Goal: Task Accomplishment & Management: Manage account settings

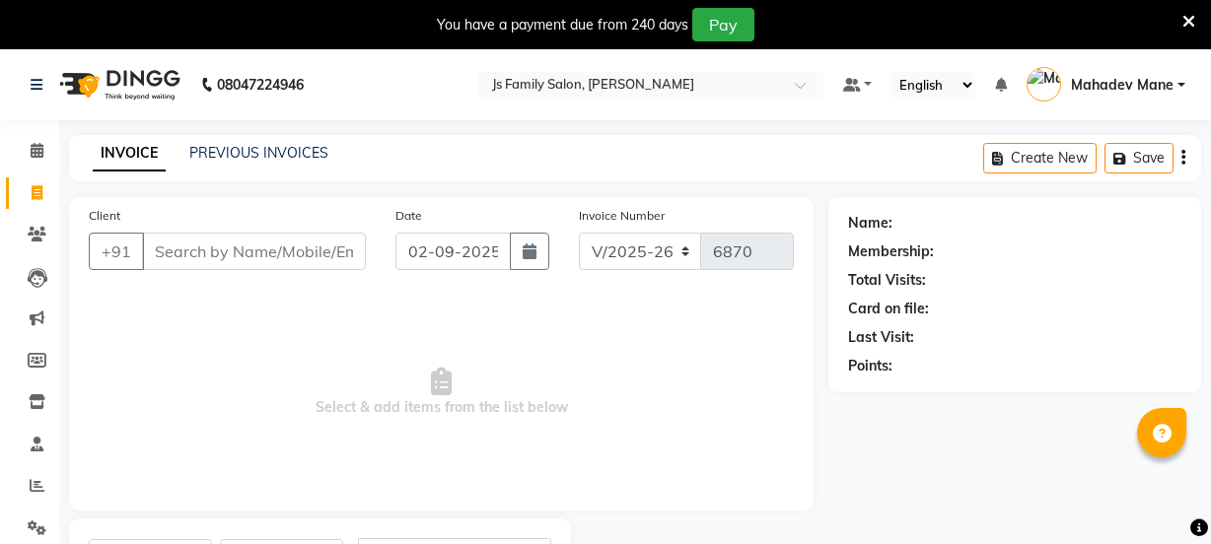
select select "3729"
select select "service"
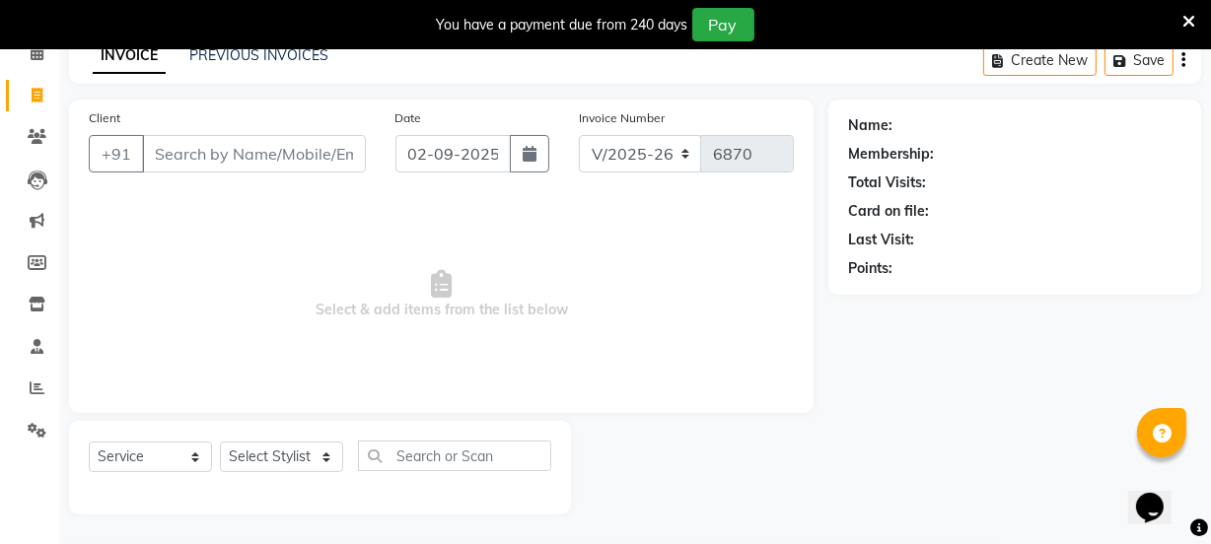
click at [270, 170] on input "Client" at bounding box center [254, 153] width 224 height 37
click at [269, 165] on input "Client" at bounding box center [254, 153] width 224 height 37
click at [279, 151] on input "Client" at bounding box center [254, 153] width 224 height 37
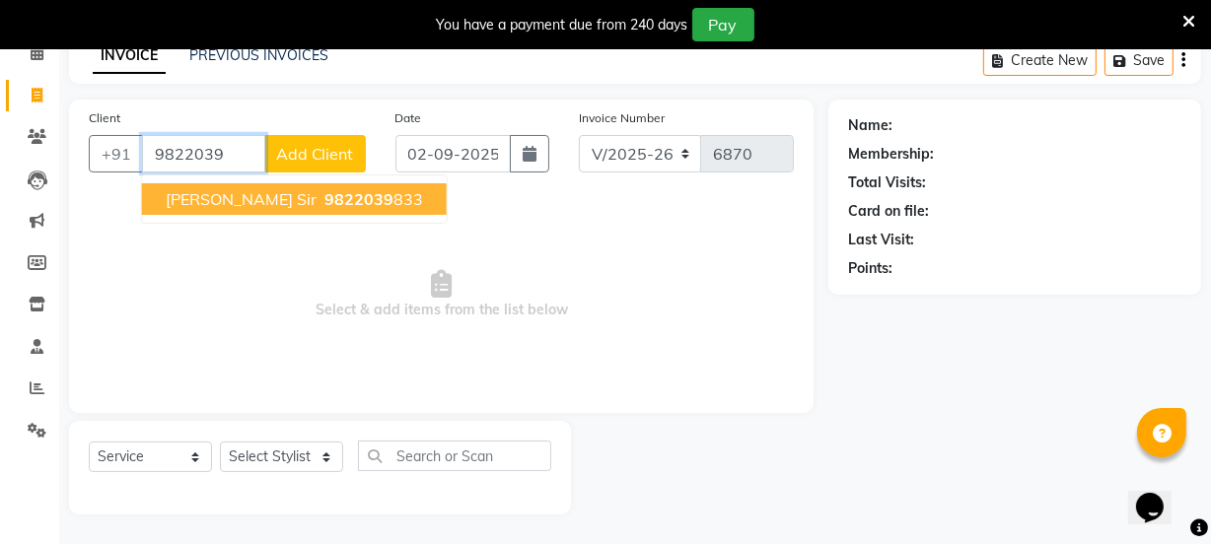
click at [324, 197] on span "9822039" at bounding box center [358, 199] width 69 height 20
type input "9822039833"
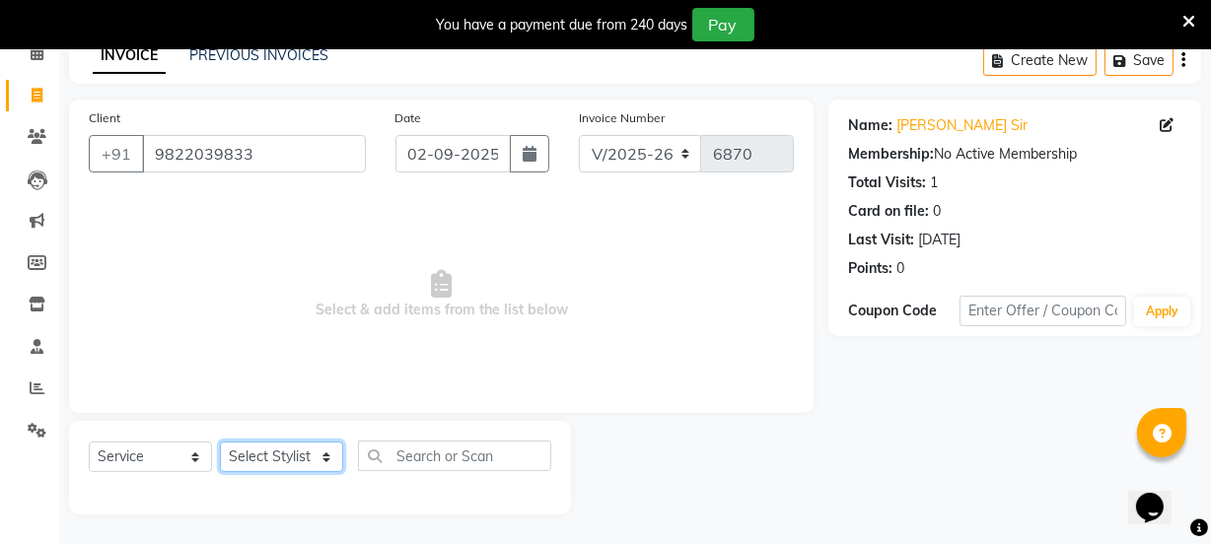
click at [264, 462] on select "Select Stylist Chetan Dipak Vaidyakar Huda Jolly kokan n Mahadev Mane Mosin ans…" at bounding box center [281, 457] width 123 height 31
select select "47417"
click at [220, 442] on select "Select Stylist Chetan Dipak Vaidyakar Huda Jolly kokan n Mahadev Mane Mosin ans…" at bounding box center [281, 457] width 123 height 31
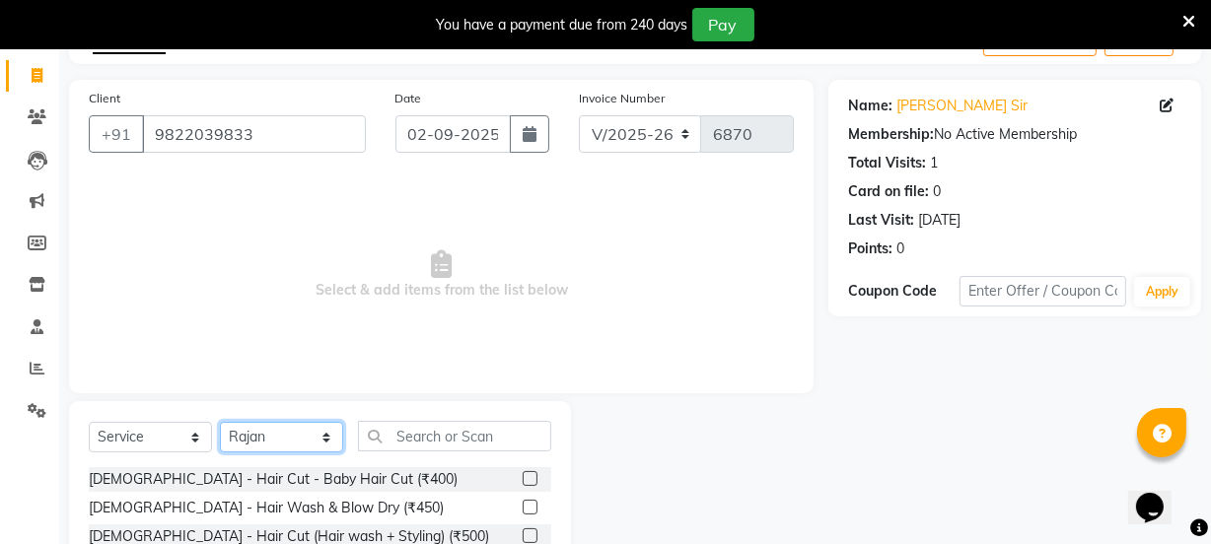
scroll to position [116, 0]
click at [254, 130] on input "9822039833" at bounding box center [254, 134] width 224 height 37
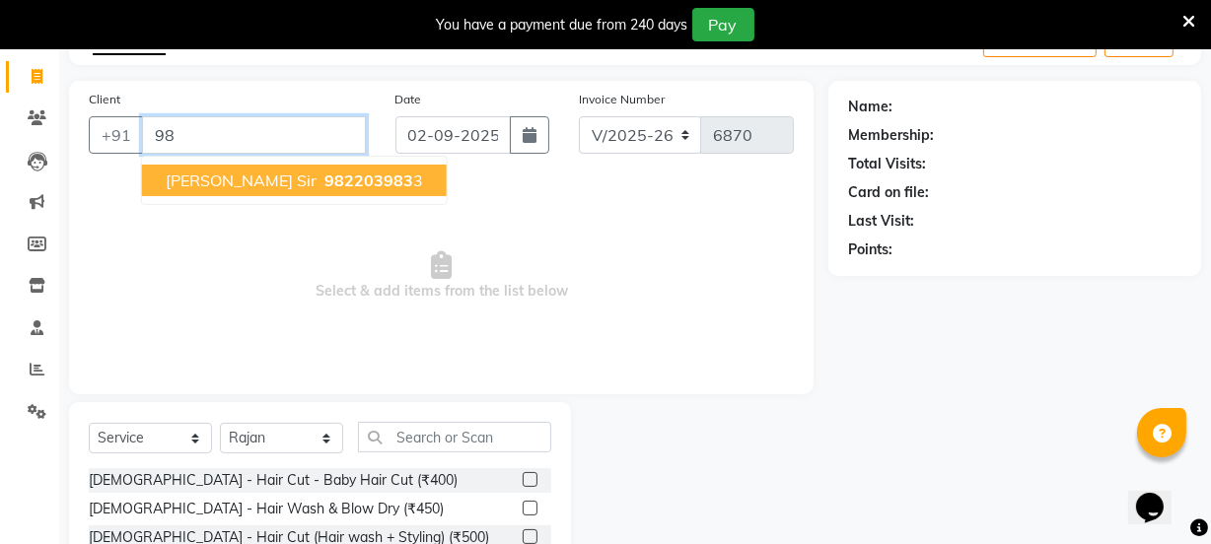
type input "9"
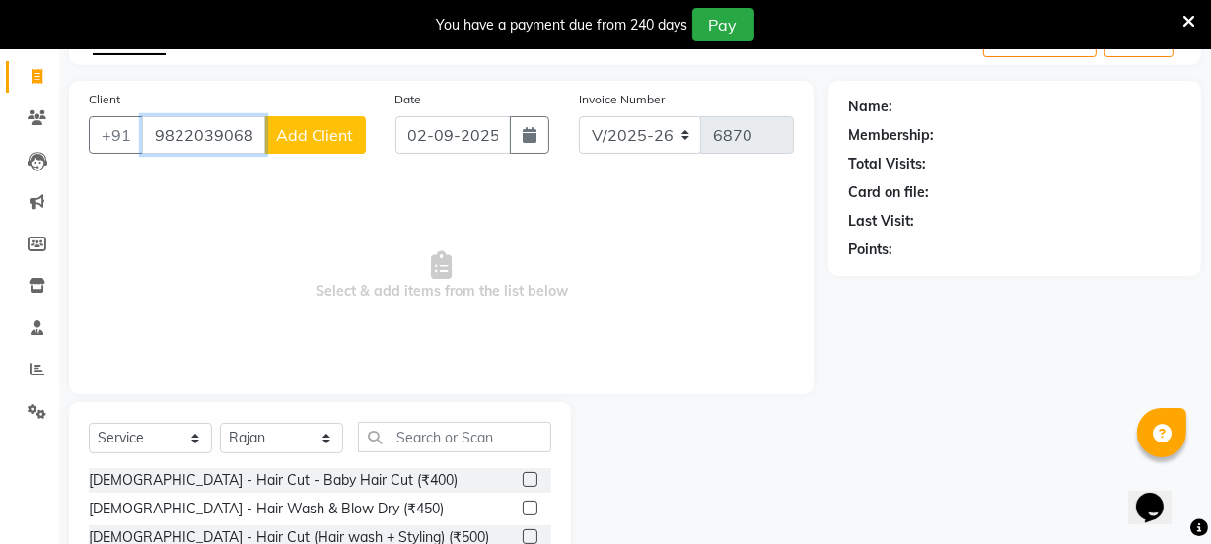
click at [256, 138] on input "9822039068" at bounding box center [203, 134] width 123 height 37
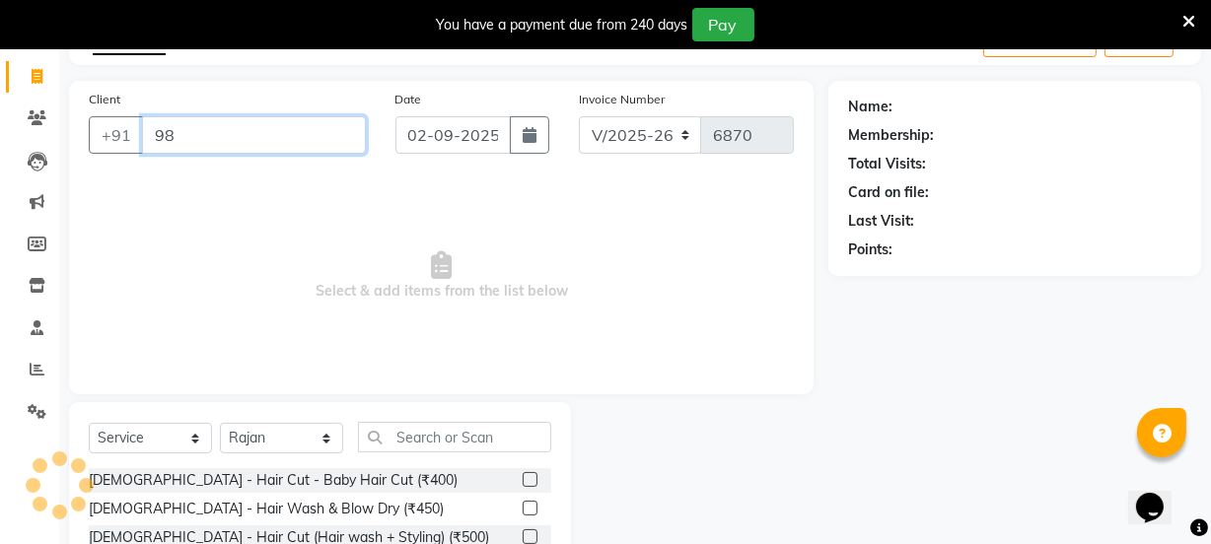
type input "9"
type input "y"
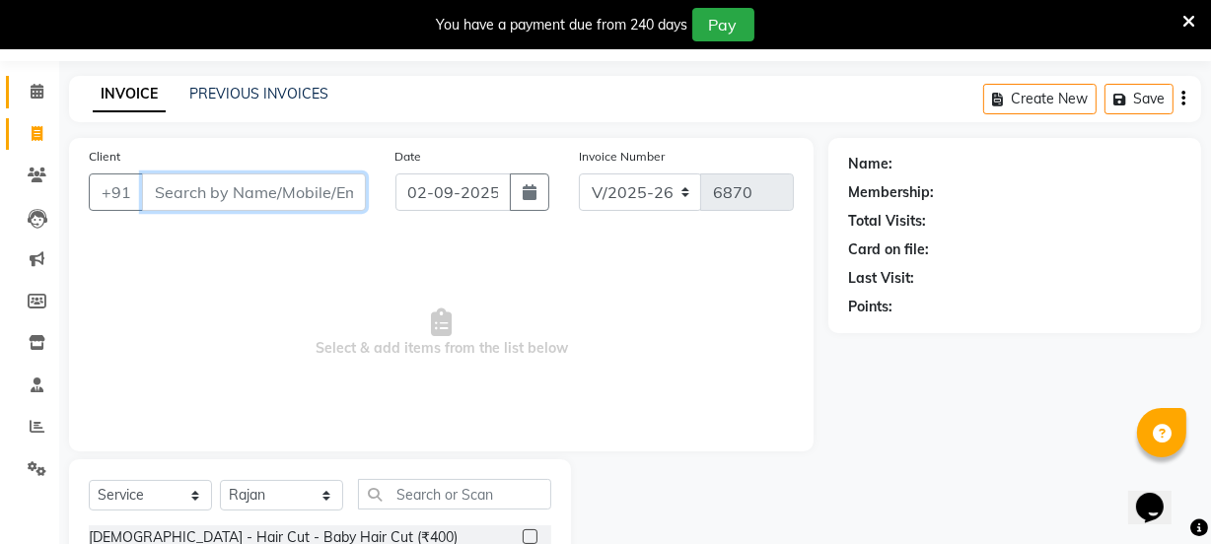
scroll to position [0, 0]
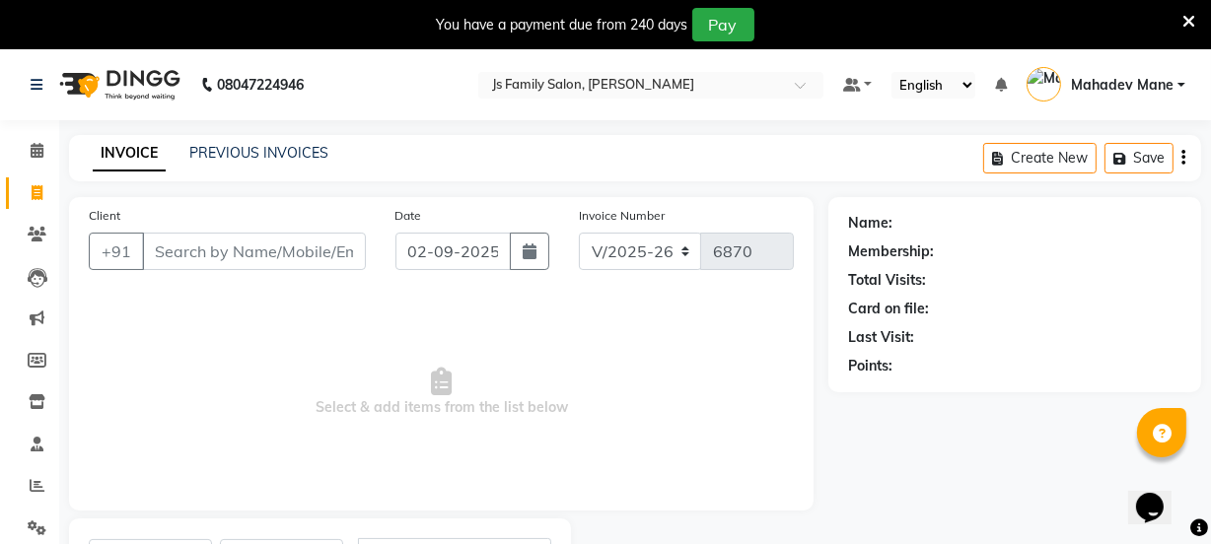
click at [197, 139] on div "INVOICE PREVIOUS INVOICES Create New Save" at bounding box center [635, 158] width 1132 height 46
click at [202, 152] on link "PREVIOUS INVOICES" at bounding box center [258, 153] width 139 height 18
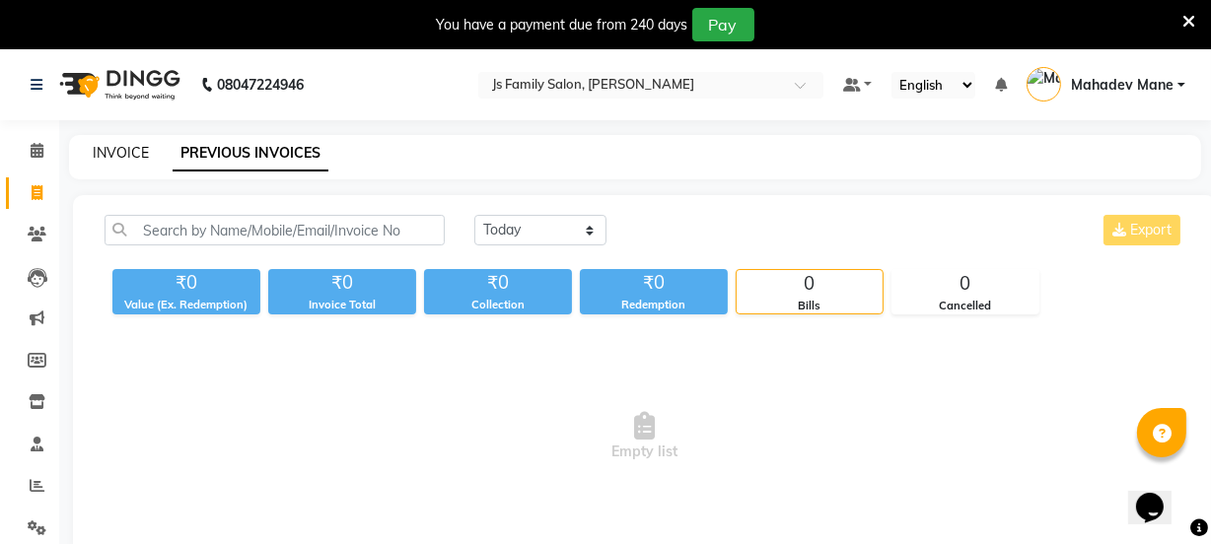
click at [109, 149] on link "INVOICE" at bounding box center [121, 153] width 56 height 18
select select "3729"
select select "service"
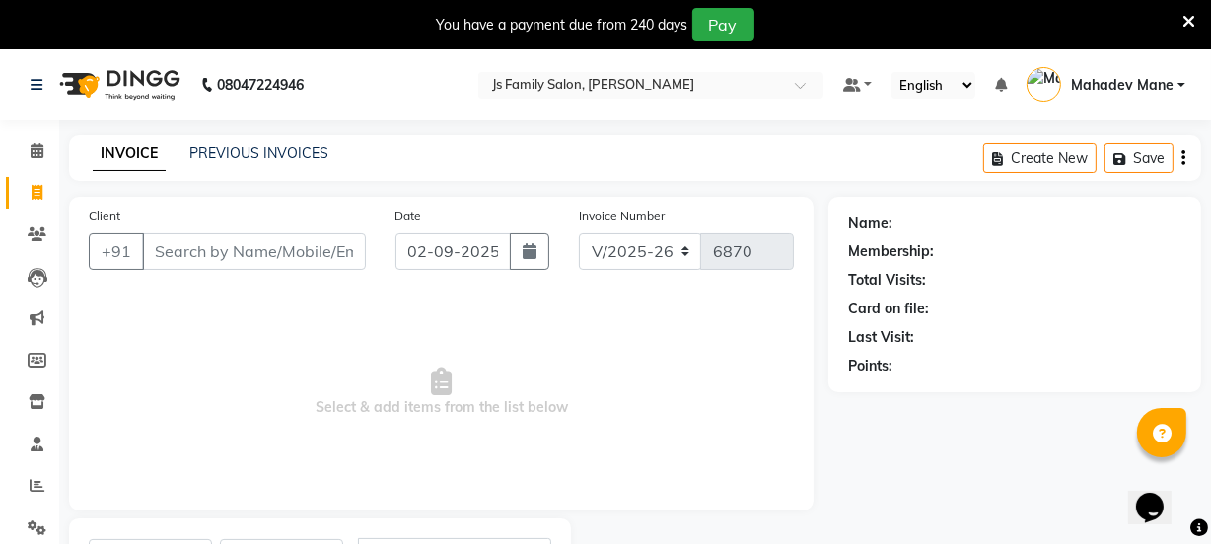
scroll to position [99, 0]
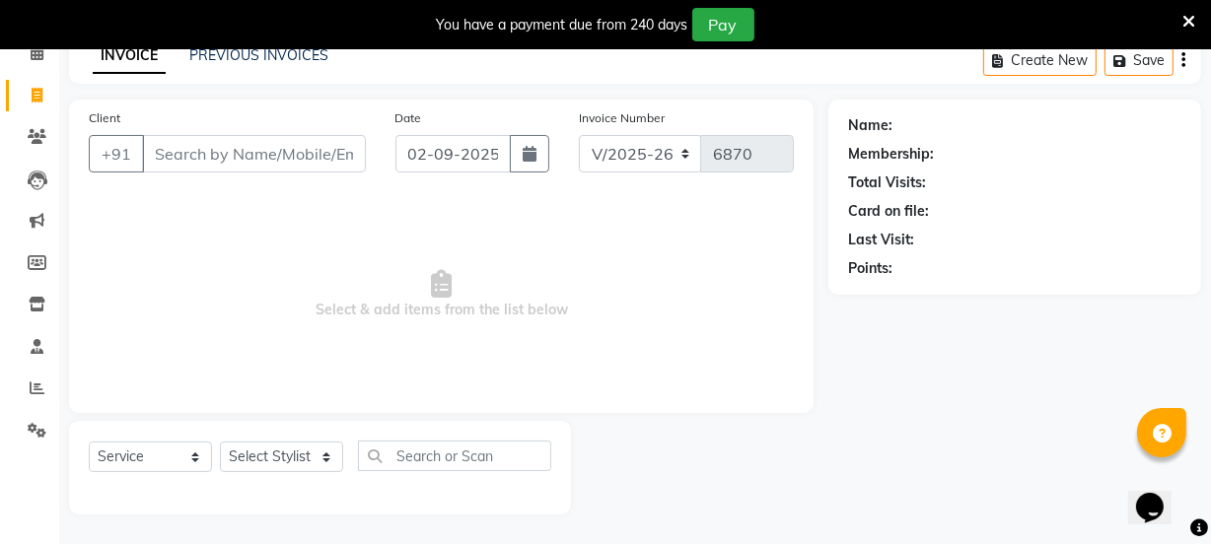
click at [251, 148] on input "Client" at bounding box center [254, 153] width 224 height 37
click at [43, 137] on icon at bounding box center [37, 136] width 19 height 15
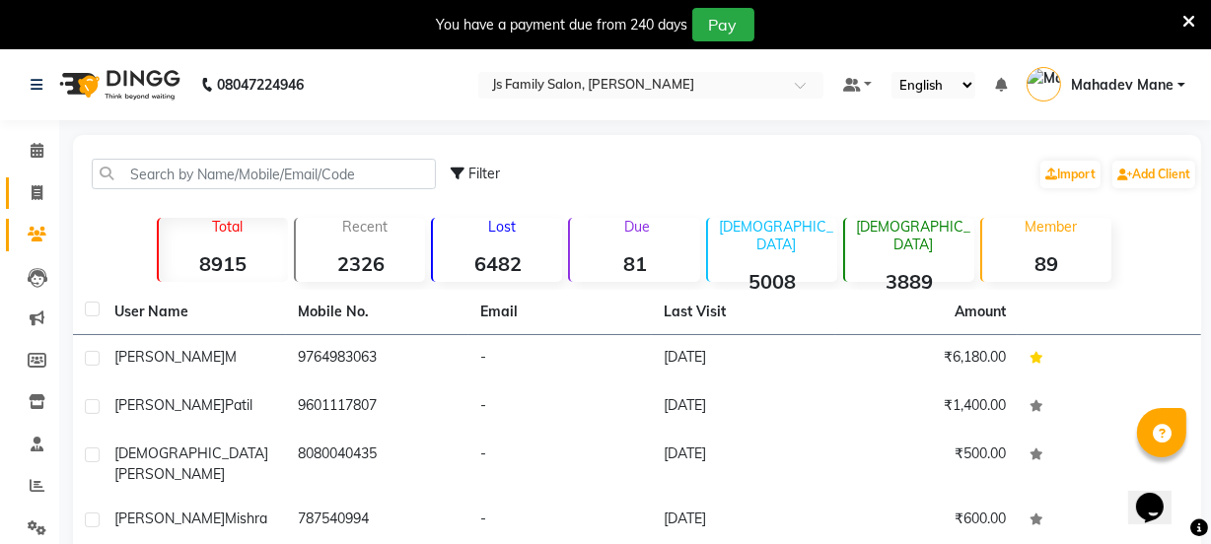
click at [32, 197] on icon at bounding box center [37, 192] width 11 height 15
select select "3729"
select select "service"
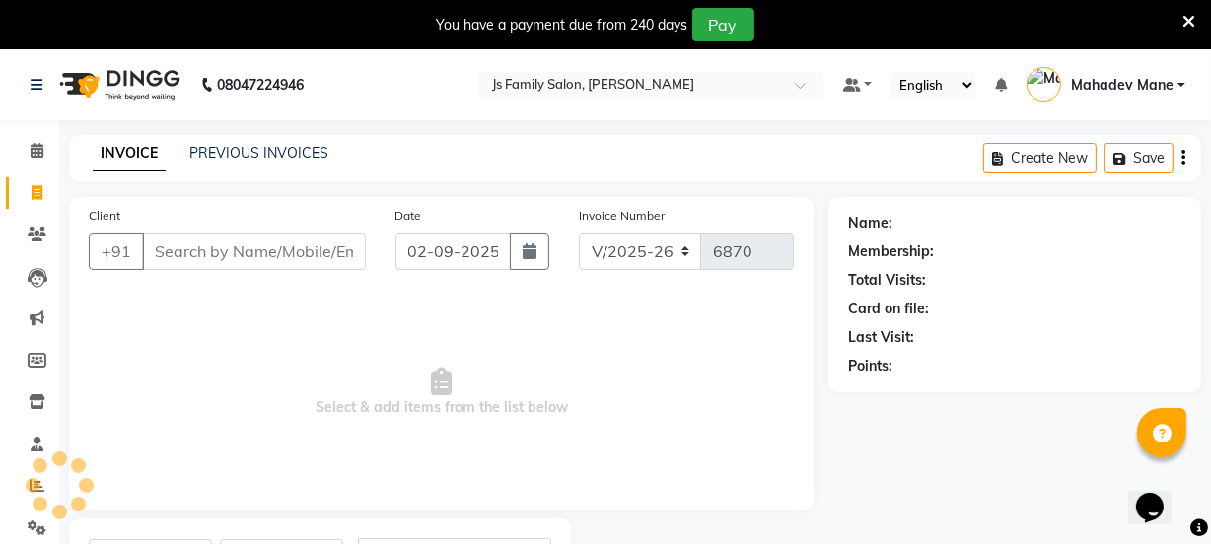
scroll to position [99, 0]
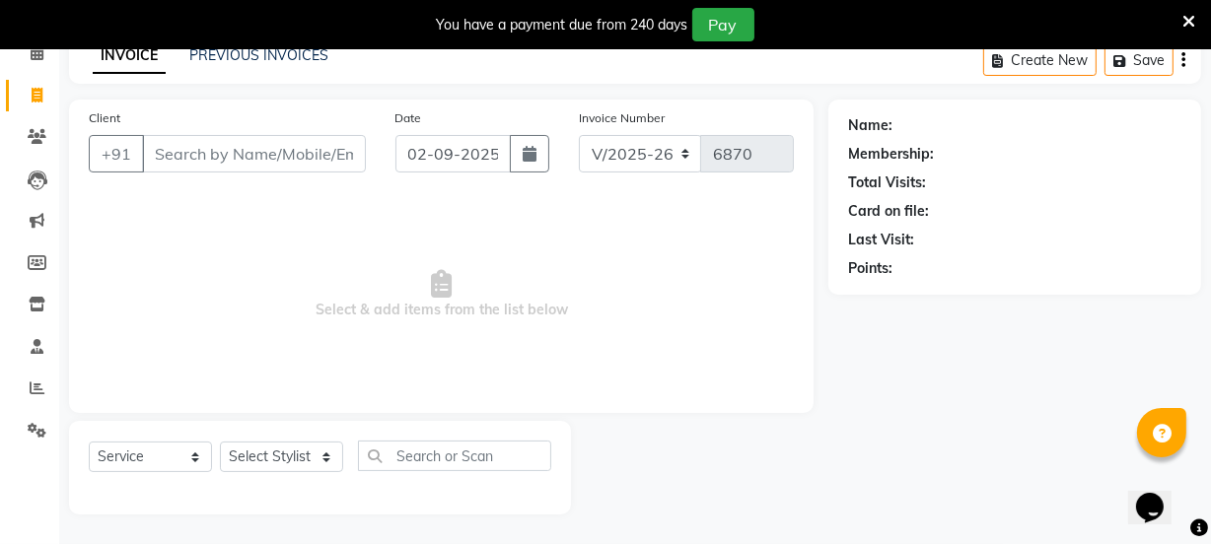
click at [214, 158] on input "Client" at bounding box center [254, 153] width 224 height 37
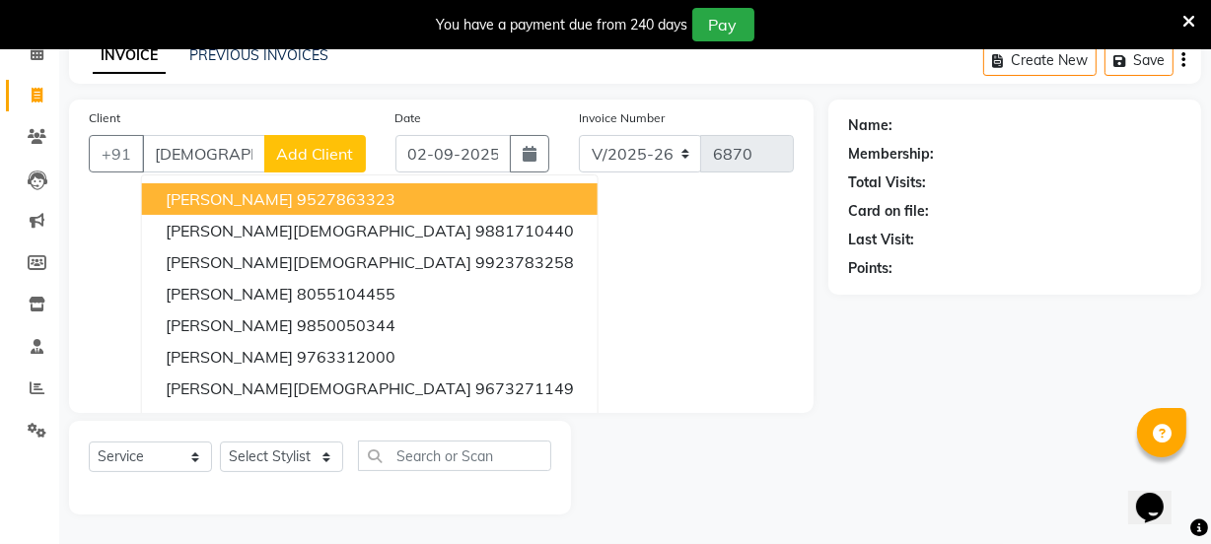
click at [236, 166] on input "jain" at bounding box center [203, 153] width 123 height 37
type input "j"
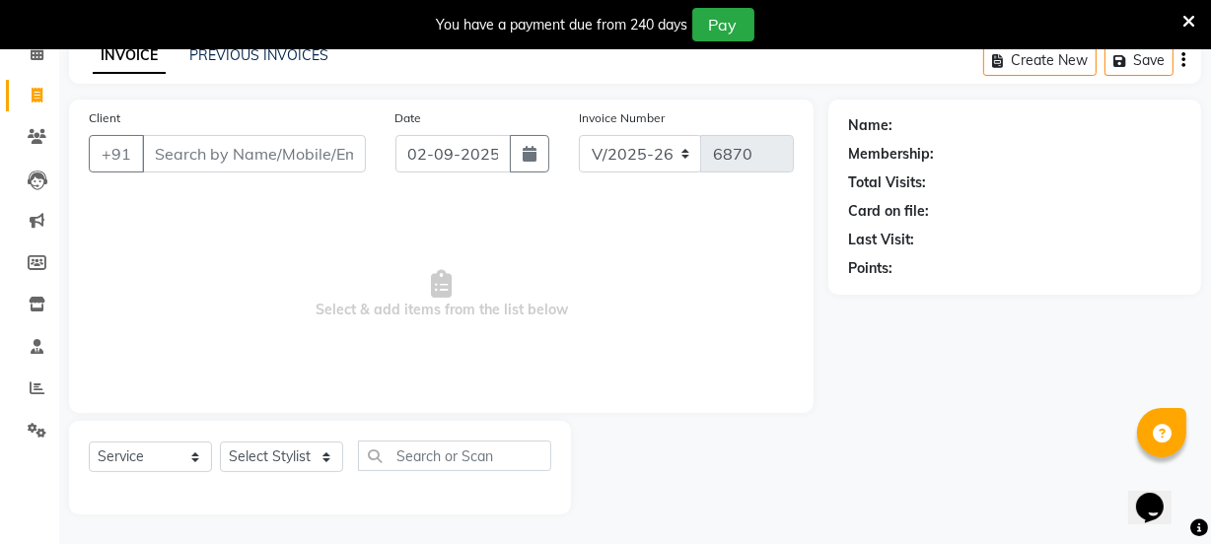
click at [276, 162] on input "Client" at bounding box center [254, 153] width 224 height 37
click at [277, 150] on input "Client" at bounding box center [254, 153] width 224 height 37
click at [253, 154] on input "9822039068" at bounding box center [203, 153] width 123 height 37
type input "9"
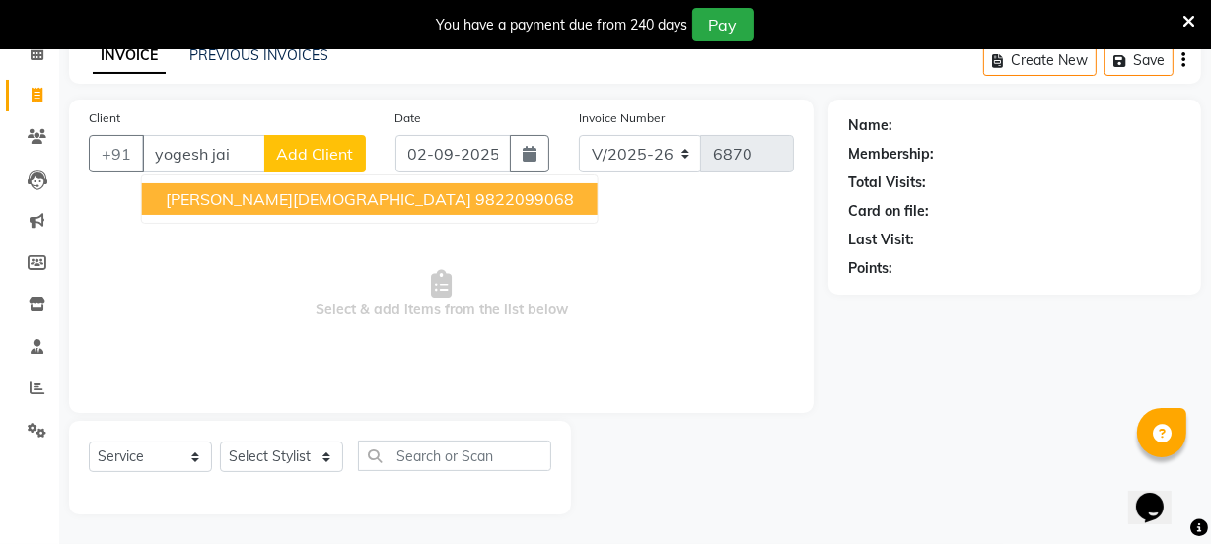
click at [475, 195] on ngb-highlight "9822099068" at bounding box center [524, 199] width 99 height 20
type input "9822099068"
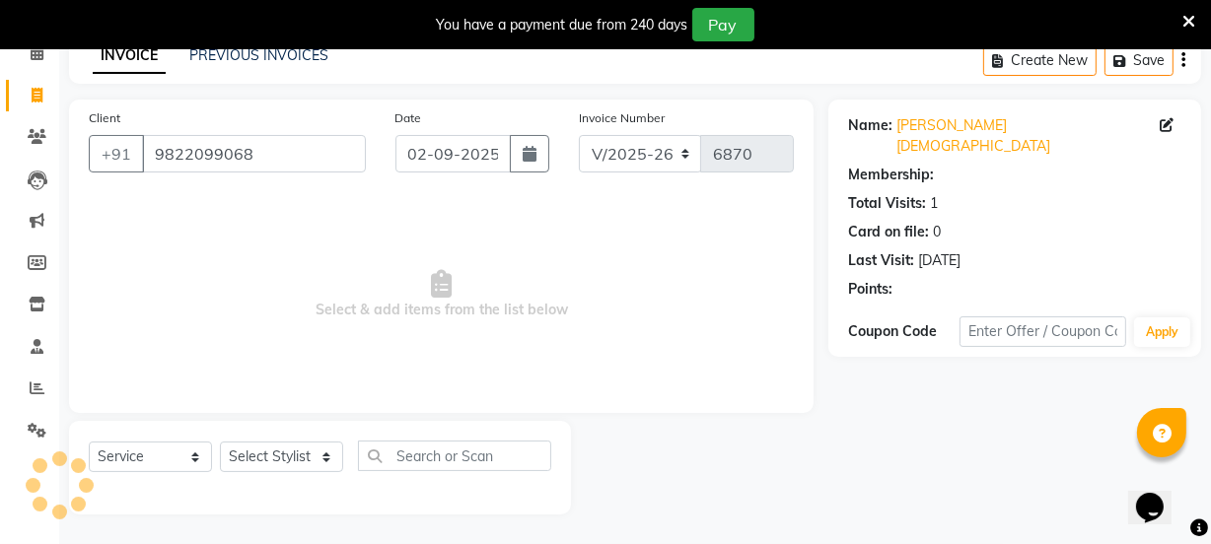
select select "1: Object"
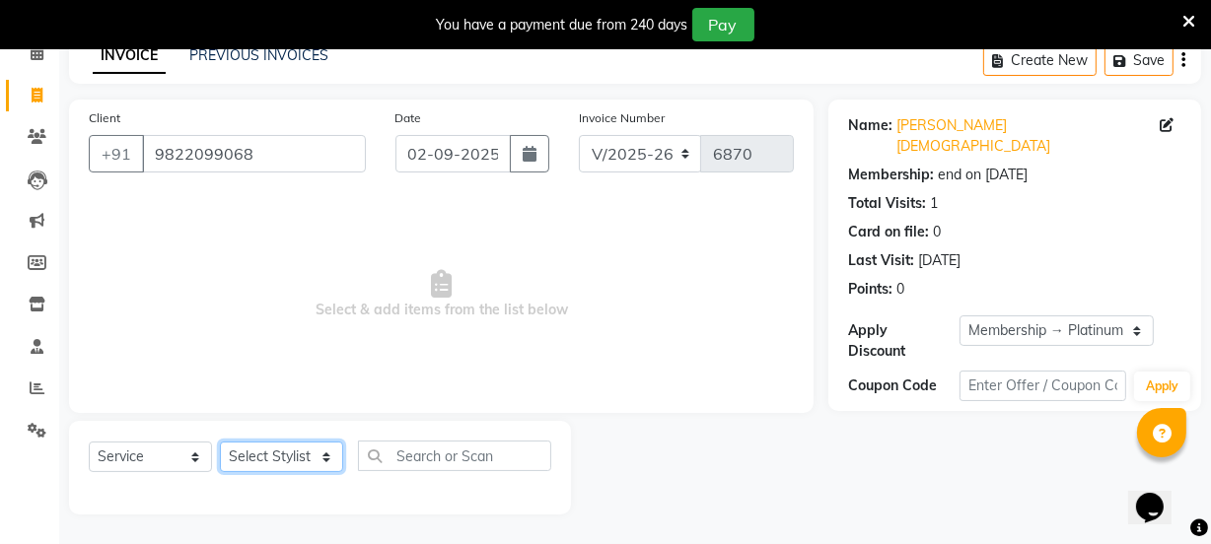
click at [309, 453] on select "Select Stylist Chetan Dipak Vaidyakar Huda Jolly kokan n Mahadev Mane Mosin ans…" at bounding box center [281, 457] width 123 height 31
select select "47417"
click at [220, 442] on select "Select Stylist Chetan Dipak Vaidyakar Huda Jolly kokan n Mahadev Mane Mosin ans…" at bounding box center [281, 457] width 123 height 31
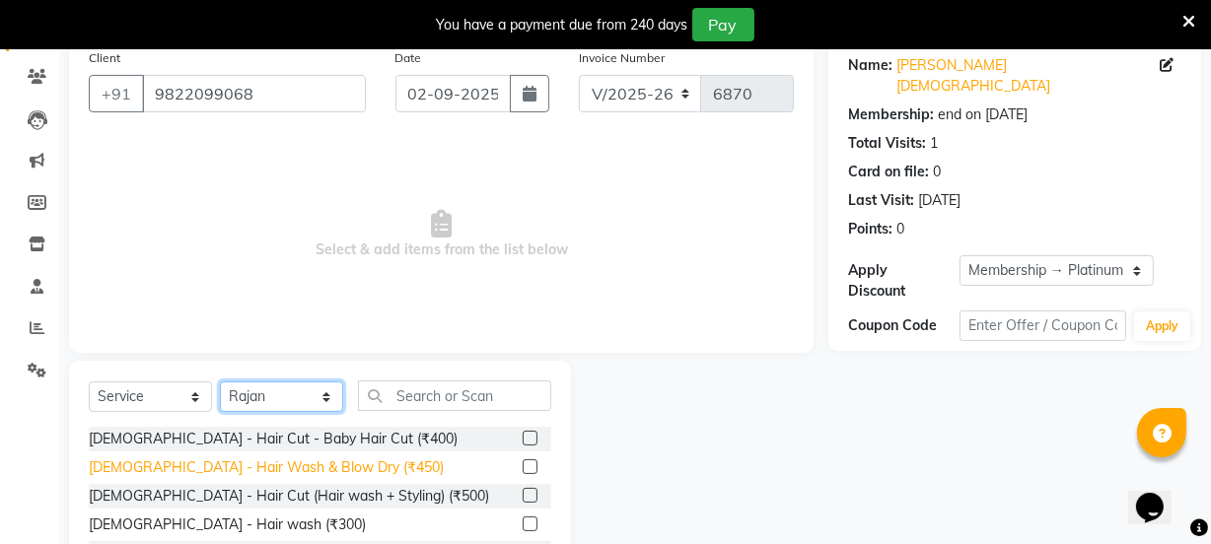
scroll to position [296, 0]
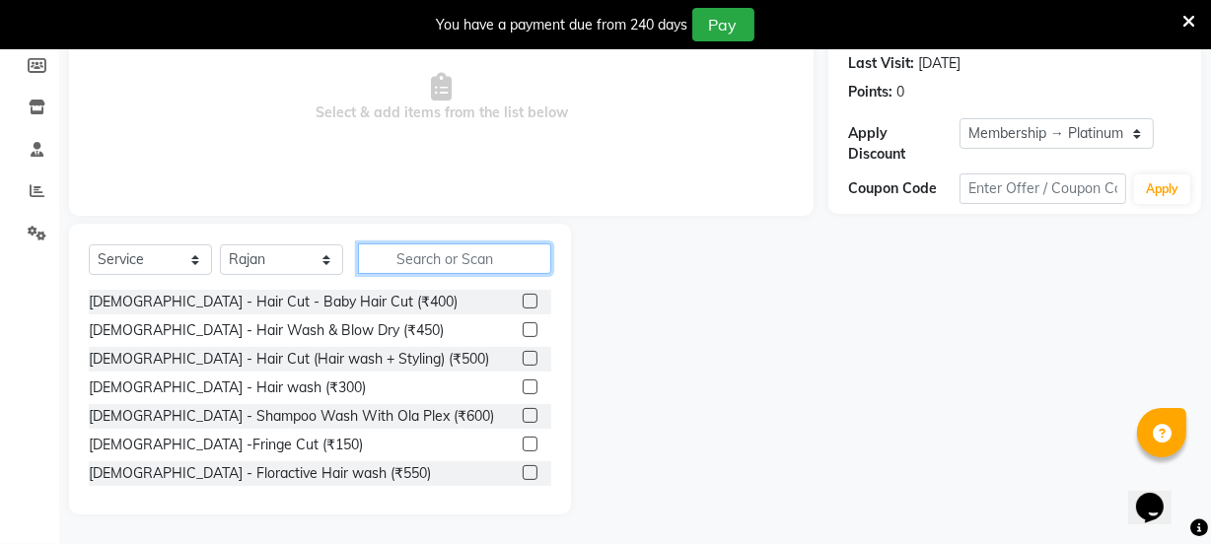
click at [414, 256] on input "text" at bounding box center [454, 259] width 193 height 31
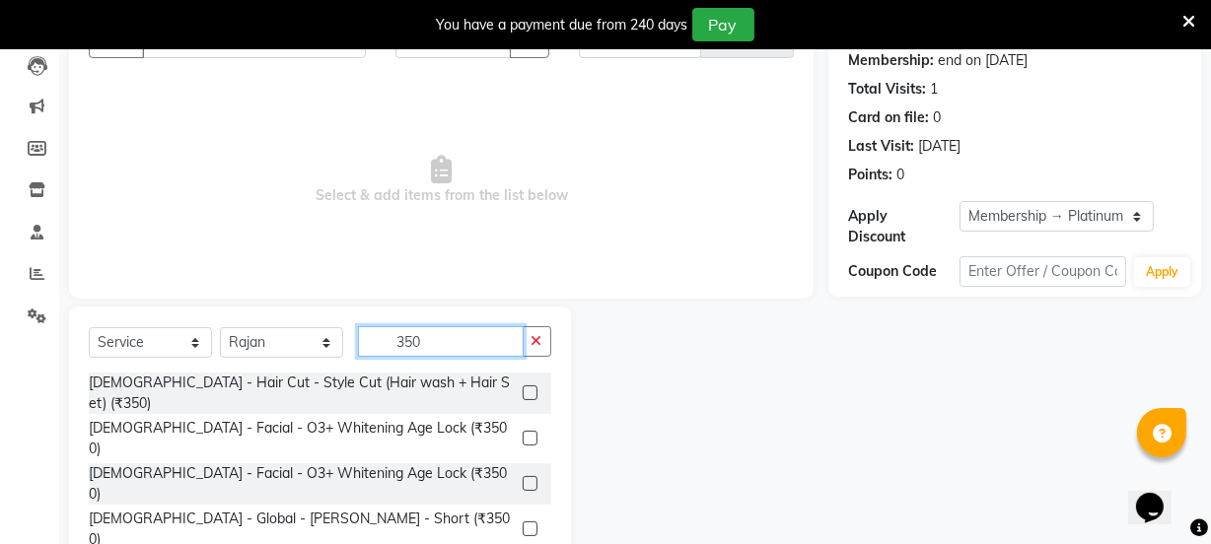
scroll to position [0, 0]
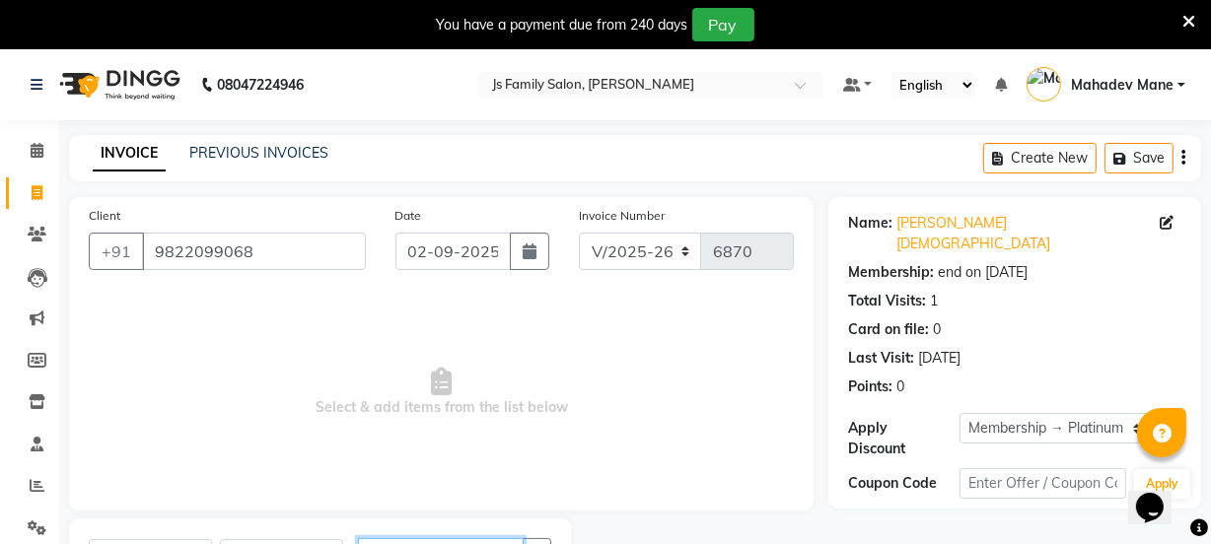
type input "350"
click at [1037, 413] on select "Select Membership → Platinum Membership" at bounding box center [1056, 428] width 194 height 31
click at [959, 413] on select "Select Membership → Platinum Membership" at bounding box center [1056, 428] width 194 height 31
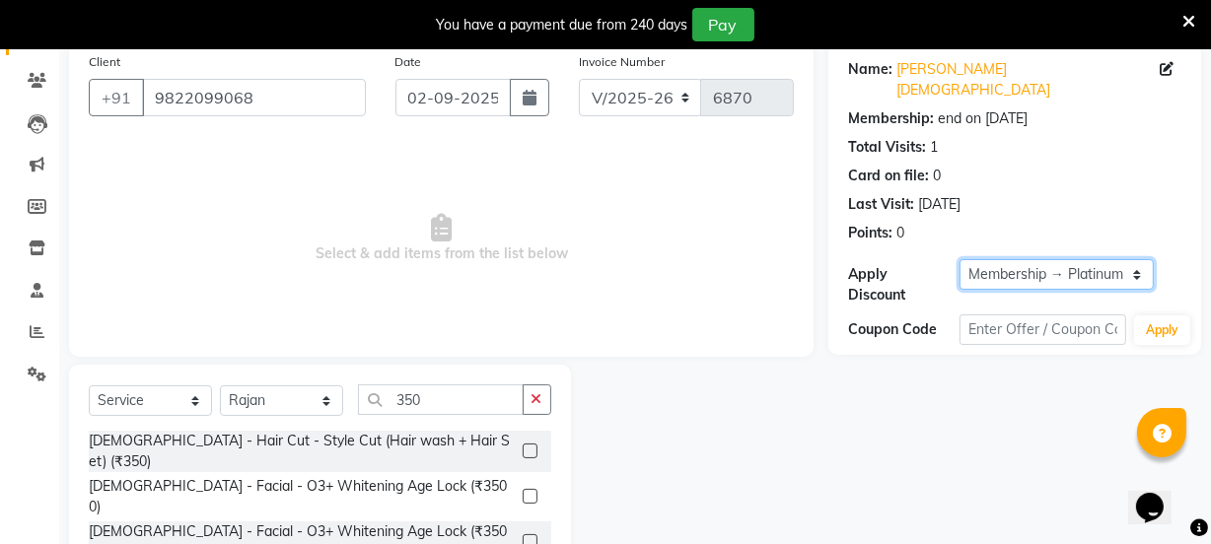
scroll to position [296, 0]
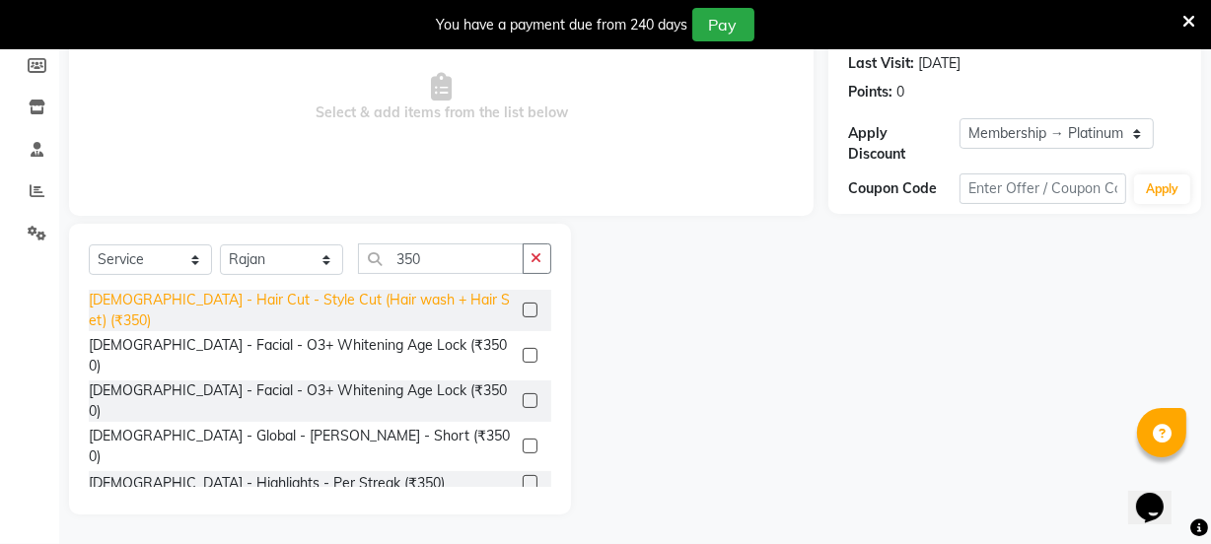
click at [375, 295] on div "Male - Hair Cut - Style Cut (Hair wash + Hair Set) (₹350)" at bounding box center [302, 310] width 426 height 41
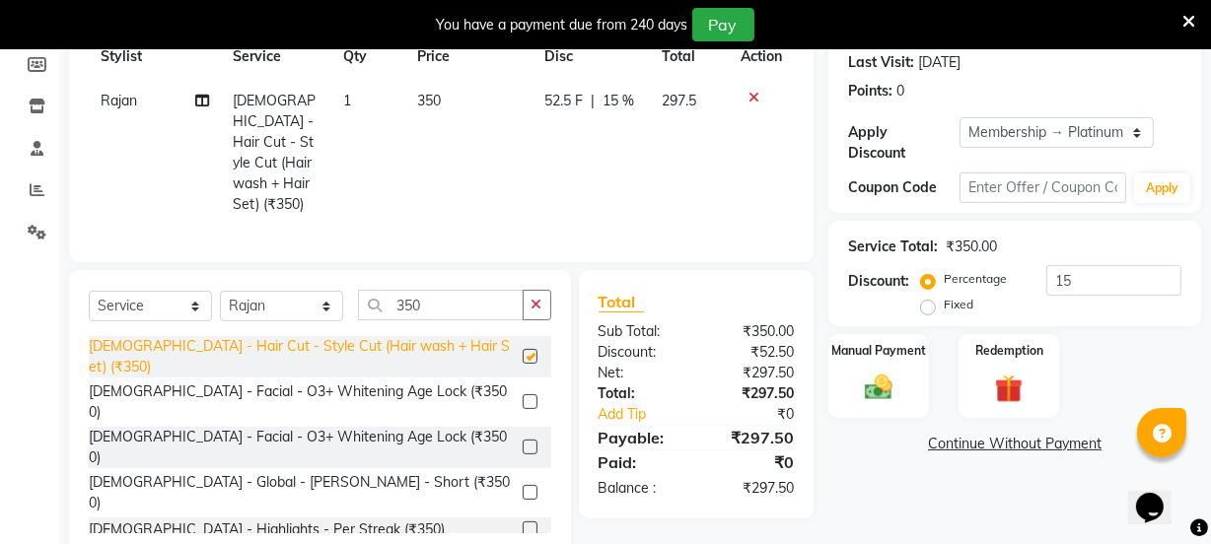
checkbox input "false"
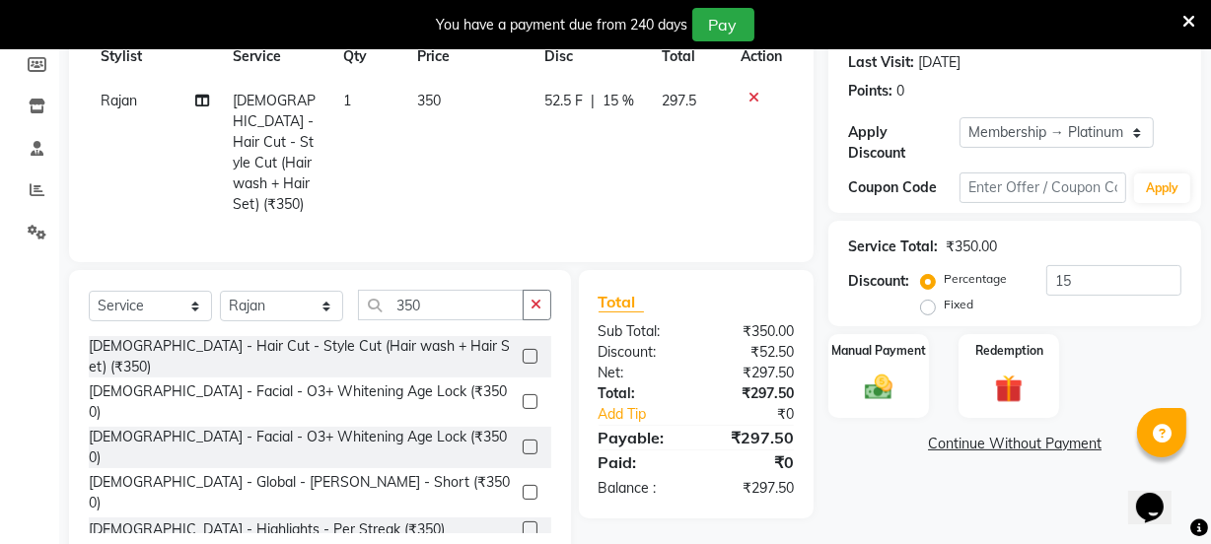
click at [750, 99] on icon at bounding box center [753, 98] width 11 height 14
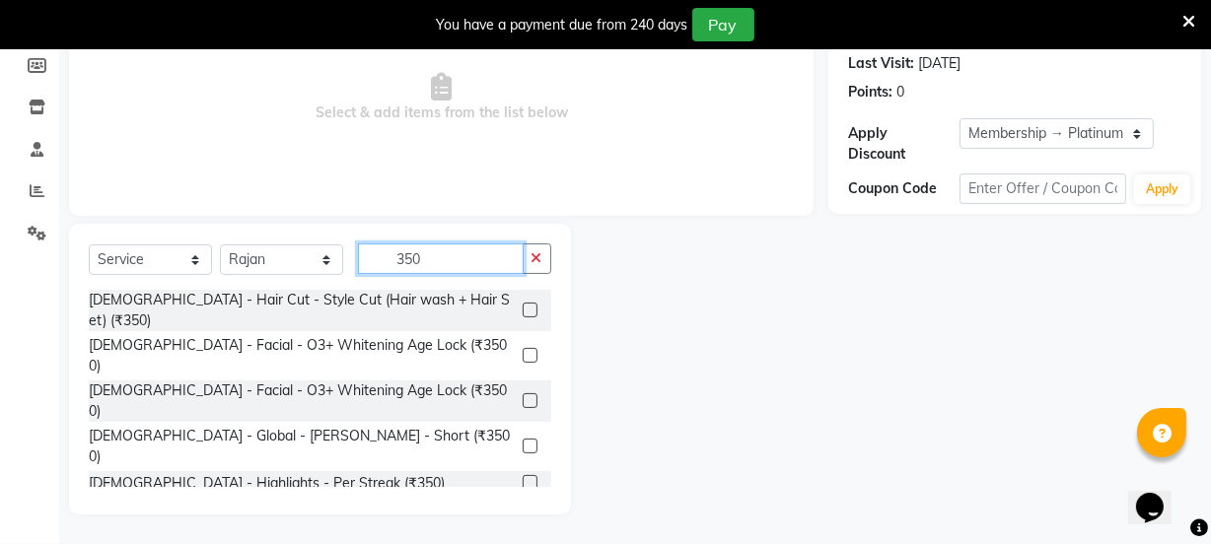
click at [420, 255] on input "350" at bounding box center [441, 259] width 166 height 31
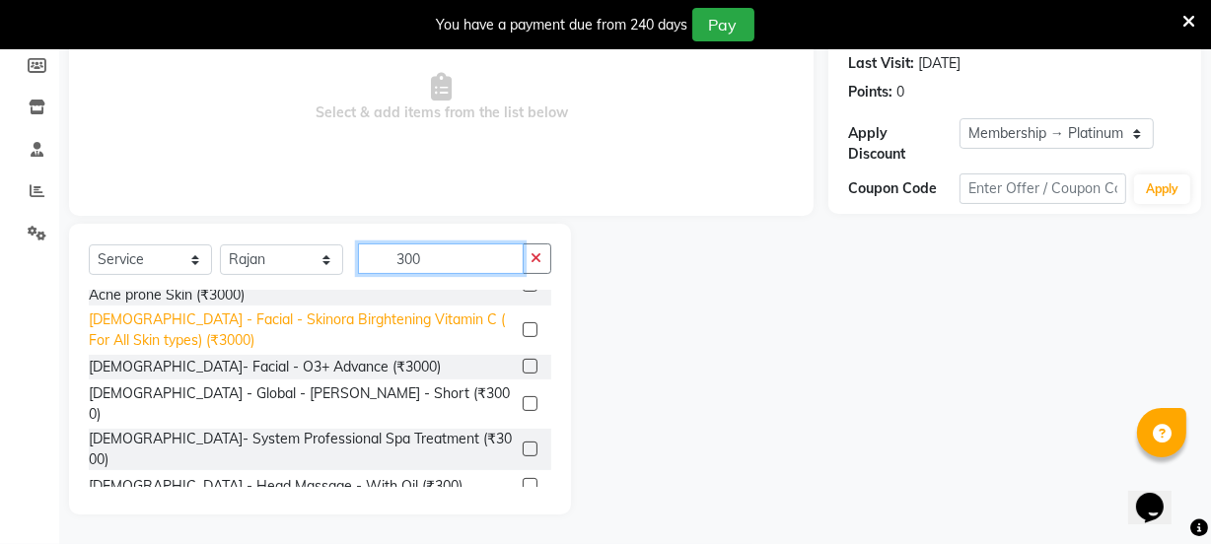
scroll to position [448, 0]
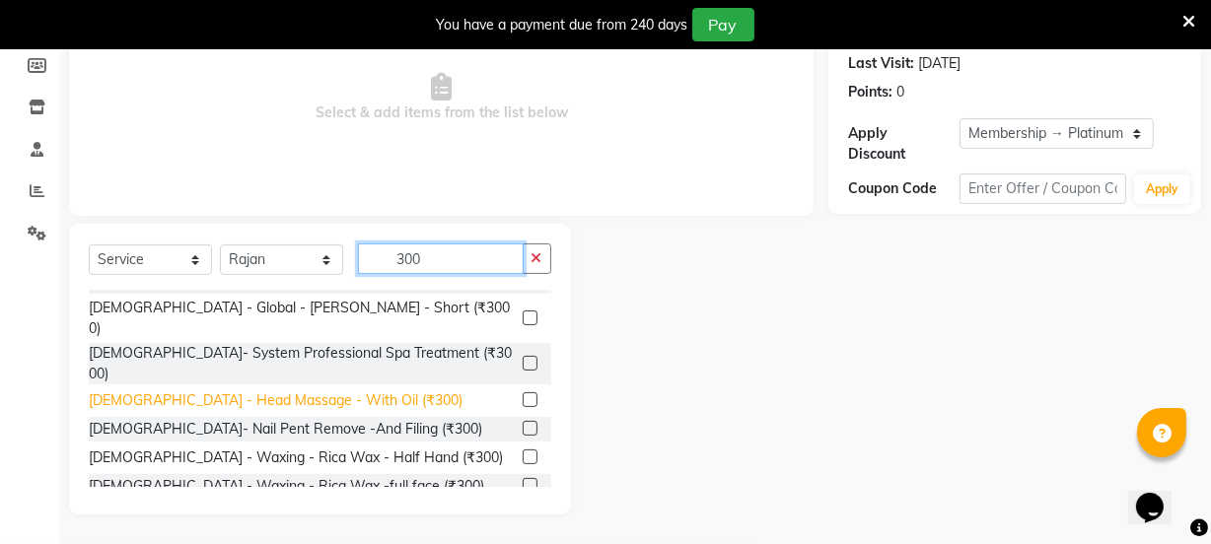
type input "300"
click at [292, 390] on div "Male - Head Massage - With Oil (₹300)" at bounding box center [276, 400] width 374 height 21
checkbox input "false"
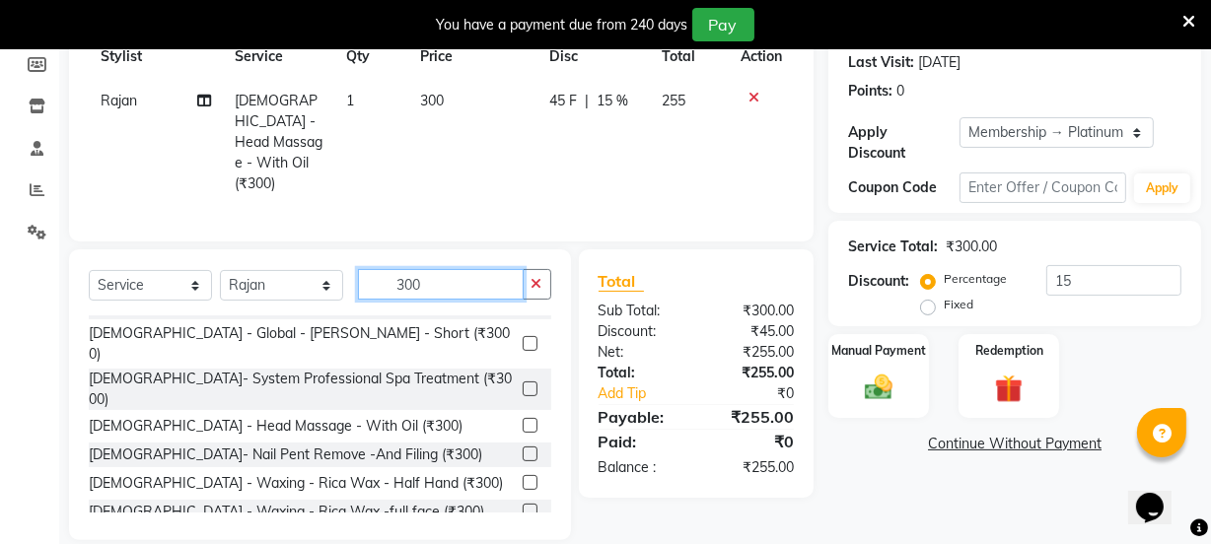
click at [424, 269] on input "300" at bounding box center [441, 284] width 166 height 31
type input "3"
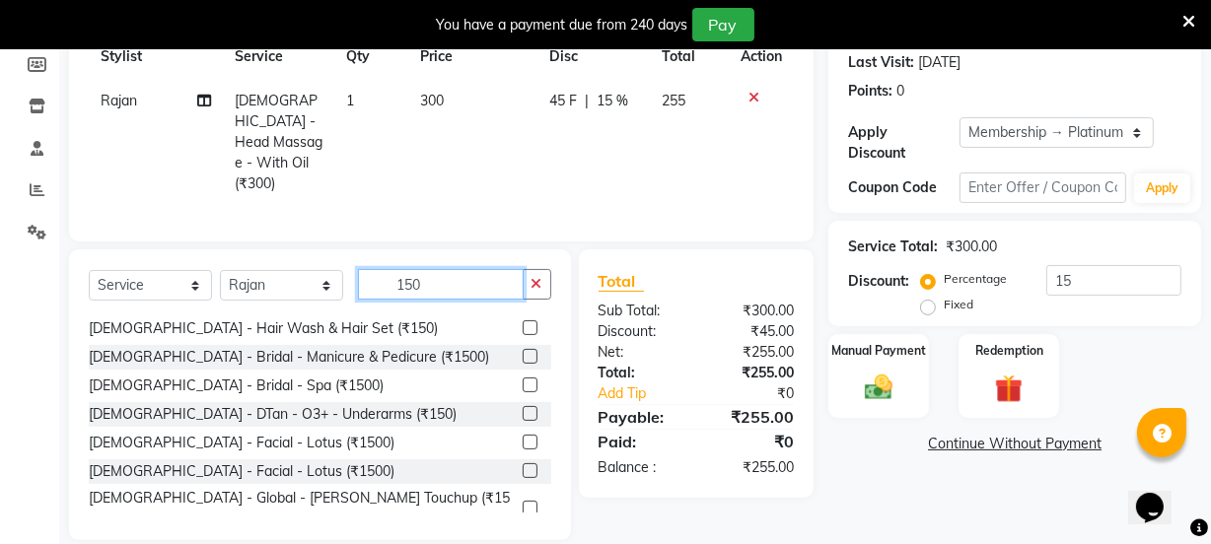
scroll to position [0, 0]
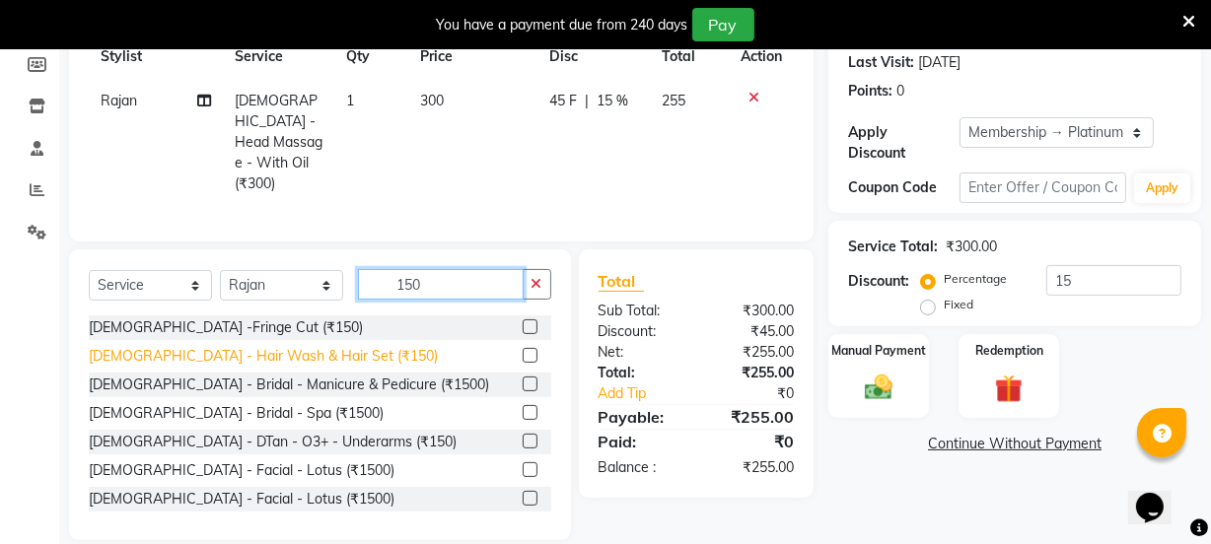
type input "150"
click at [217, 346] on div "Male - Hair Wash & Hair Set (₹150)" at bounding box center [263, 356] width 349 height 21
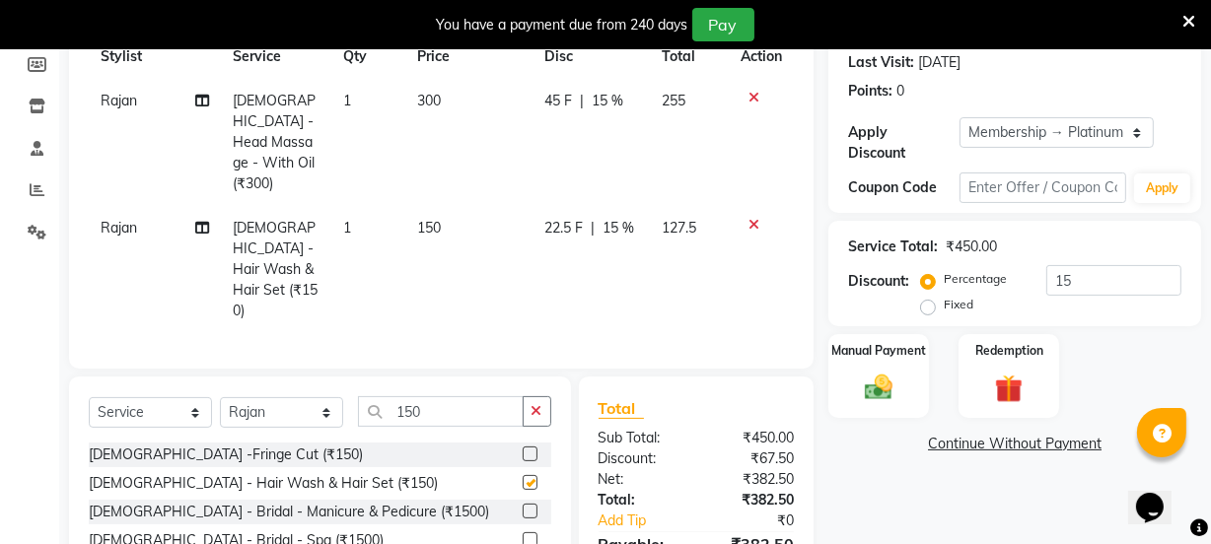
checkbox input "false"
click at [424, 396] on input "150" at bounding box center [441, 411] width 166 height 31
type input "1"
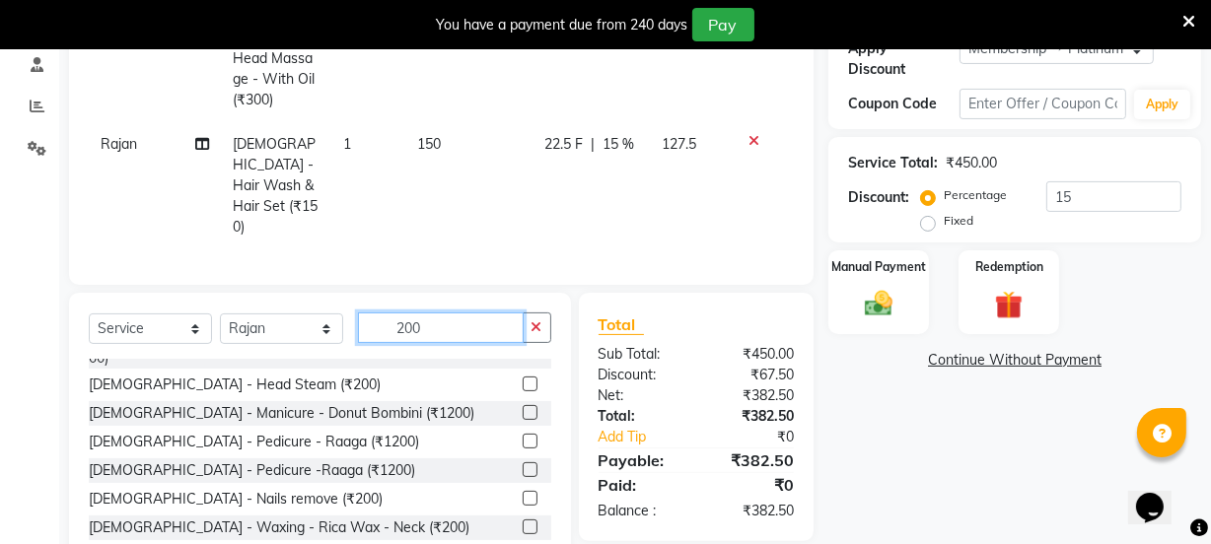
scroll to position [888, 0]
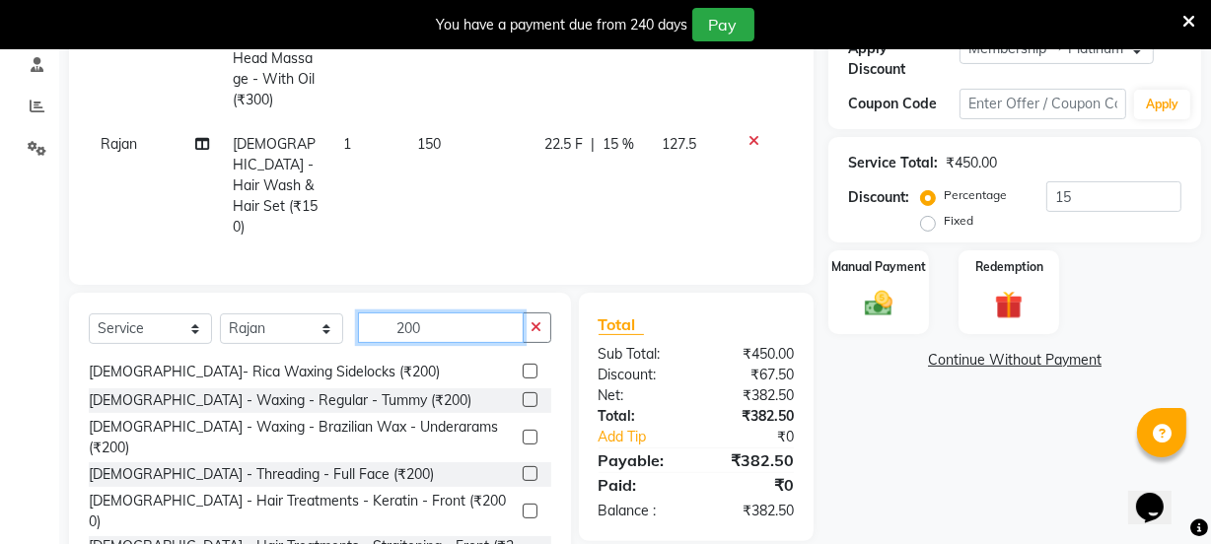
type input "200"
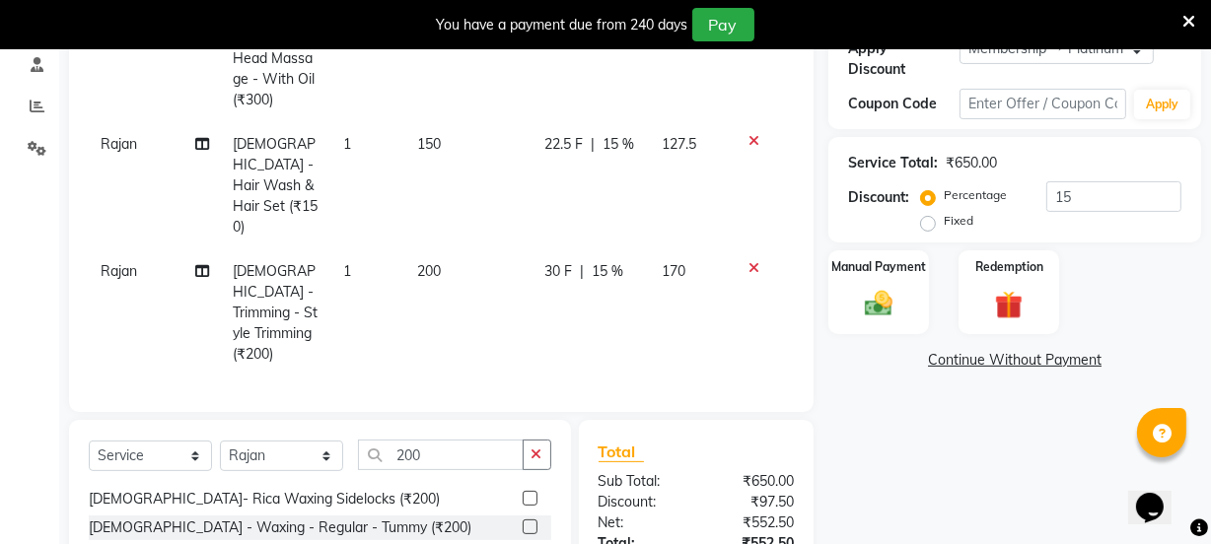
checkbox input "false"
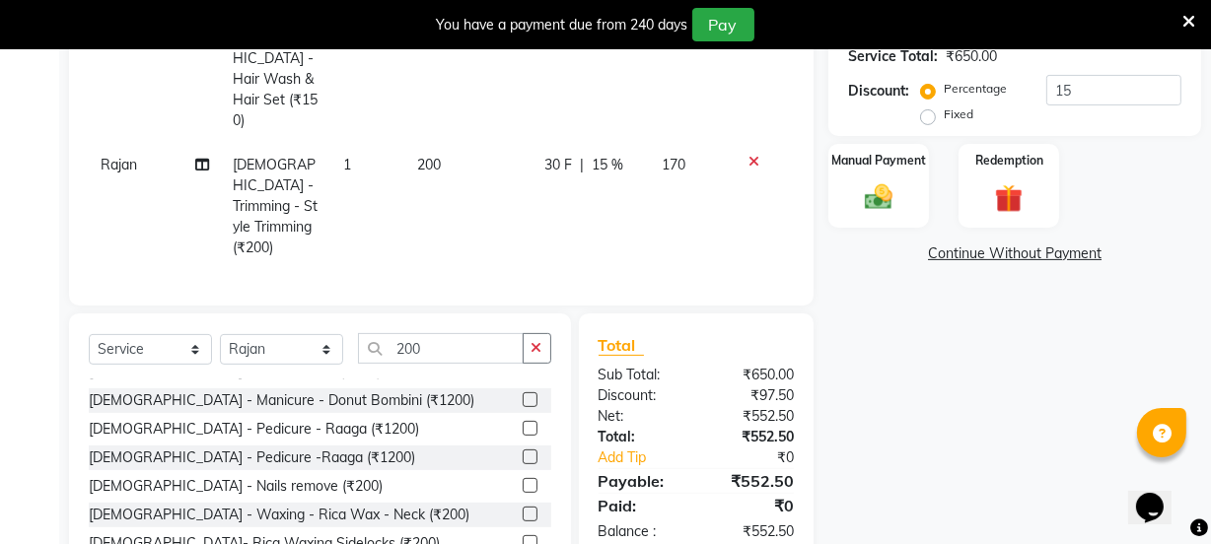
scroll to position [441, 0]
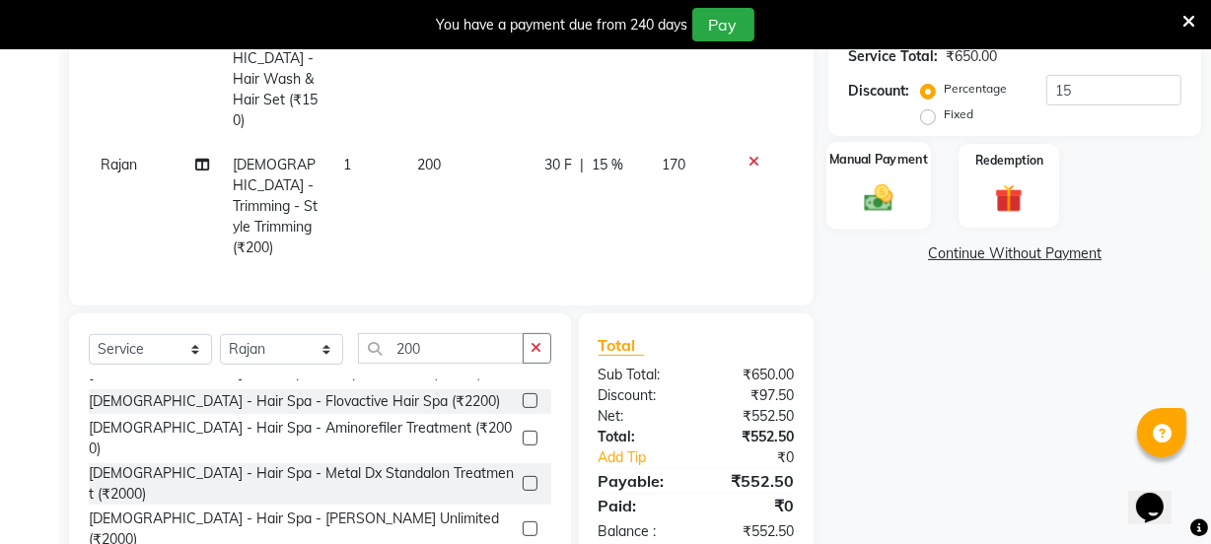
click at [858, 158] on div "Manual Payment" at bounding box center [878, 186] width 105 height 88
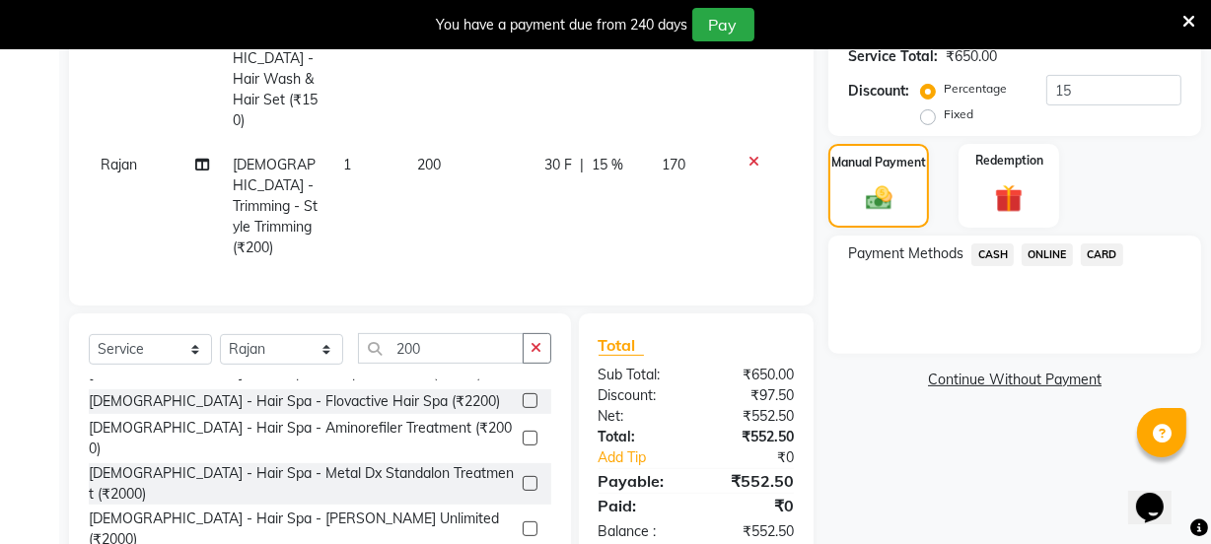
click at [990, 244] on span "CASH" at bounding box center [992, 255] width 42 height 23
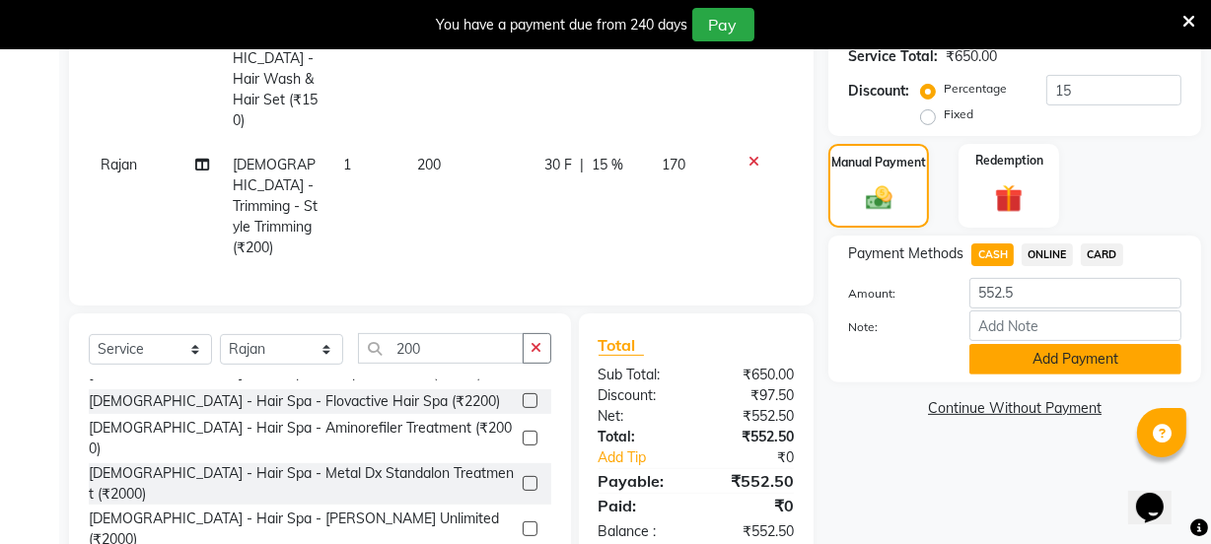
click at [1026, 344] on button "Add Payment" at bounding box center [1075, 359] width 212 height 31
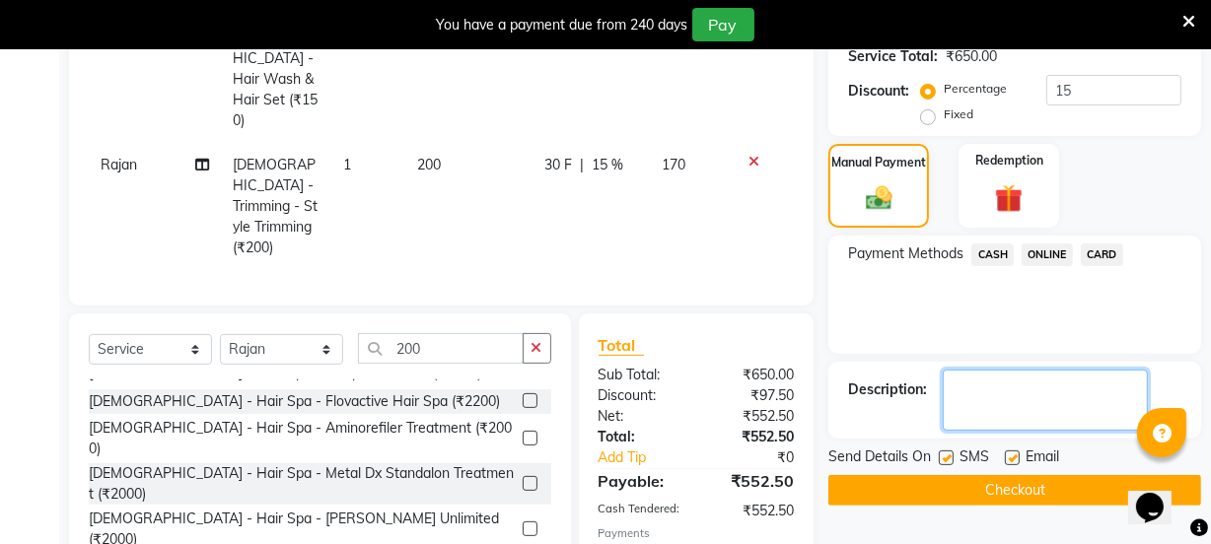
click at [1007, 370] on textarea at bounding box center [1045, 400] width 205 height 61
type textarea "5"
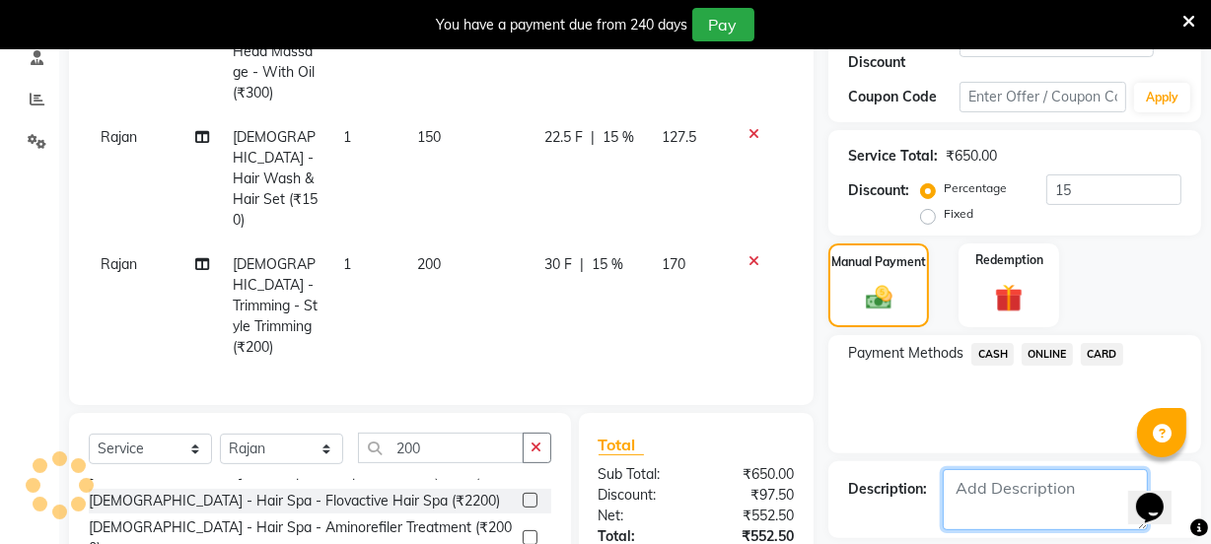
scroll to position [513, 0]
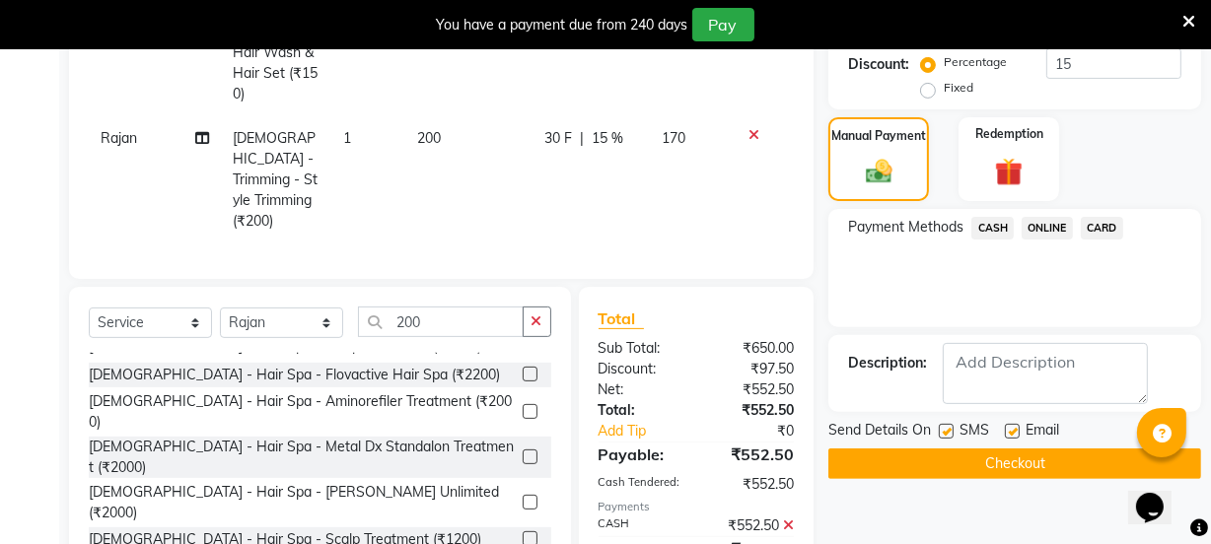
click at [757, 443] on div "₹552.50" at bounding box center [752, 455] width 112 height 24
click at [998, 217] on span "CASH" at bounding box center [992, 228] width 42 height 23
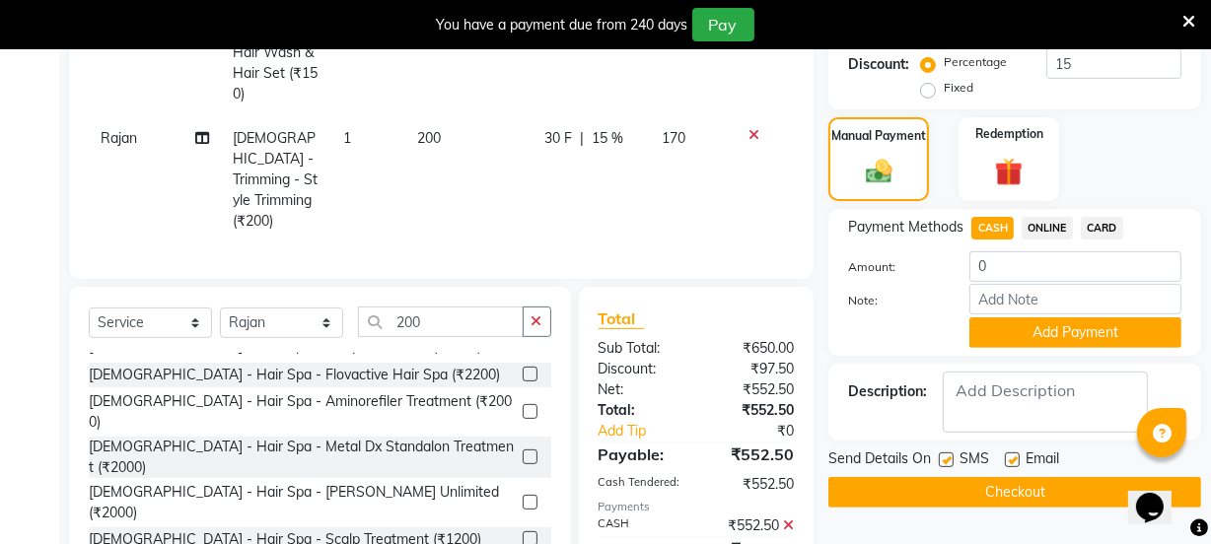
click at [1042, 217] on span "ONLINE" at bounding box center [1047, 228] width 51 height 23
click at [786, 519] on icon at bounding box center [788, 526] width 11 height 14
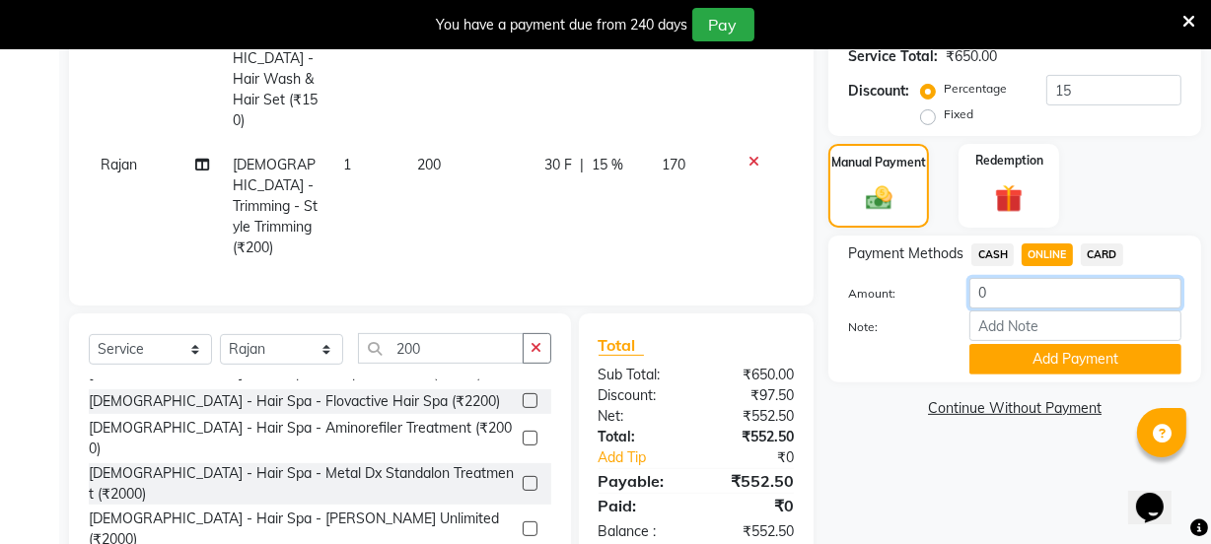
click at [1002, 278] on input "0" at bounding box center [1075, 293] width 212 height 31
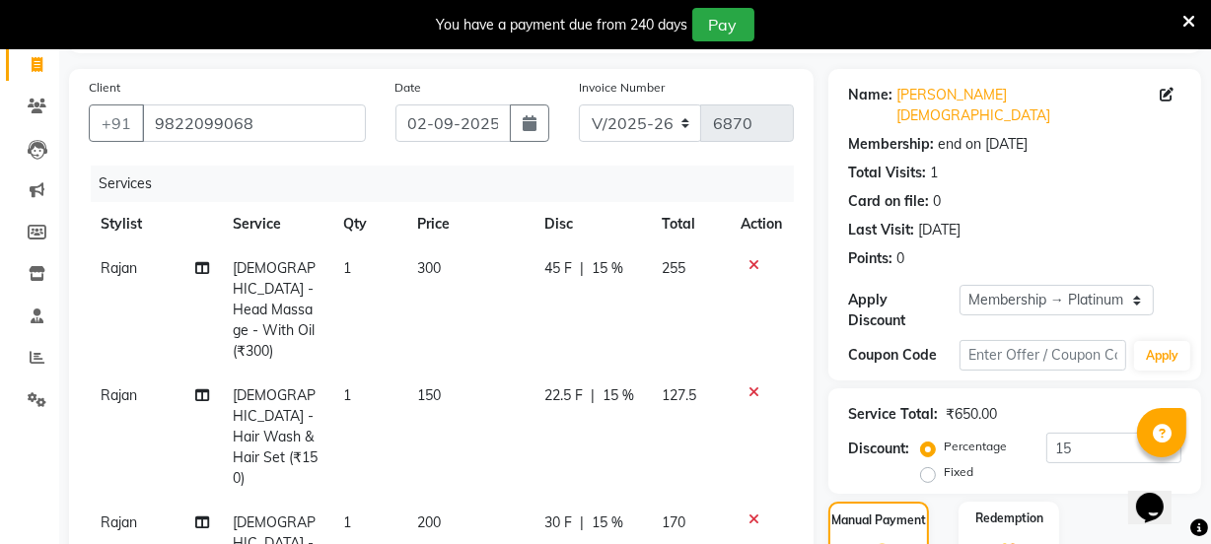
scroll to position [396, 0]
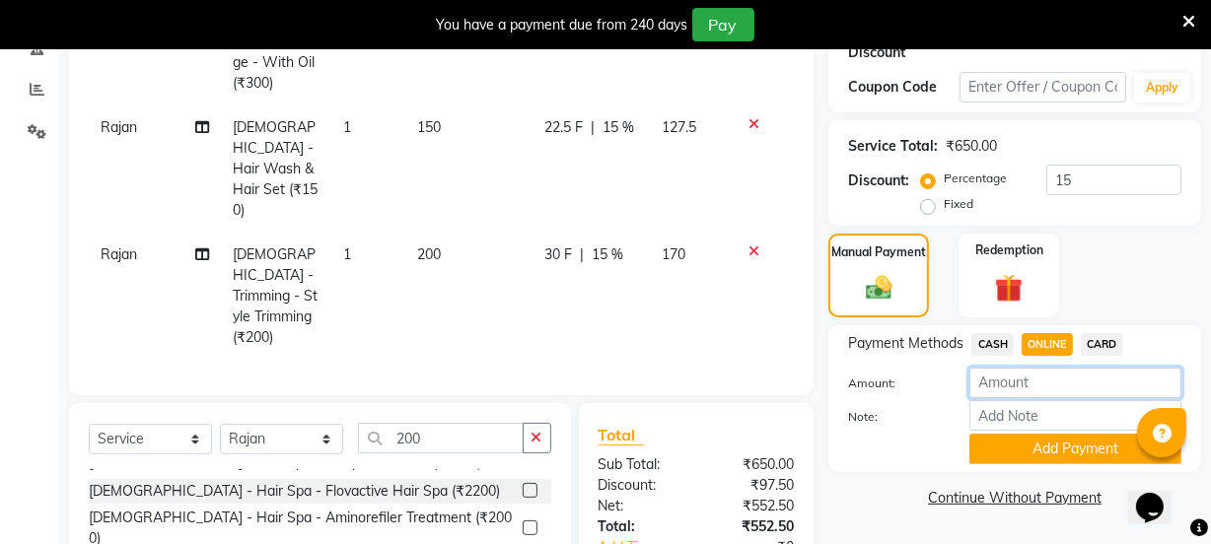
click at [989, 368] on input "number" at bounding box center [1075, 383] width 212 height 31
type input "5"
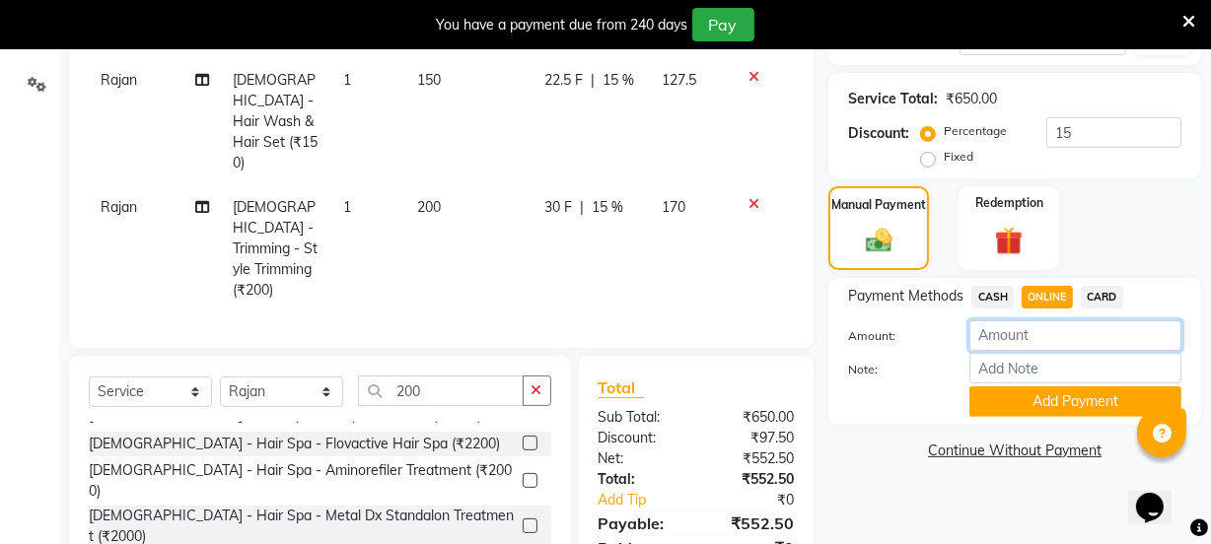
scroll to position [486, 0]
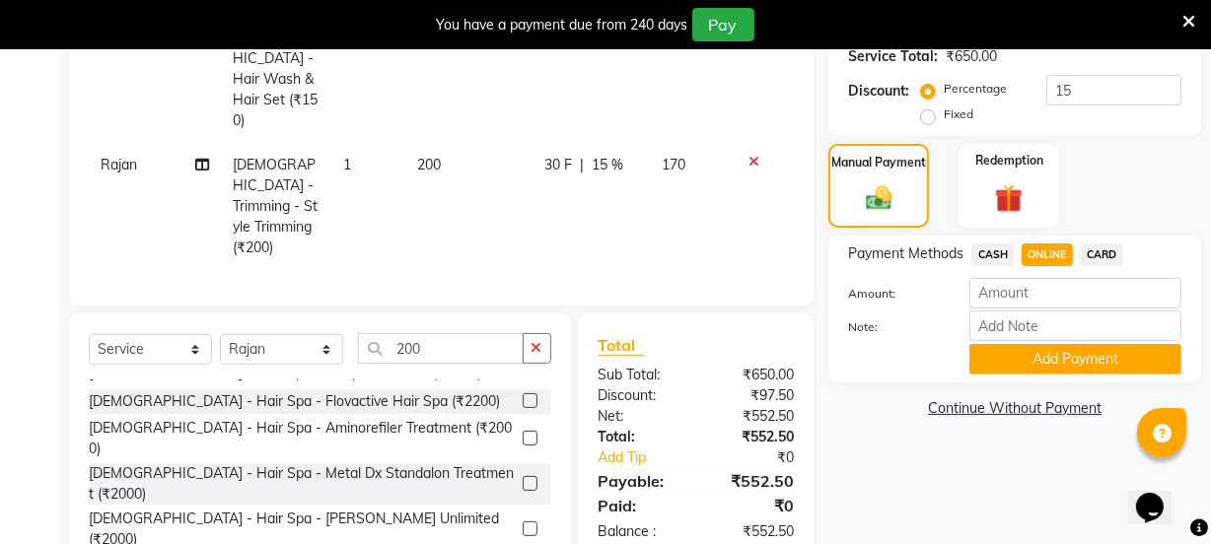
click at [982, 244] on span "CASH" at bounding box center [992, 255] width 42 height 23
type input "552.5"
click at [1045, 244] on span "ONLINE" at bounding box center [1047, 255] width 51 height 23
click at [984, 244] on span "CASH" at bounding box center [992, 255] width 42 height 23
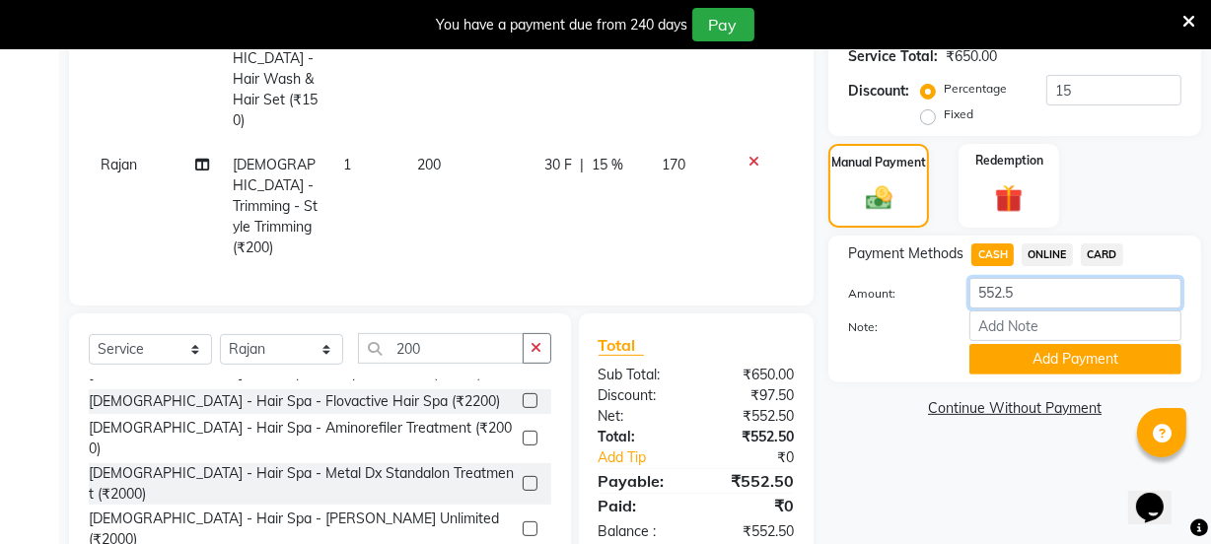
click at [1005, 278] on input "552.5" at bounding box center [1075, 293] width 212 height 31
click at [1044, 346] on button "Add Payment" at bounding box center [1075, 359] width 212 height 31
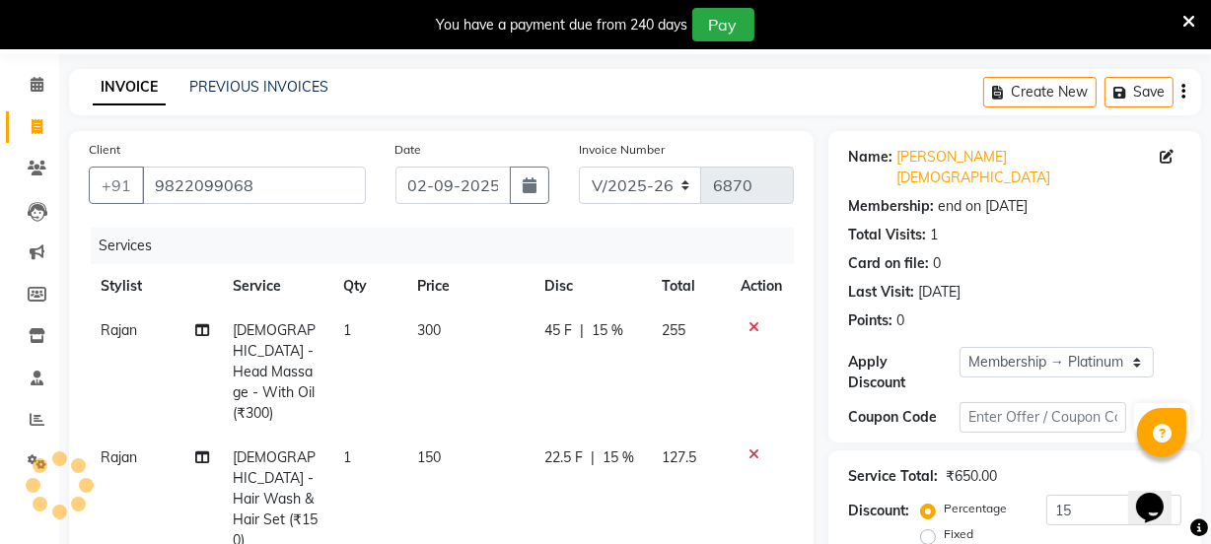
scroll to position [0, 0]
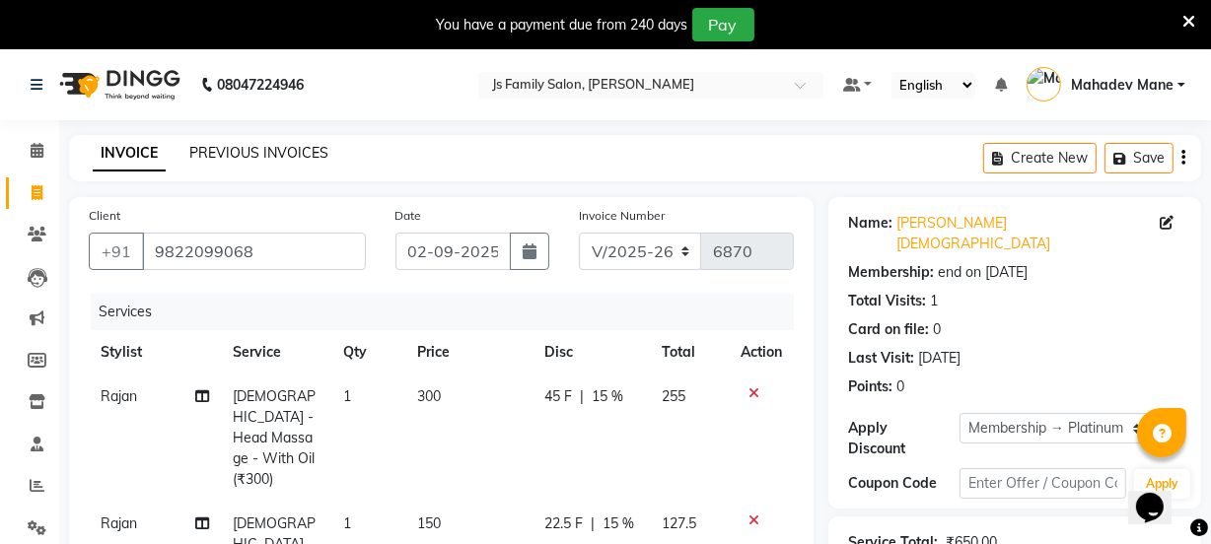
click at [210, 151] on link "PREVIOUS INVOICES" at bounding box center [258, 153] width 139 height 18
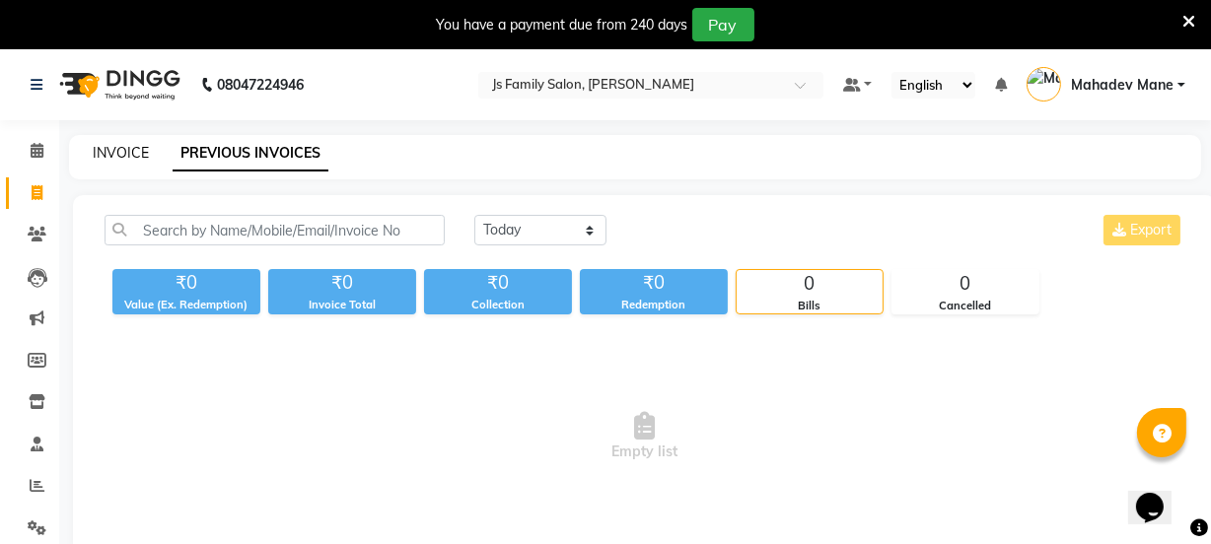
click at [129, 154] on link "INVOICE" at bounding box center [121, 153] width 56 height 18
select select "service"
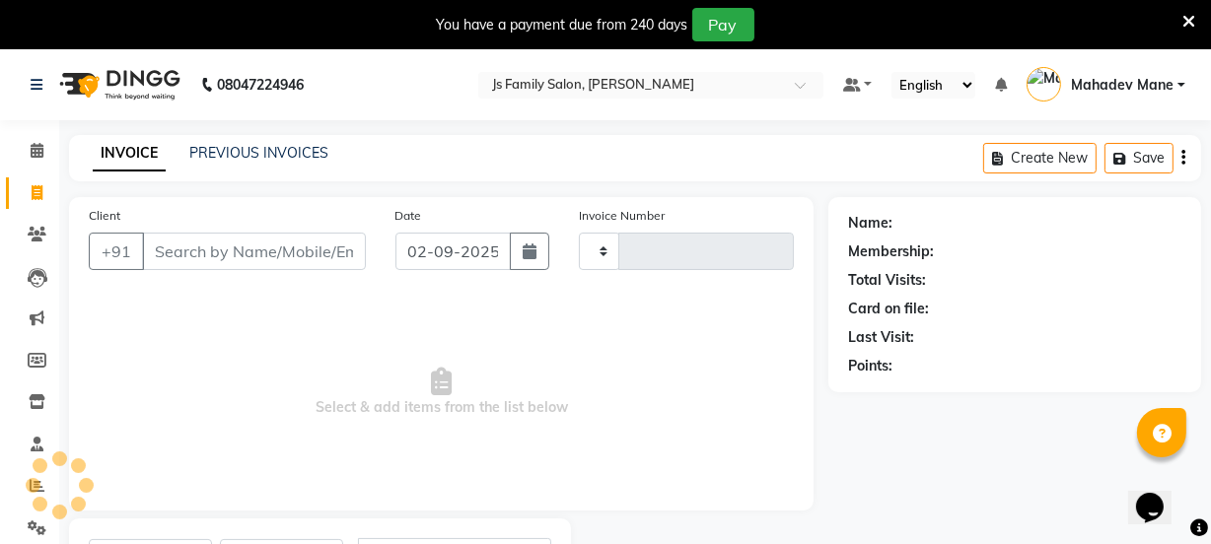
type input "6870"
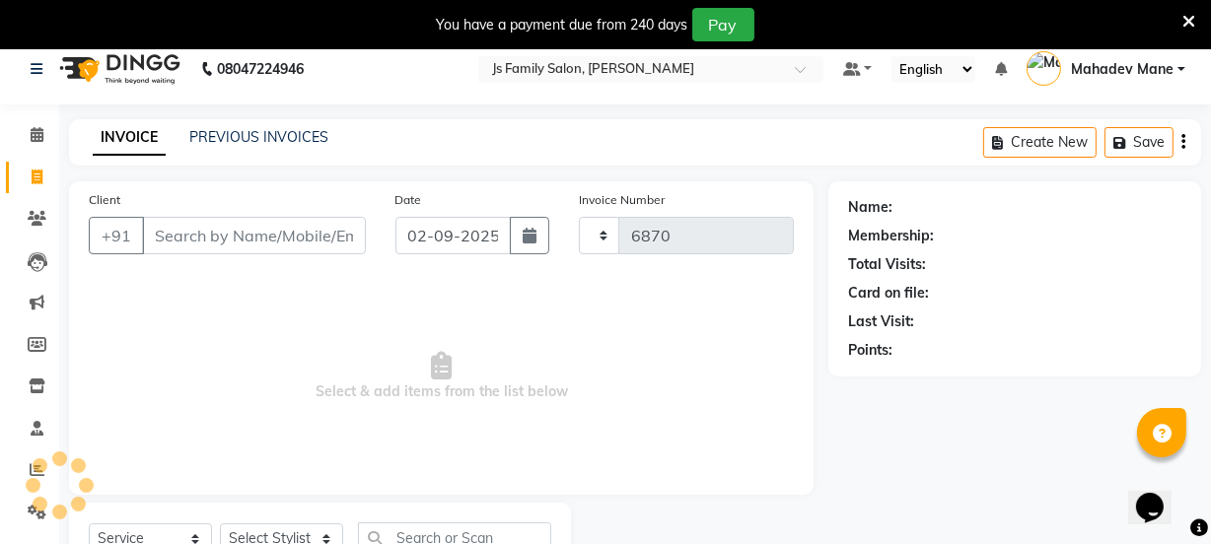
select select "3729"
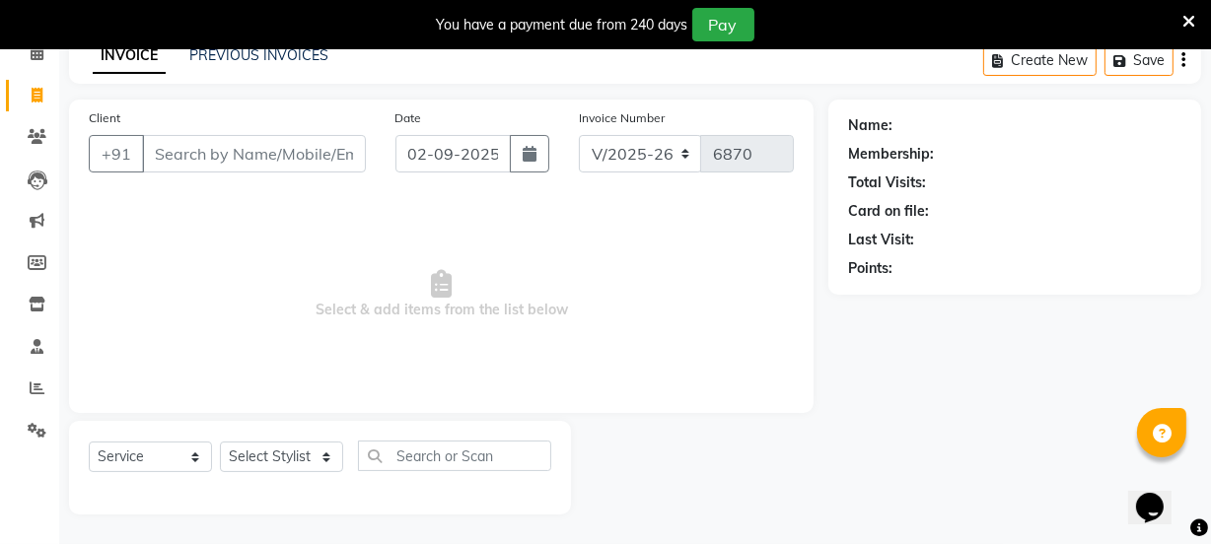
click at [253, 153] on input "Client" at bounding box center [254, 153] width 224 height 37
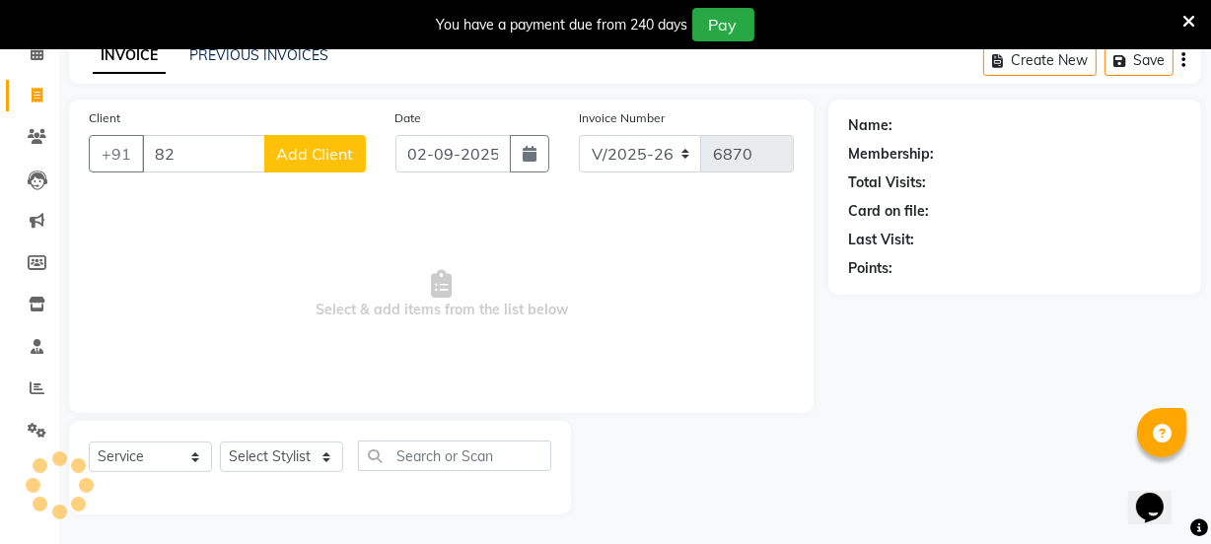
type input "8"
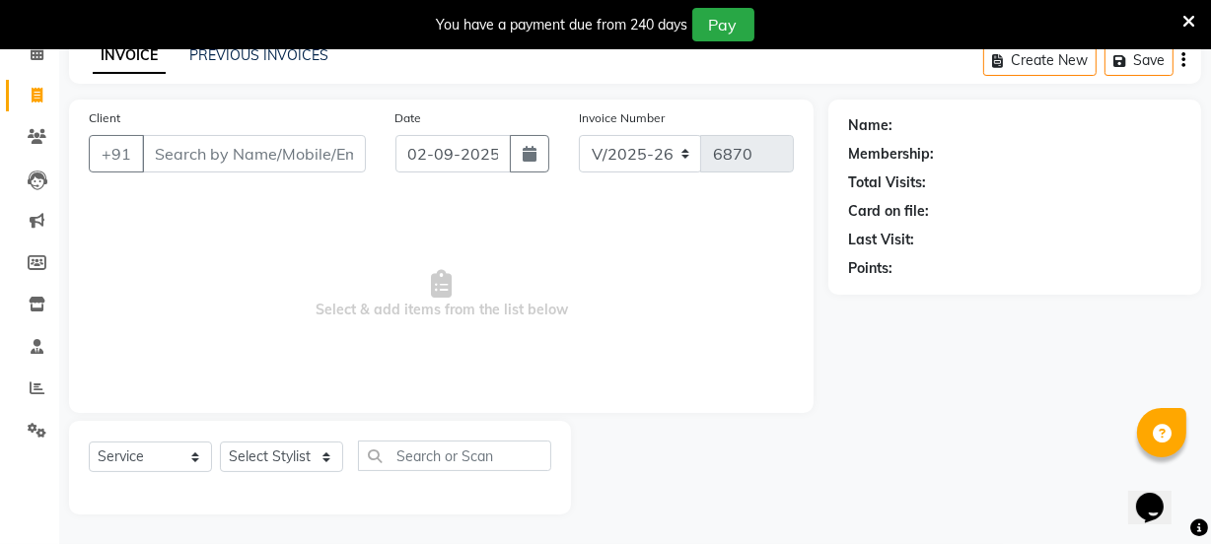
click at [1184, 19] on icon at bounding box center [1188, 22] width 13 height 18
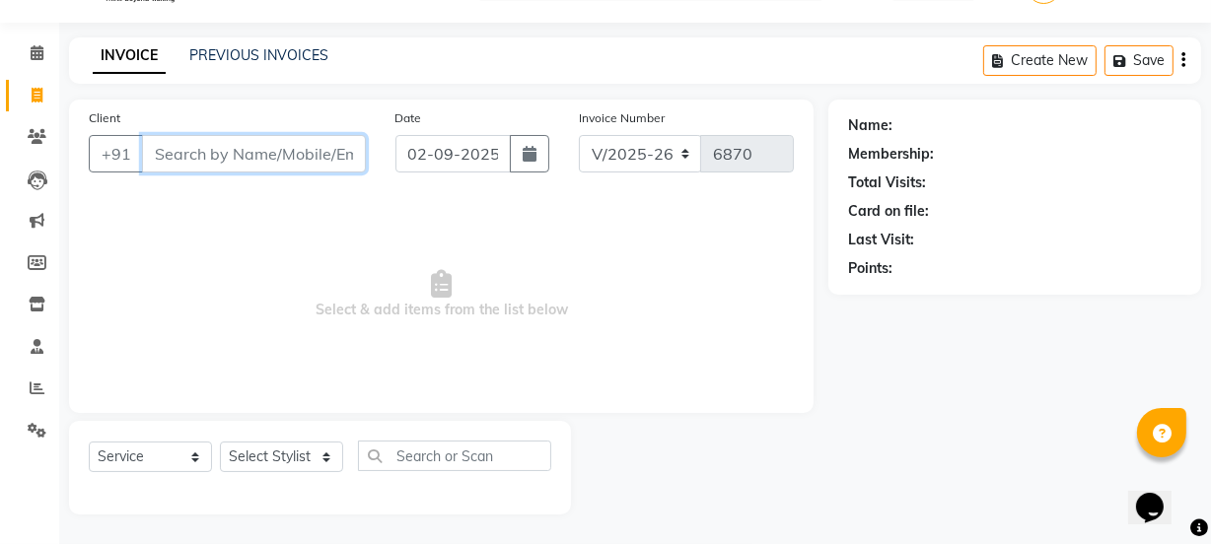
click at [296, 145] on input "Client" at bounding box center [254, 153] width 224 height 37
click at [254, 163] on input "Client" at bounding box center [254, 153] width 224 height 37
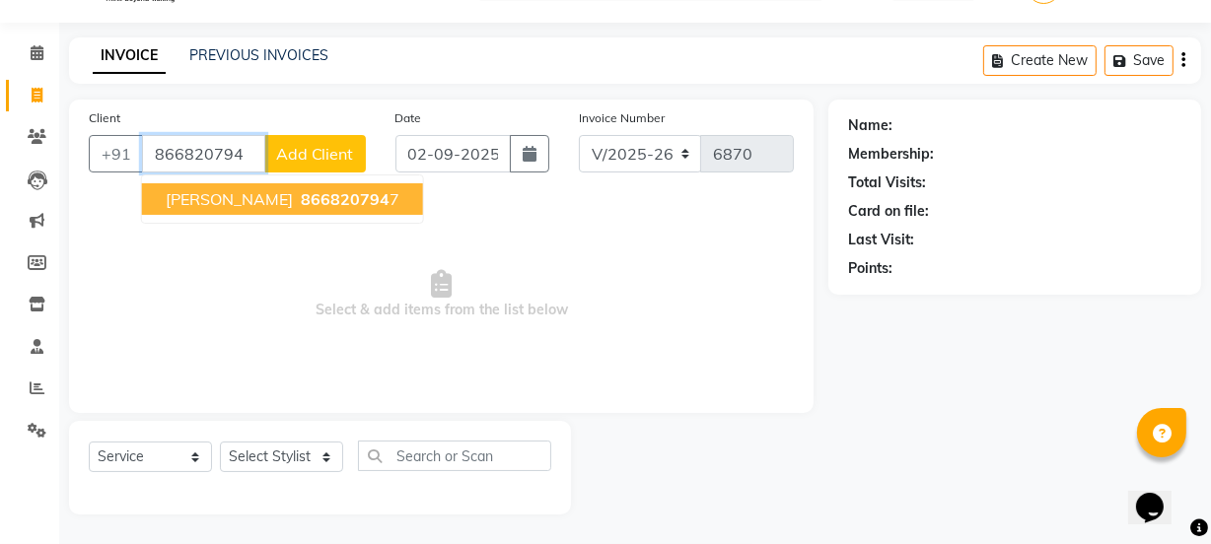
click at [252, 192] on span "Vedant Joshi" at bounding box center [229, 199] width 127 height 20
type input "8668207947"
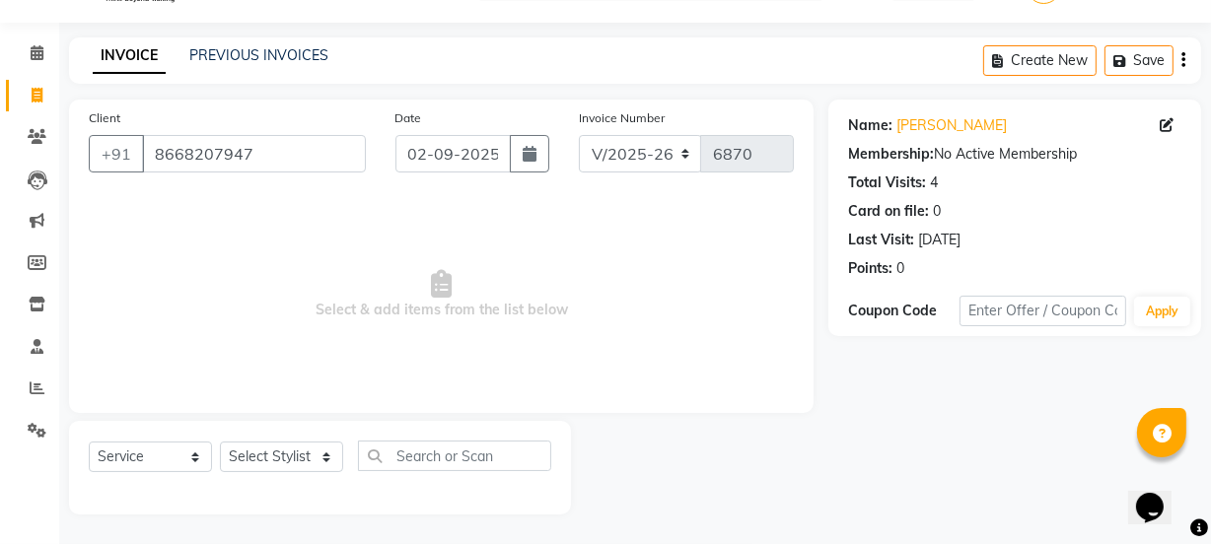
click at [297, 475] on div "Select Service Product Membership Package Voucher Prepaid Gift Card Select Styl…" at bounding box center [320, 464] width 462 height 46
click at [284, 457] on select "Select Stylist Chetan Dipak Vaidyakar Huda Jolly kokan n Mahadev Mane Mosin ans…" at bounding box center [281, 457] width 123 height 31
select select "33251"
click at [220, 442] on select "Select Stylist Chetan Dipak Vaidyakar Huda Jolly kokan n Mahadev Mane Mosin ans…" at bounding box center [281, 457] width 123 height 31
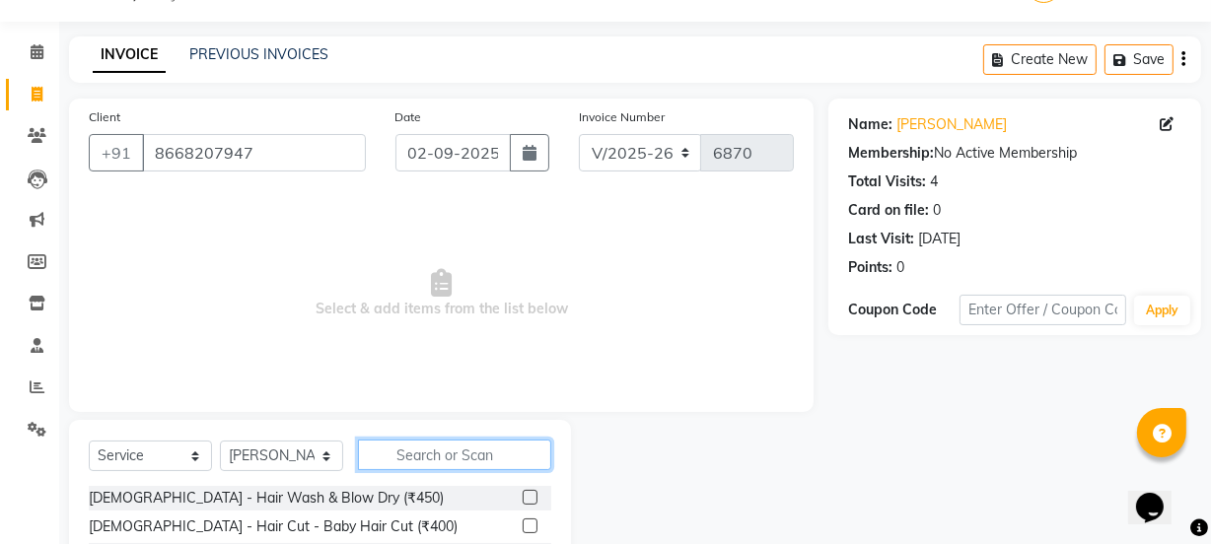
click at [375, 444] on input "text" at bounding box center [454, 455] width 193 height 31
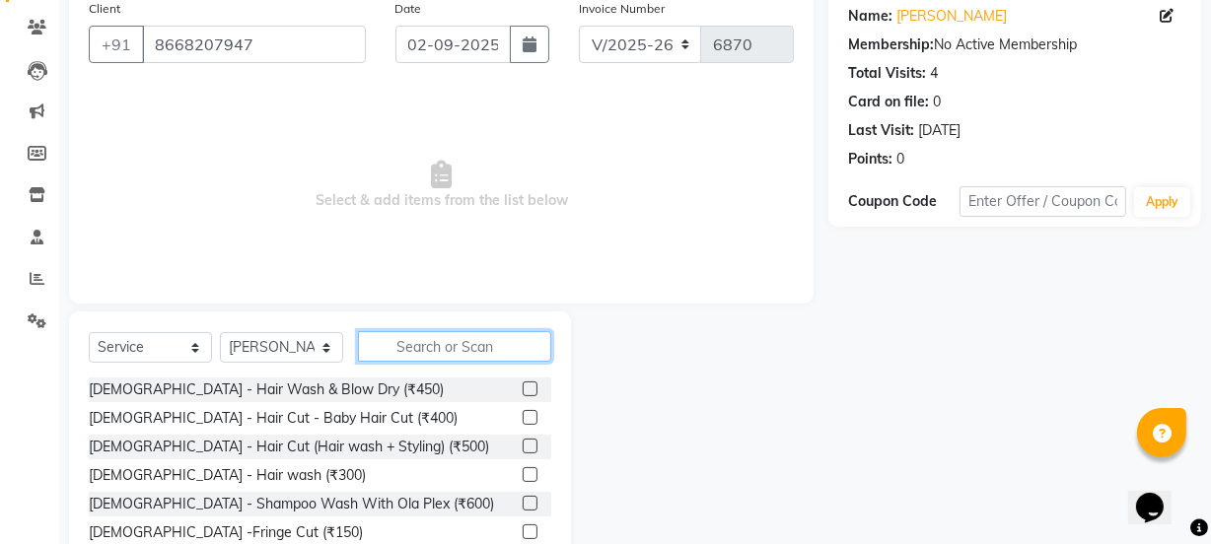
scroll to position [247, 0]
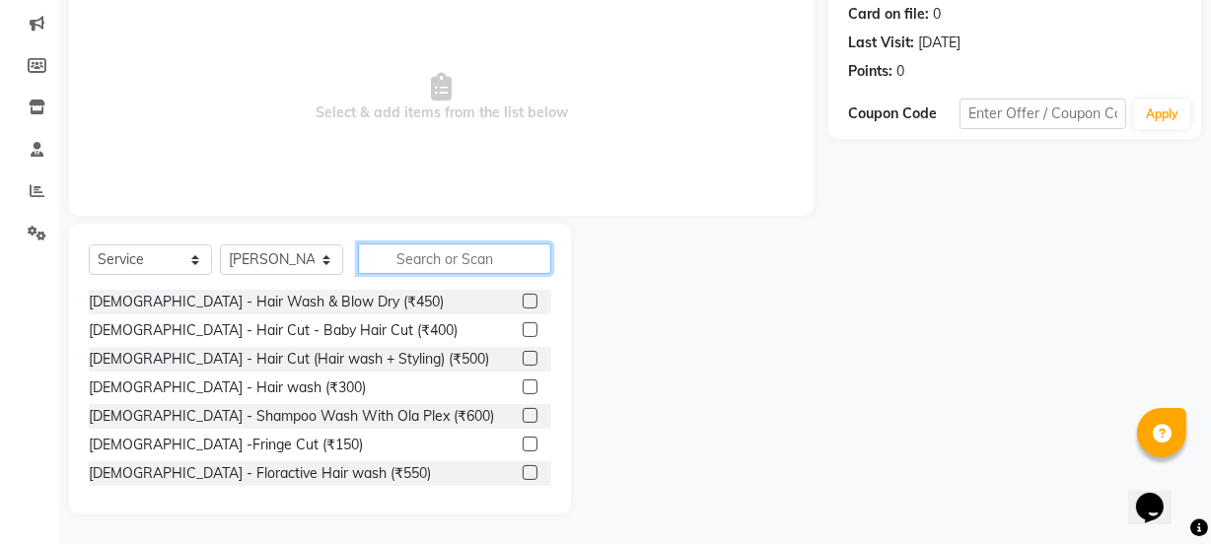
click at [423, 251] on input "text" at bounding box center [454, 259] width 193 height 31
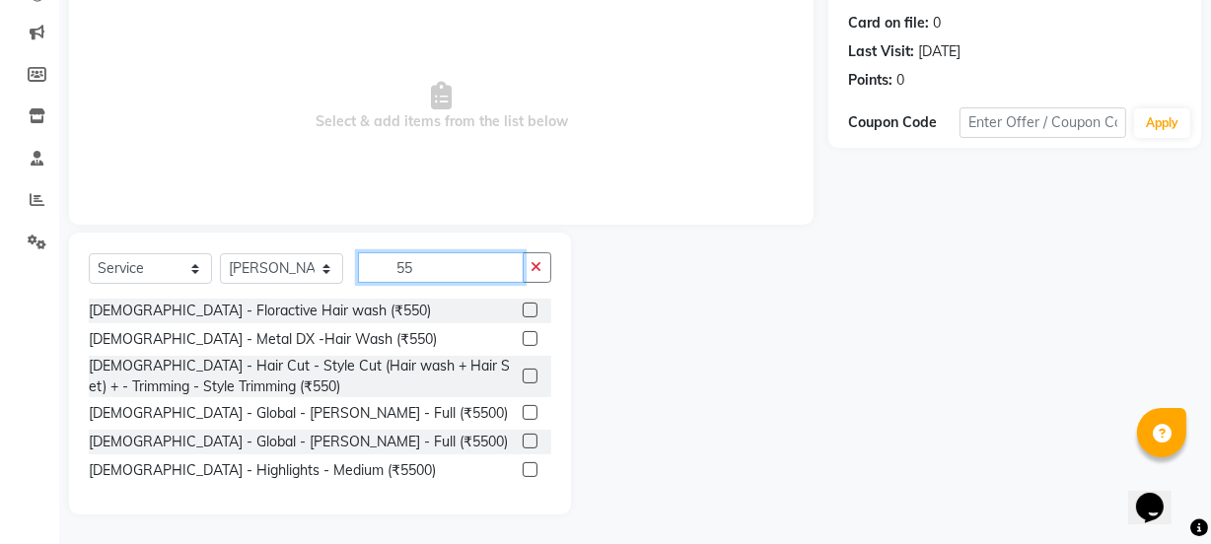
scroll to position [237, 0]
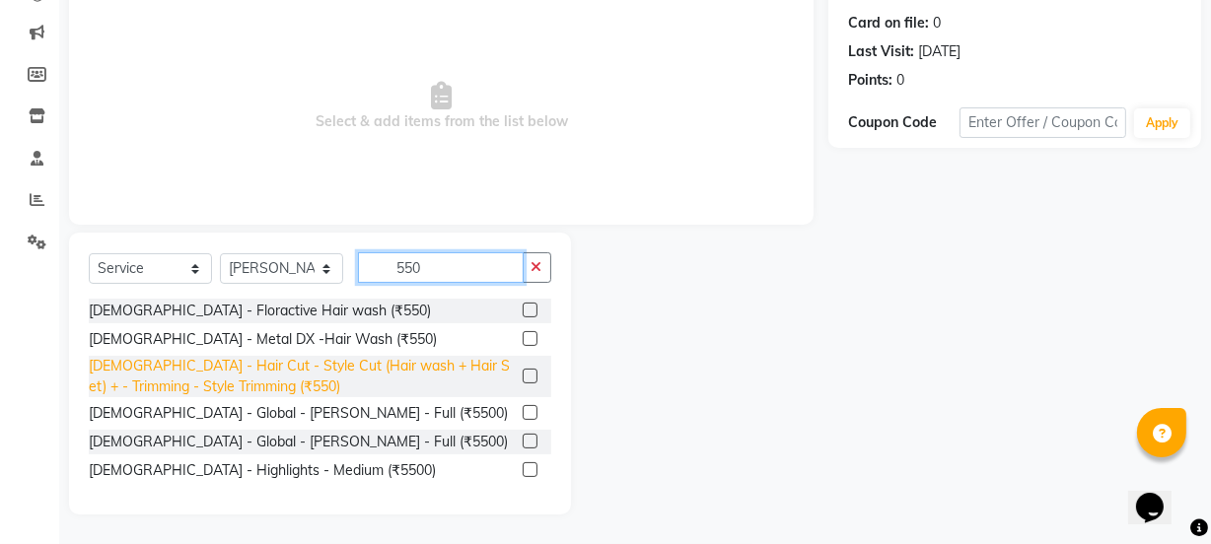
type input "550"
click at [417, 360] on div "Male - Hair Cut - Style Cut (Hair wash + Hair Set) + - Trimming - Style Trimmin…" at bounding box center [302, 376] width 426 height 41
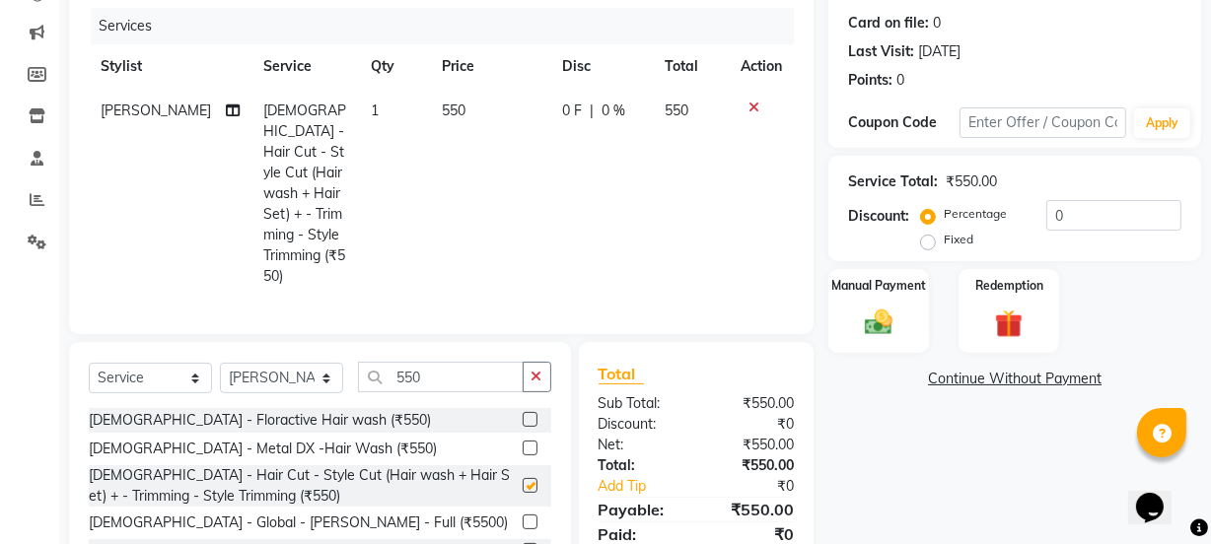
checkbox input "false"
click at [867, 345] on div "Manual Payment" at bounding box center [878, 311] width 105 height 88
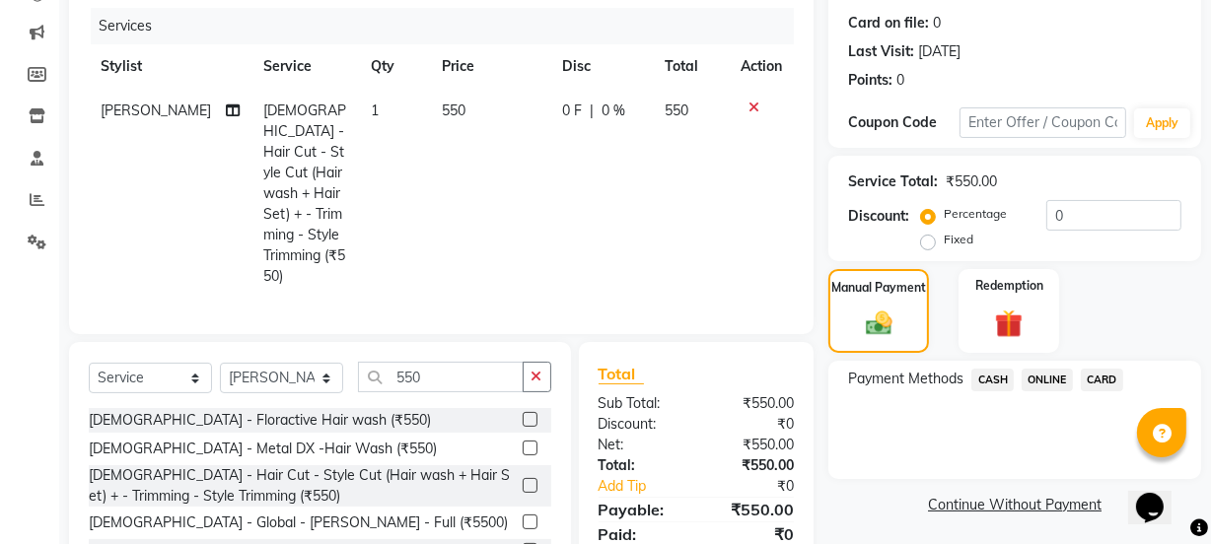
click at [1047, 376] on span "ONLINE" at bounding box center [1047, 380] width 51 height 23
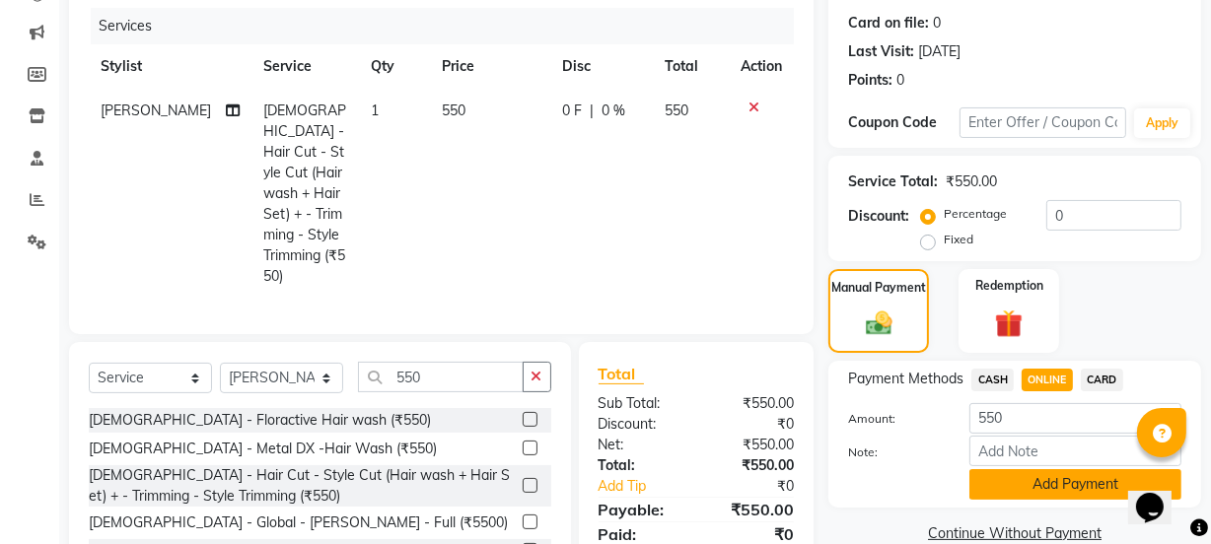
click at [1045, 473] on button "Add Payment" at bounding box center [1075, 484] width 212 height 31
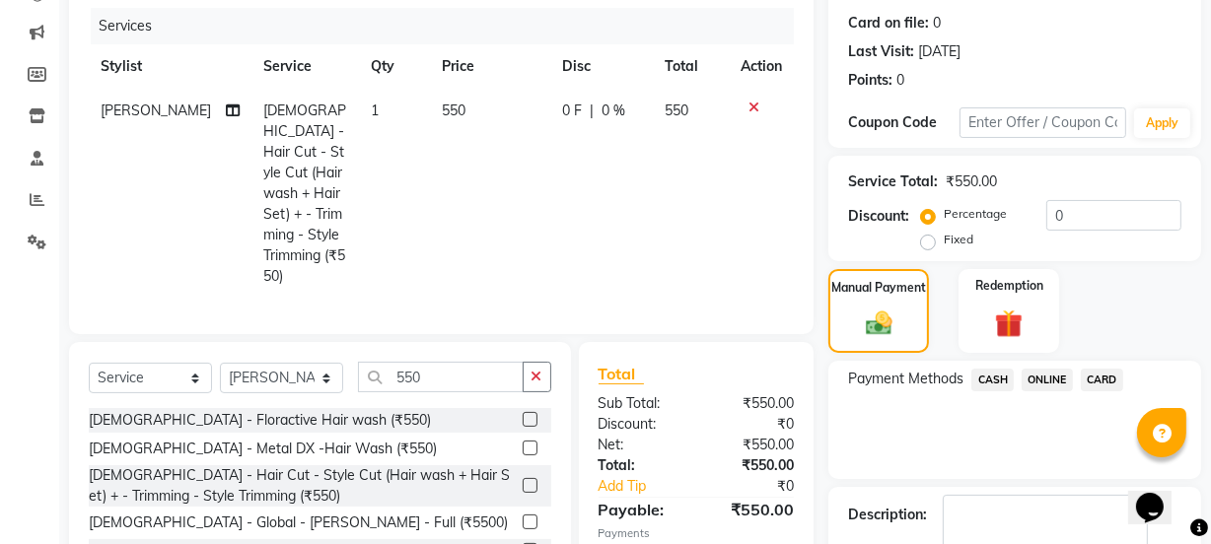
scroll to position [352, 0]
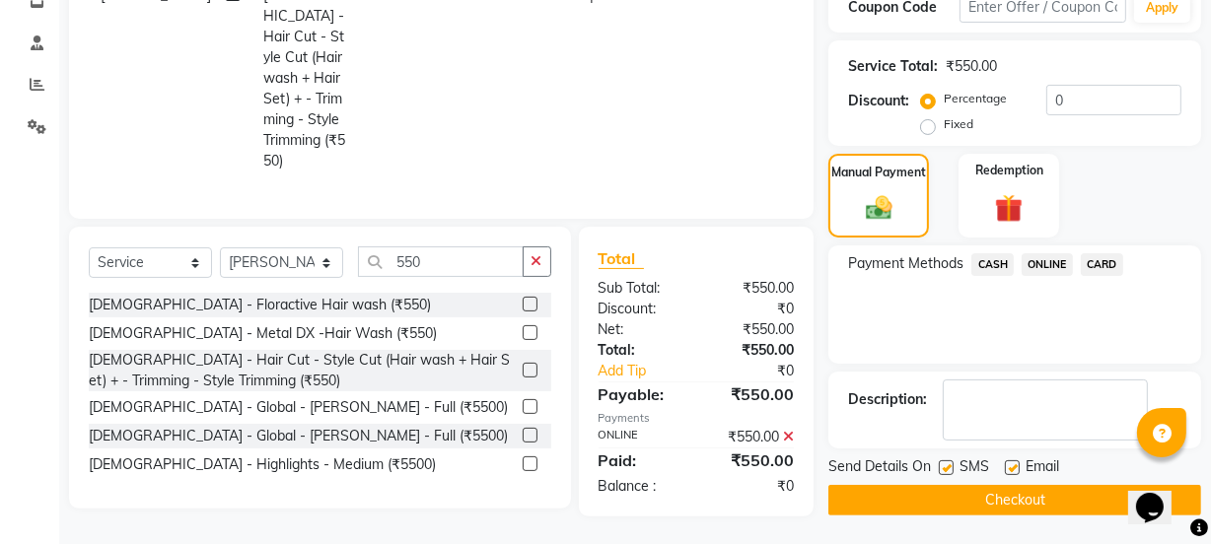
drag, startPoint x: 1026, startPoint y: 492, endPoint x: 1005, endPoint y: 504, distance: 23.9
click at [1005, 504] on button "Checkout" at bounding box center [1014, 500] width 373 height 31
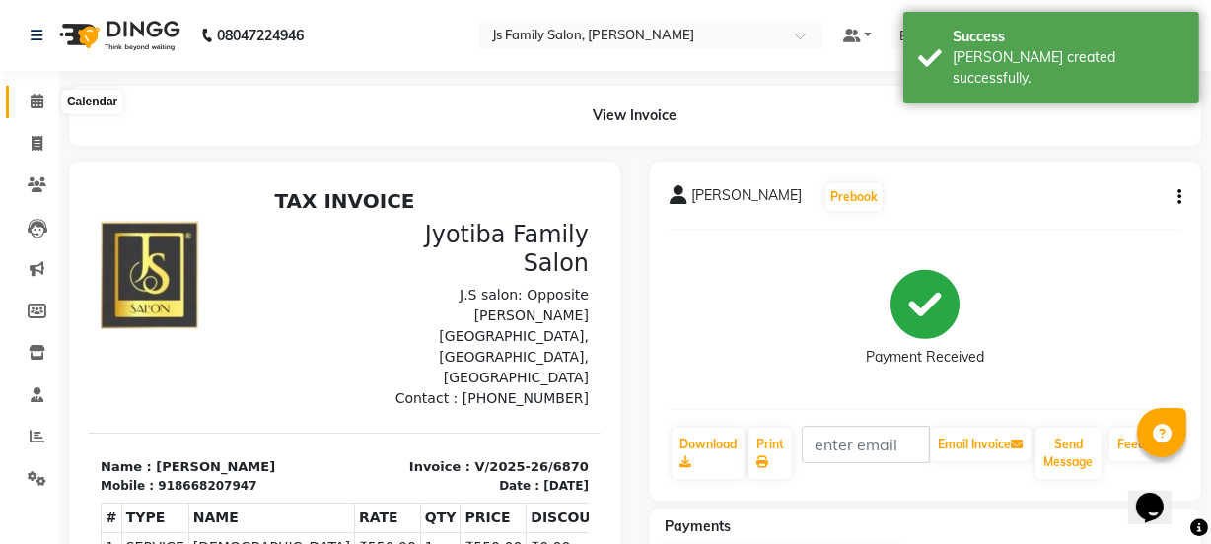
click at [33, 103] on icon at bounding box center [37, 101] width 13 height 15
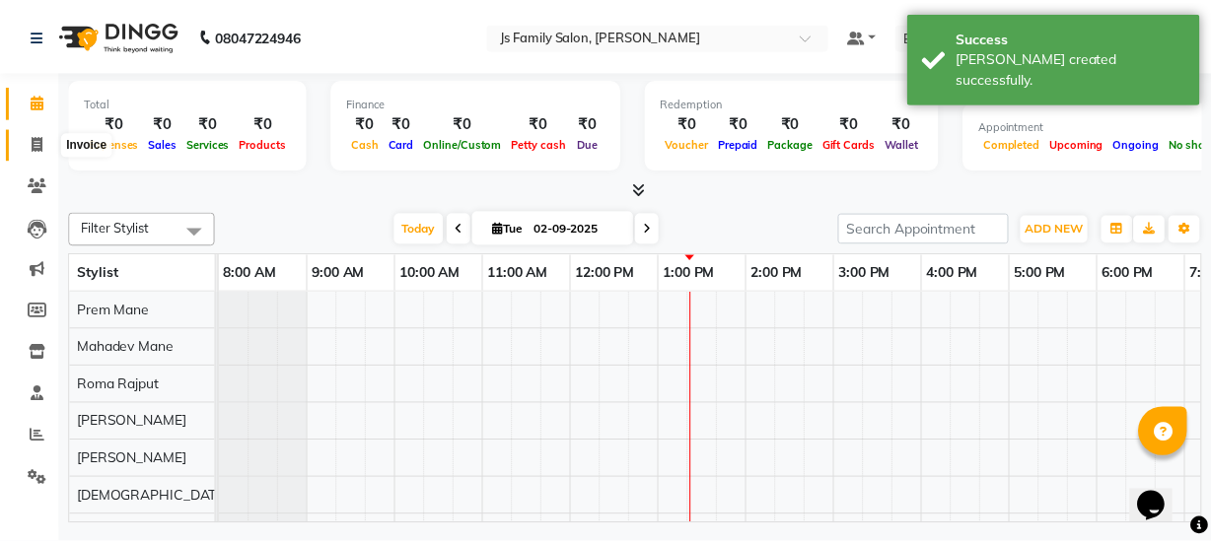
scroll to position [0, 160]
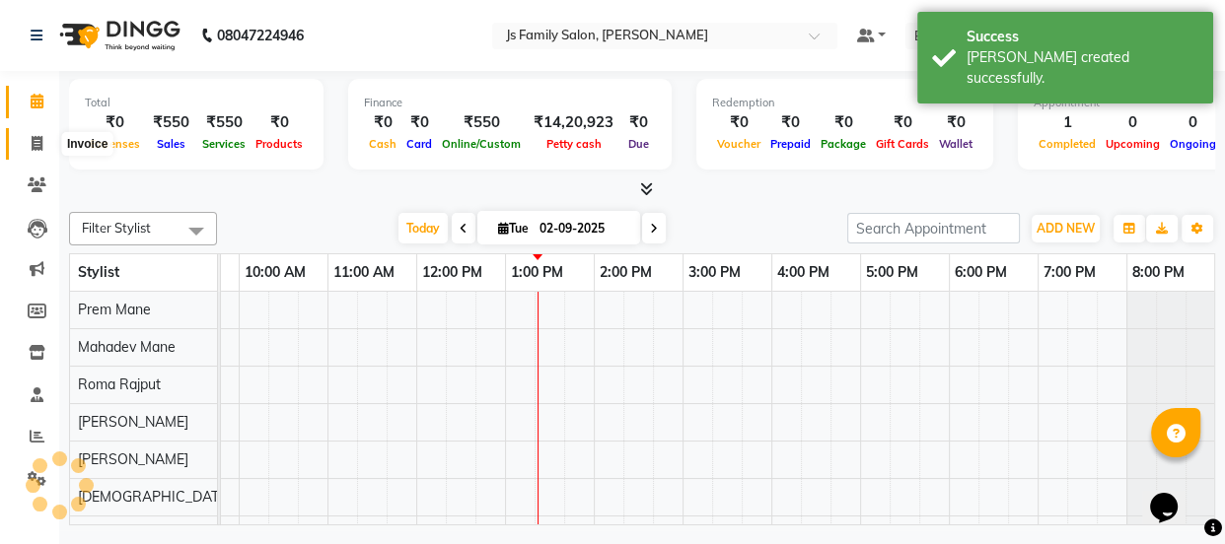
click at [35, 146] on icon at bounding box center [37, 143] width 11 height 15
select select "3729"
select select "service"
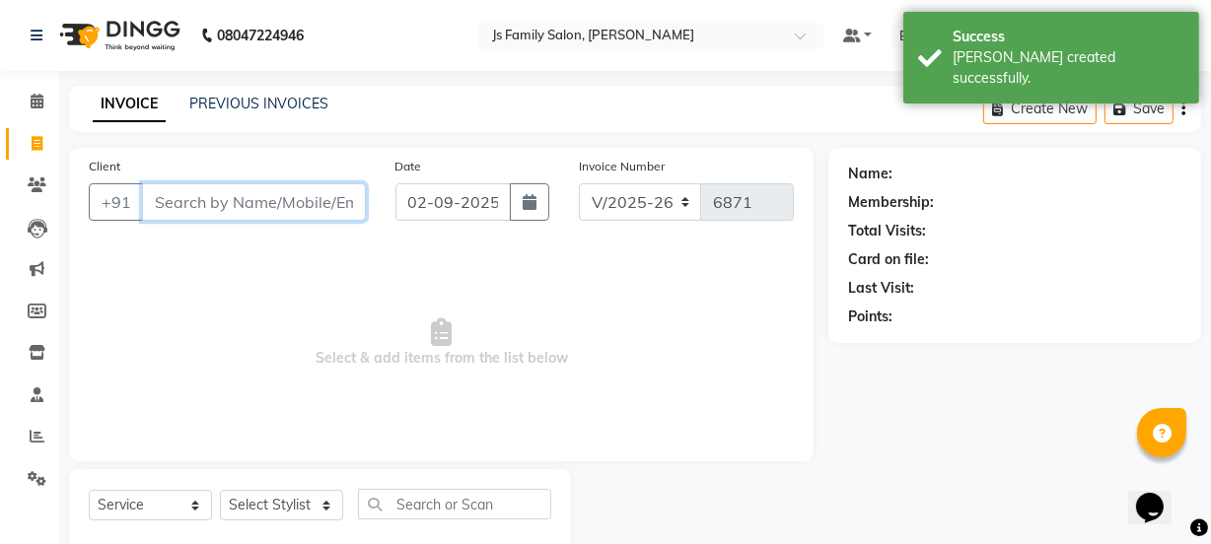
click at [223, 194] on input "Client" at bounding box center [254, 201] width 224 height 37
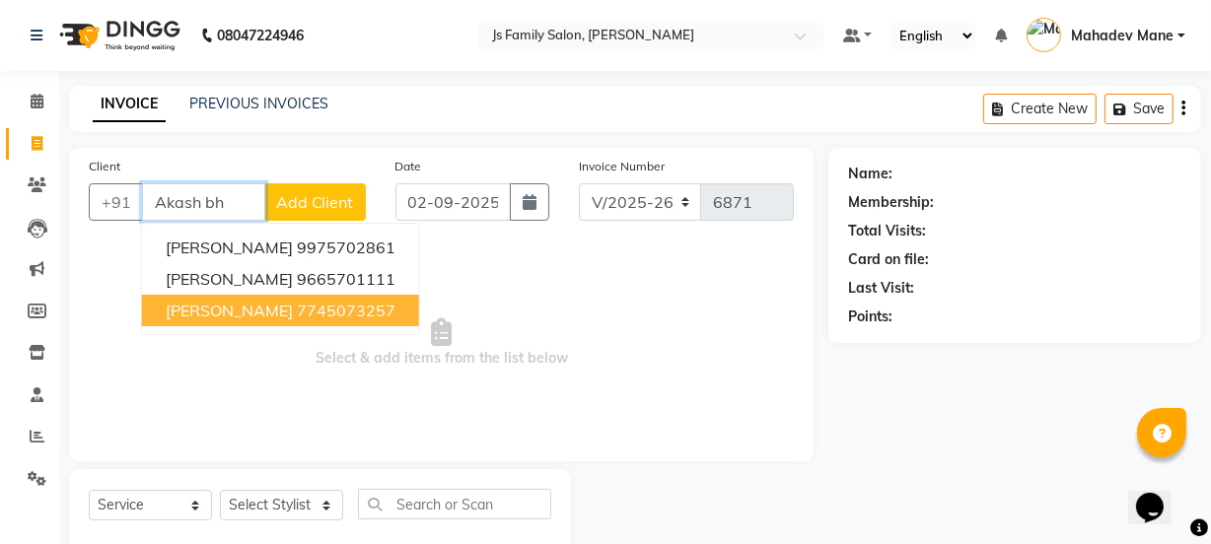
click at [262, 305] on span "Aakash Bhujang" at bounding box center [229, 311] width 127 height 20
type input "7745073257"
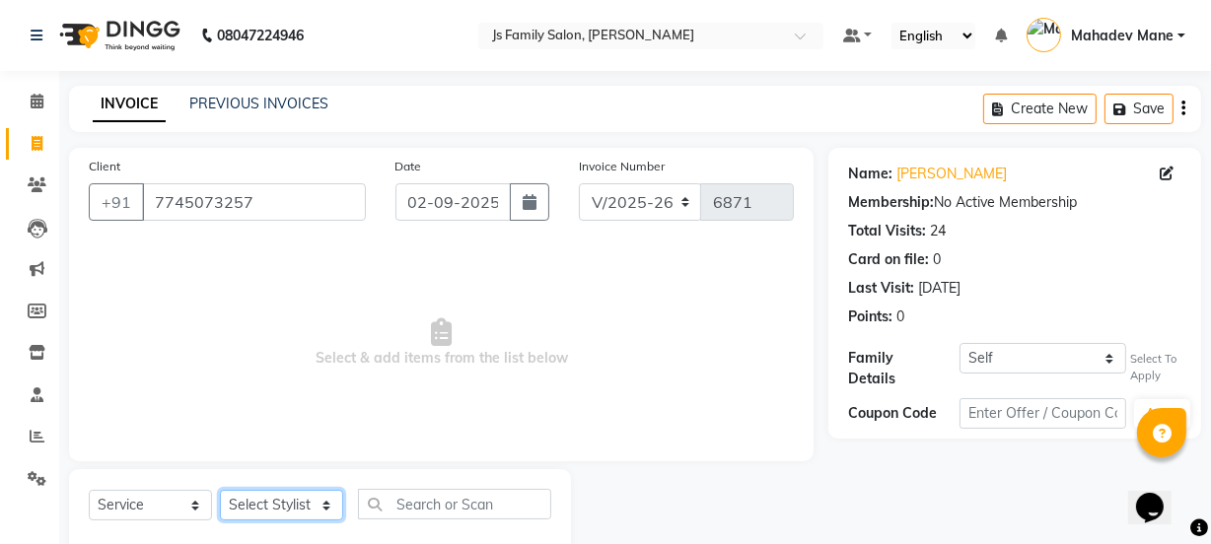
click at [265, 508] on select "Select Stylist Chetan Dipak Vaidyakar Huda Jolly kokan n Mahadev Mane Mosin ans…" at bounding box center [281, 505] width 123 height 31
select select "20007"
click at [220, 490] on select "Select Stylist Chetan Dipak Vaidyakar Huda Jolly kokan n Mahadev Mane Mosin ans…" at bounding box center [281, 505] width 123 height 31
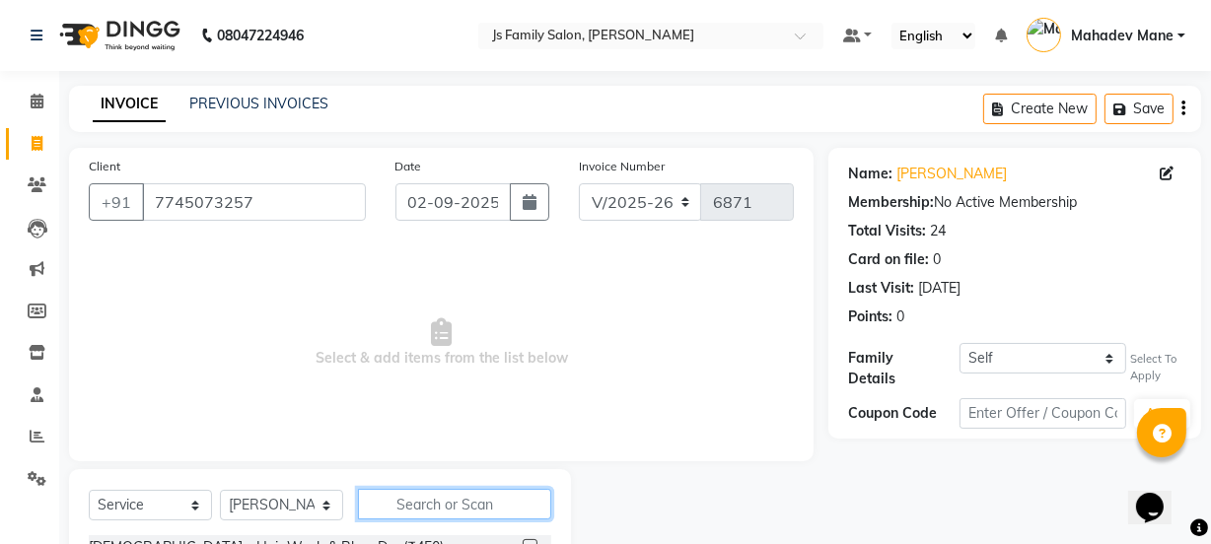
click at [426, 508] on input "text" at bounding box center [454, 504] width 193 height 31
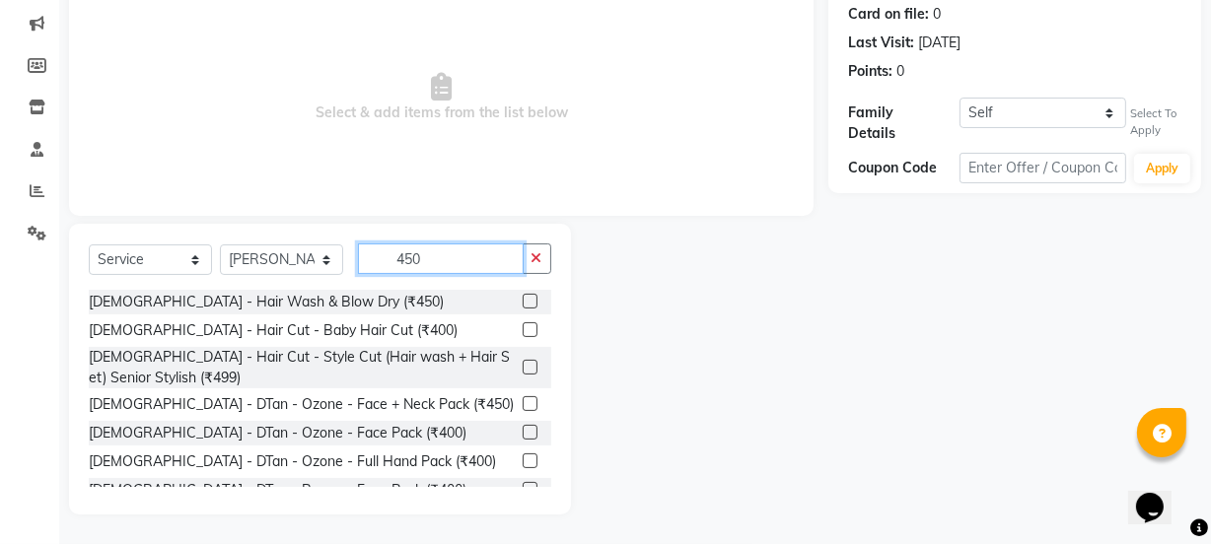
scroll to position [220, 0]
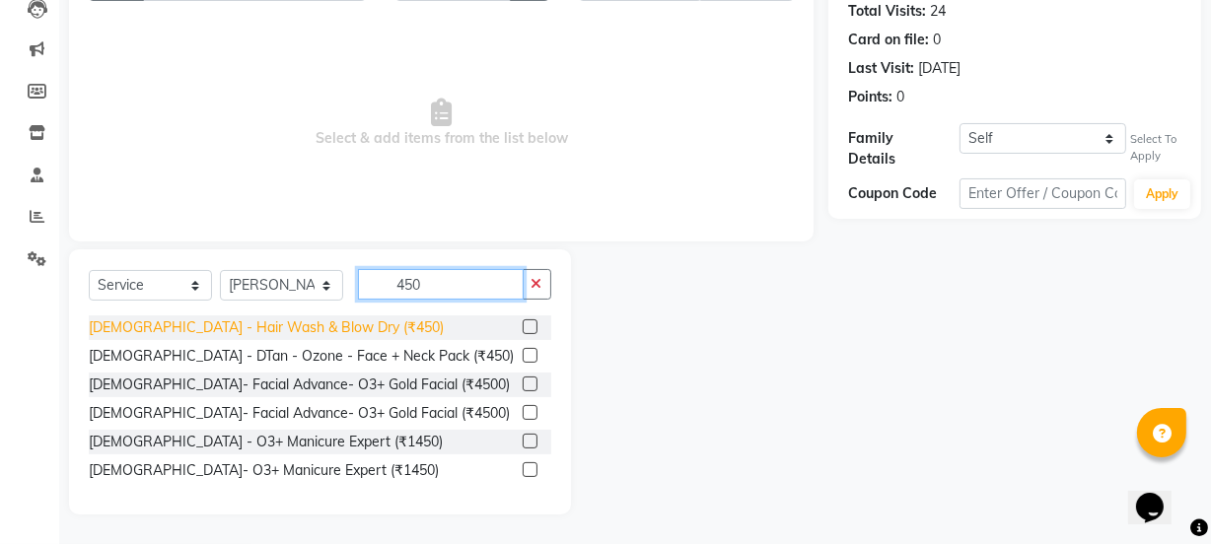
type input "450"
click at [296, 322] on div "Female - Hair Wash & Blow Dry (₹450)" at bounding box center [266, 328] width 355 height 21
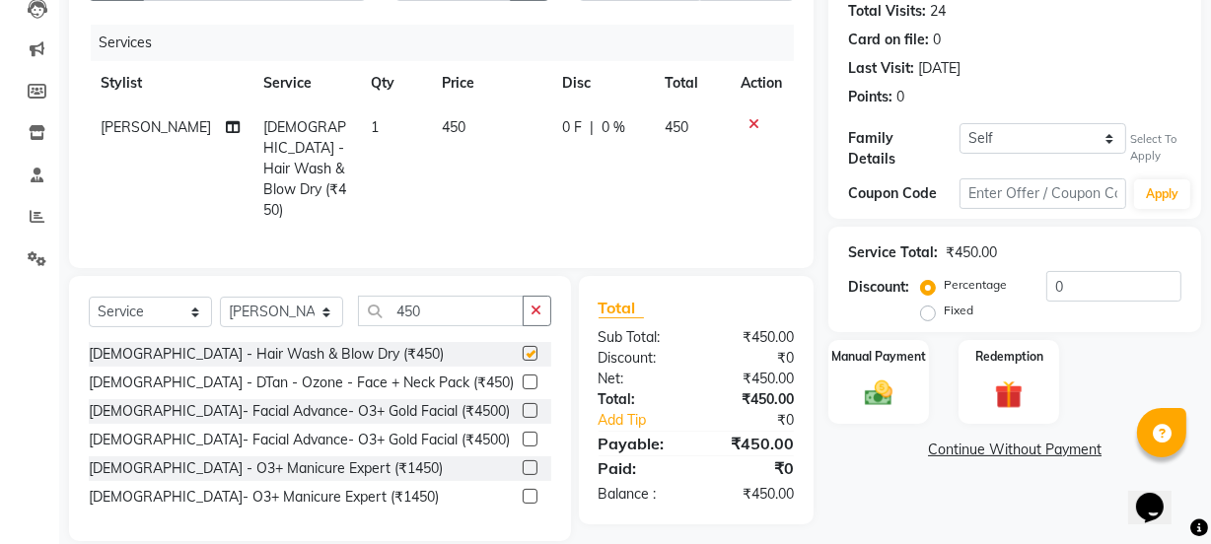
checkbox input "false"
drag, startPoint x: 873, startPoint y: 375, endPoint x: 993, endPoint y: 414, distance: 126.6
click at [874, 377] on img at bounding box center [878, 394] width 47 height 34
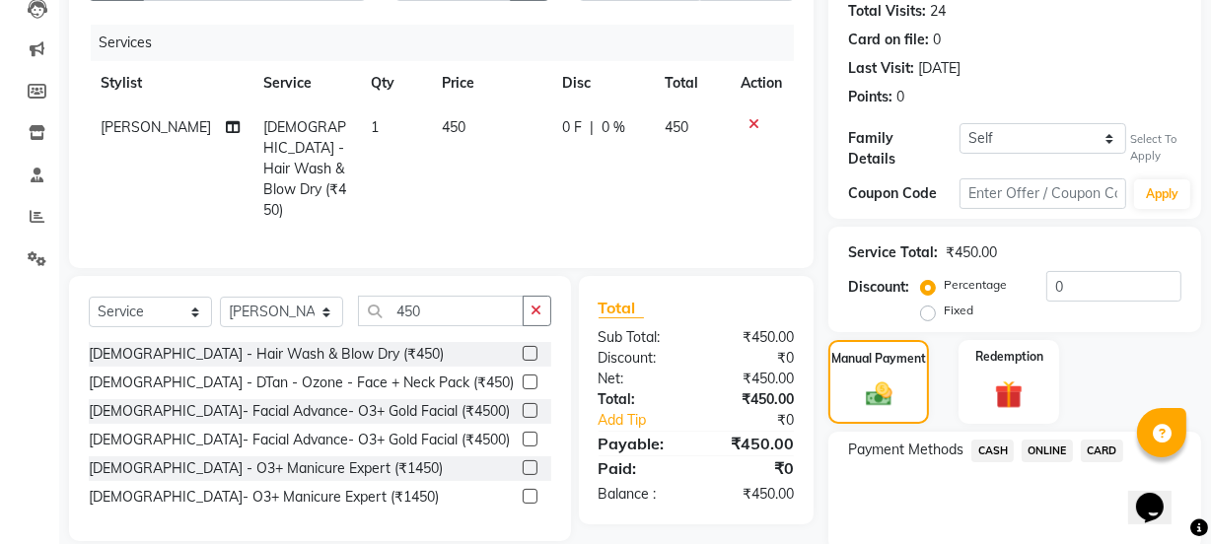
drag, startPoint x: 1044, startPoint y: 436, endPoint x: 1048, endPoint y: 461, distance: 25.0
click at [1044, 440] on span "ONLINE" at bounding box center [1047, 451] width 51 height 23
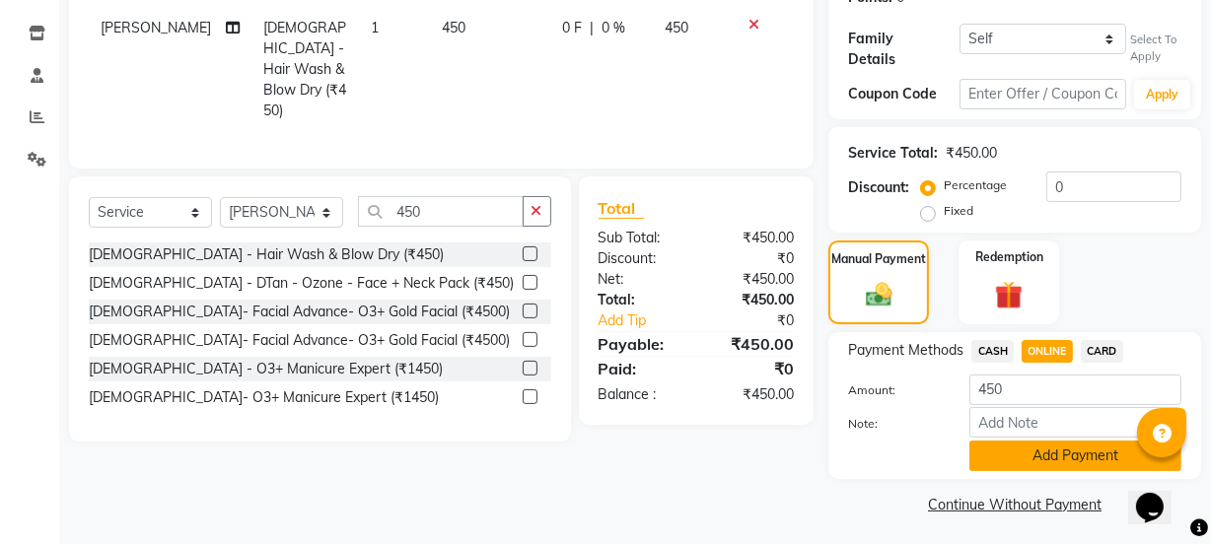
click at [1065, 461] on button "Add Payment" at bounding box center [1075, 456] width 212 height 31
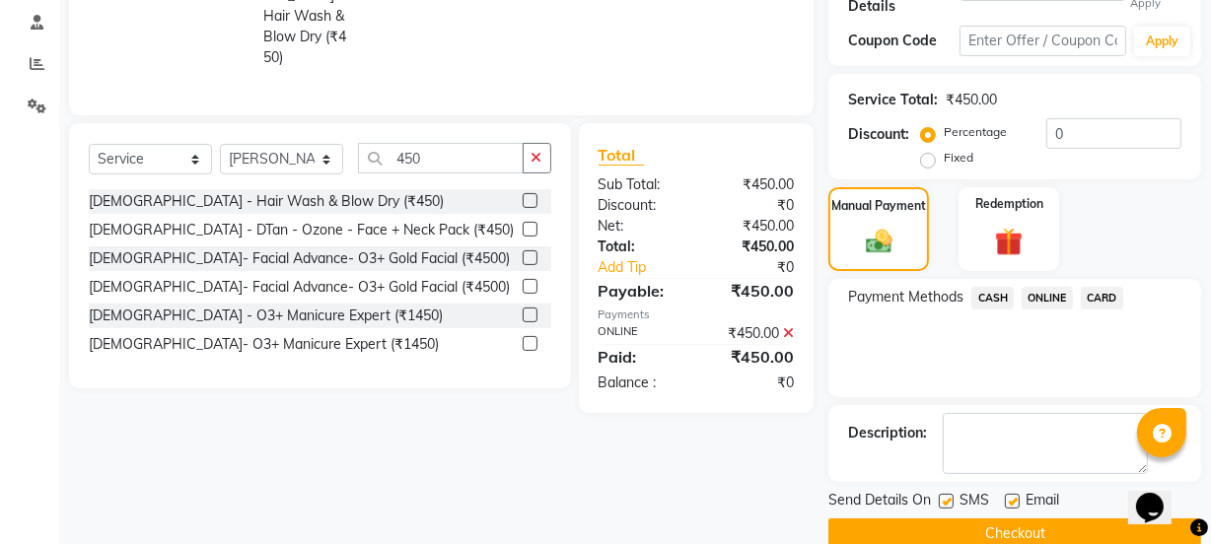
scroll to position [401, 0]
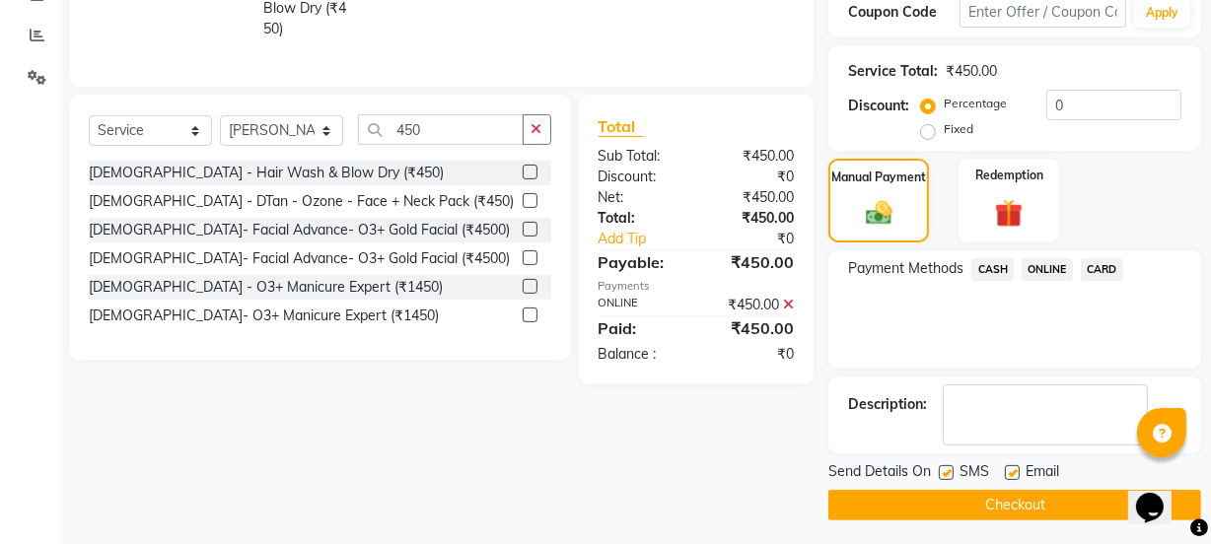
click at [1068, 499] on button "Checkout" at bounding box center [1014, 505] width 373 height 31
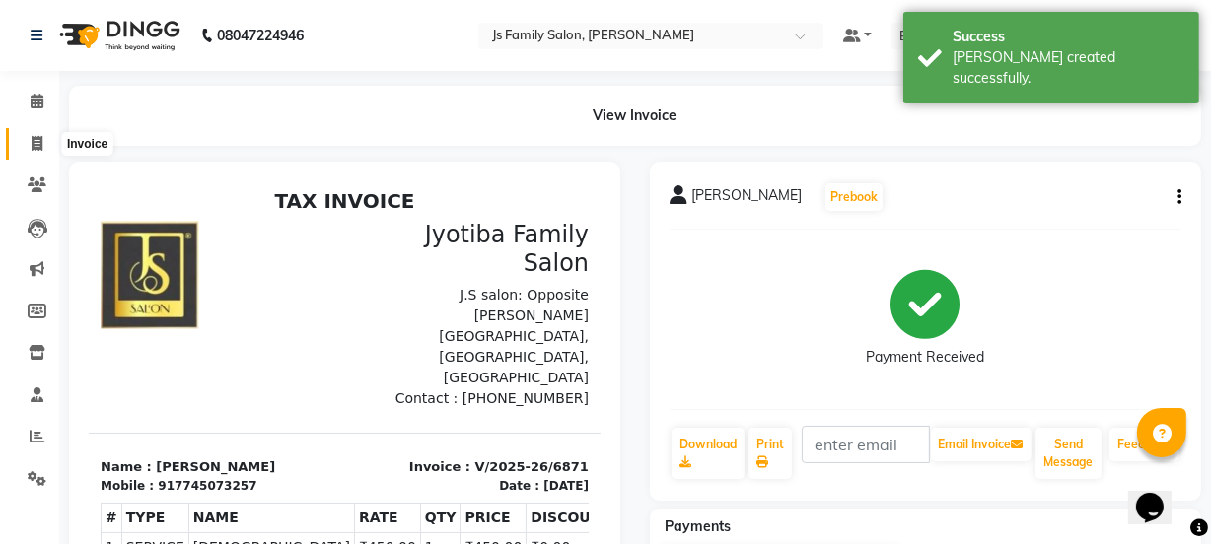
click at [28, 137] on span at bounding box center [37, 144] width 35 height 23
select select "3729"
select select "service"
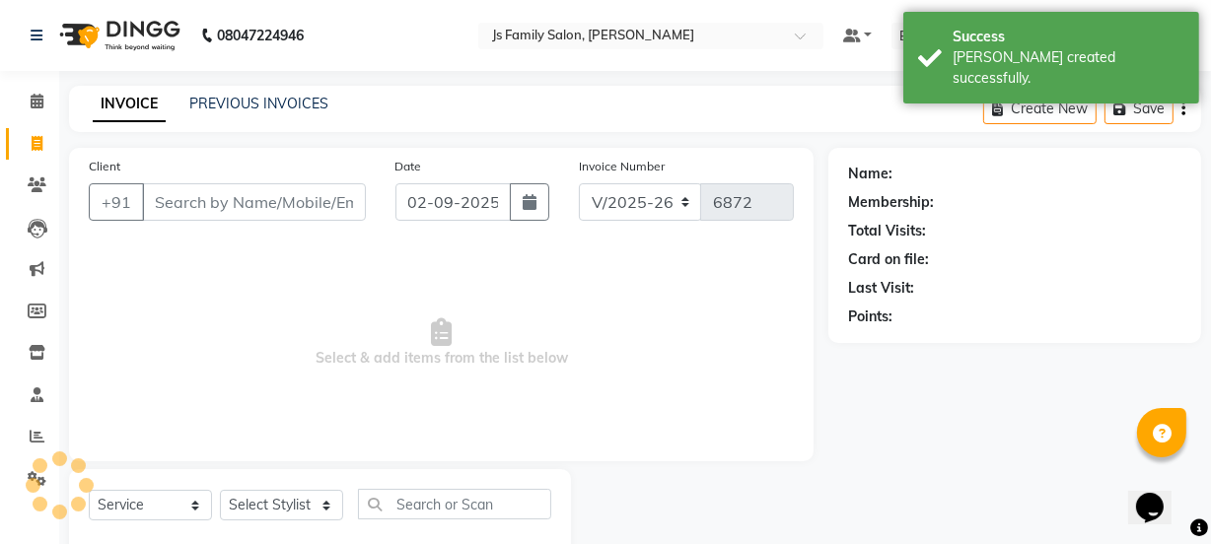
scroll to position [49, 0]
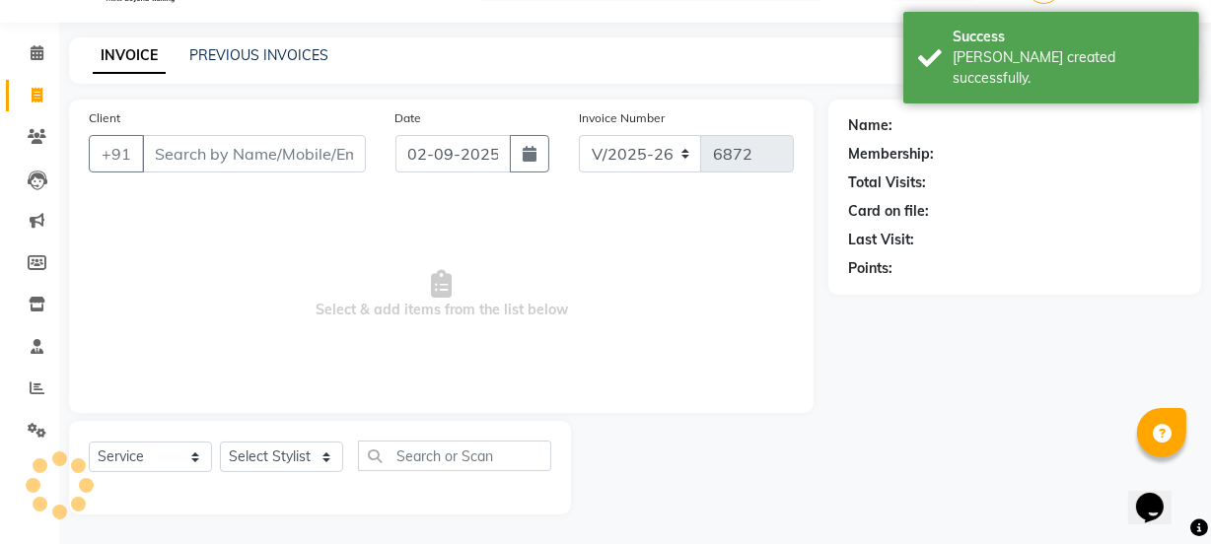
click at [215, 157] on input "Client" at bounding box center [254, 153] width 224 height 37
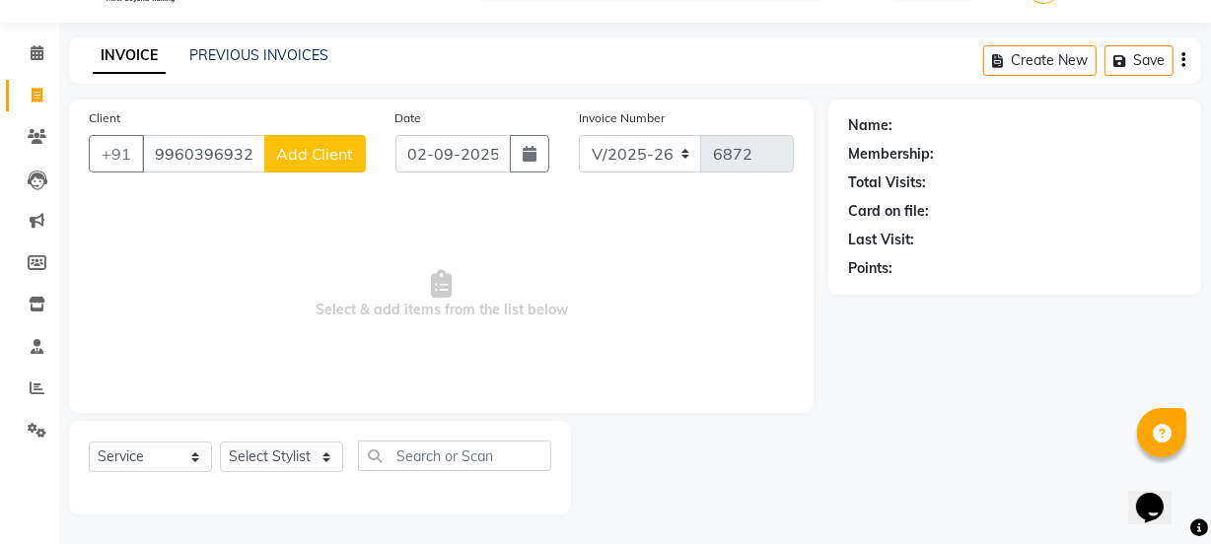
type input "9960396932"
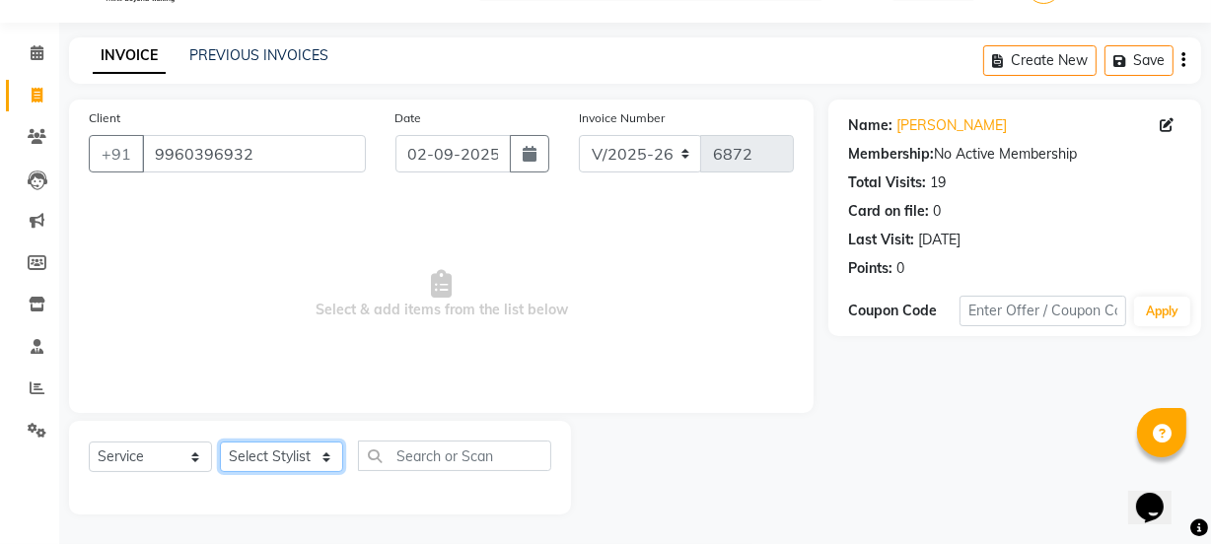
click at [256, 446] on select "Select Stylist Chetan Dipak Vaidyakar Huda Jolly kokan n Mahadev Mane Mosin ans…" at bounding box center [281, 457] width 123 height 31
select select "33251"
click at [220, 442] on select "Select Stylist Chetan Dipak Vaidyakar Huda Jolly kokan n Mahadev Mane Mosin ans…" at bounding box center [281, 457] width 123 height 31
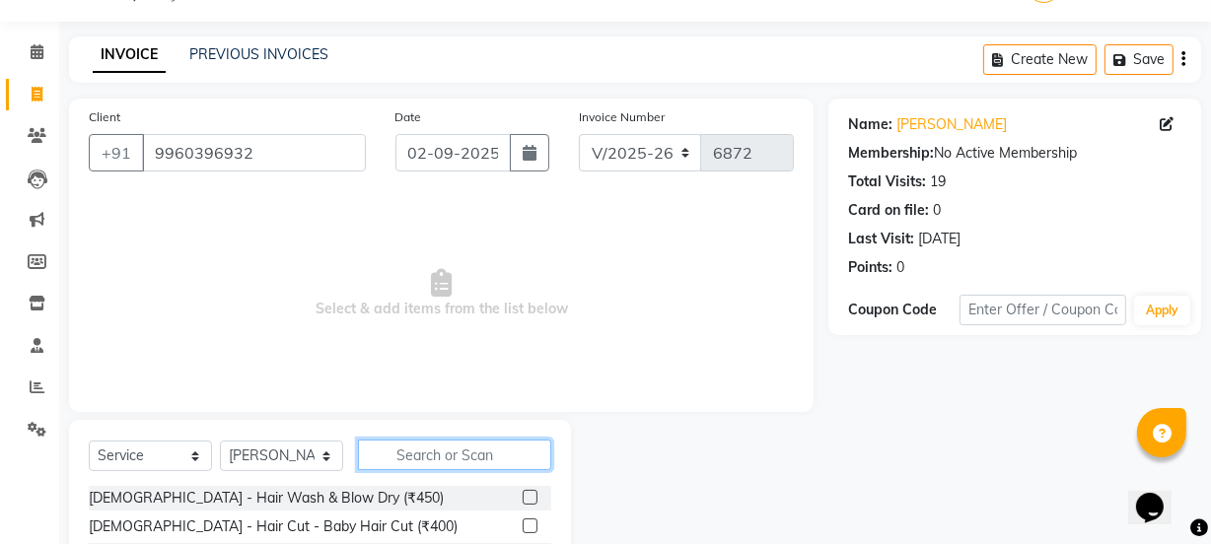
click at [418, 454] on input "text" at bounding box center [454, 455] width 193 height 31
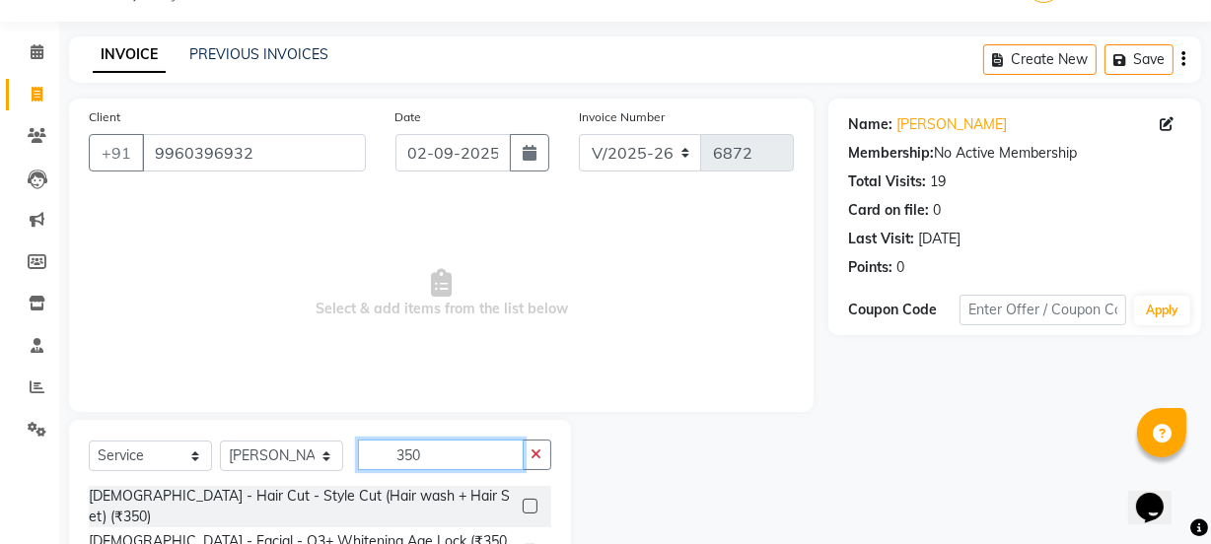
scroll to position [247, 0]
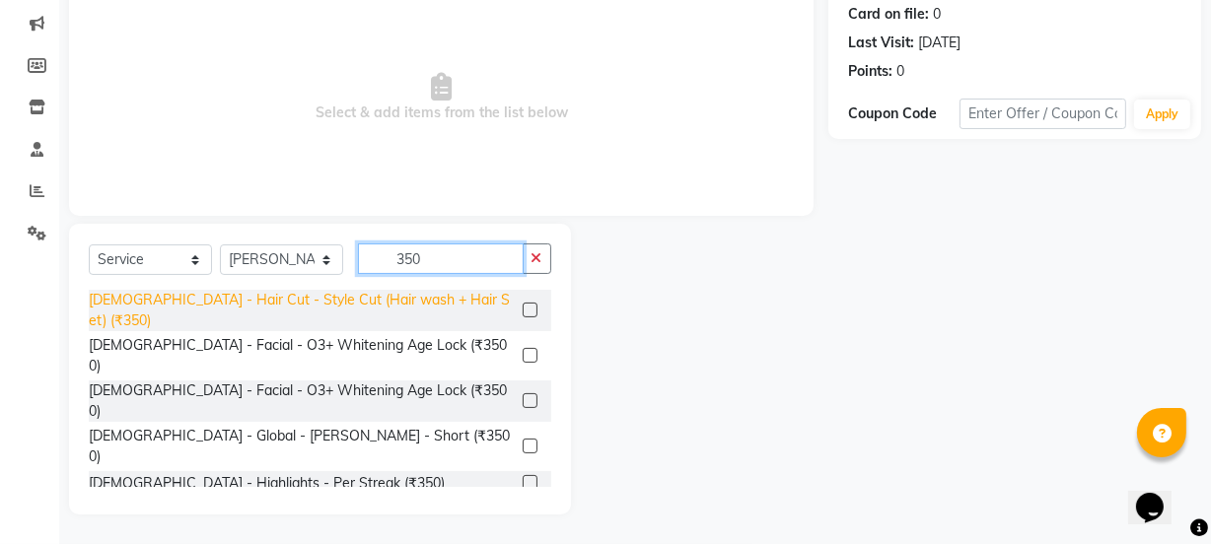
type input "350"
click at [426, 308] on div "Male - Hair Cut - Style Cut (Hair wash + Hair Set) (₹350)" at bounding box center [302, 310] width 426 height 41
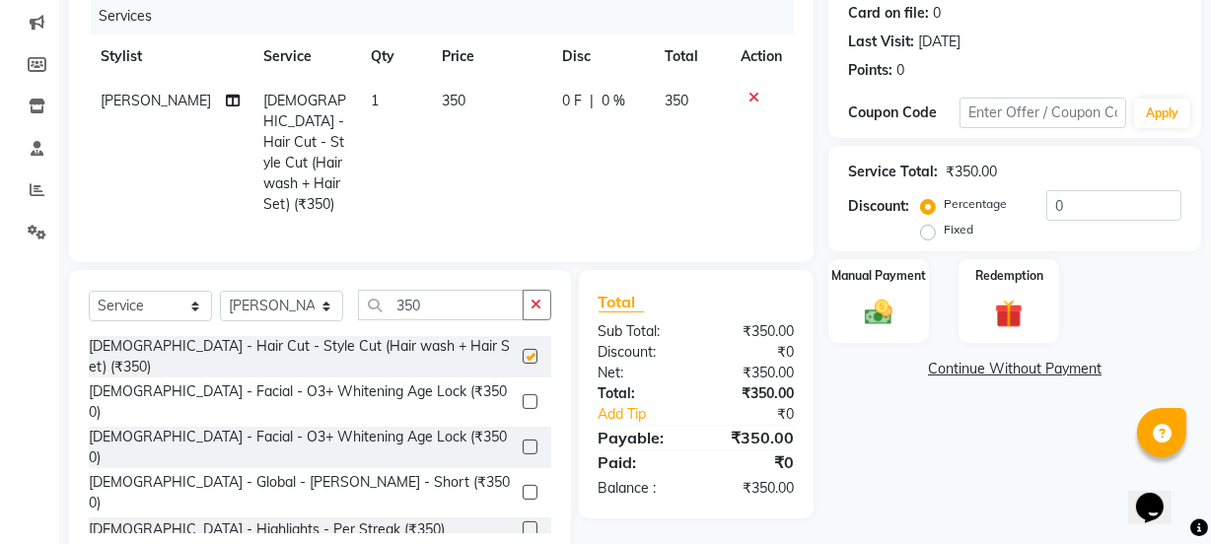
checkbox input "false"
click at [866, 307] on img at bounding box center [878, 313] width 47 height 34
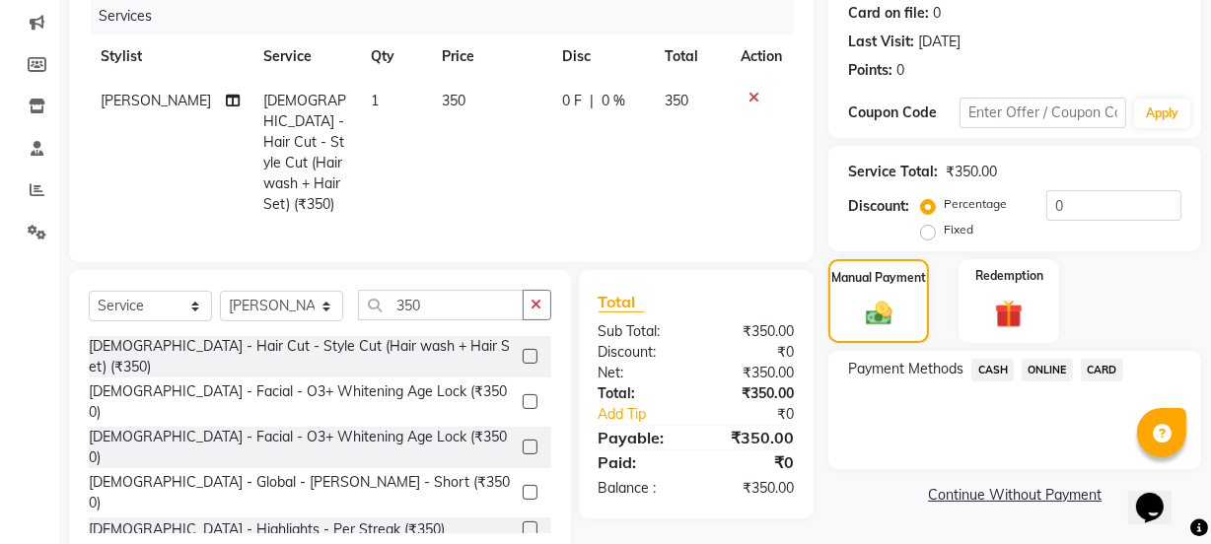
click at [1092, 375] on span "CARD" at bounding box center [1102, 370] width 42 height 23
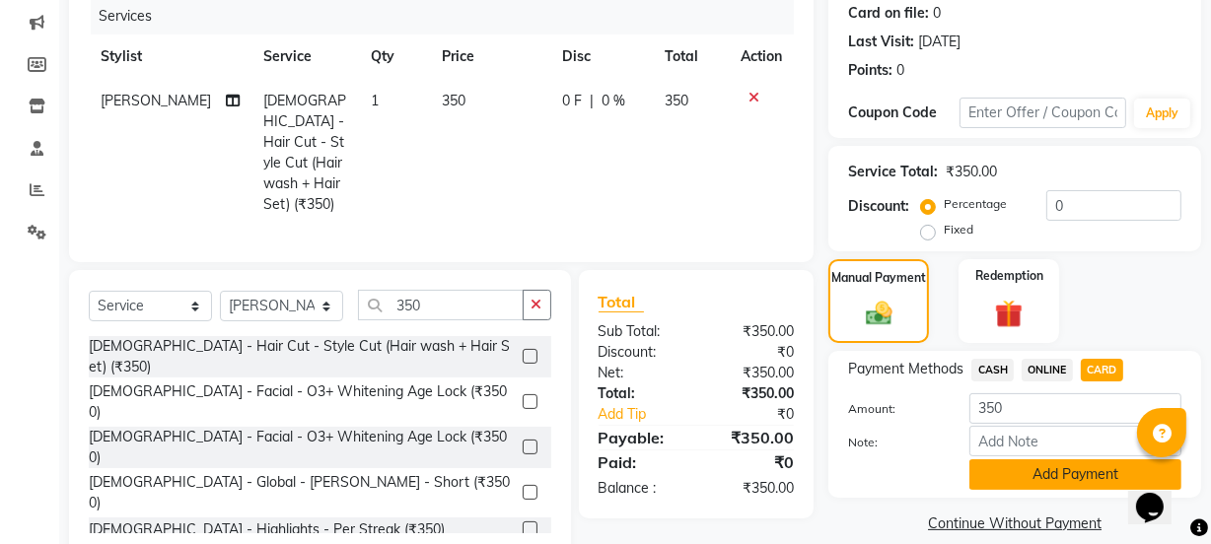
click at [1047, 467] on button "Add Payment" at bounding box center [1075, 475] width 212 height 31
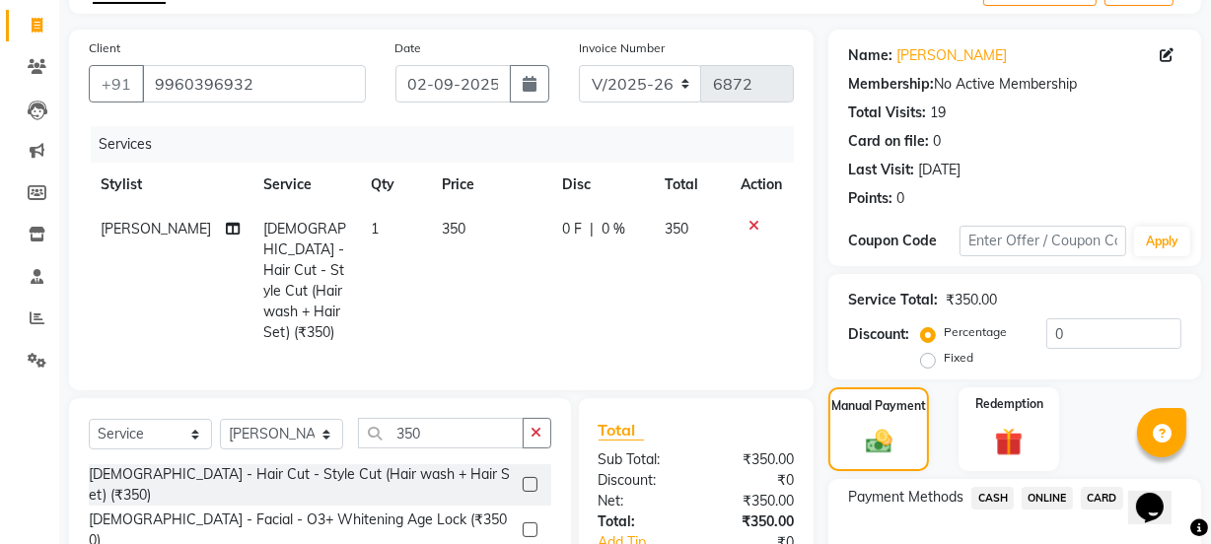
scroll to position [352, 0]
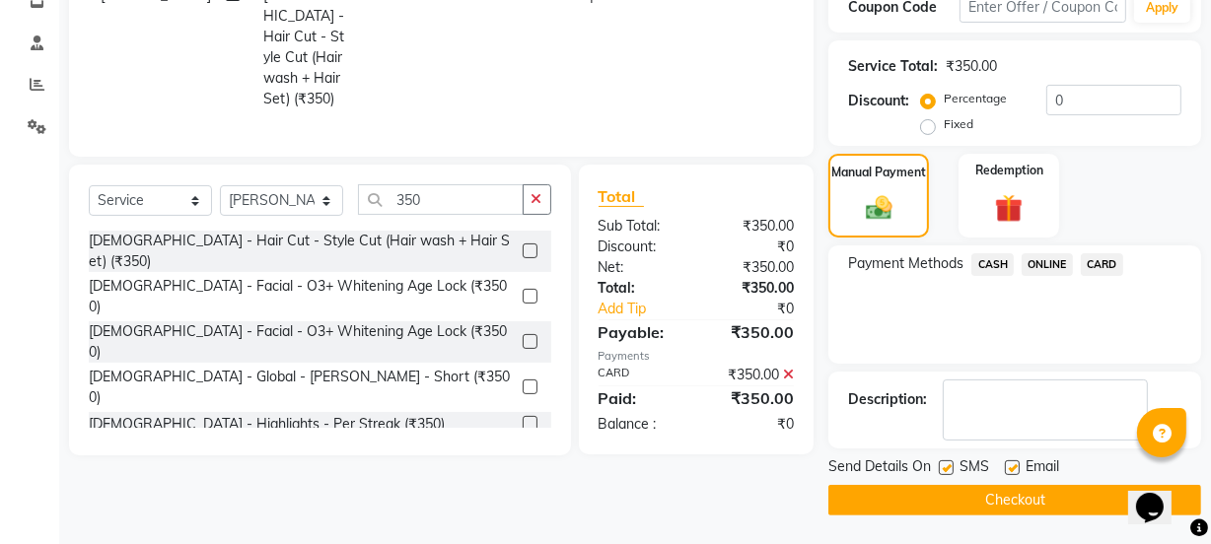
click at [1038, 500] on button "Checkout" at bounding box center [1014, 500] width 373 height 31
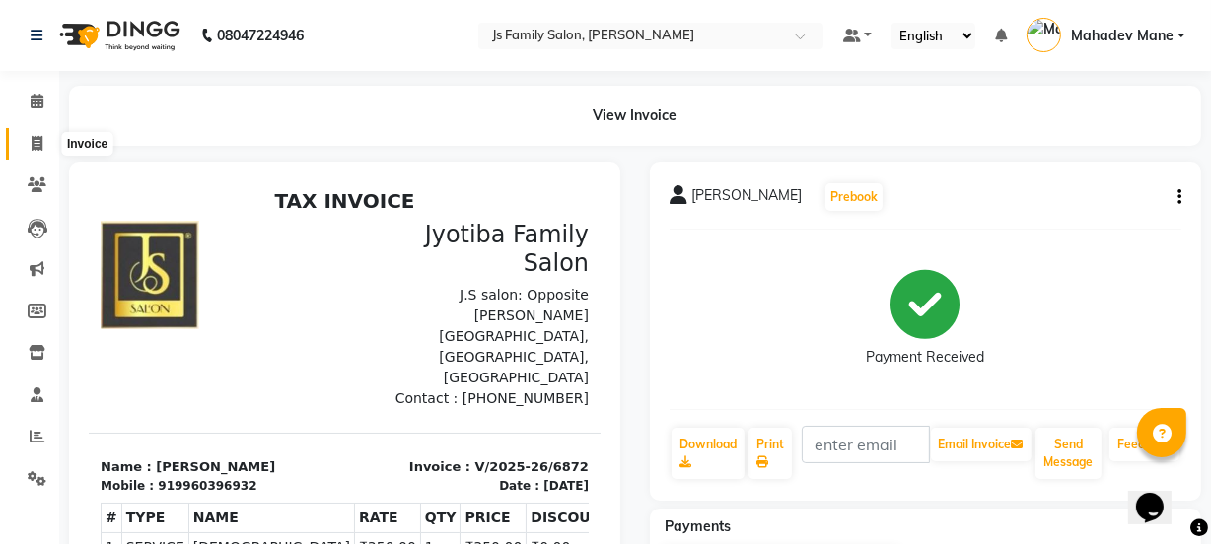
click at [32, 148] on icon at bounding box center [37, 143] width 11 height 15
select select "3729"
select select "service"
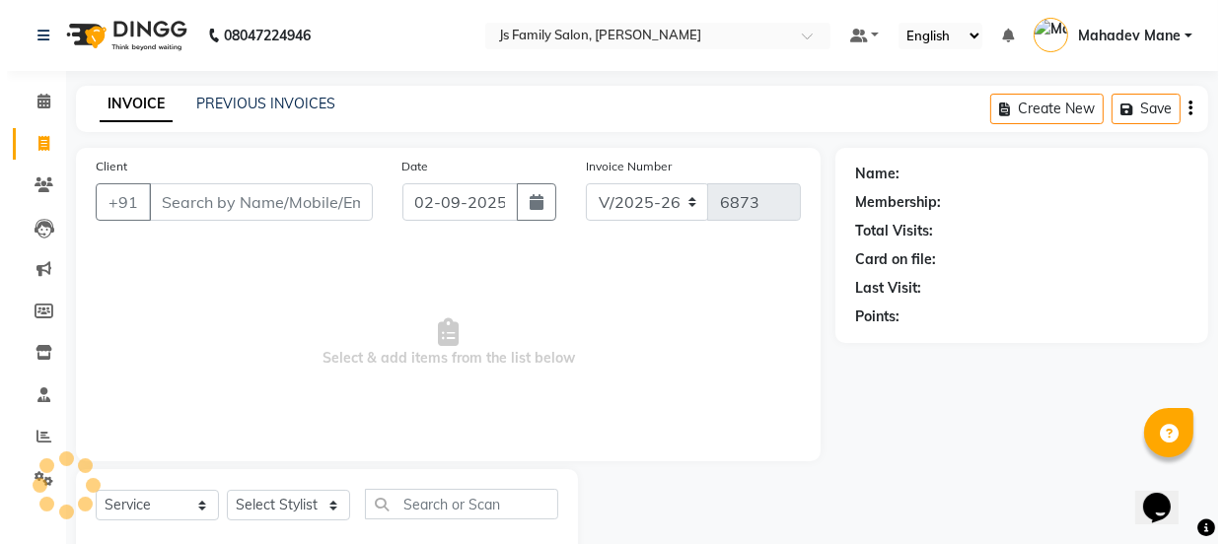
scroll to position [49, 0]
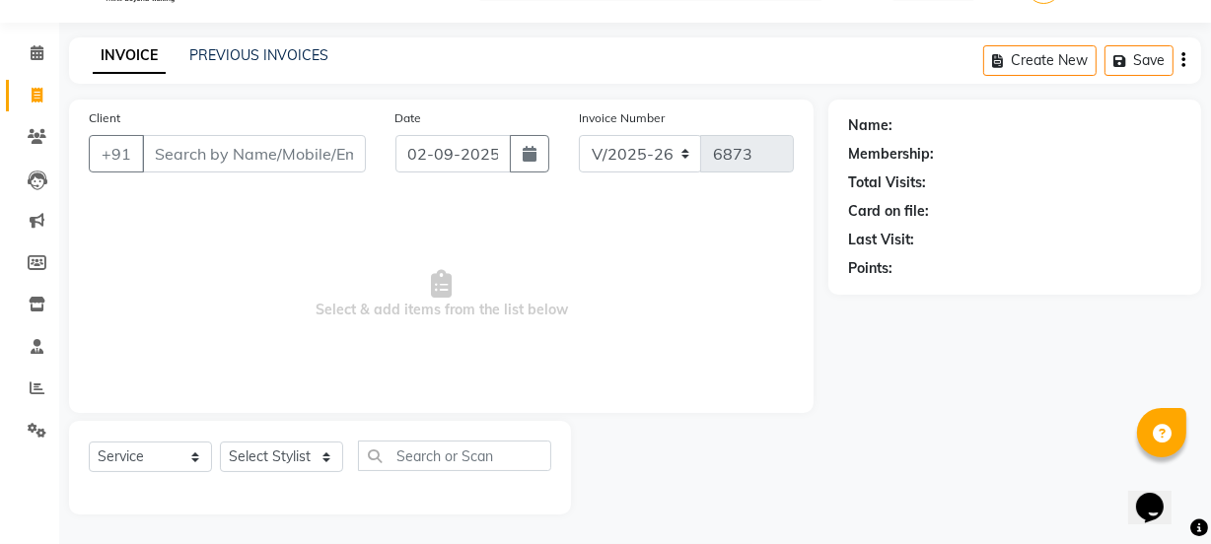
click at [188, 144] on input "Client" at bounding box center [254, 153] width 224 height 37
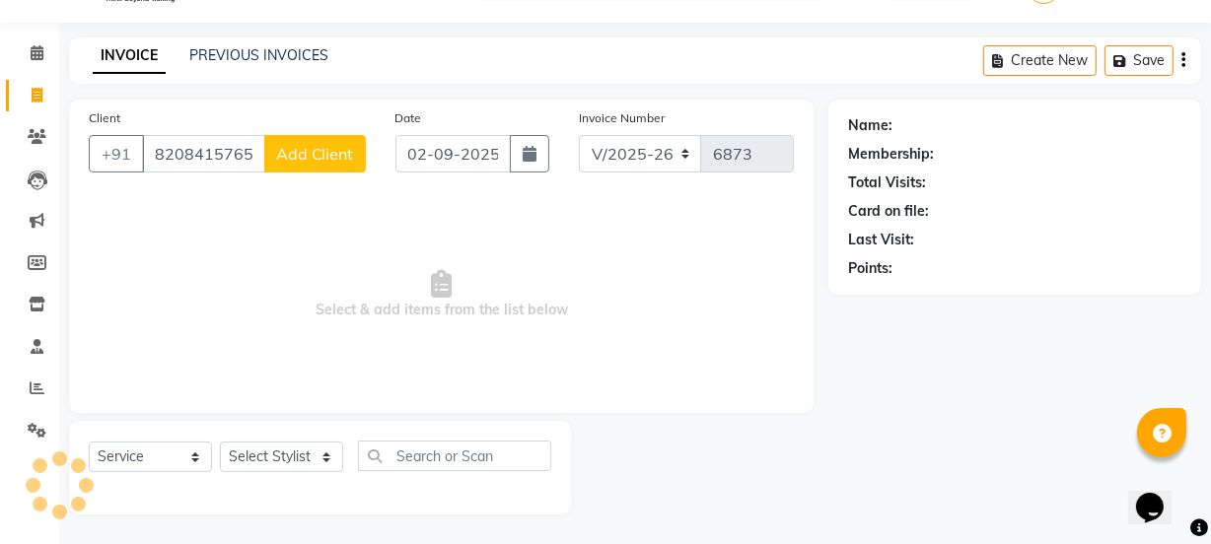
type input "8208415765"
click at [283, 168] on button "Add Client" at bounding box center [315, 153] width 102 height 37
select select "22"
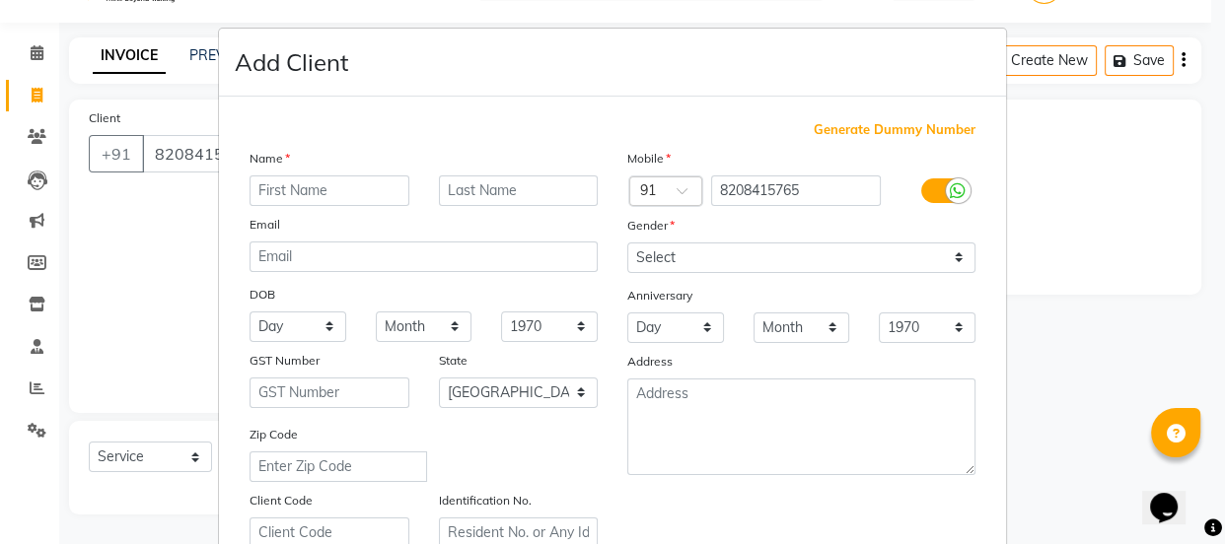
click at [293, 181] on input "text" at bounding box center [329, 191] width 160 height 31
type input "Mangal"
click at [488, 184] on input "text" at bounding box center [519, 191] width 160 height 31
type input "M"
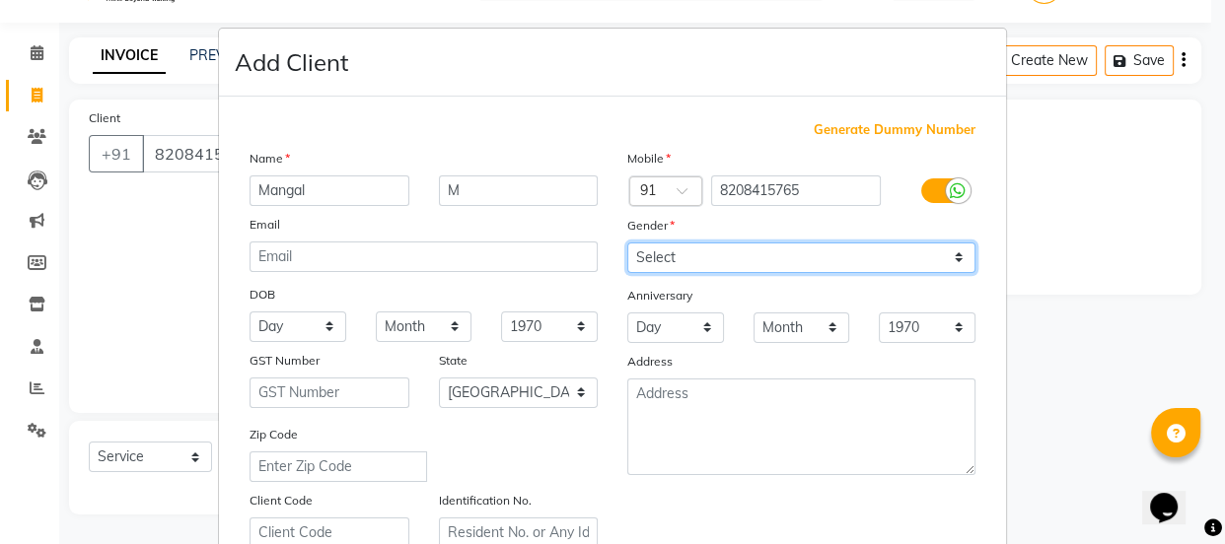
click at [635, 249] on select "Select Male Female Other Prefer Not To Say" at bounding box center [801, 258] width 348 height 31
select select "male"
click at [627, 243] on select "Select Male Female Other Prefer Not To Say" at bounding box center [801, 258] width 348 height 31
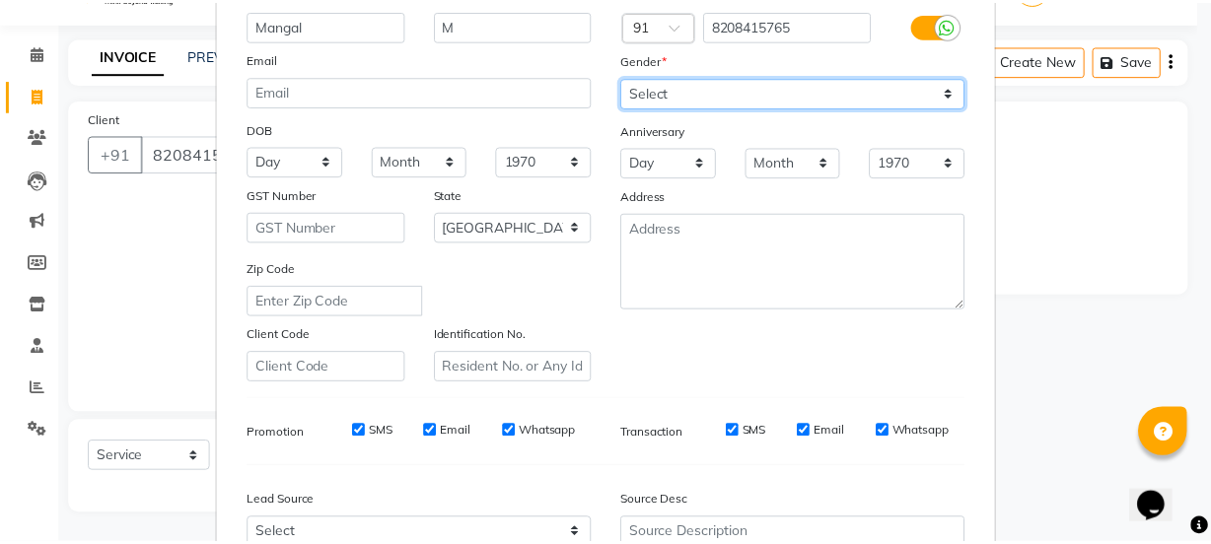
scroll to position [358, 0]
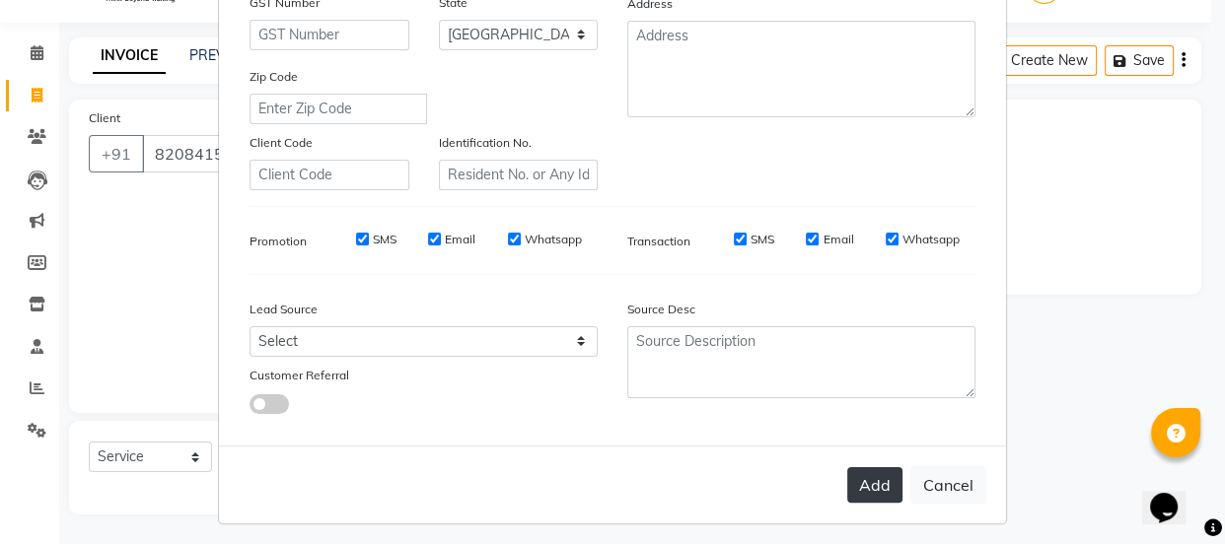
click at [887, 484] on button "Add" at bounding box center [874, 484] width 55 height 35
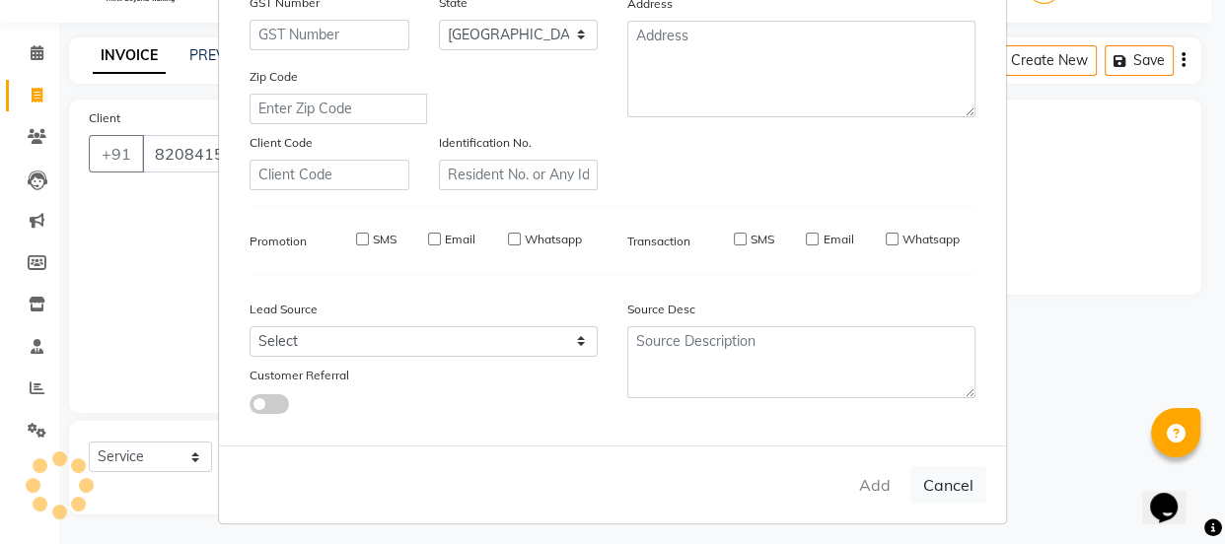
select select
select select "null"
select select
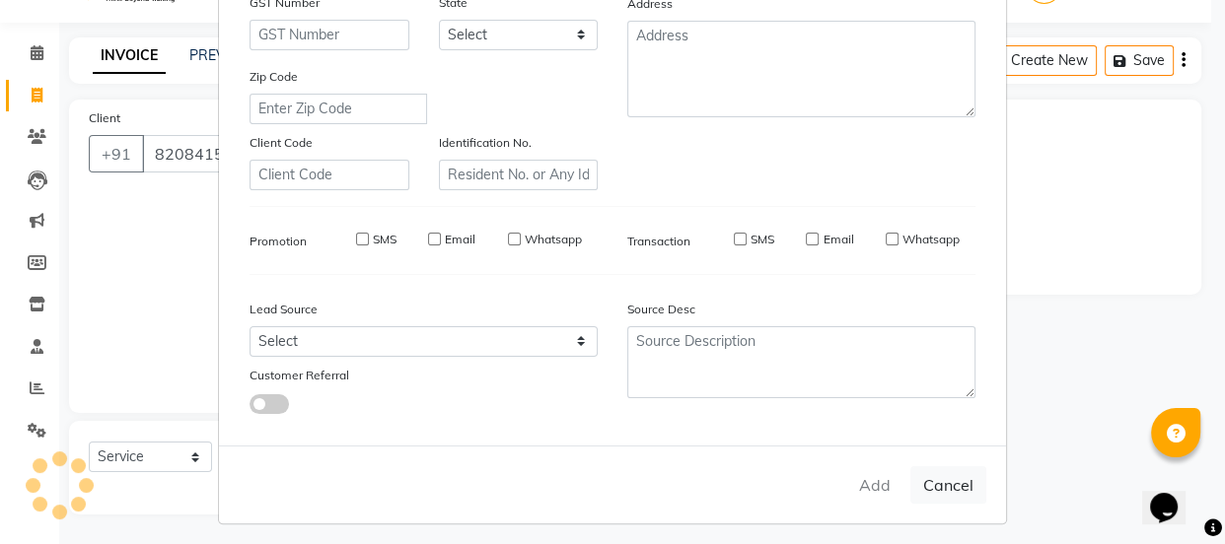
select select
checkbox input "false"
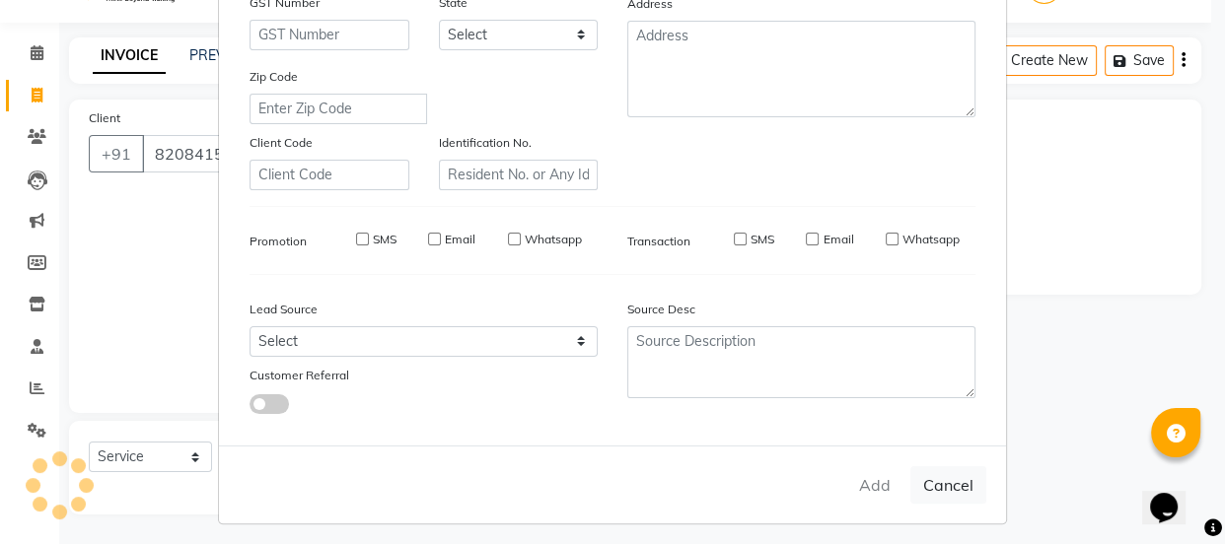
checkbox input "false"
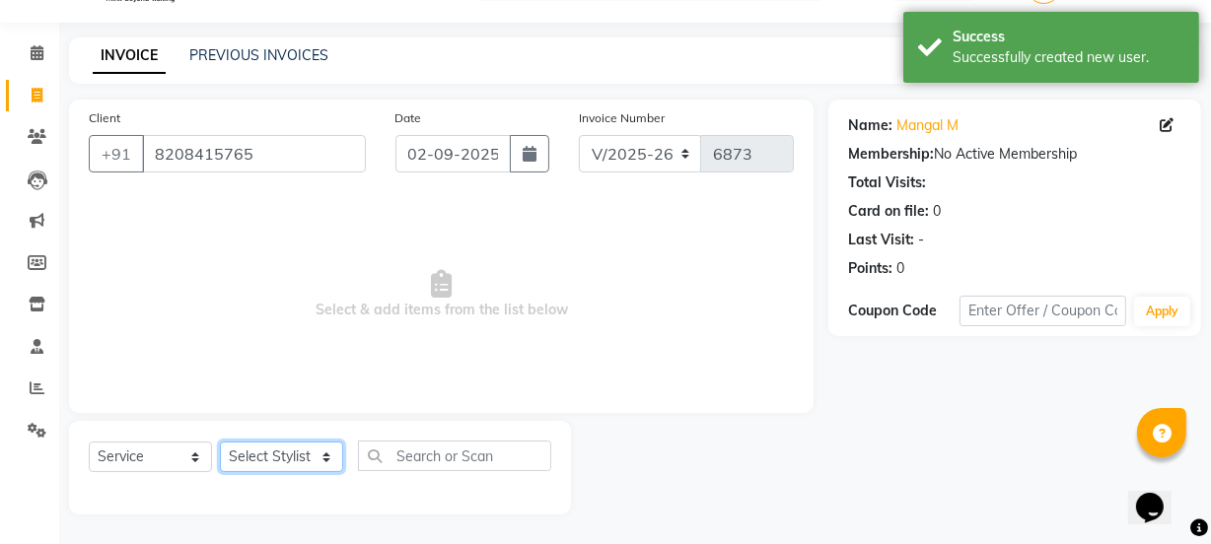
click at [247, 466] on select "Select Stylist Chetan Dipak Vaidyakar Huda Jolly kokan n Mahadev Mane Mosin ans…" at bounding box center [281, 457] width 123 height 31
select select "84579"
click at [220, 442] on select "Select Stylist Chetan Dipak Vaidyakar Huda Jolly kokan n Mahadev Mane Mosin ans…" at bounding box center [281, 457] width 123 height 31
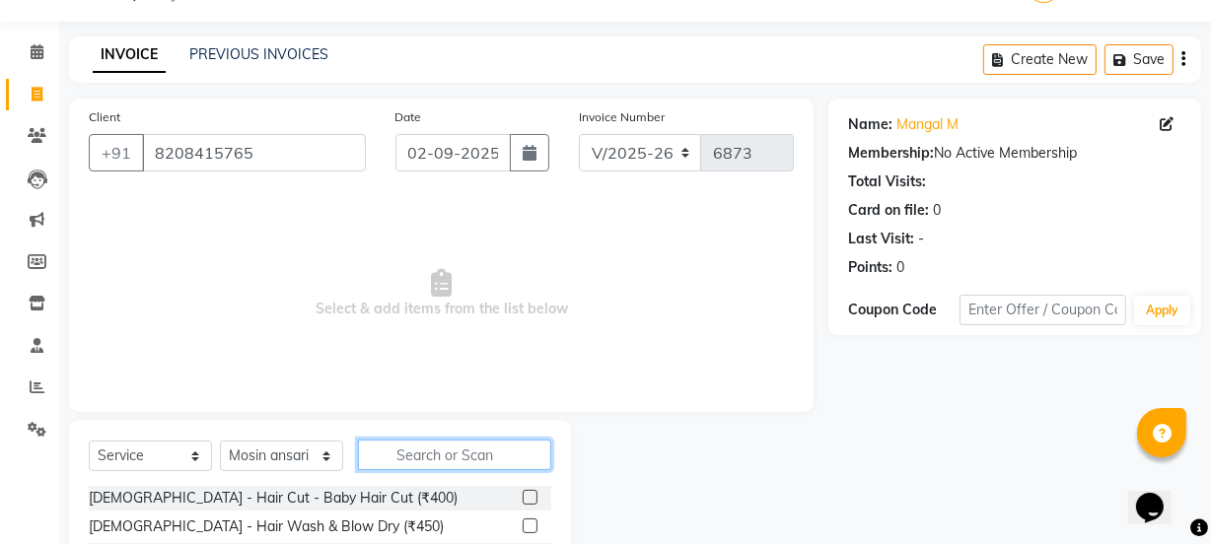
click at [506, 461] on input "text" at bounding box center [454, 455] width 193 height 31
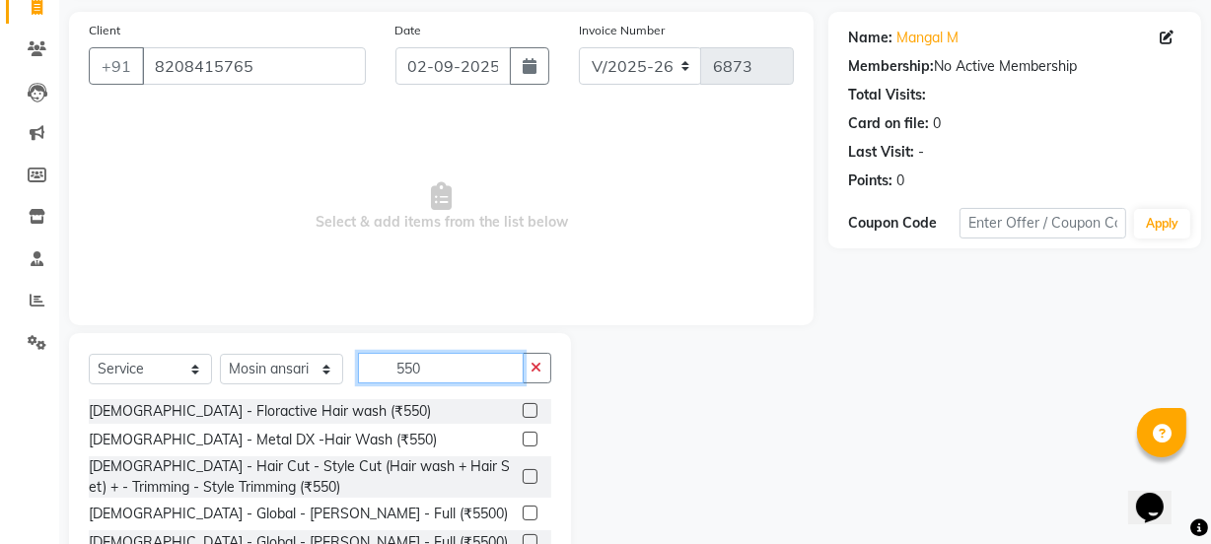
scroll to position [237, 0]
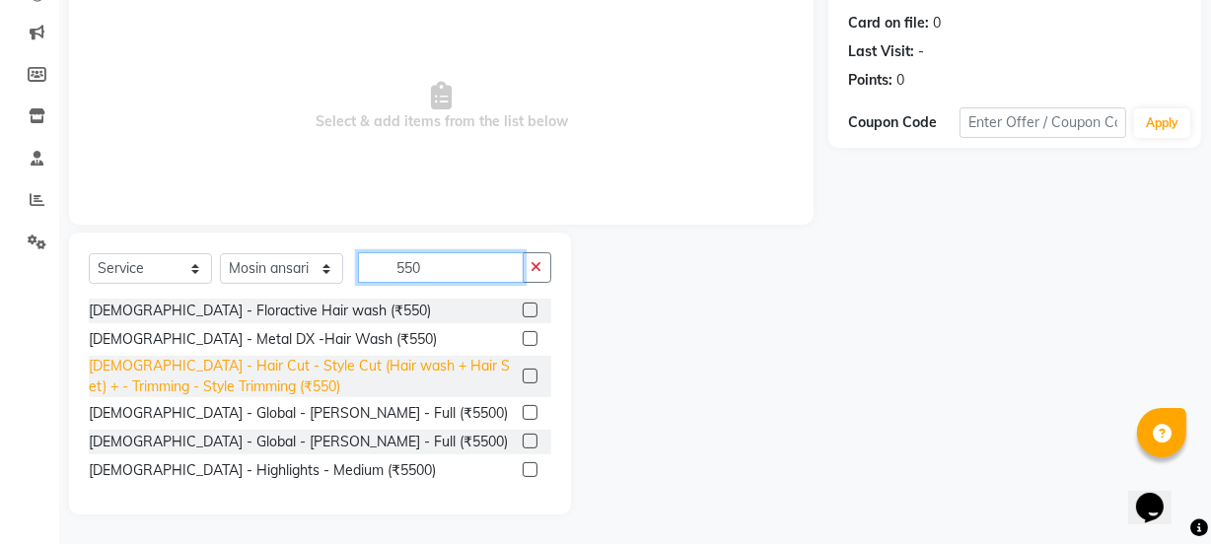
type input "550"
click at [495, 365] on div "Male - Hair Cut - Style Cut (Hair wash + Hair Set) + - Trimming - Style Trimmin…" at bounding box center [302, 376] width 426 height 41
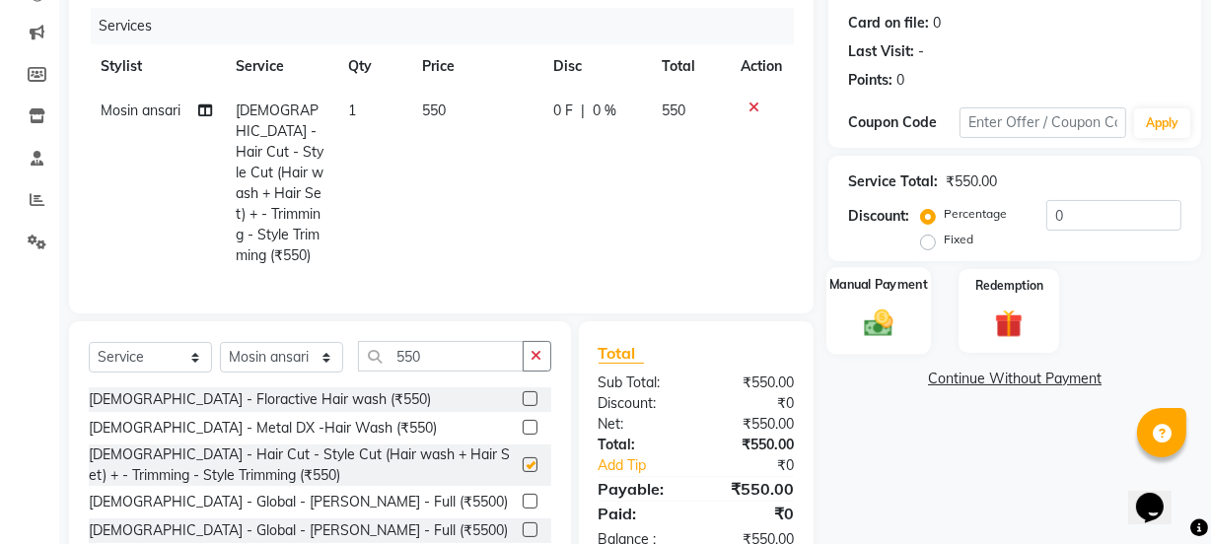
checkbox input "false"
click at [876, 318] on img at bounding box center [878, 323] width 47 height 34
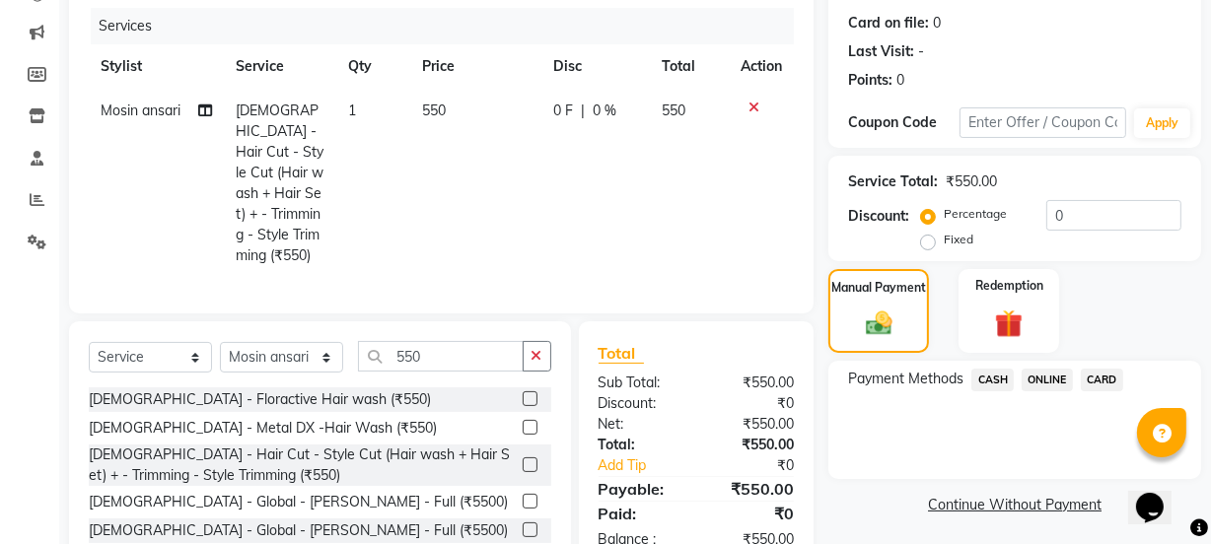
click at [1033, 375] on span "ONLINE" at bounding box center [1047, 380] width 51 height 23
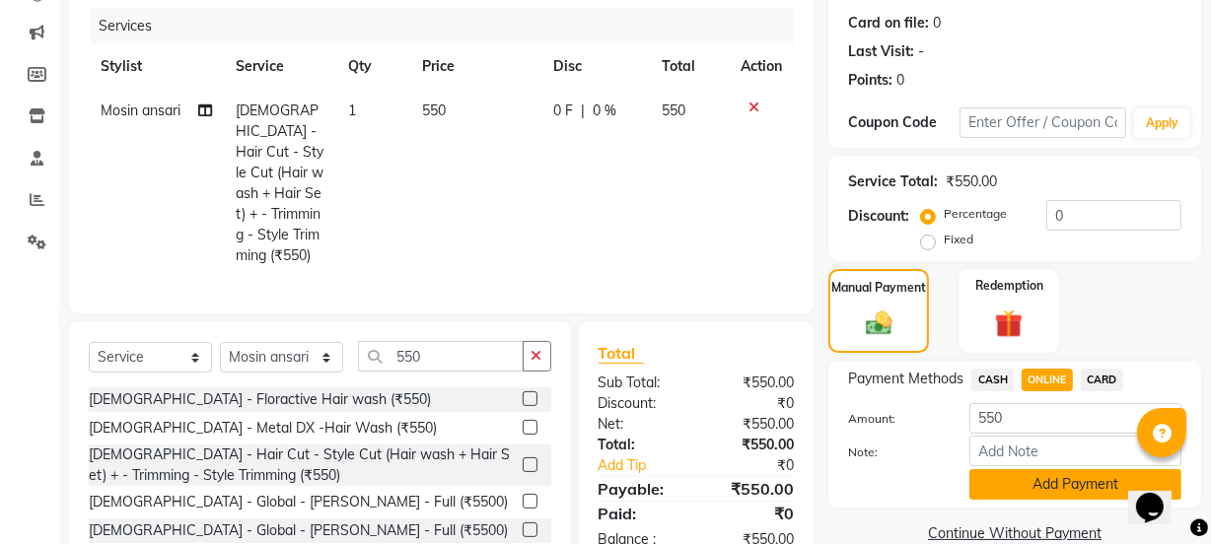
click at [1045, 491] on button "Add Payment" at bounding box center [1075, 484] width 212 height 31
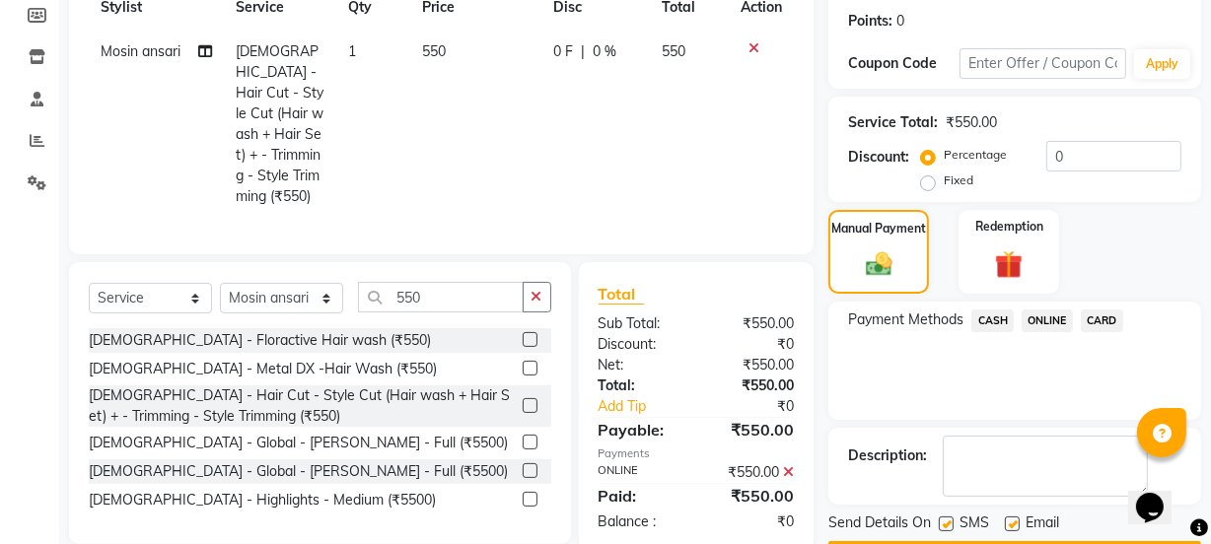
scroll to position [352, 0]
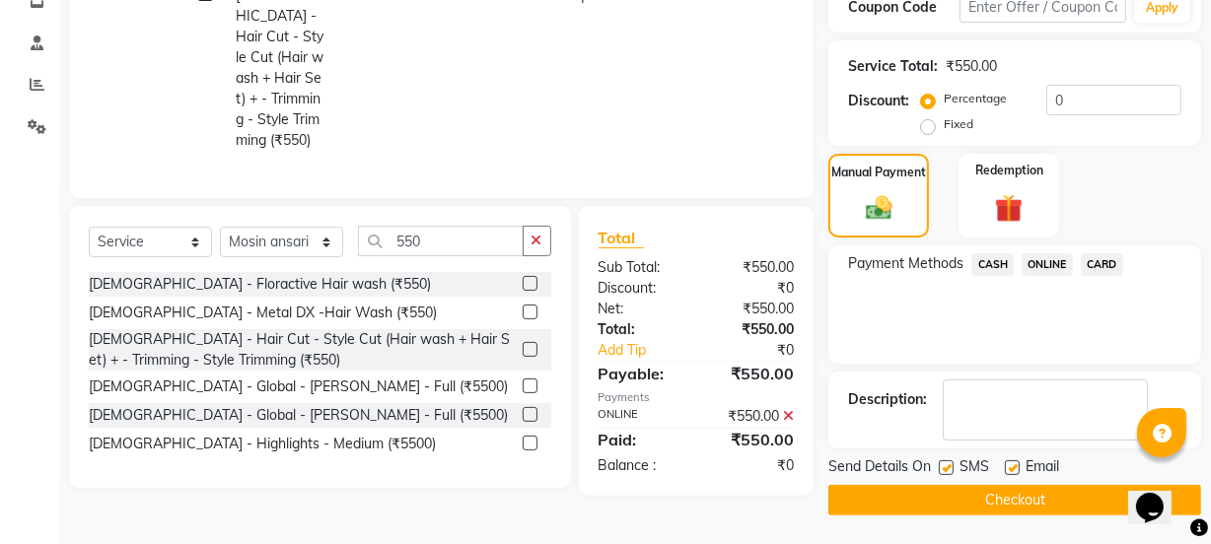
click at [1030, 504] on button "Checkout" at bounding box center [1014, 500] width 373 height 31
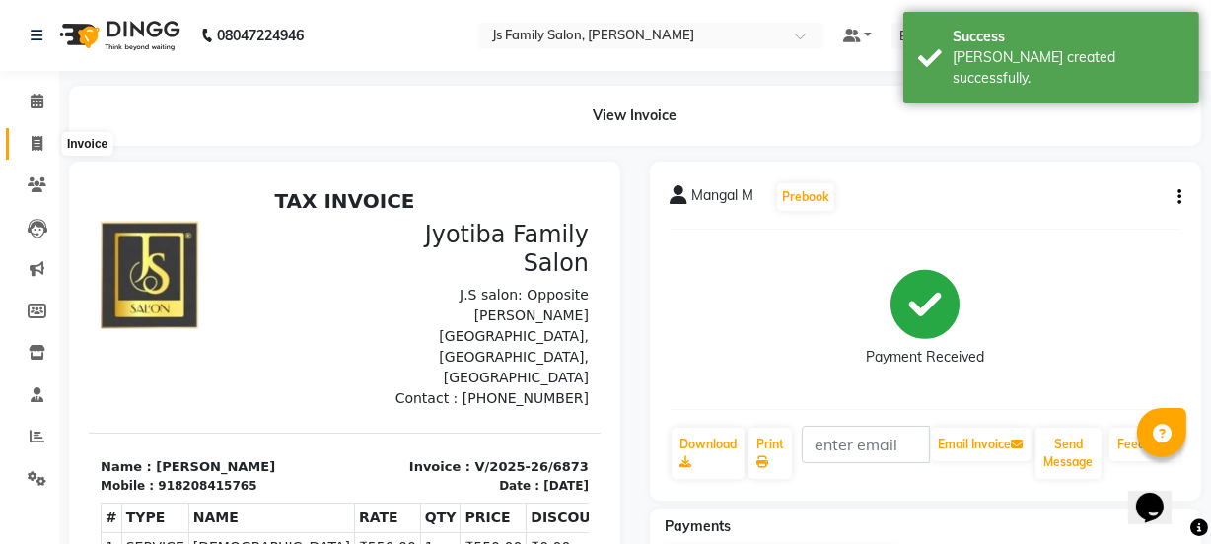
click at [45, 135] on span at bounding box center [37, 144] width 35 height 23
select select "service"
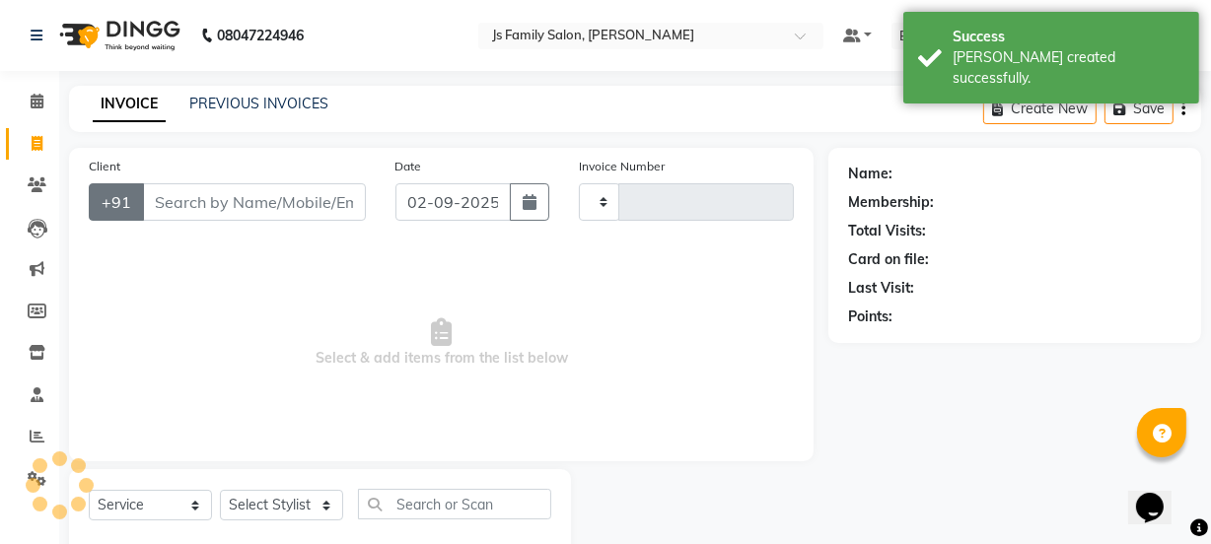
scroll to position [49, 0]
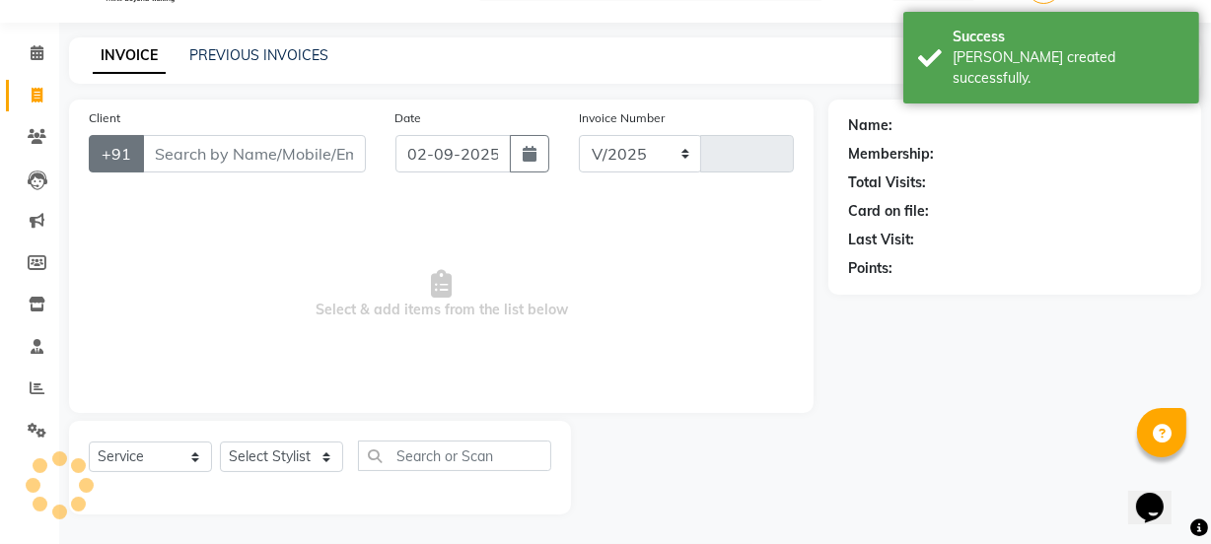
select select "3729"
type input "6874"
click at [167, 158] on input "Client" at bounding box center [254, 153] width 224 height 37
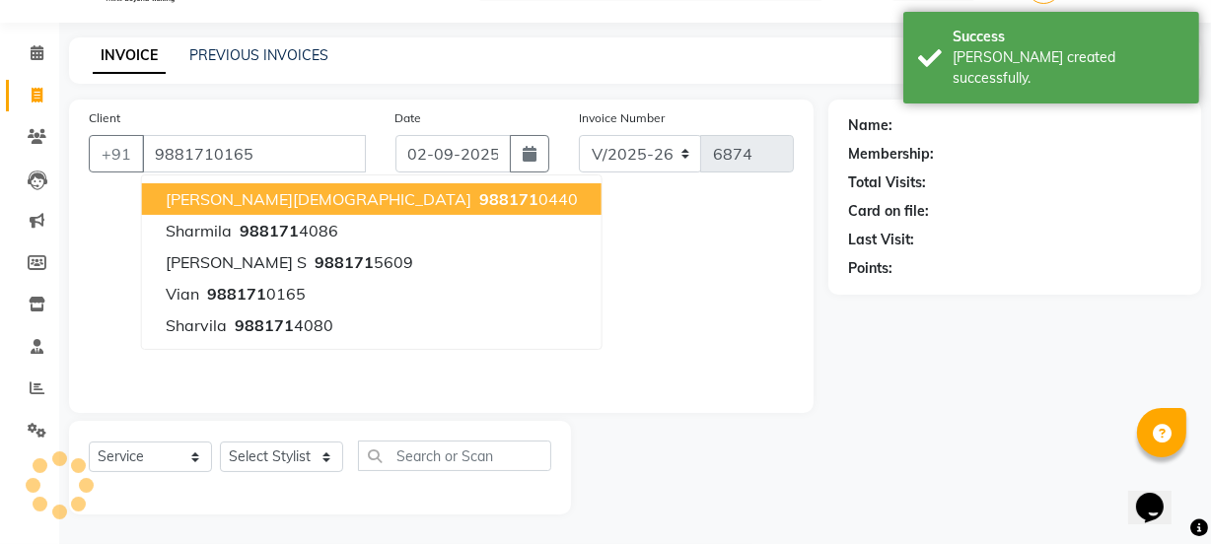
type input "9881710165"
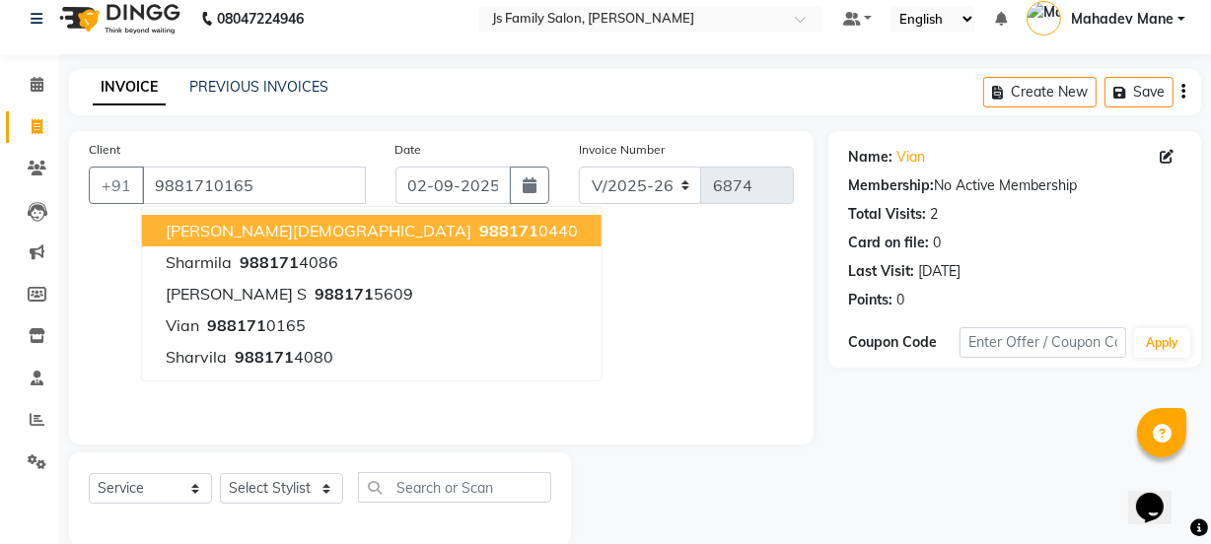
scroll to position [0, 0]
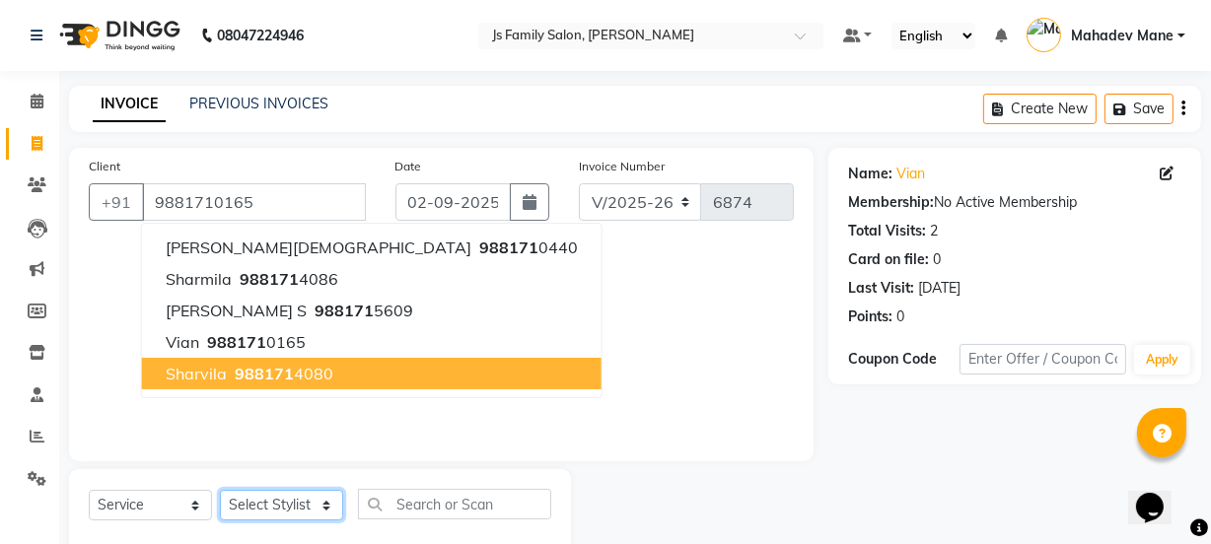
click at [303, 502] on select "Select Stylist Chetan Dipak Vaidyakar Huda Jolly kokan n Mahadev Mane Mosin ans…" at bounding box center [281, 505] width 123 height 31
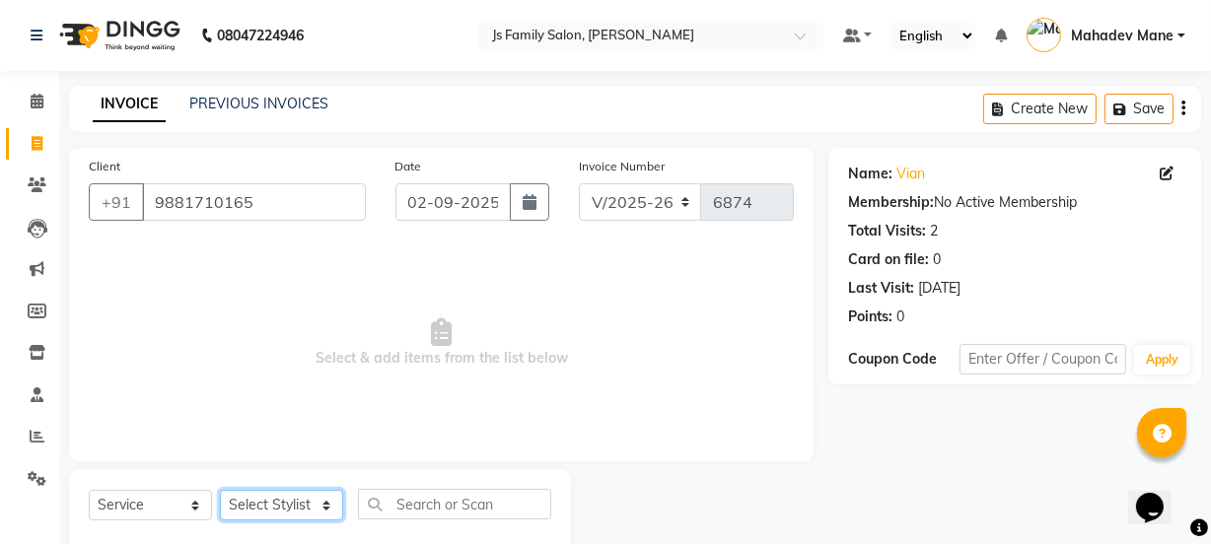
select select "47417"
click at [220, 490] on select "Select Stylist Chetan Dipak Vaidyakar Huda Jolly kokan n Mahadev Mane Mosin ans…" at bounding box center [281, 505] width 123 height 31
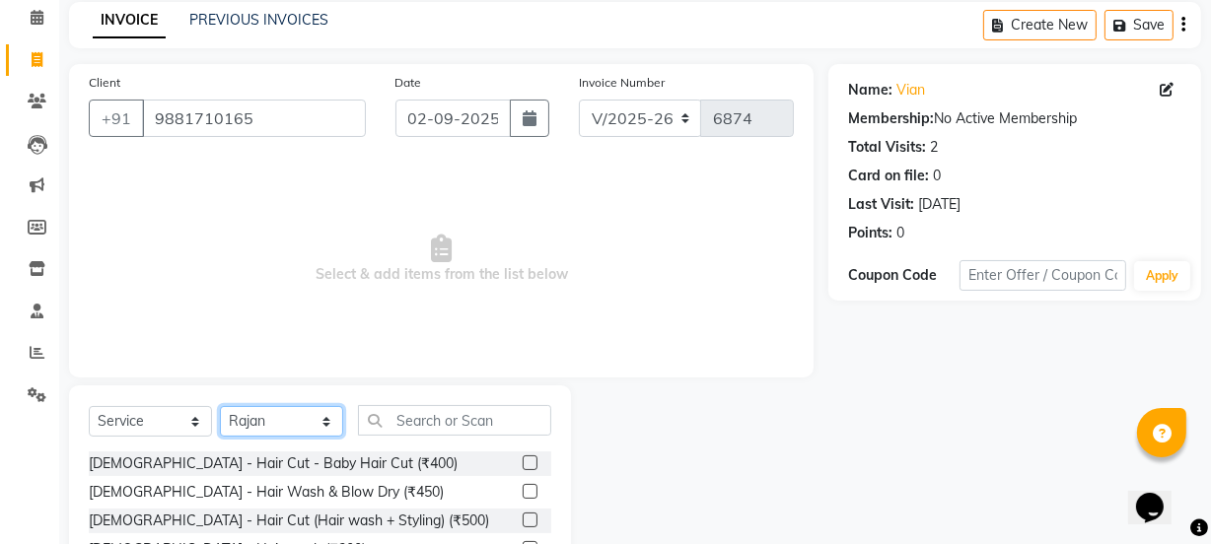
scroll to position [247, 0]
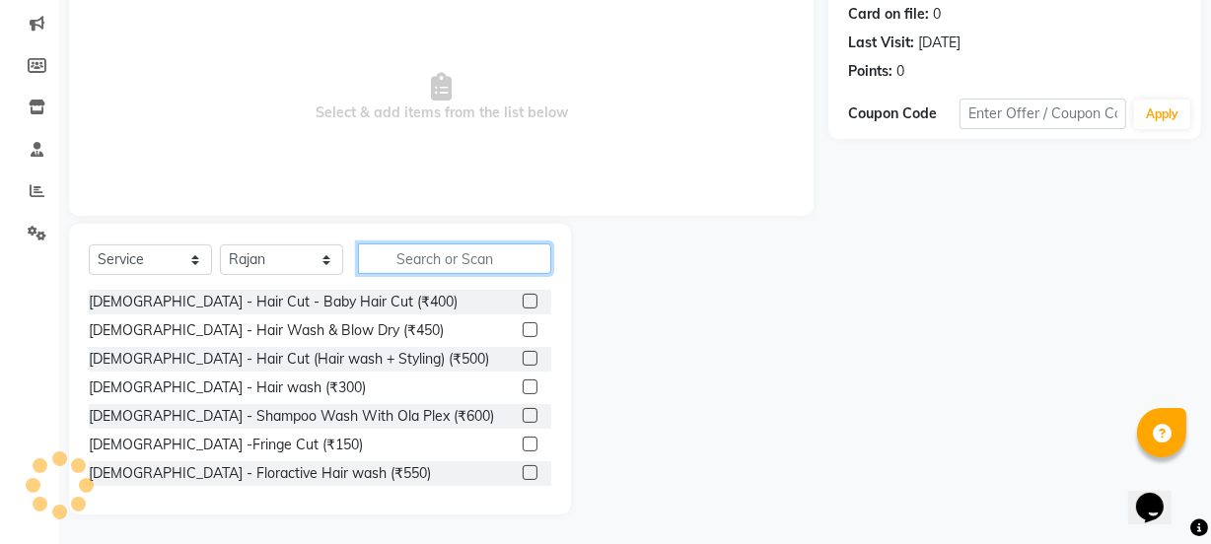
click at [424, 259] on input "text" at bounding box center [454, 259] width 193 height 31
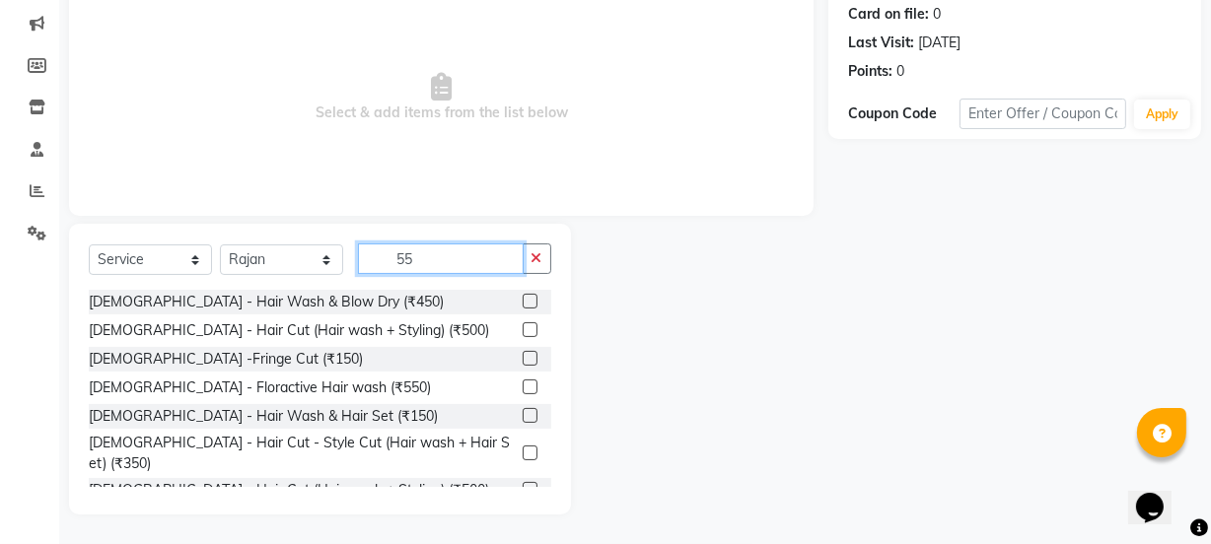
scroll to position [237, 0]
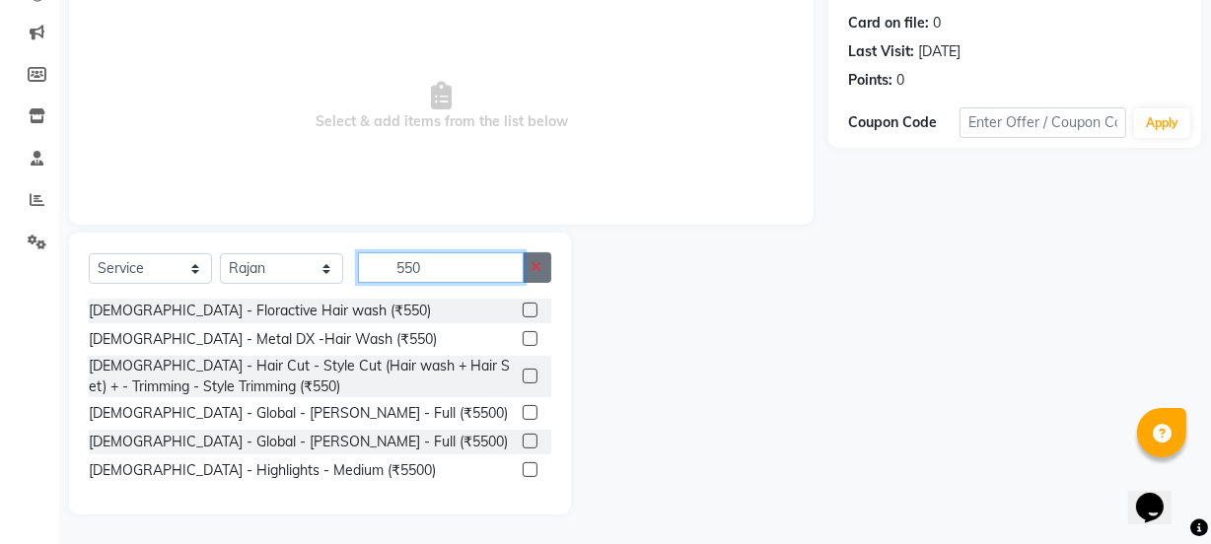
type input "550"
click at [538, 266] on icon "button" at bounding box center [537, 267] width 11 height 14
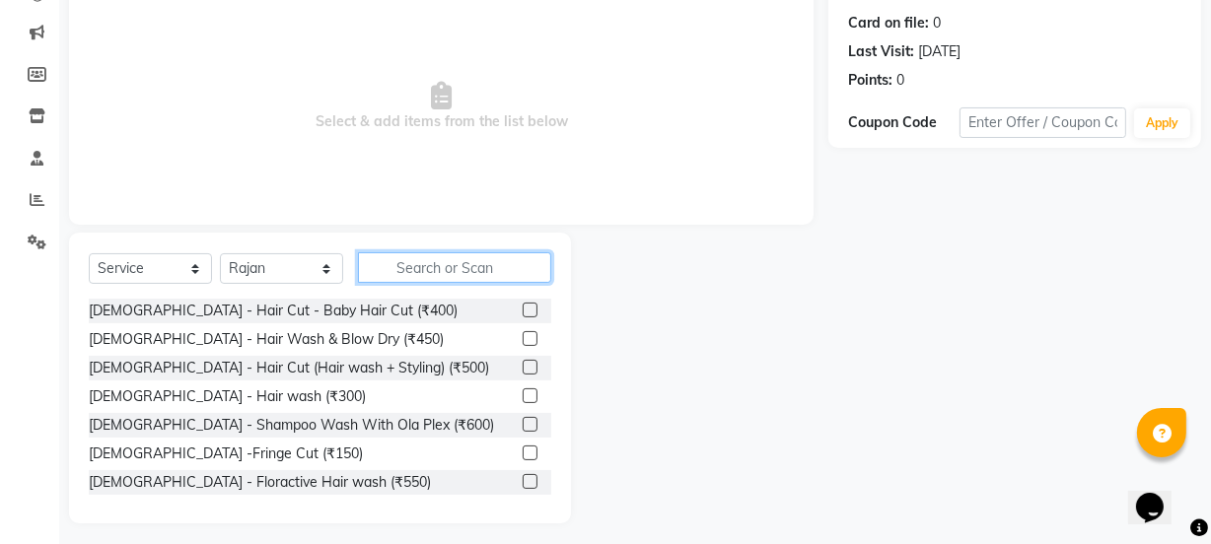
click at [450, 267] on input "text" at bounding box center [454, 267] width 193 height 31
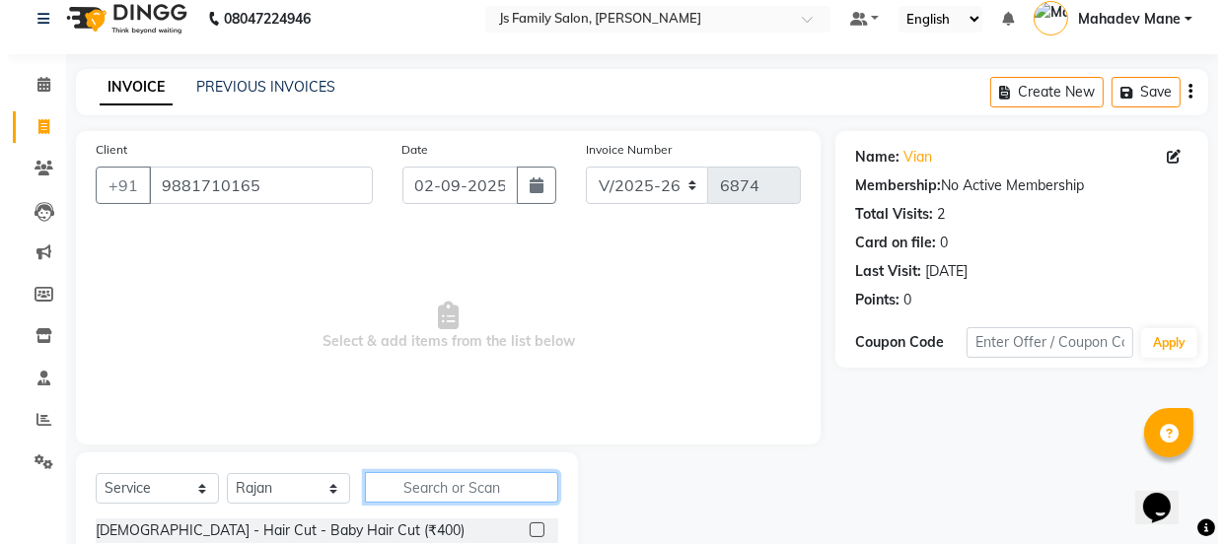
scroll to position [0, 0]
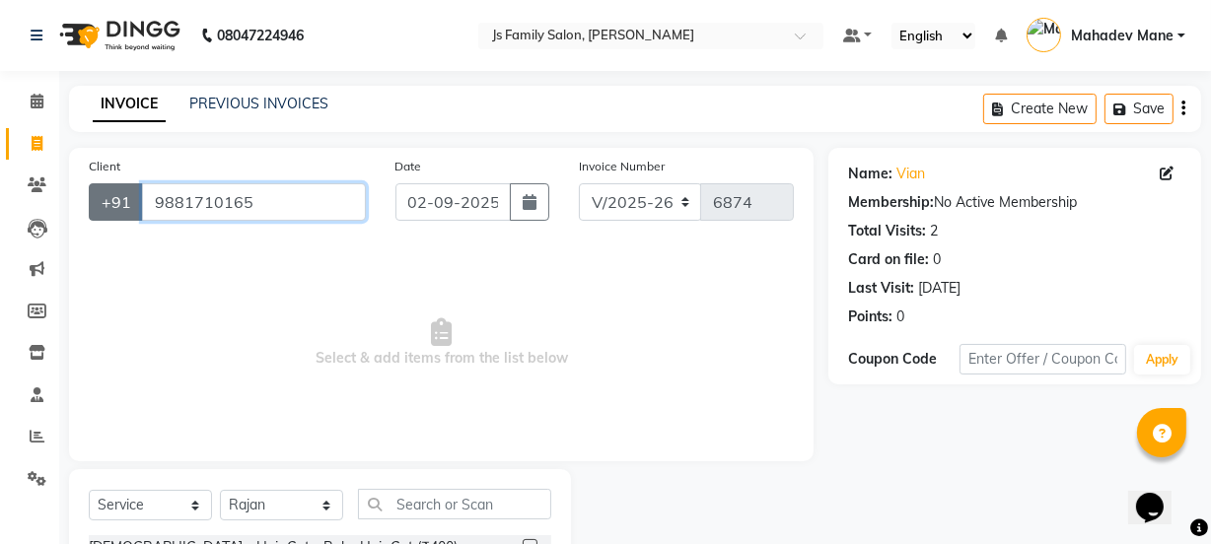
drag, startPoint x: 286, startPoint y: 196, endPoint x: 137, endPoint y: 202, distance: 149.0
click at [137, 202] on div "+91 9881710165" at bounding box center [227, 201] width 277 height 37
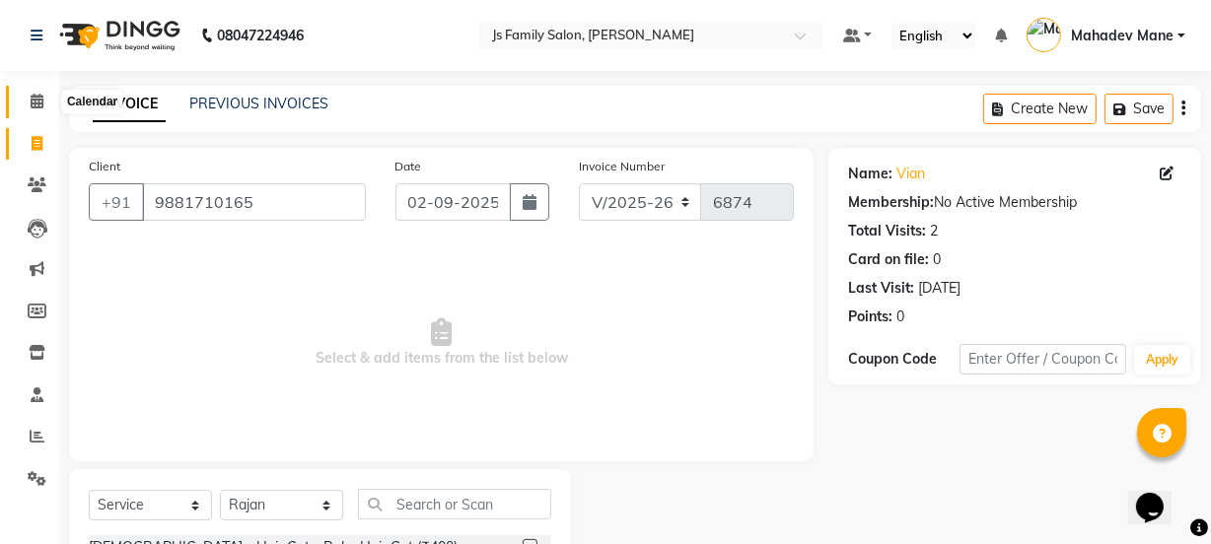
click at [28, 107] on span at bounding box center [37, 102] width 35 height 23
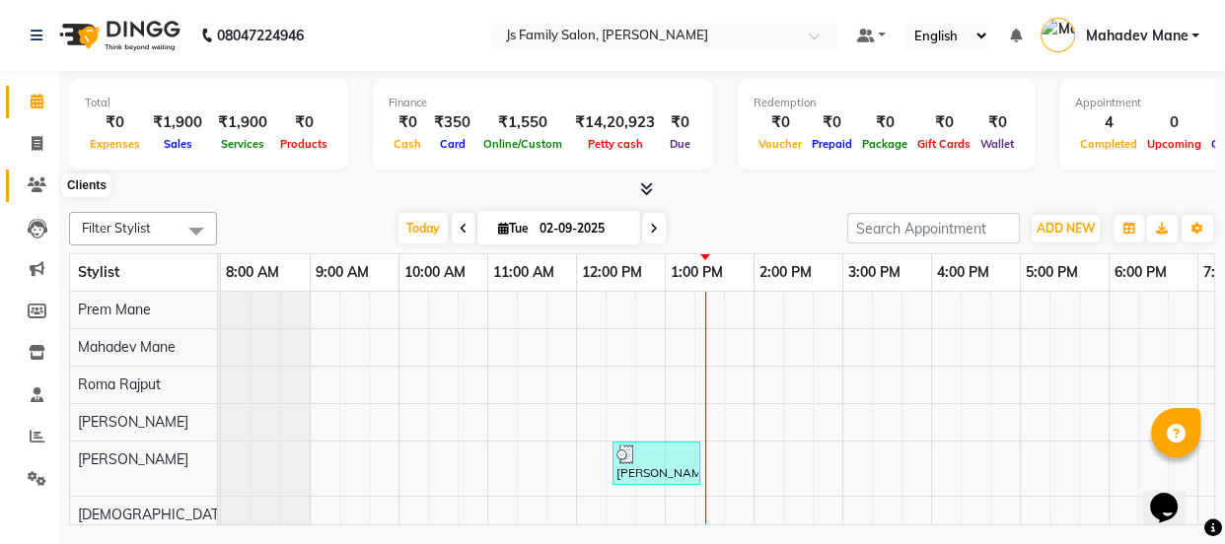
click at [28, 188] on icon at bounding box center [37, 184] width 19 height 15
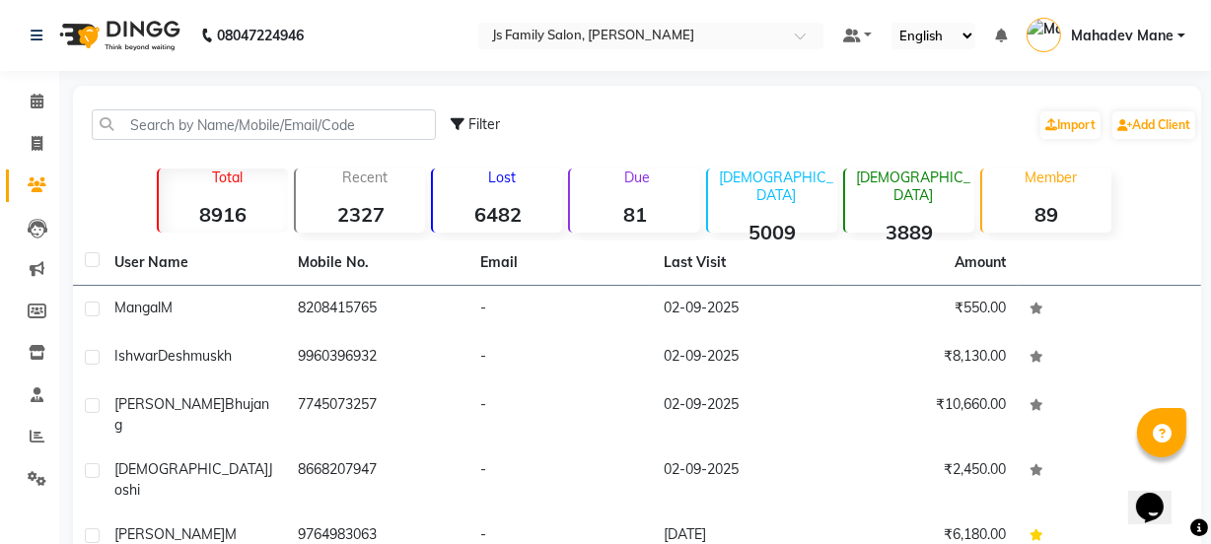
click at [1001, 196] on div "Member 89" at bounding box center [1045, 201] width 131 height 64
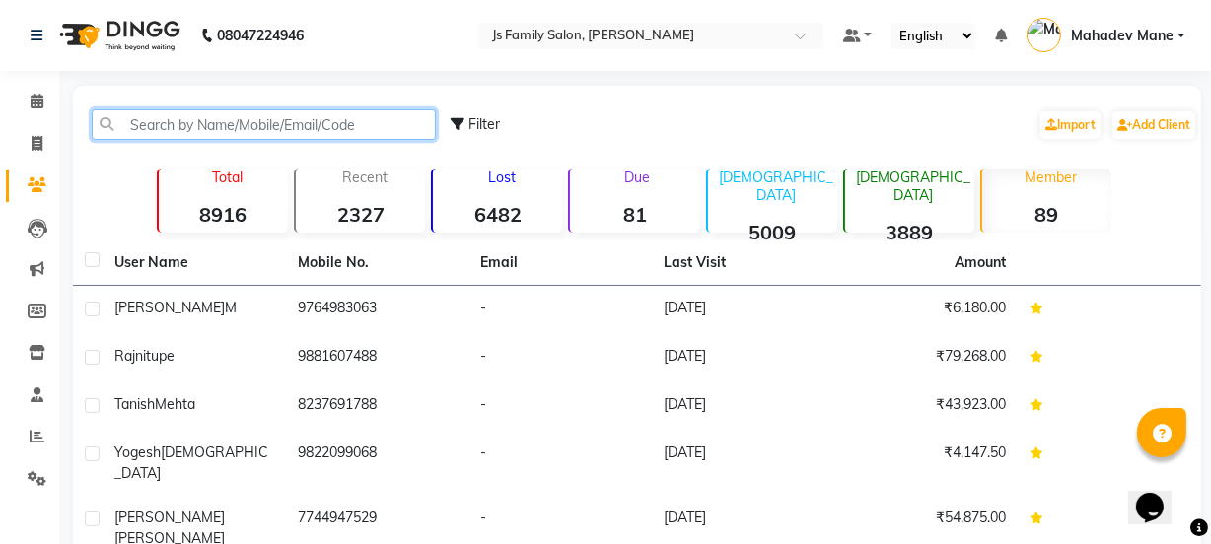
click at [298, 129] on input "text" at bounding box center [264, 124] width 344 height 31
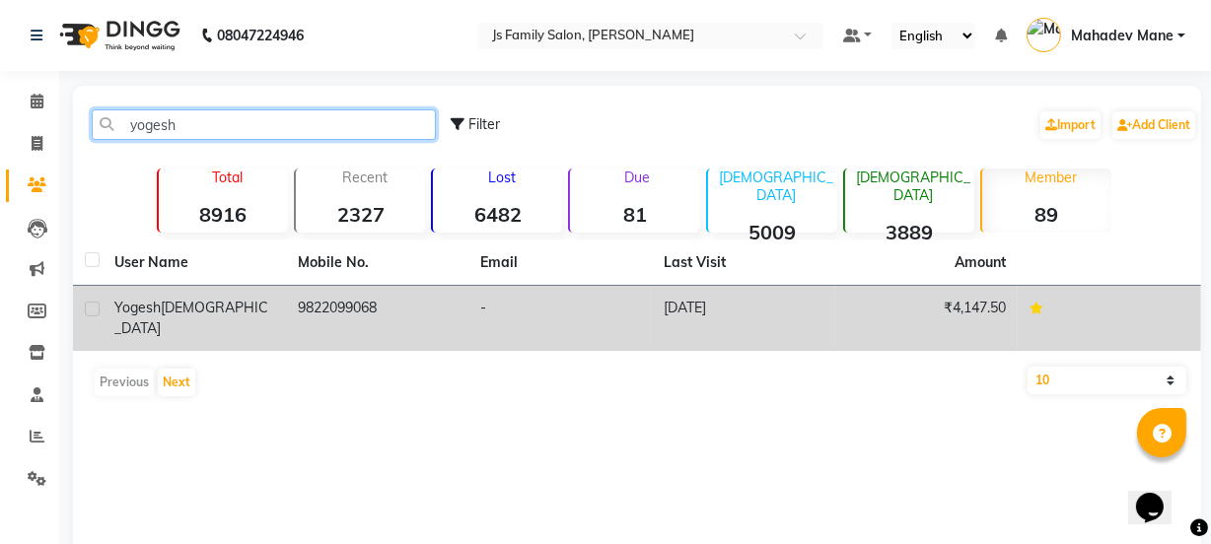
type input "yogesh"
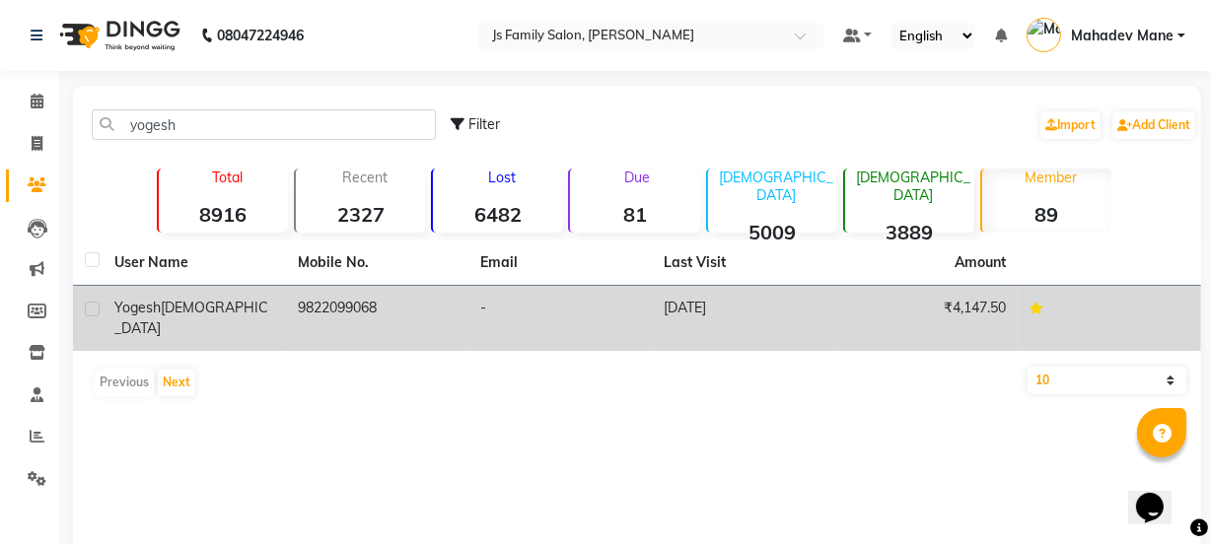
click at [388, 296] on td "9822099068" at bounding box center [377, 318] width 183 height 65
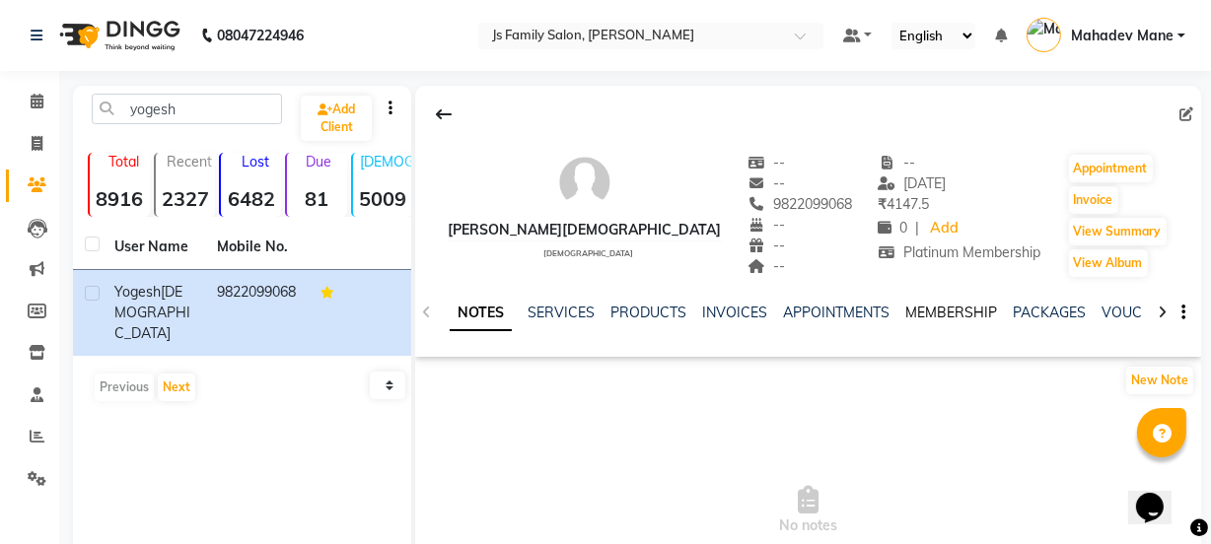
click at [945, 316] on link "MEMBERSHIP" at bounding box center [951, 313] width 92 height 18
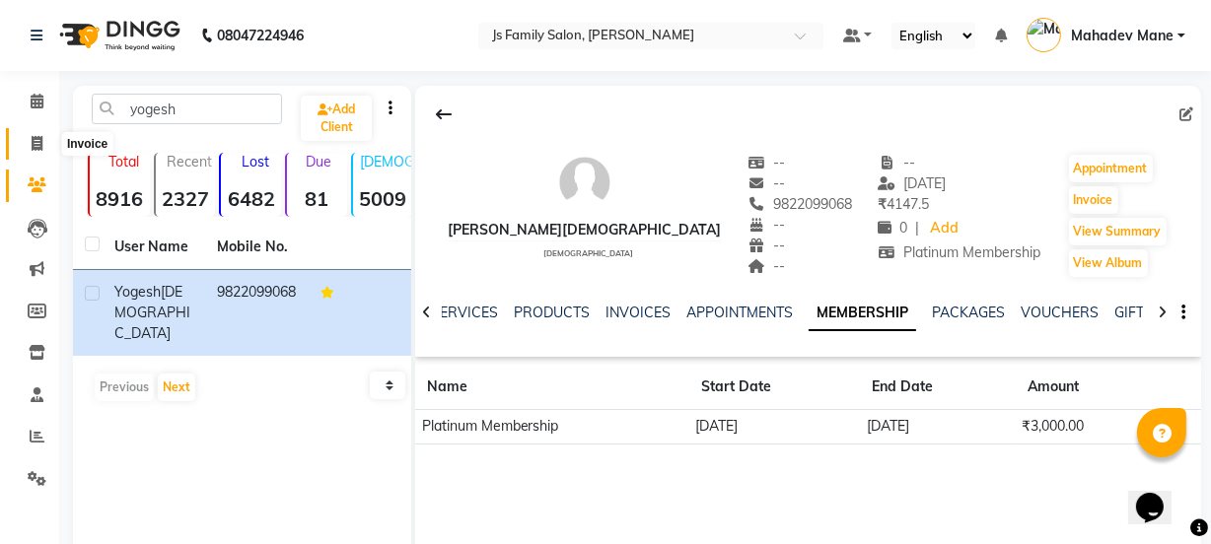
click at [20, 138] on span at bounding box center [37, 144] width 35 height 23
select select "3729"
select select "service"
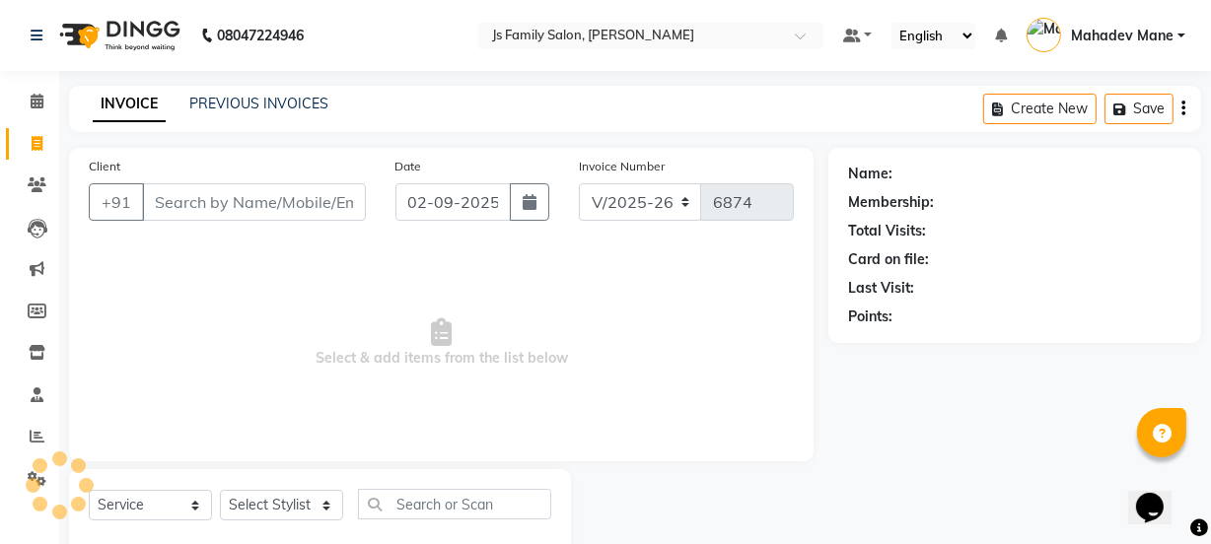
scroll to position [49, 0]
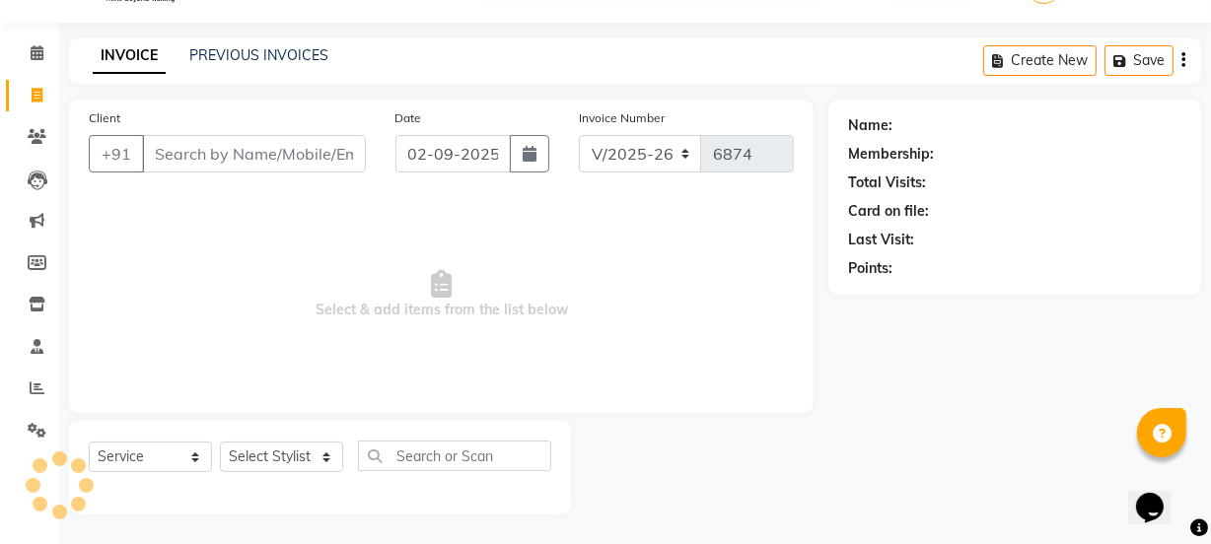
click at [226, 158] on input "Client" at bounding box center [254, 153] width 224 height 37
type input "9881710165"
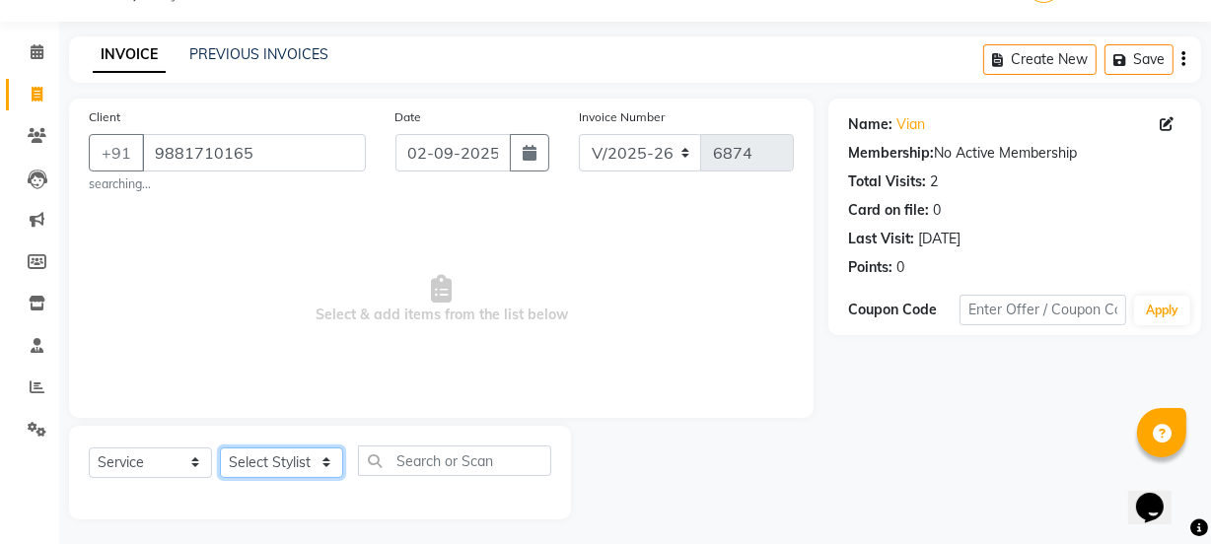
click at [271, 458] on select "Select Stylist Chetan Dipak Vaidyakar Huda Jolly kokan n Mahadev Mane Mosin ans…" at bounding box center [281, 463] width 123 height 31
select select "47417"
click at [220, 448] on select "Select Stylist Chetan Dipak Vaidyakar Huda Jolly kokan n Mahadev Mane Mosin ans…" at bounding box center [281, 463] width 123 height 31
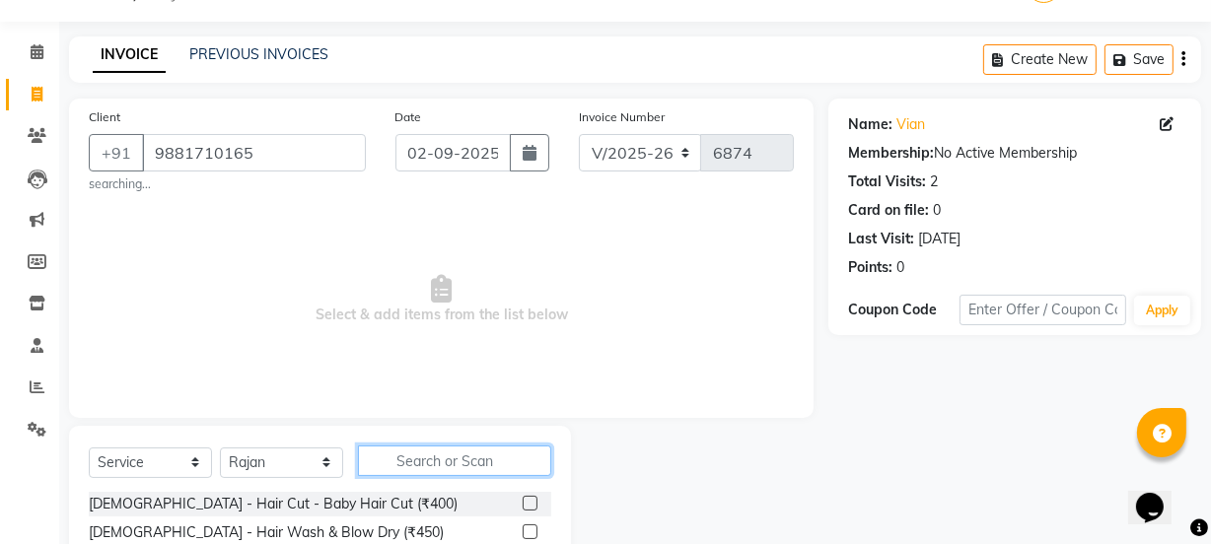
click at [398, 460] on input "text" at bounding box center [454, 461] width 193 height 31
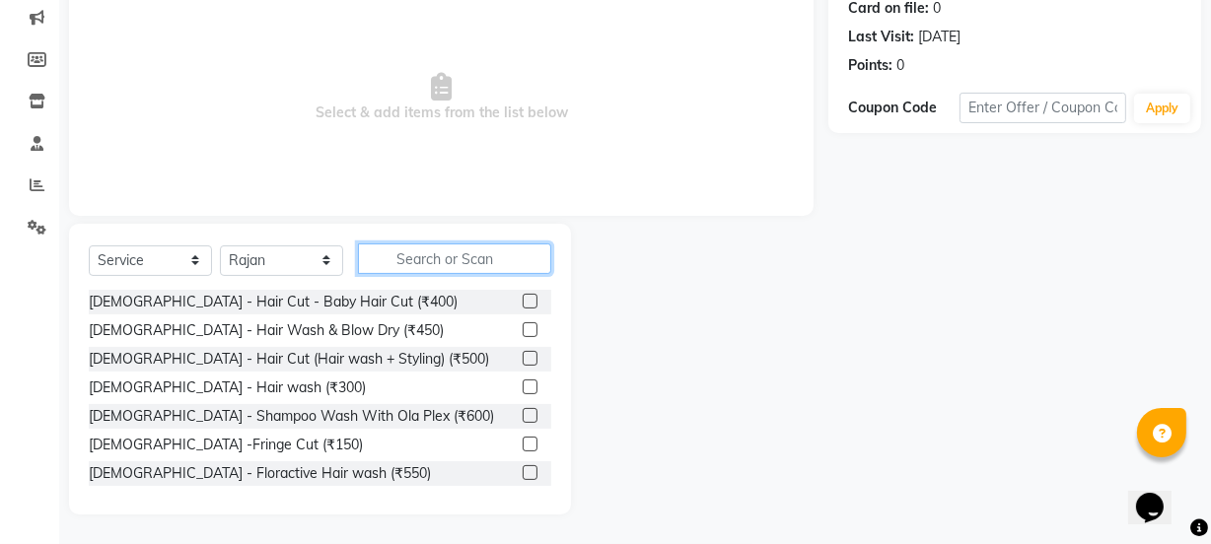
scroll to position [252, 0]
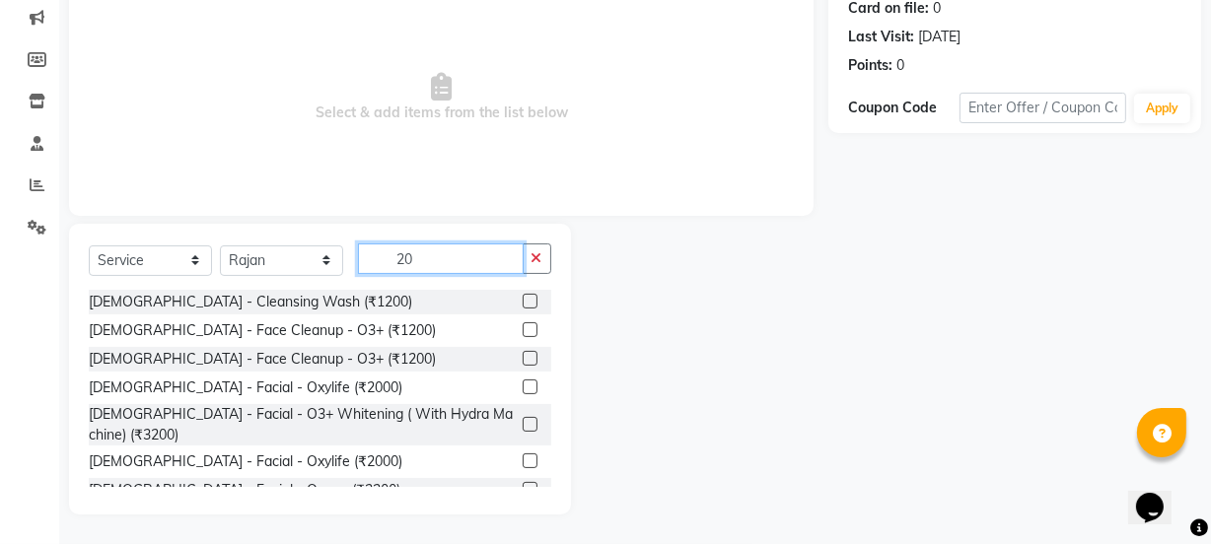
type input "2"
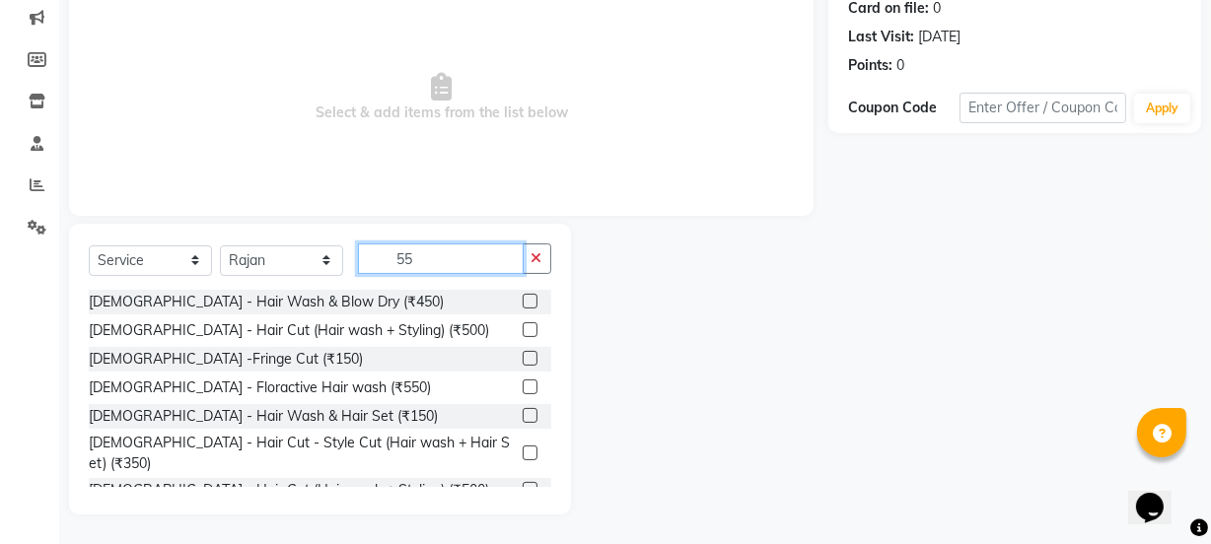
scroll to position [244, 0]
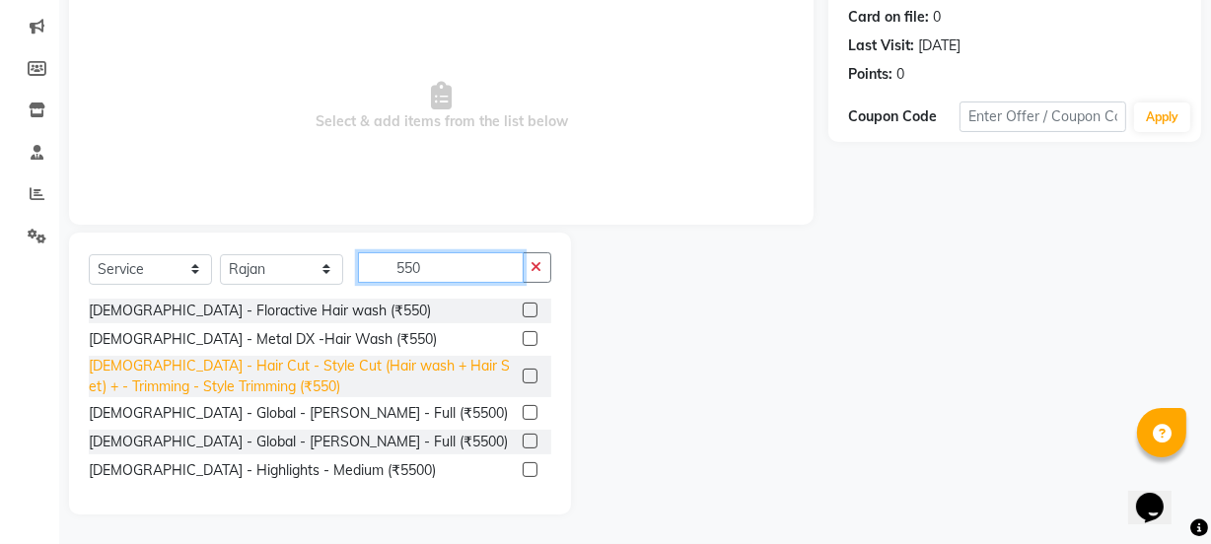
type input "550"
click at [495, 364] on div "Male - Hair Cut - Style Cut (Hair wash + Hair Set) + - Trimming - Style Trimmin…" at bounding box center [302, 376] width 426 height 41
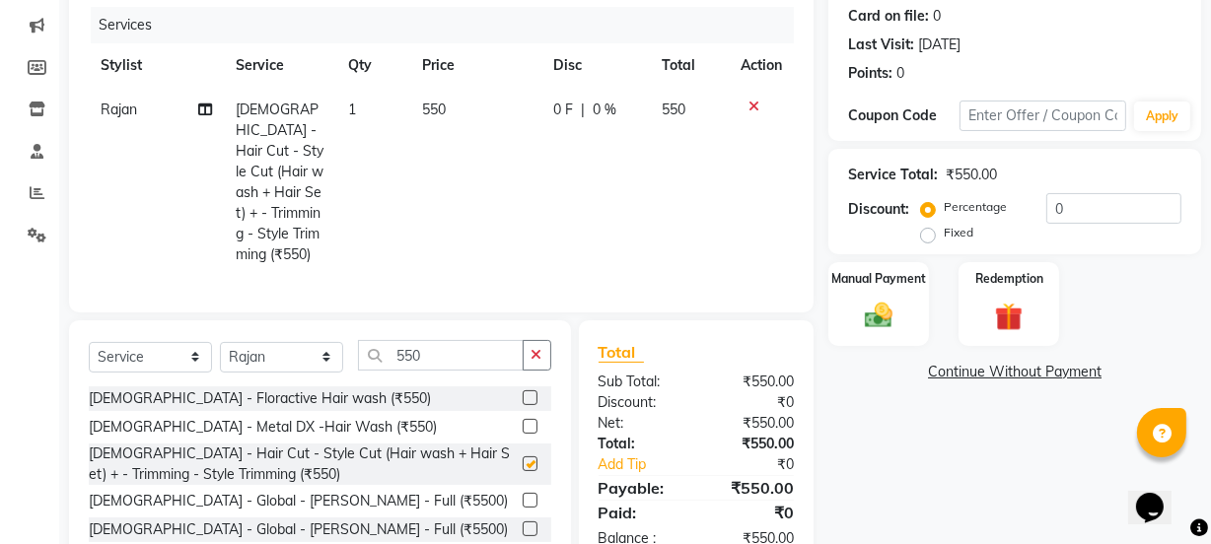
checkbox input "false"
click at [493, 360] on input "550" at bounding box center [441, 355] width 166 height 31
type input "5"
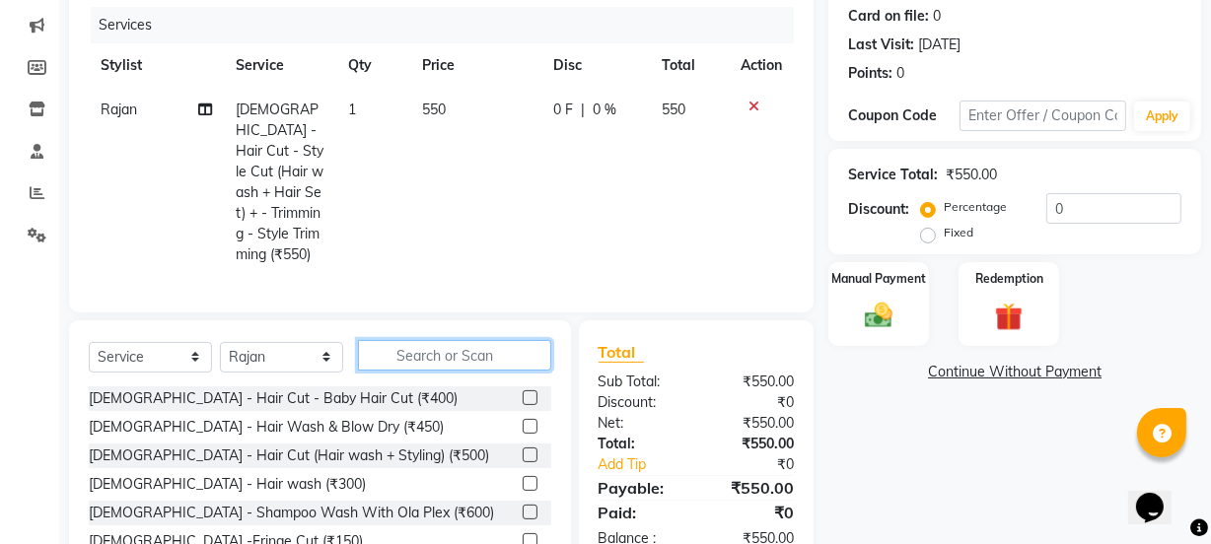
click at [493, 360] on input "text" at bounding box center [454, 355] width 193 height 31
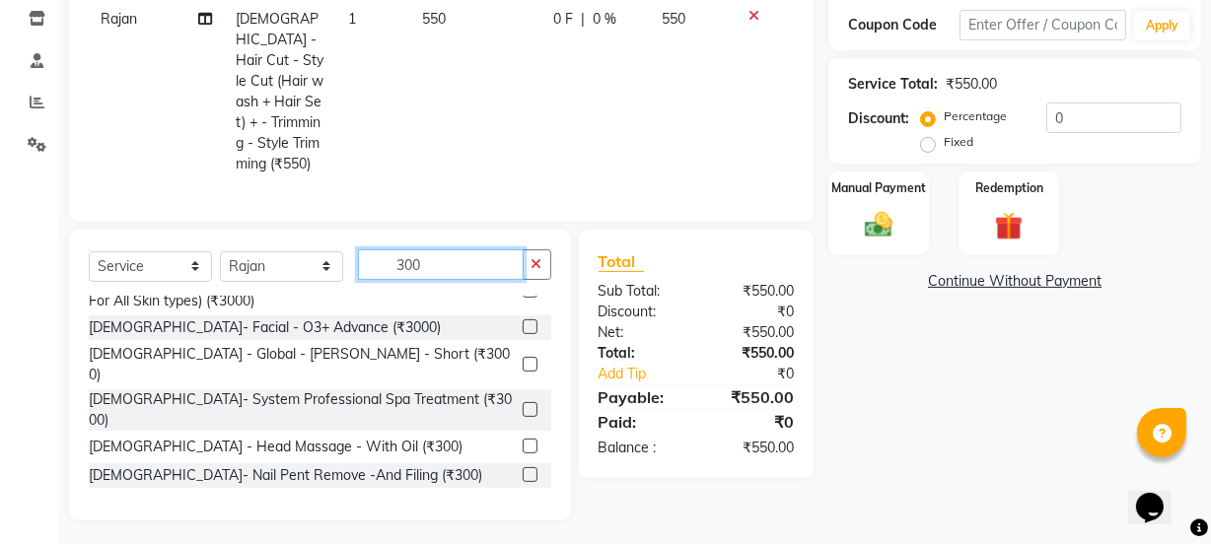
scroll to position [448, 0]
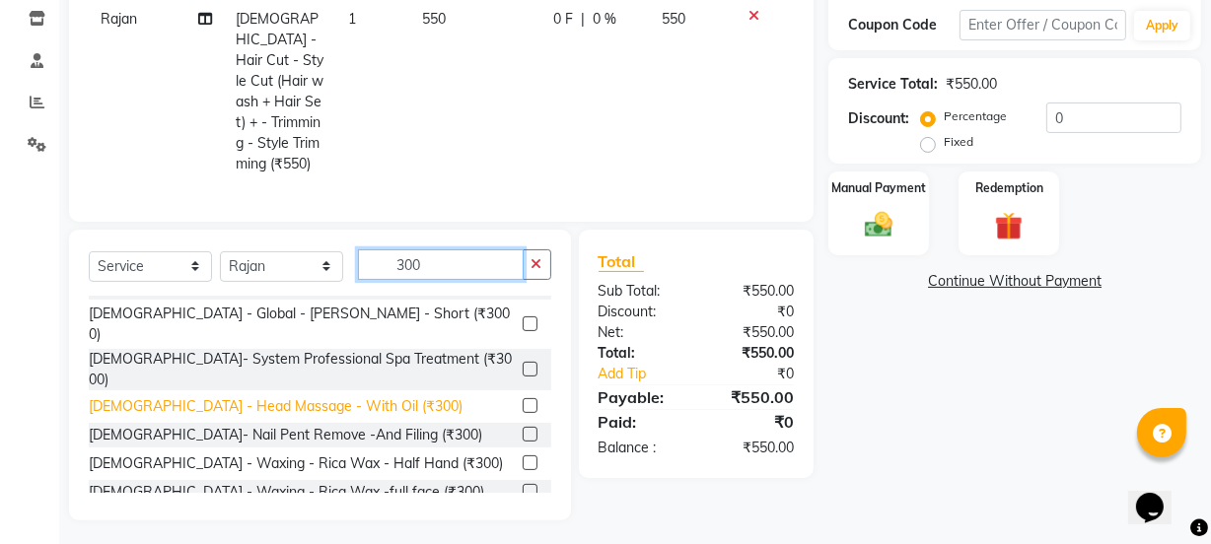
type input "300"
click at [306, 396] on div "Male - Head Massage - With Oil (₹300)" at bounding box center [276, 406] width 374 height 21
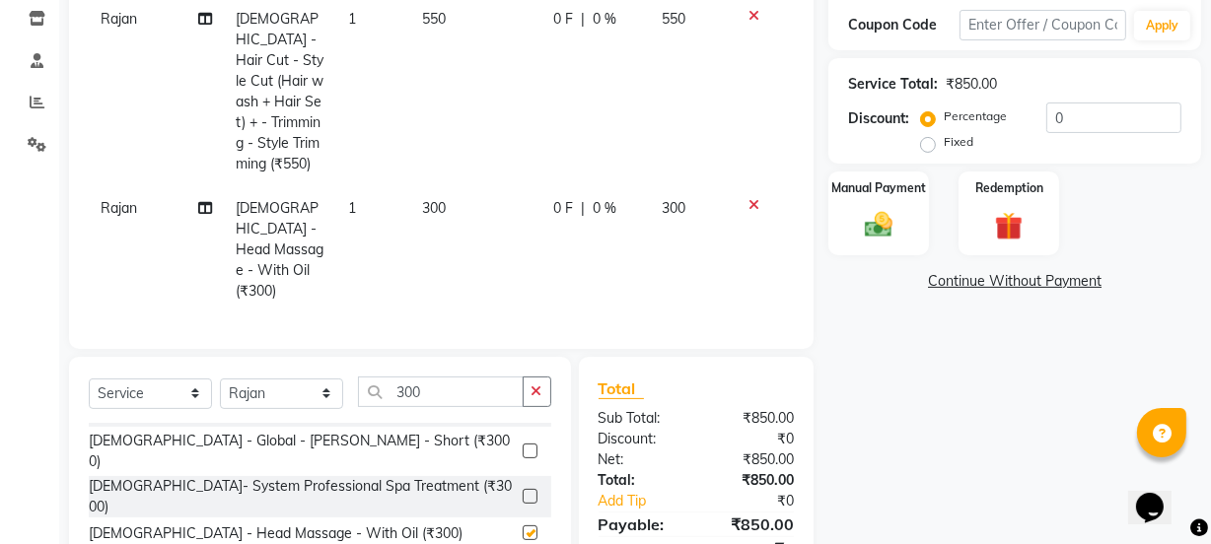
checkbox input "false"
click at [1075, 117] on input "0" at bounding box center [1113, 118] width 135 height 31
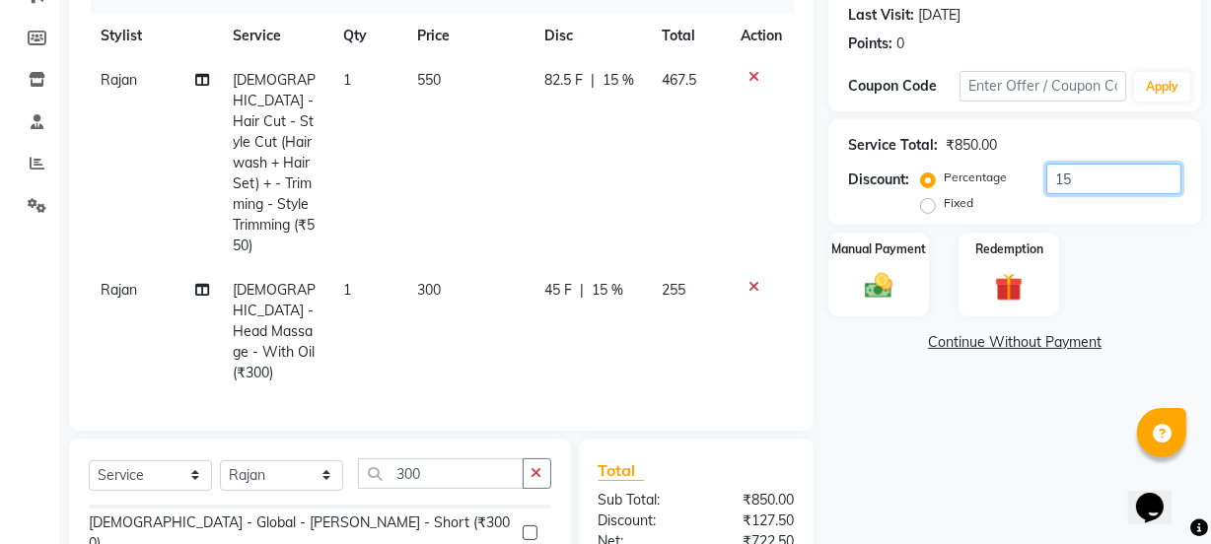
scroll to position [245, 0]
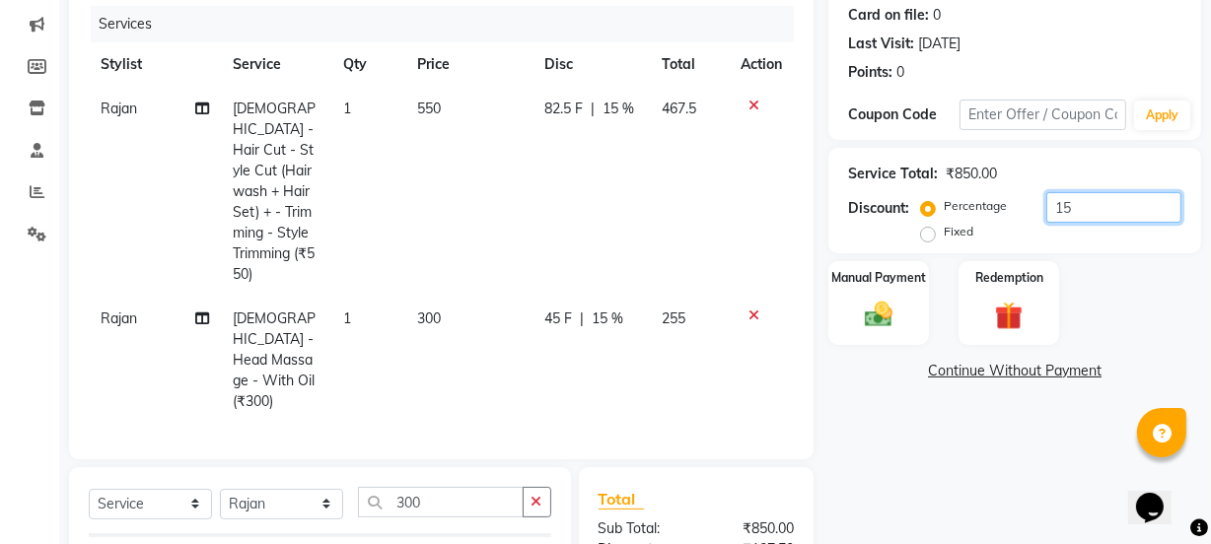
type input "15"
click at [746, 101] on div at bounding box center [761, 106] width 41 height 14
drag, startPoint x: 751, startPoint y: 103, endPoint x: 741, endPoint y: 129, distance: 28.7
click at [751, 105] on icon at bounding box center [753, 106] width 11 height 14
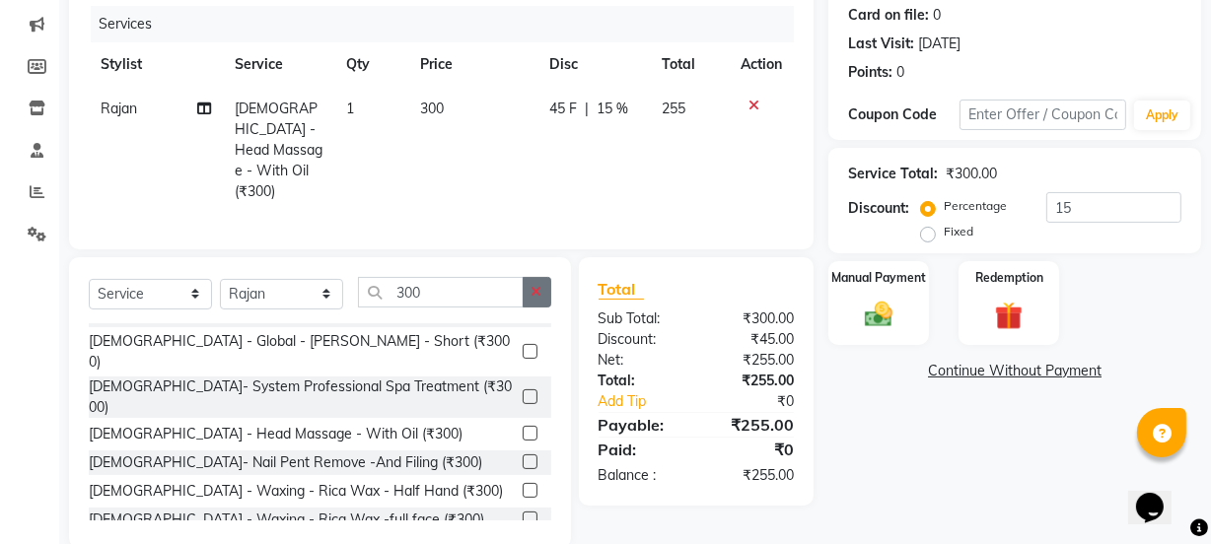
click at [538, 285] on icon "button" at bounding box center [537, 292] width 11 height 14
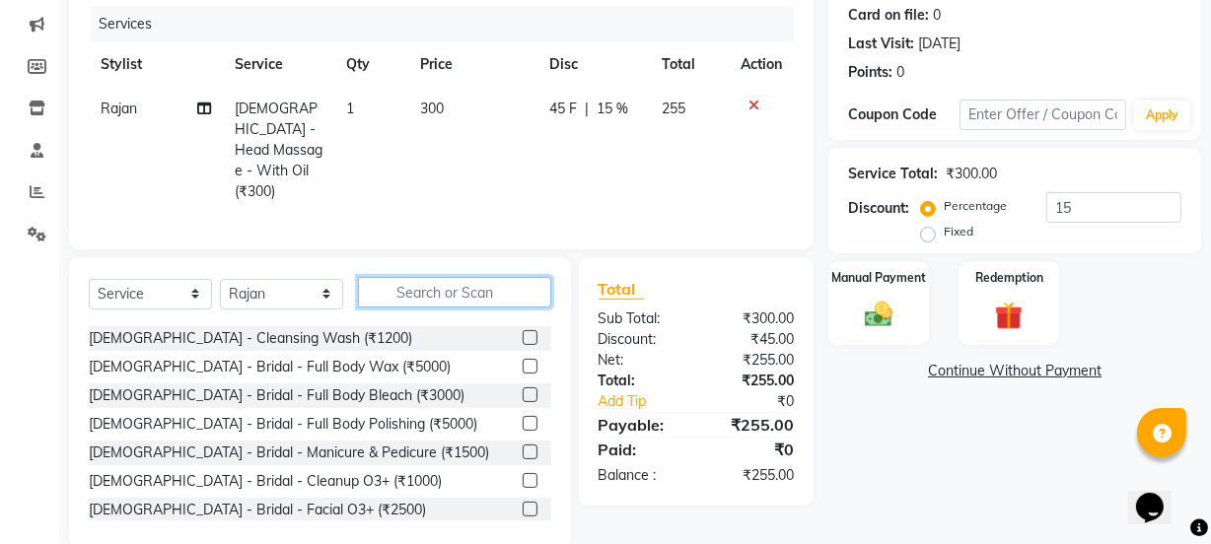
click at [497, 277] on input "text" at bounding box center [454, 292] width 193 height 31
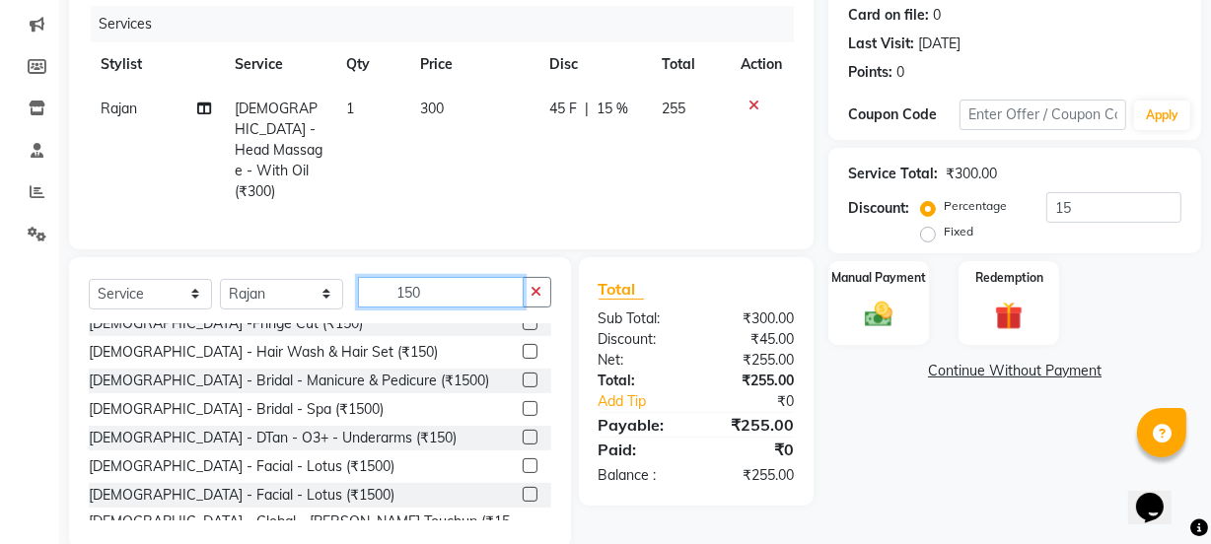
scroll to position [0, 0]
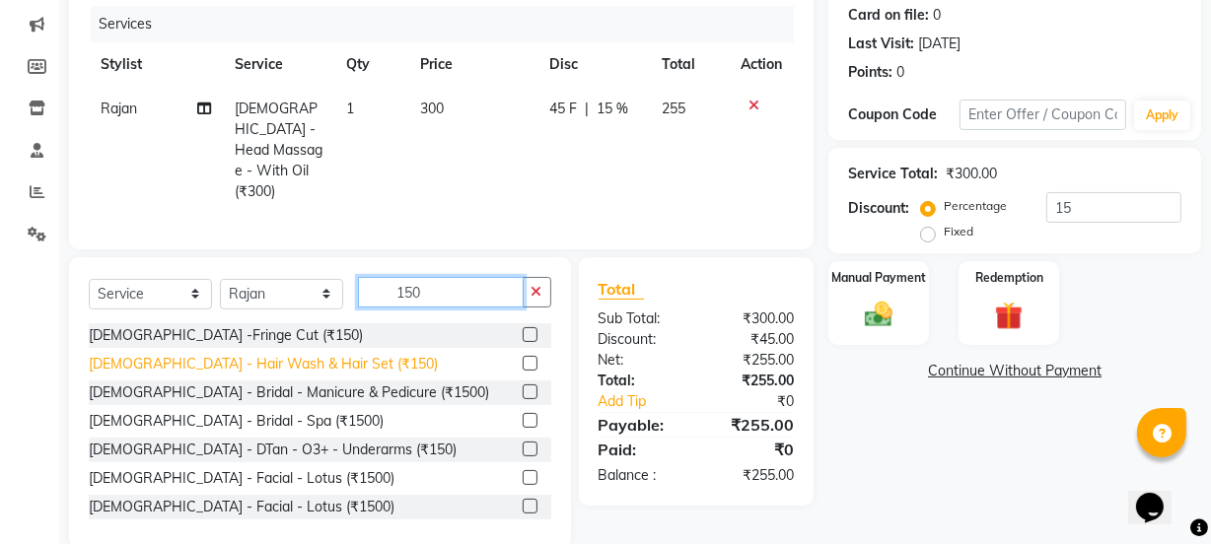
type input "150"
click at [230, 354] on div "Male - Hair Wash & Hair Set (₹150)" at bounding box center [263, 364] width 349 height 21
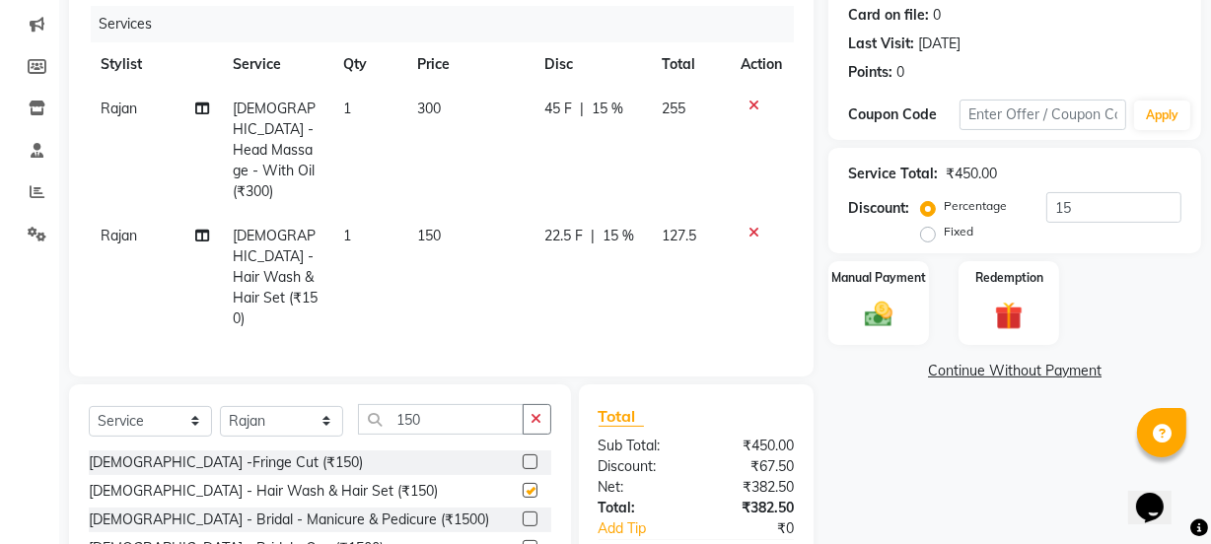
checkbox input "false"
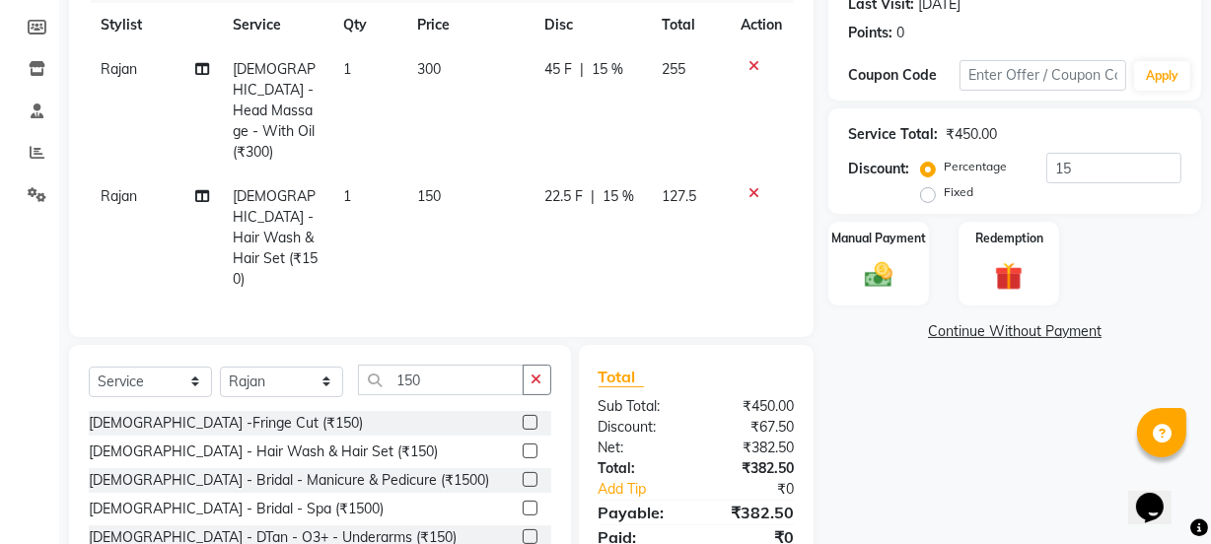
scroll to position [336, 0]
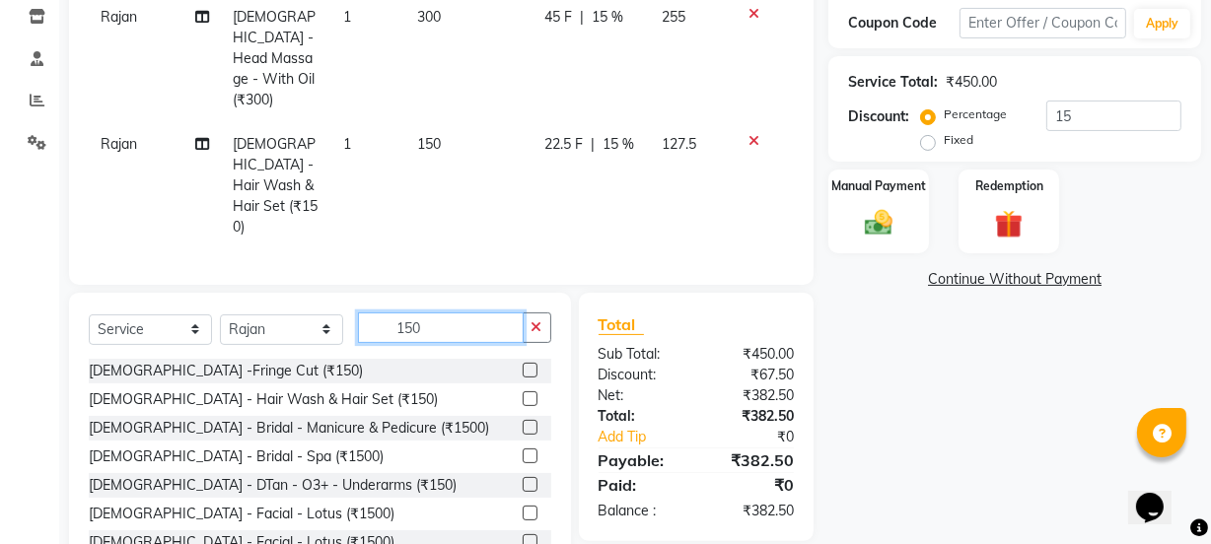
click at [461, 313] on input "150" at bounding box center [441, 328] width 166 height 31
type input "1"
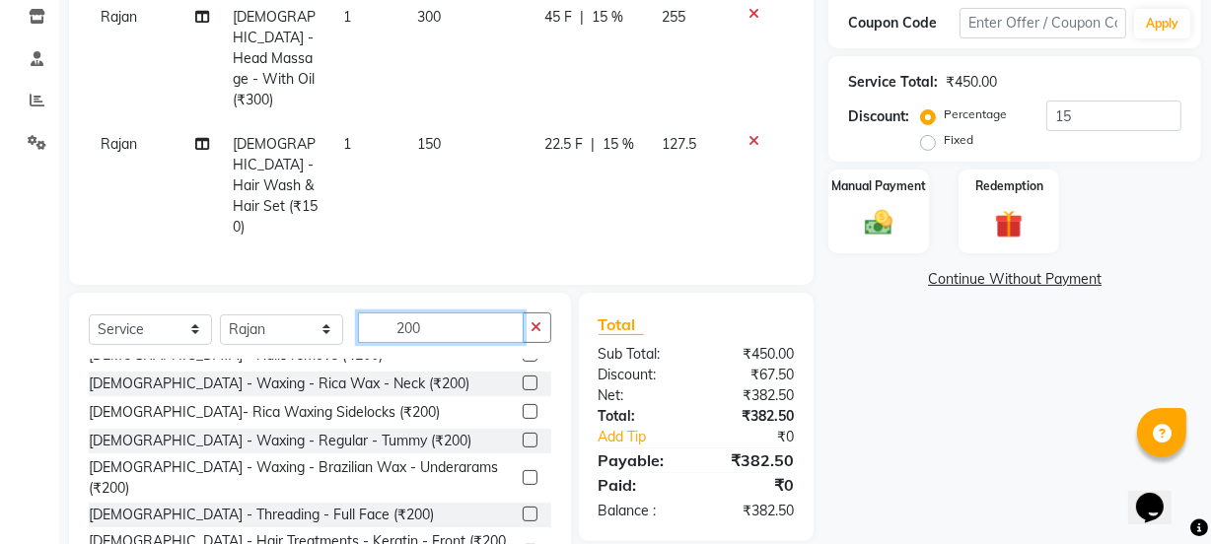
scroll to position [888, 0]
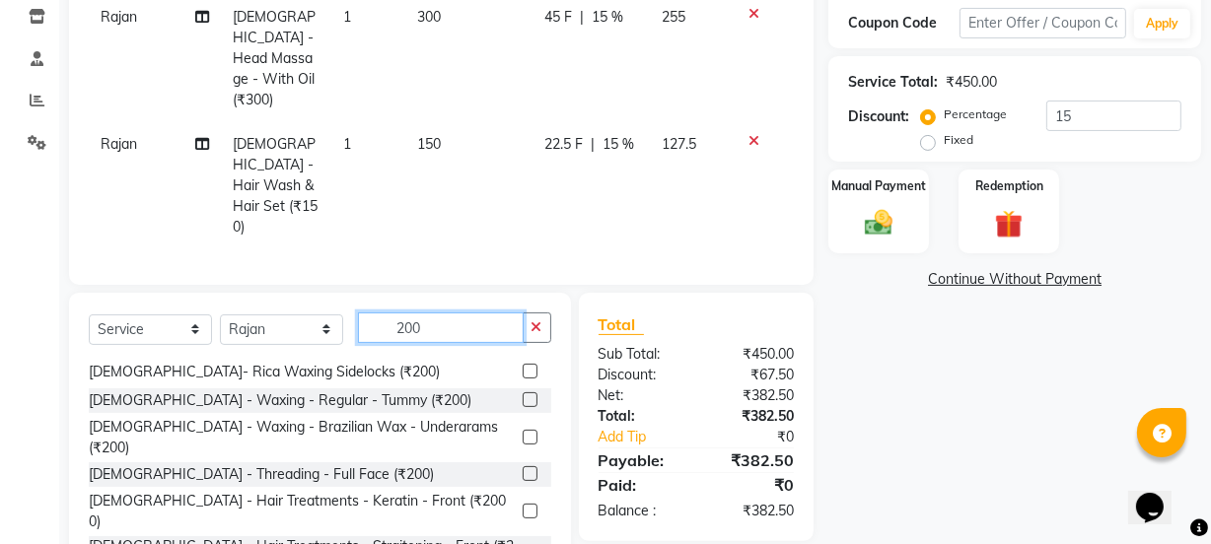
type input "200"
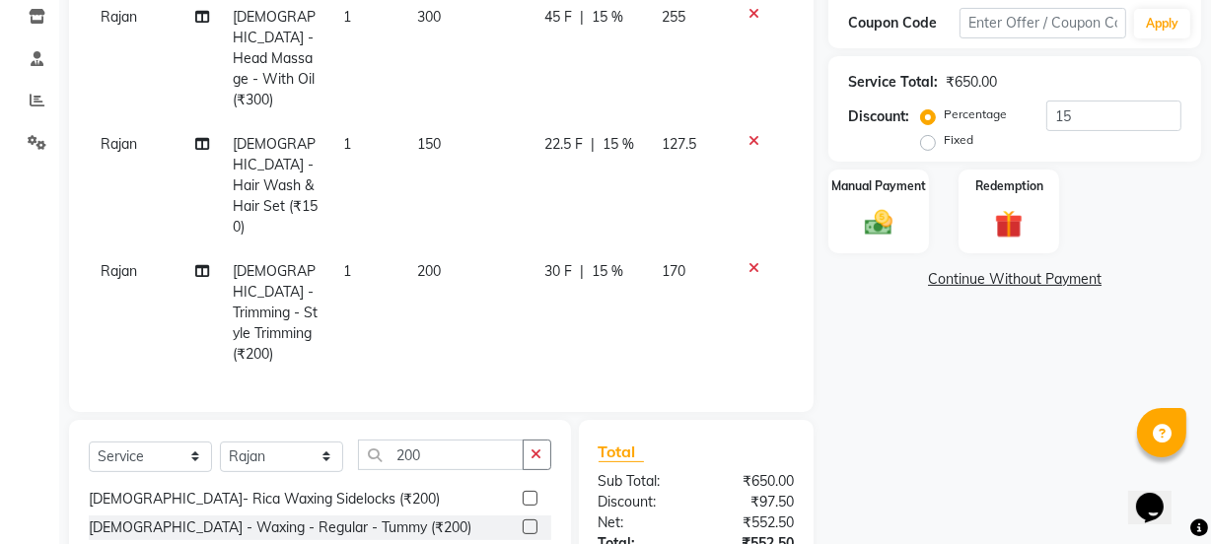
checkbox input "false"
click at [914, 221] on div "Manual Payment" at bounding box center [878, 212] width 105 height 88
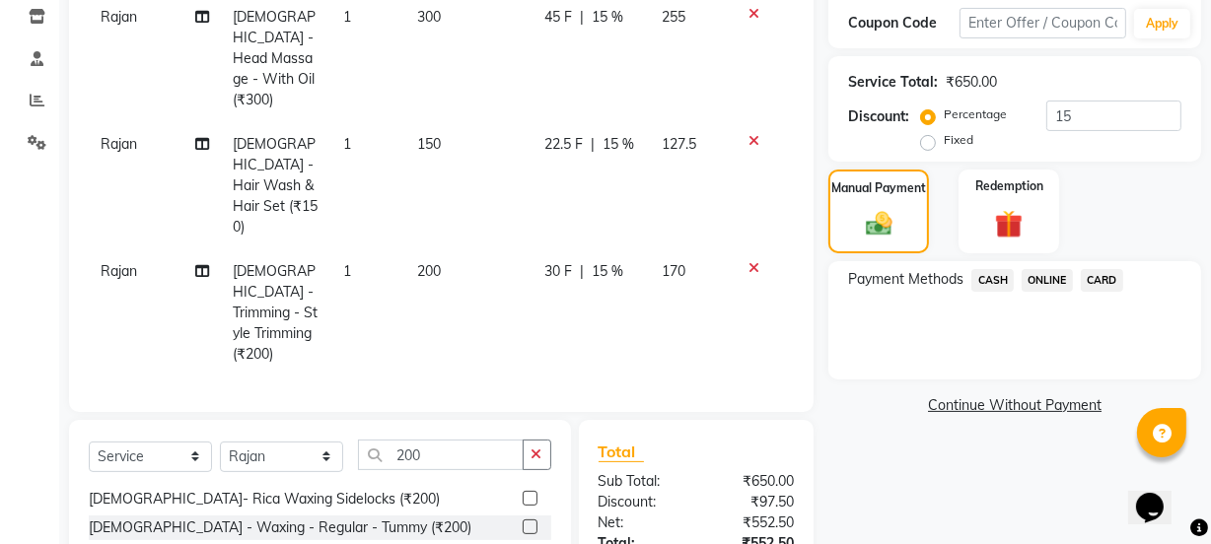
click at [998, 276] on span "CASH" at bounding box center [992, 280] width 42 height 23
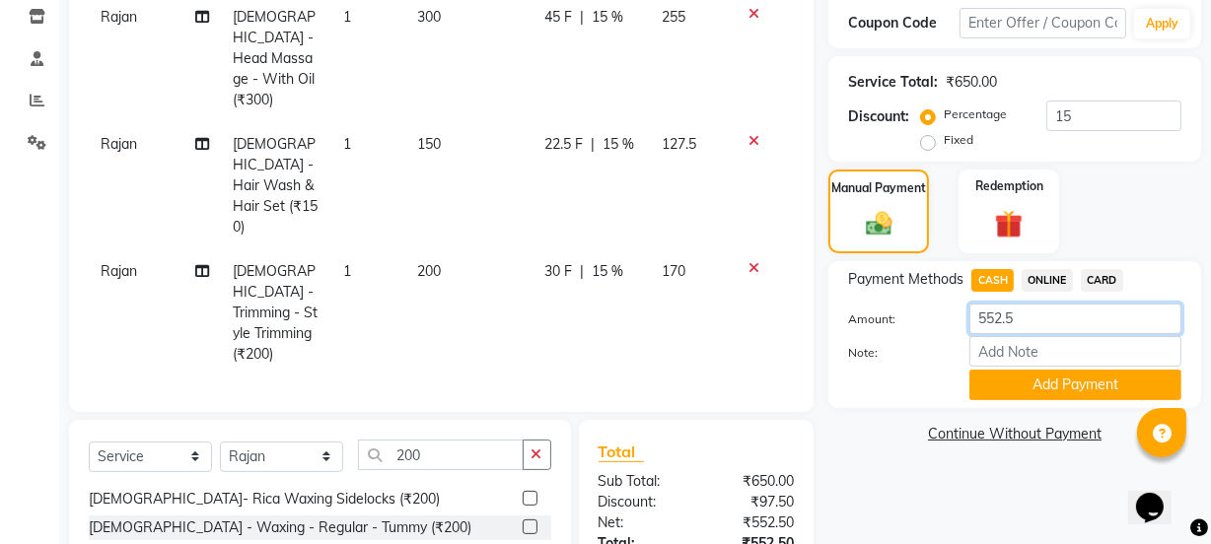
click at [1025, 314] on input "552.5" at bounding box center [1075, 319] width 212 height 31
type input "500"
click at [1026, 375] on button "Add Payment" at bounding box center [1075, 385] width 212 height 31
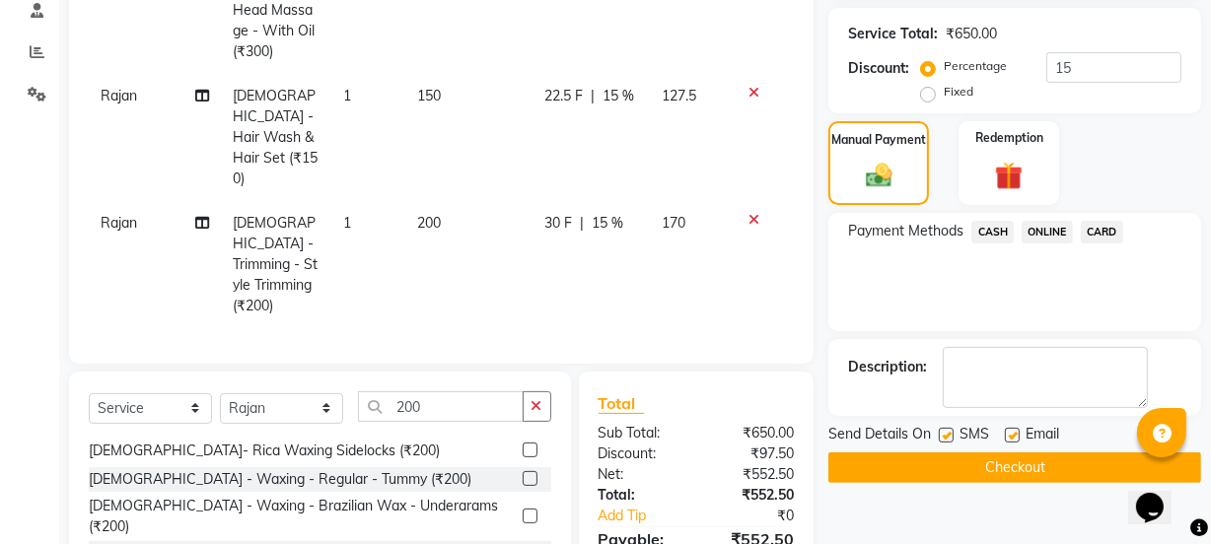
scroll to position [470, 0]
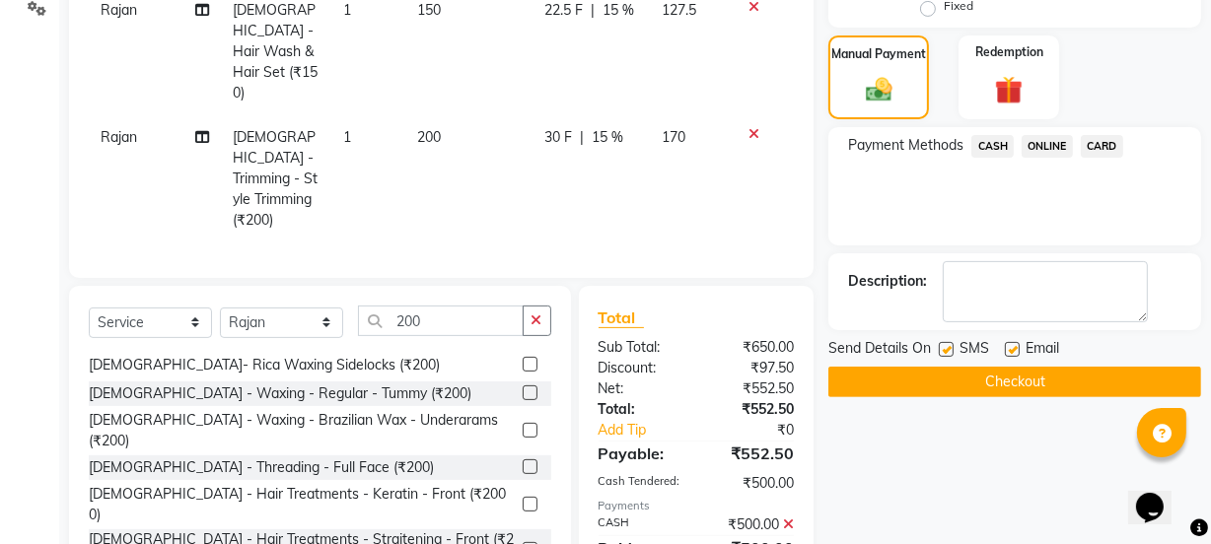
click at [1009, 385] on button "Checkout" at bounding box center [1014, 382] width 373 height 31
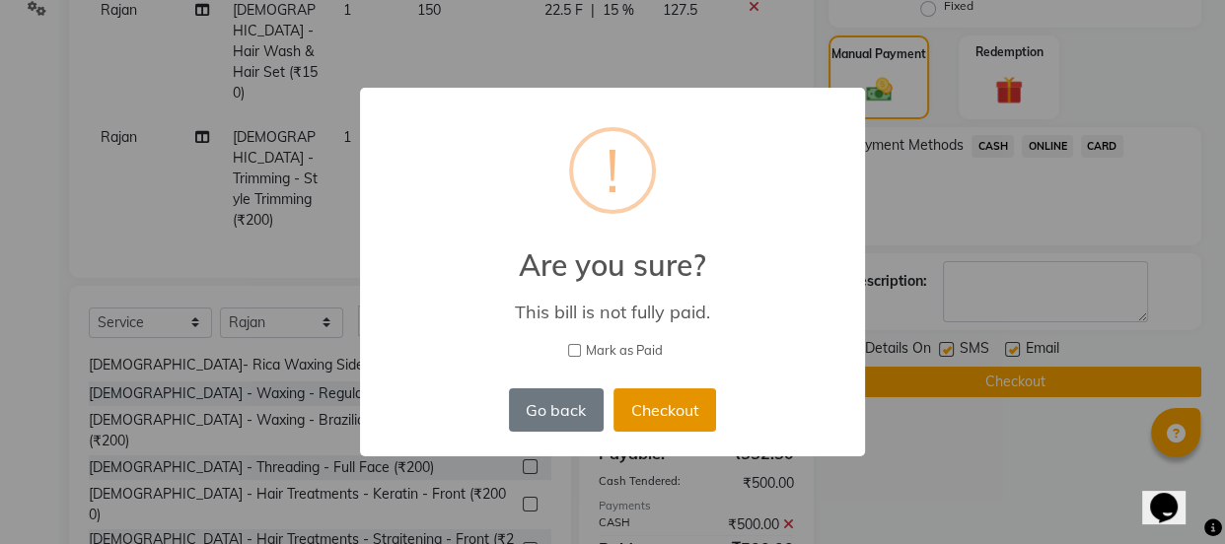
click at [639, 405] on button "Checkout" at bounding box center [664, 410] width 103 height 43
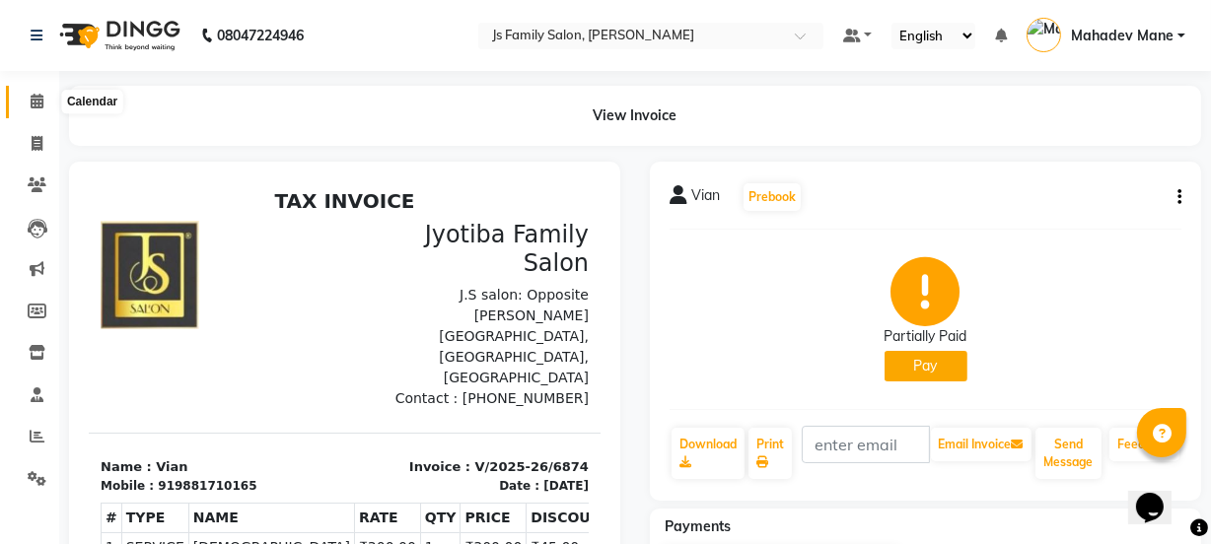
click at [31, 102] on icon at bounding box center [37, 101] width 13 height 15
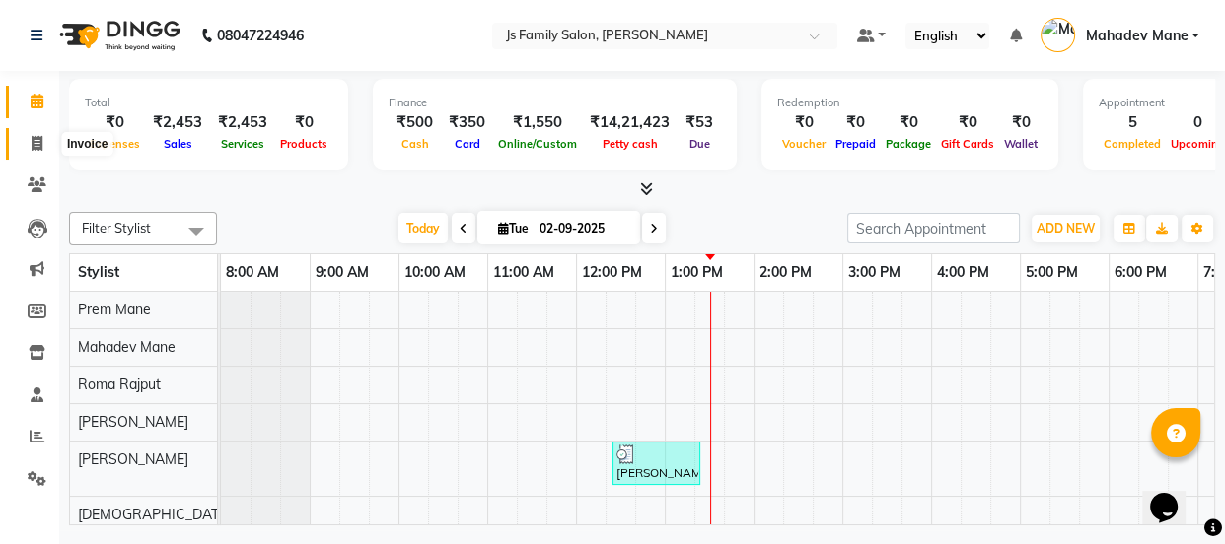
click at [36, 141] on icon at bounding box center [37, 143] width 11 height 15
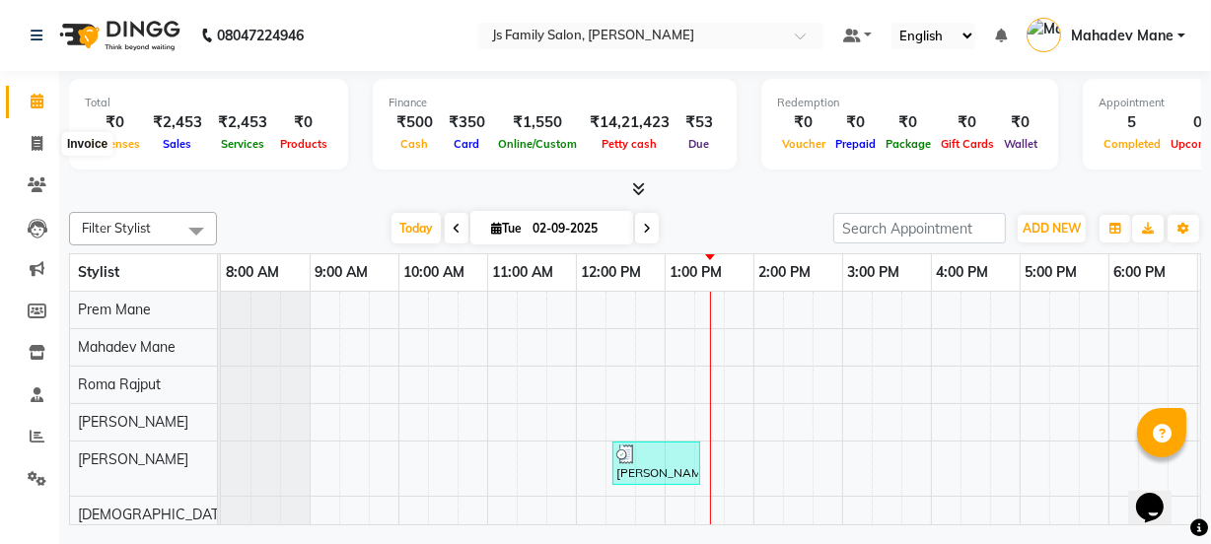
select select "3729"
select select "service"
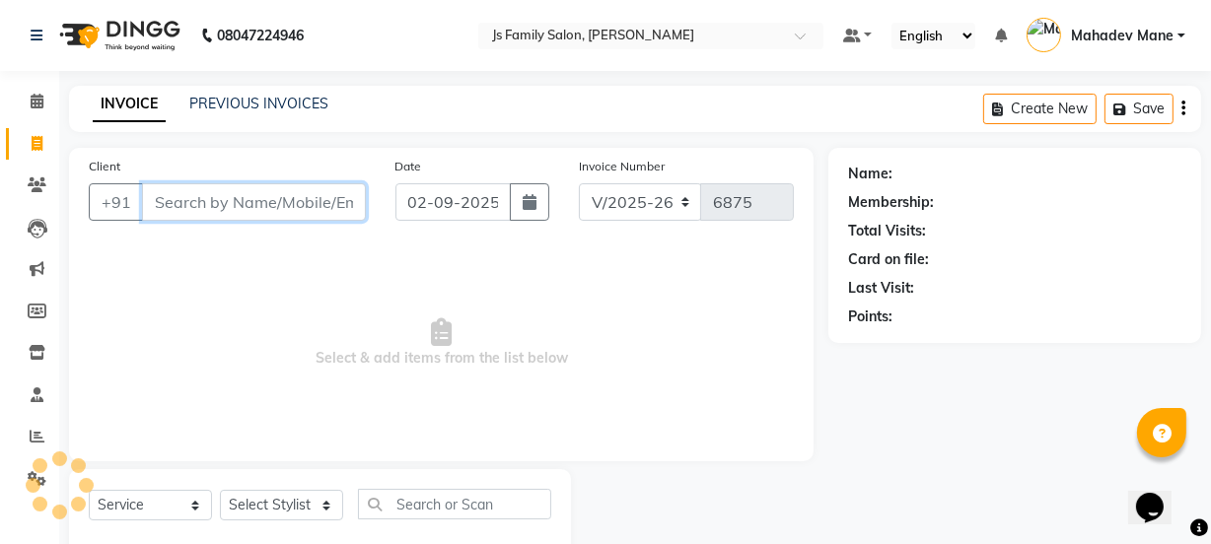
click at [246, 197] on input "Client" at bounding box center [254, 201] width 224 height 37
click at [238, 202] on input "Client" at bounding box center [254, 201] width 224 height 37
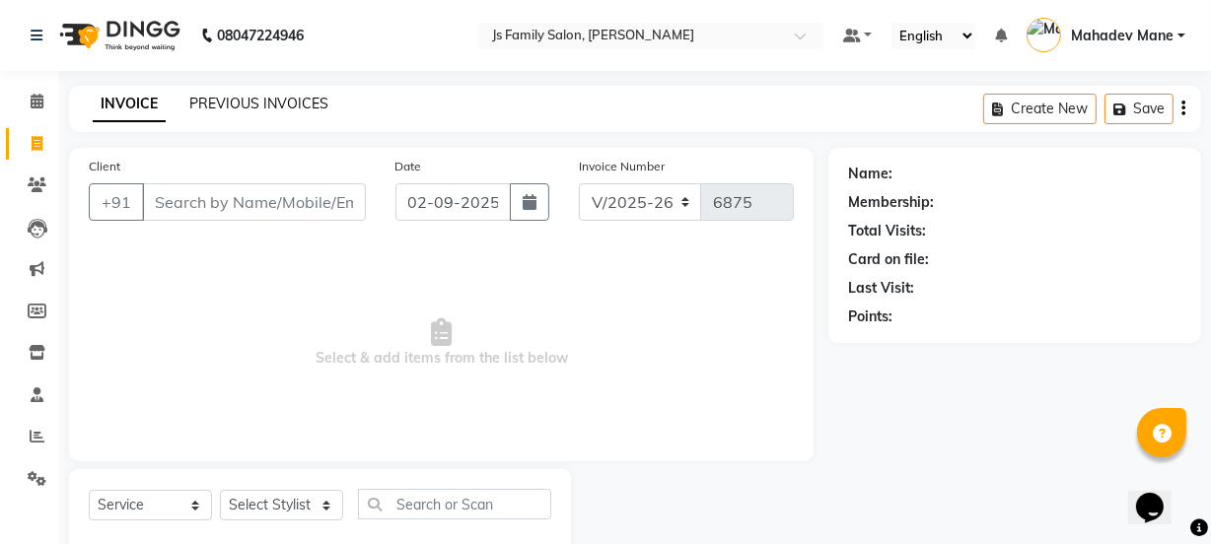
click at [229, 102] on link "PREVIOUS INVOICES" at bounding box center [258, 104] width 139 height 18
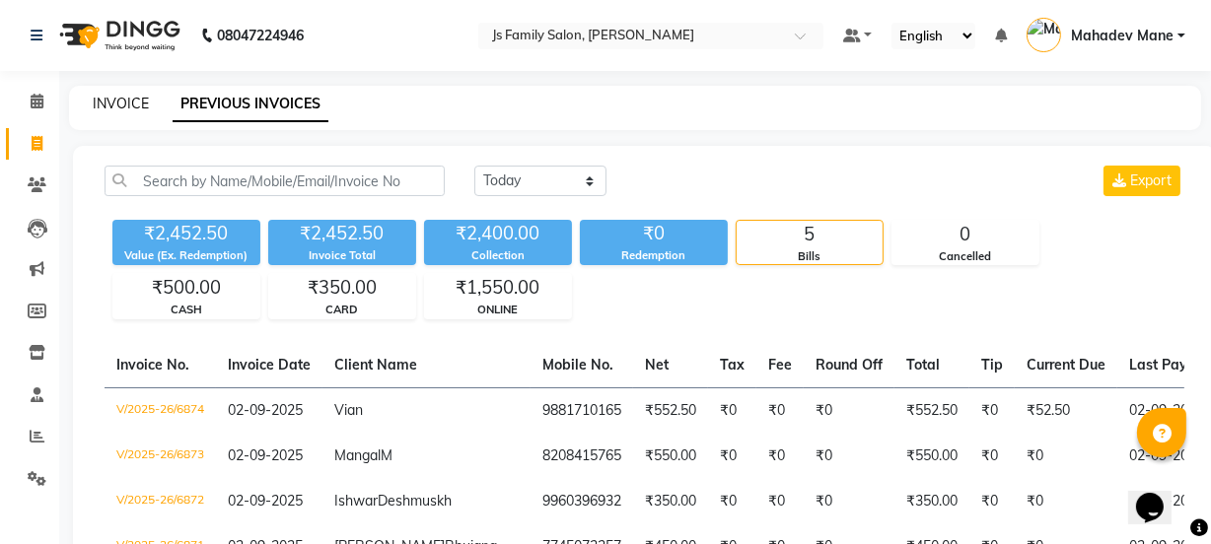
click at [131, 108] on link "INVOICE" at bounding box center [121, 104] width 56 height 18
select select "3729"
select select "service"
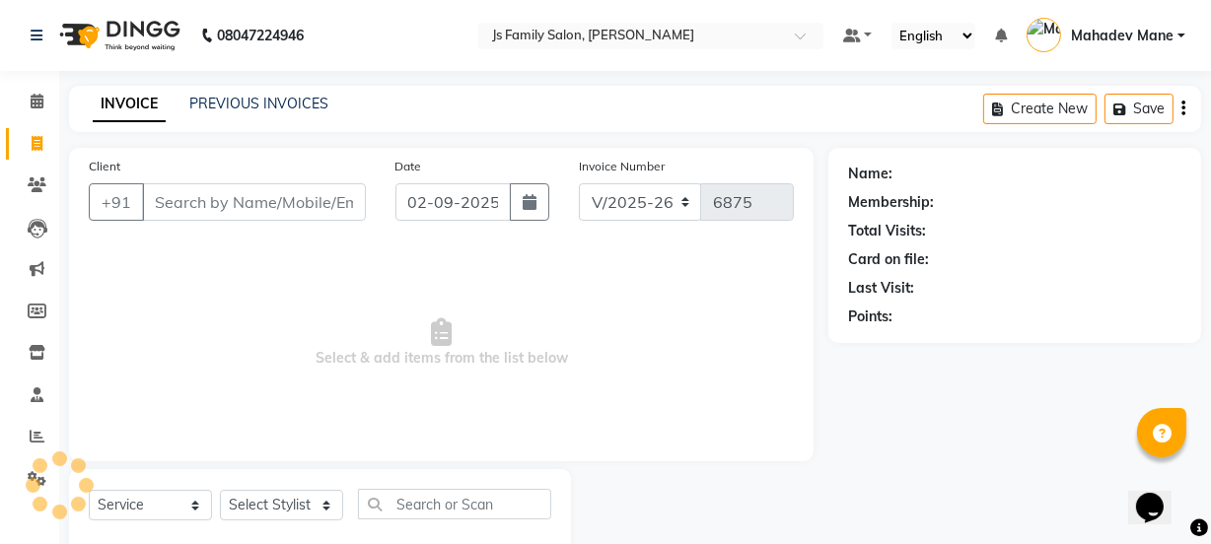
scroll to position [49, 0]
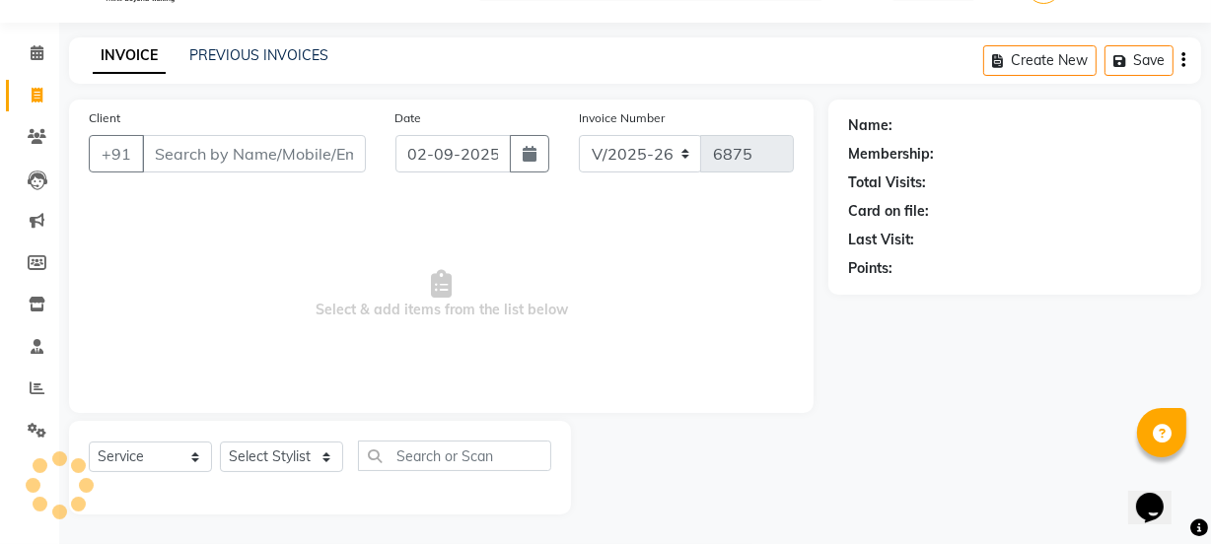
click at [187, 158] on input "Client" at bounding box center [254, 153] width 224 height 37
click at [32, 392] on icon at bounding box center [37, 388] width 15 height 15
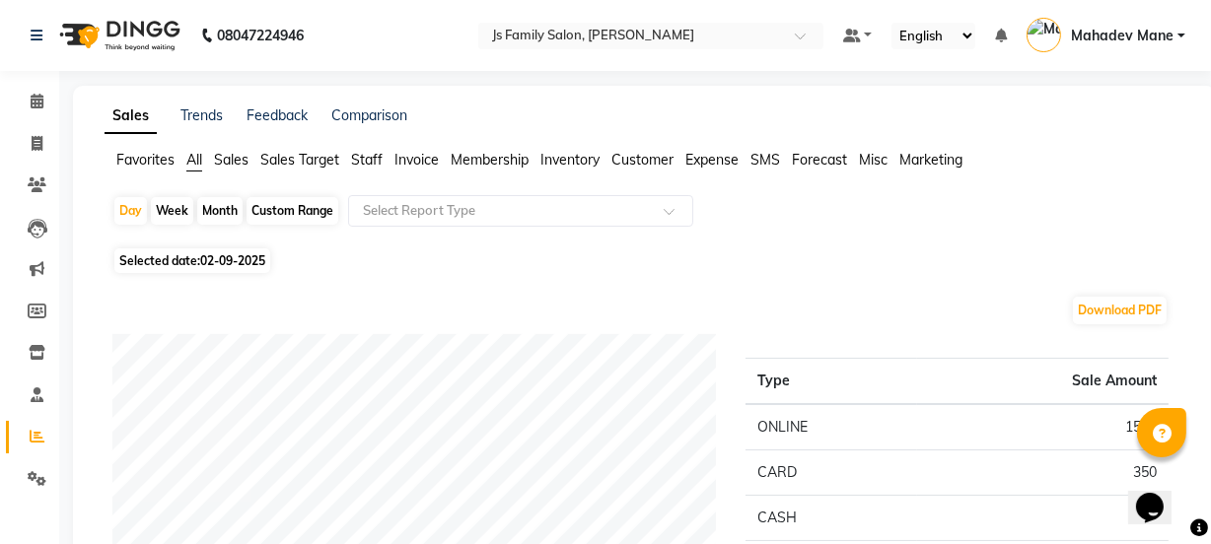
click at [216, 215] on div "Month" at bounding box center [219, 211] width 45 height 28
select select "9"
select select "2025"
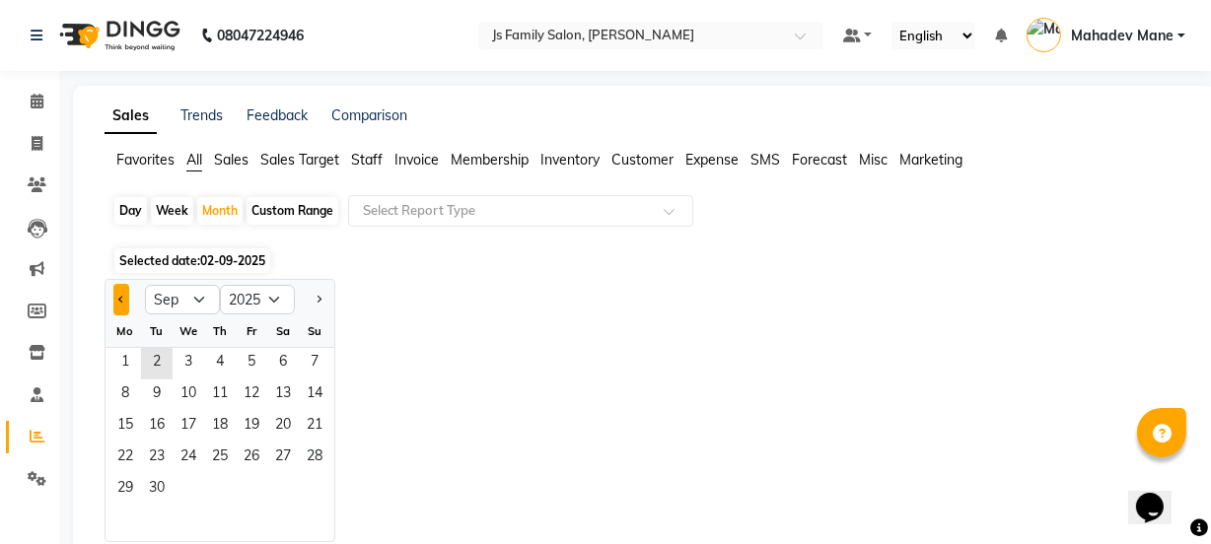
click at [120, 305] on button "Previous month" at bounding box center [121, 300] width 16 height 32
select select "8"
click at [264, 362] on span "1" at bounding box center [252, 364] width 32 height 32
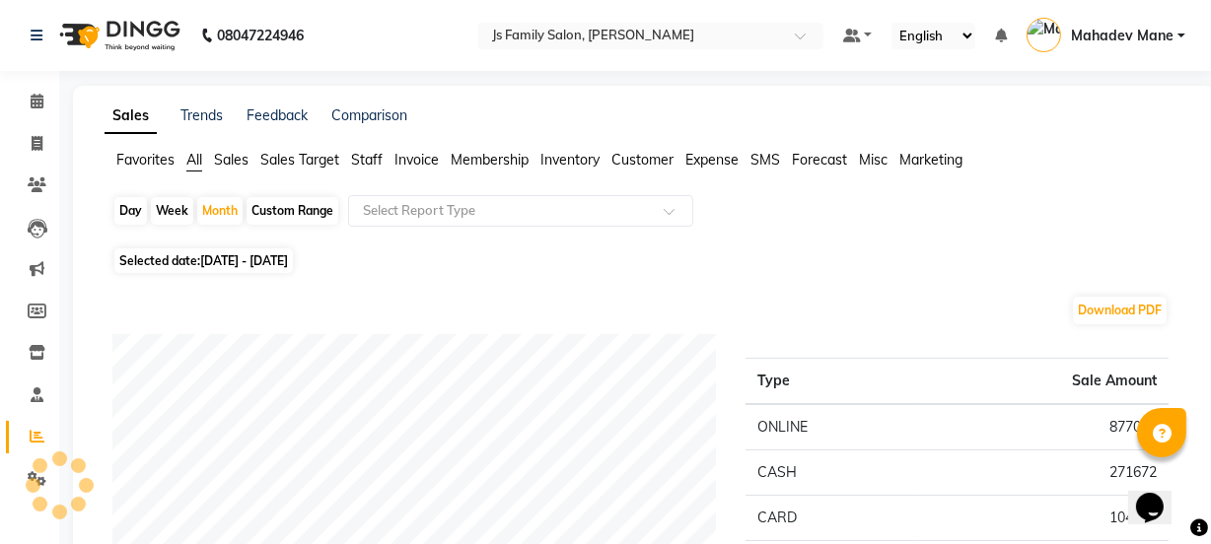
click at [369, 165] on span "Staff" at bounding box center [367, 160] width 32 height 18
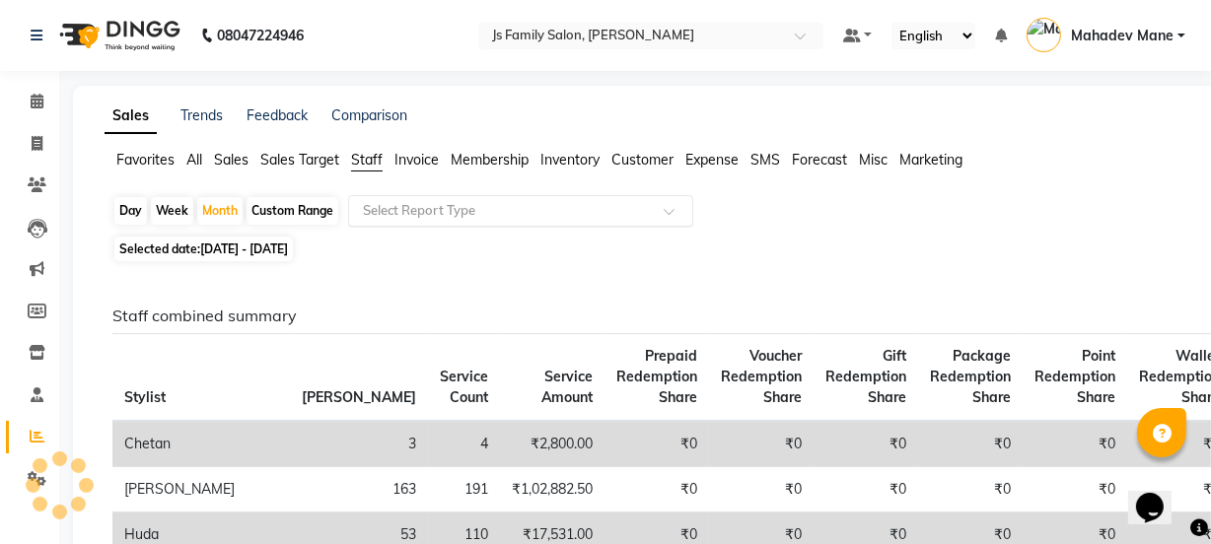
click at [428, 209] on input "text" at bounding box center [501, 211] width 284 height 20
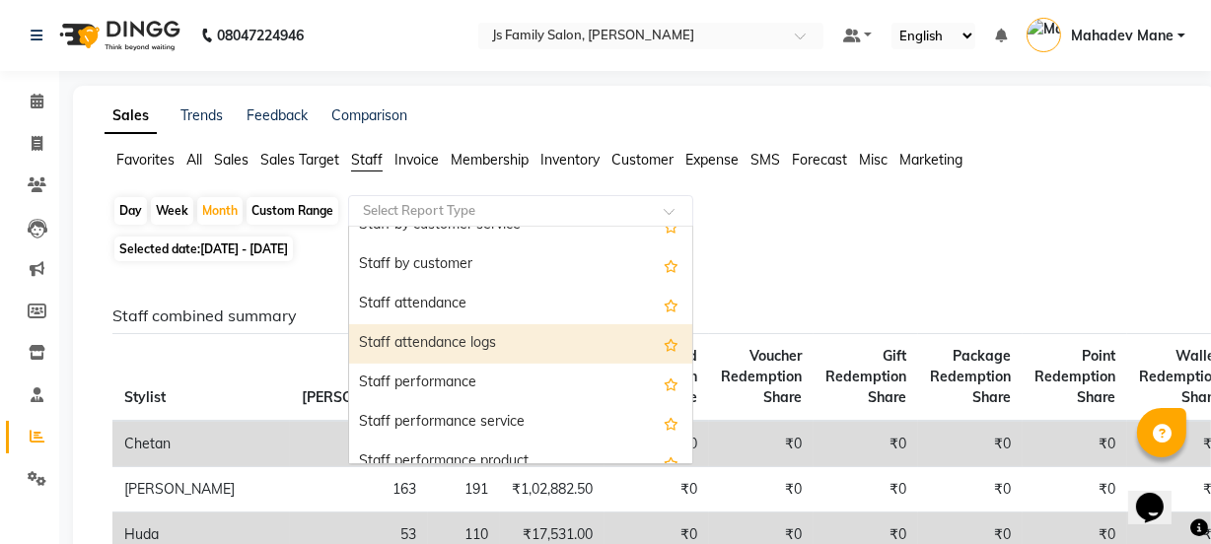
scroll to position [268, 0]
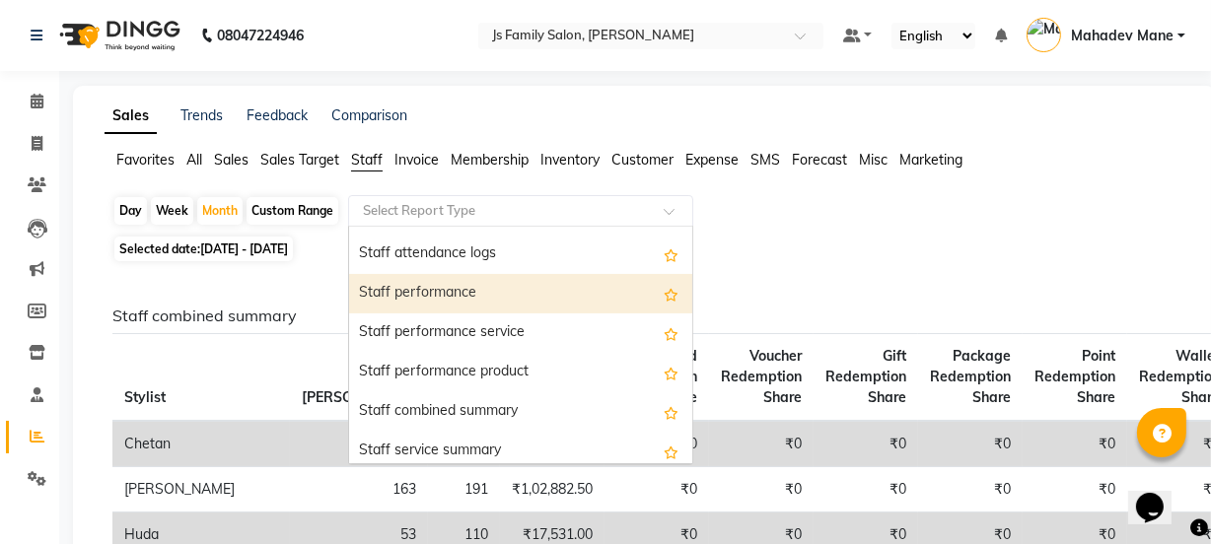
click at [437, 295] on div "Staff performance" at bounding box center [520, 293] width 343 height 39
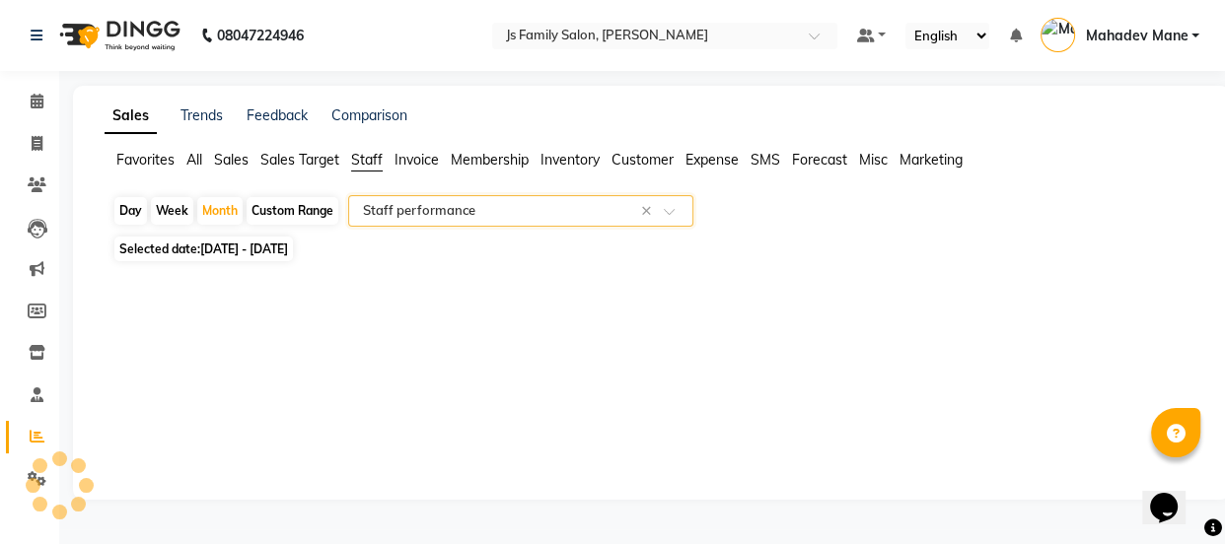
select select "full_report"
select select "pdf"
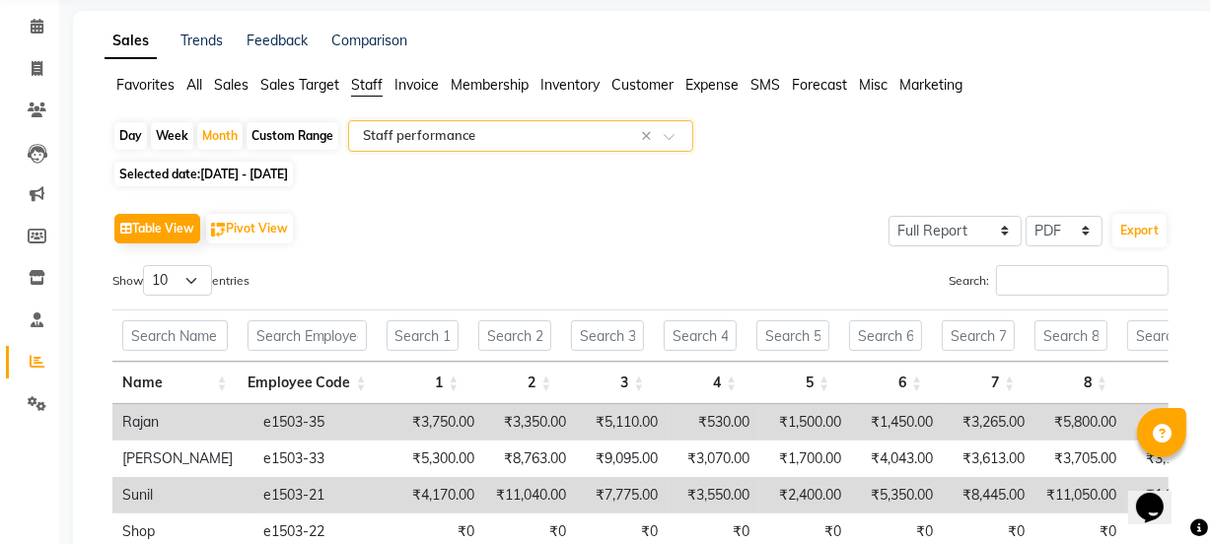
scroll to position [178, 0]
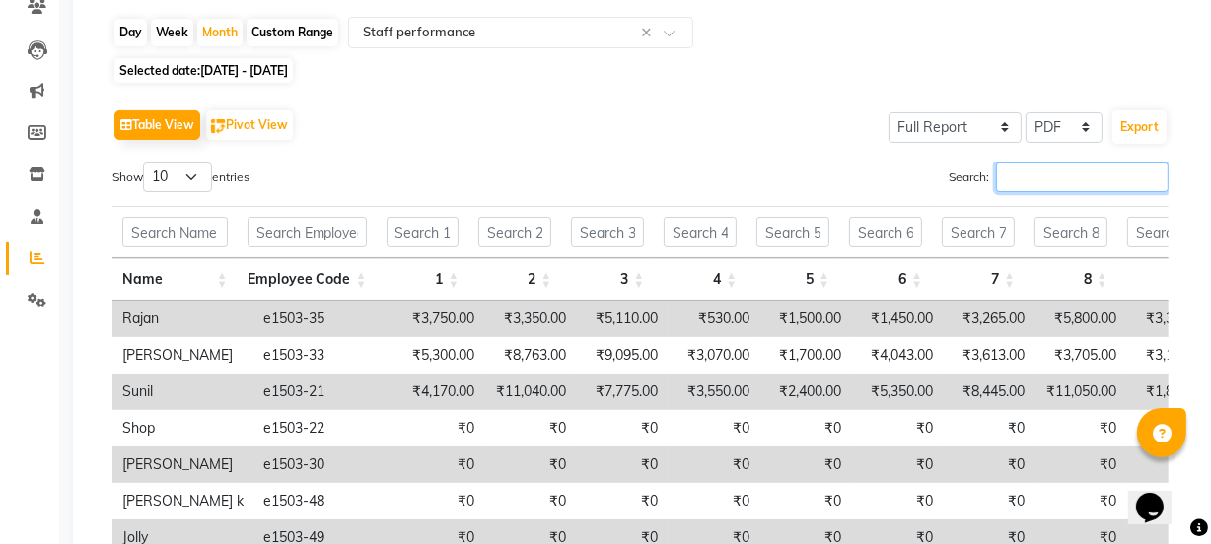
click at [1060, 171] on input "Search:" at bounding box center [1082, 177] width 173 height 31
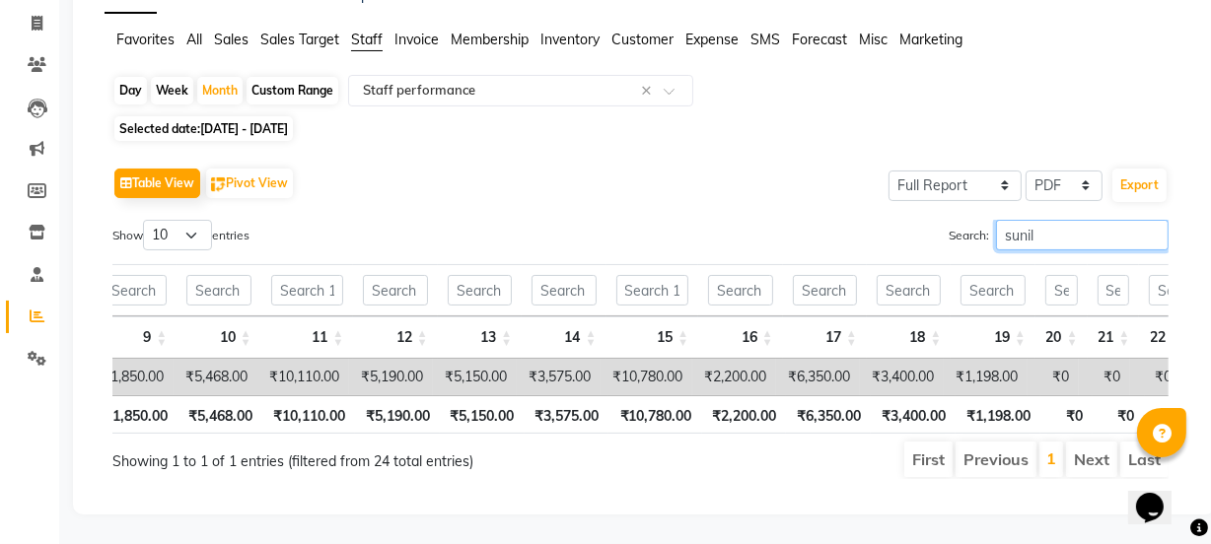
scroll to position [0, 1848]
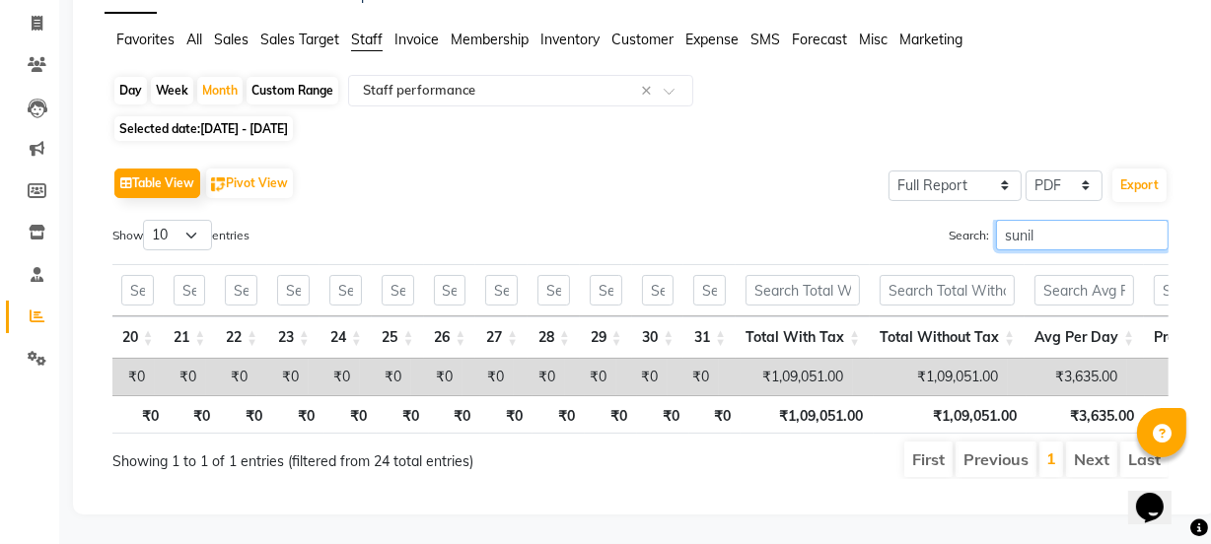
click at [1025, 220] on input "sunil" at bounding box center [1082, 235] width 173 height 31
click at [1031, 220] on input "sunil" at bounding box center [1082, 235] width 173 height 31
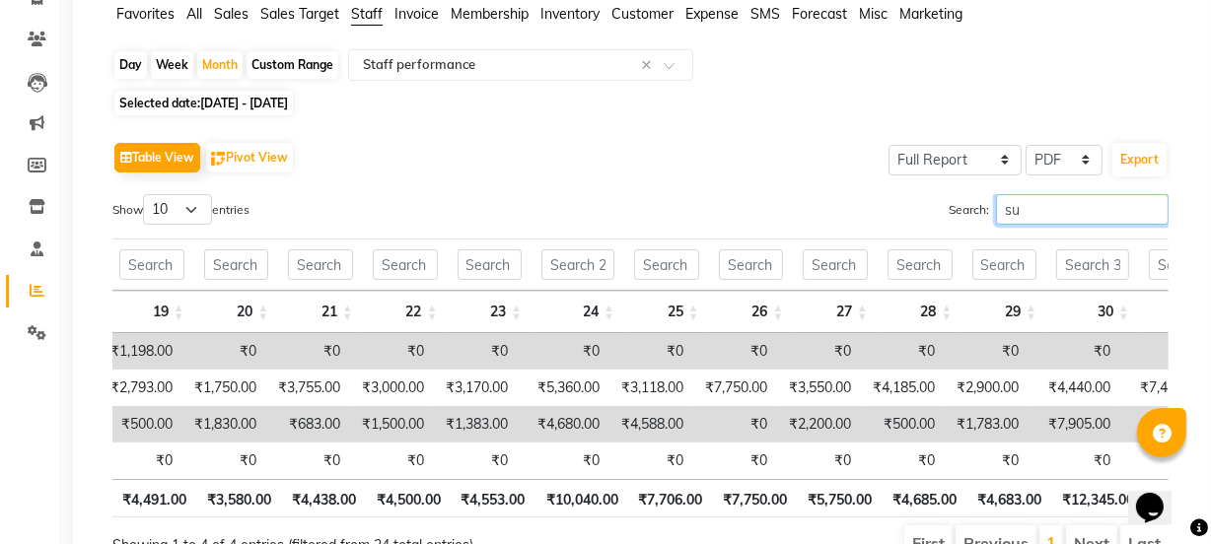
type input "s"
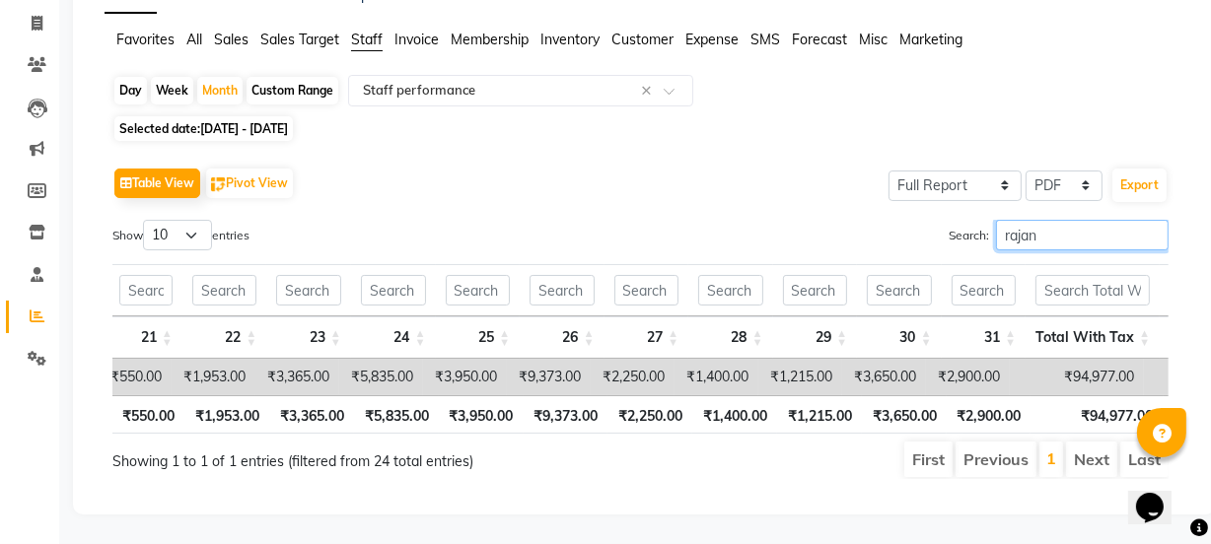
scroll to position [0, 2465]
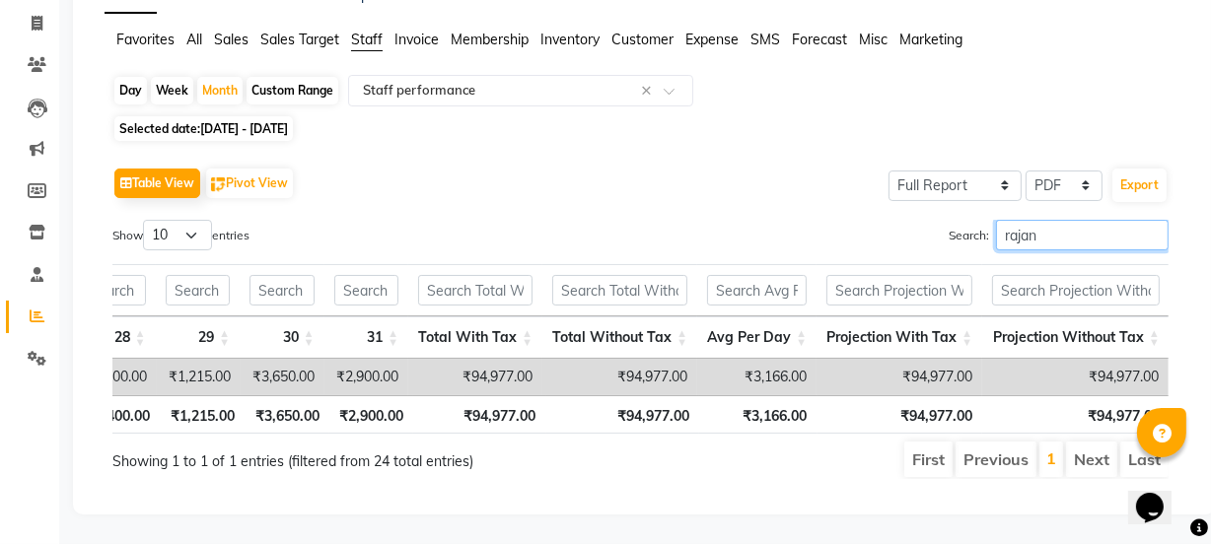
click at [1144, 220] on input "rajan" at bounding box center [1082, 235] width 173 height 31
type input "r"
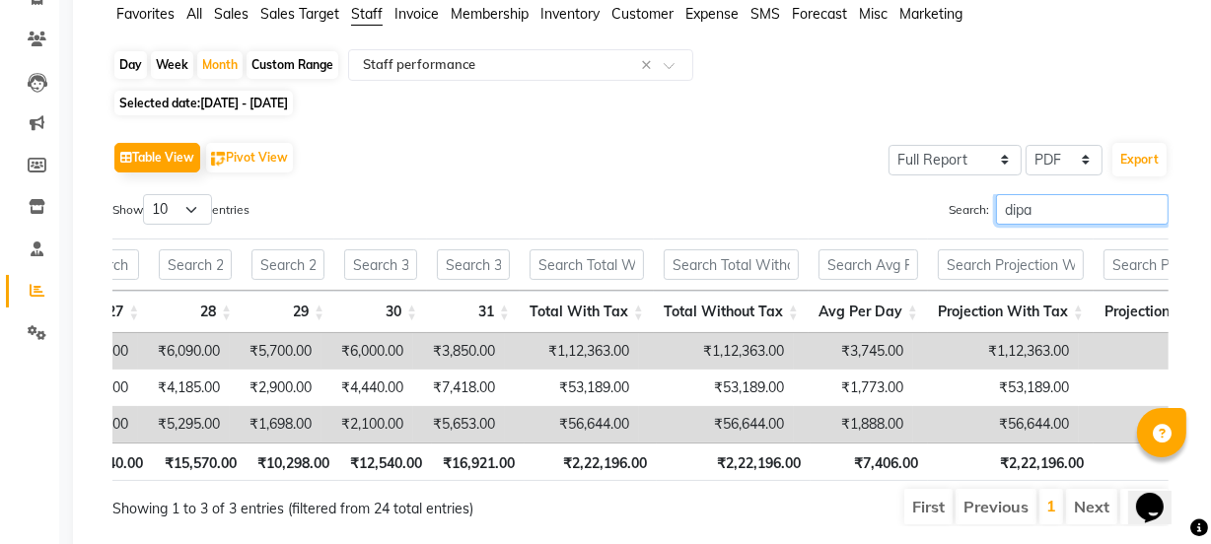
scroll to position [0, 2376]
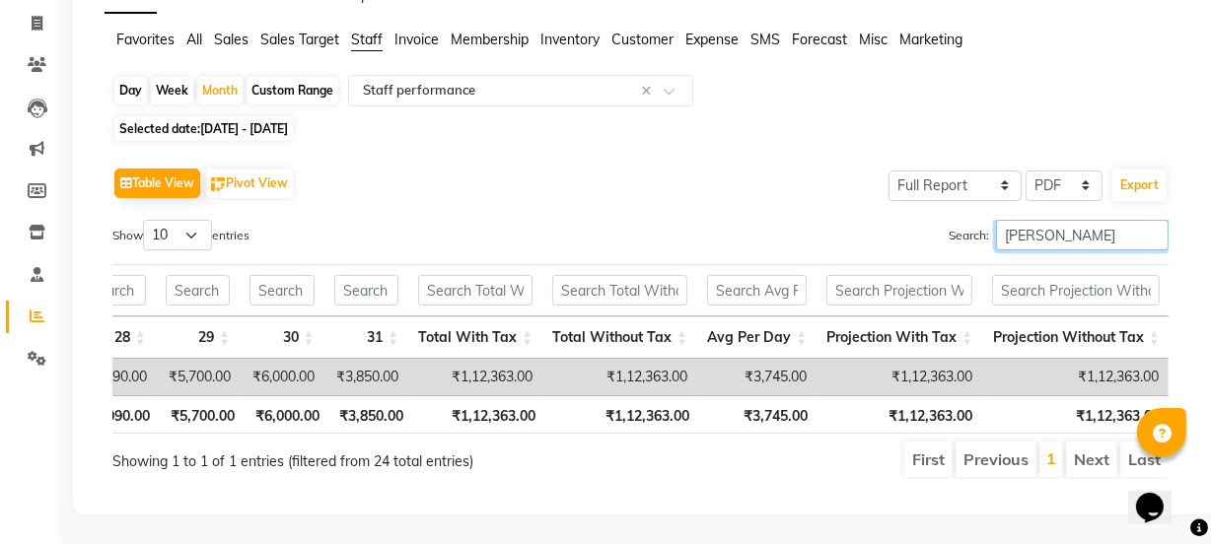
click at [1094, 220] on input "dipak" at bounding box center [1082, 235] width 173 height 31
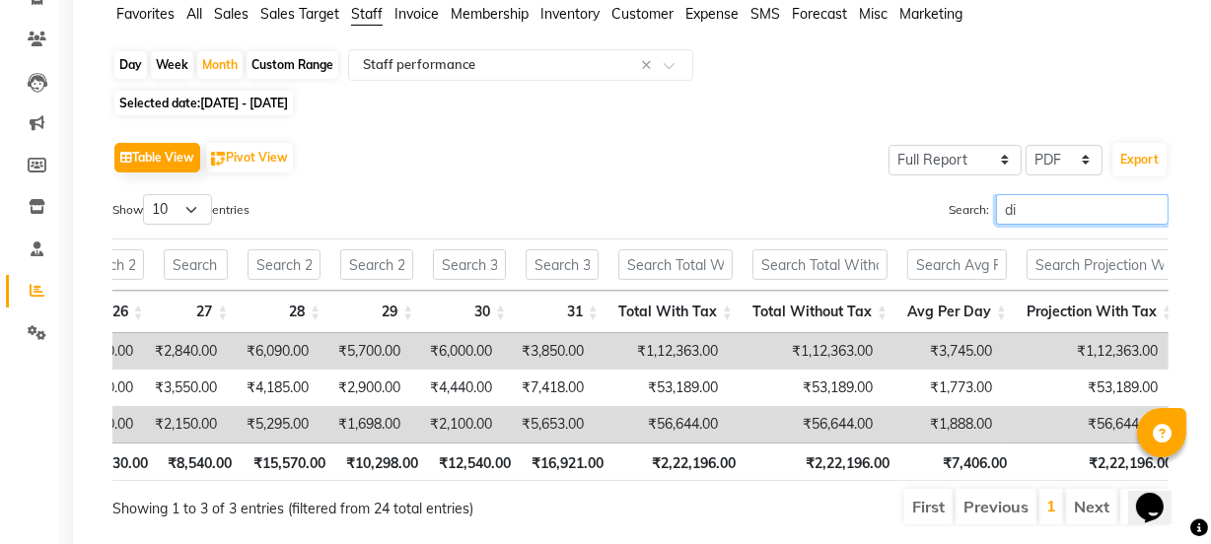
type input "d"
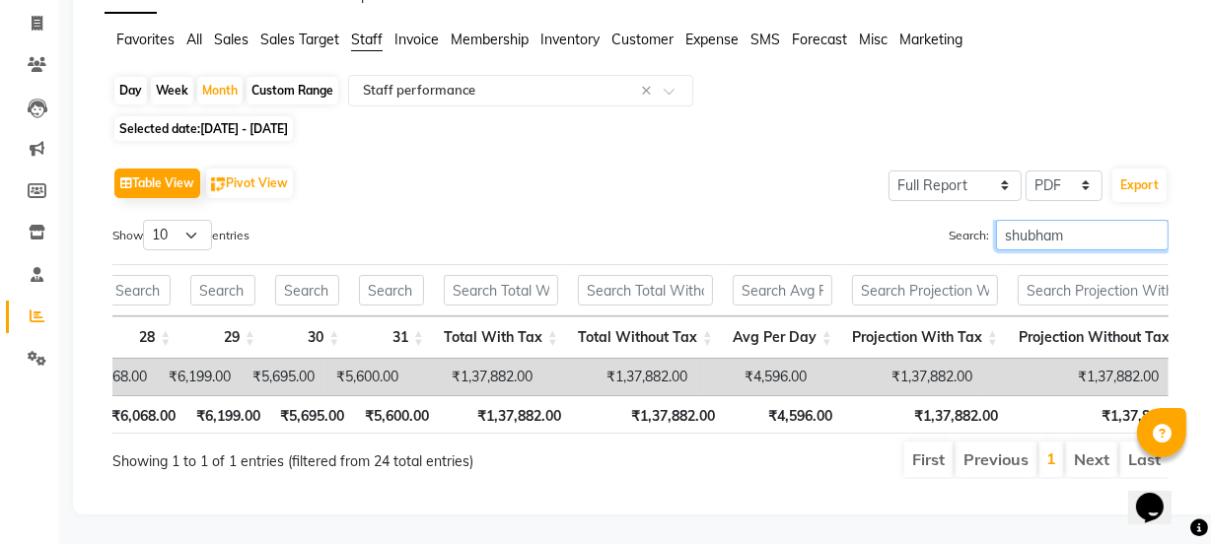
click at [1074, 220] on input "shubham" at bounding box center [1082, 235] width 173 height 31
type input "s"
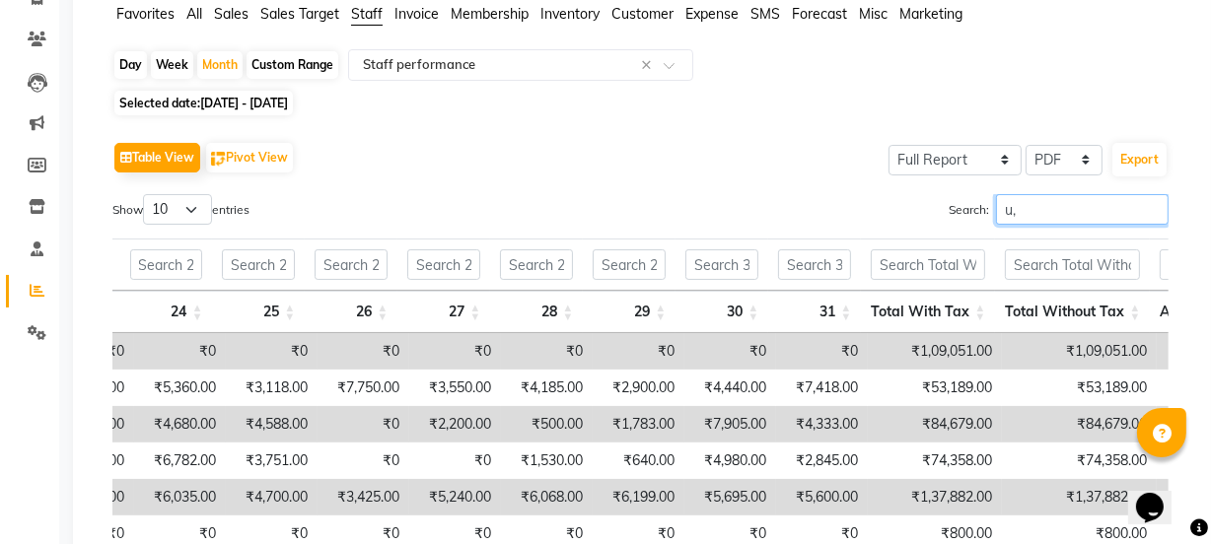
scroll to position [0, 1450]
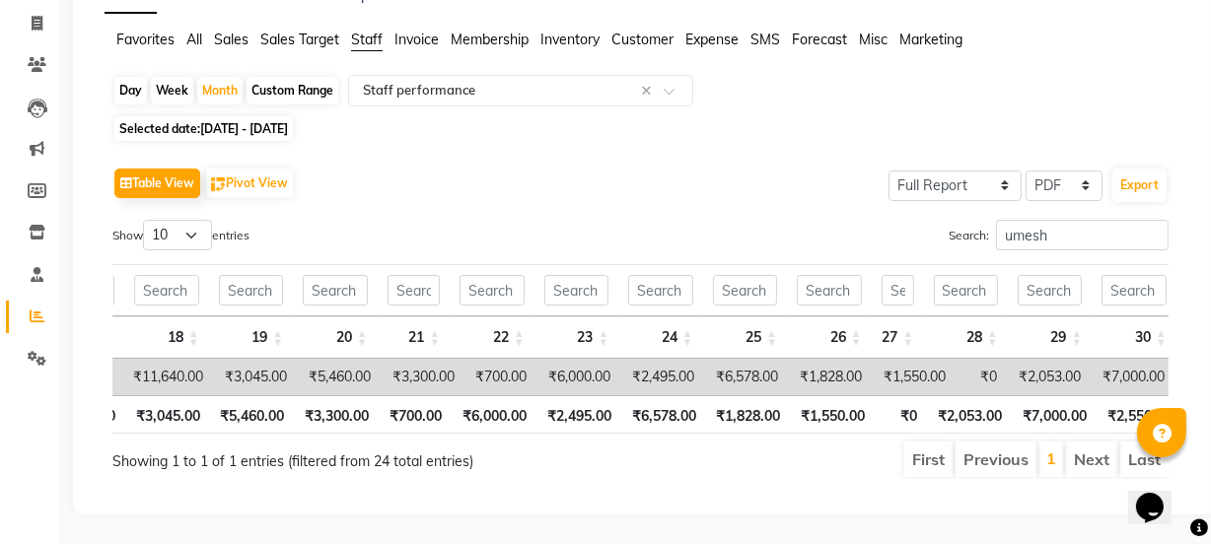
click at [975, 395] on th "₹2,053.00" at bounding box center [969, 414] width 85 height 38
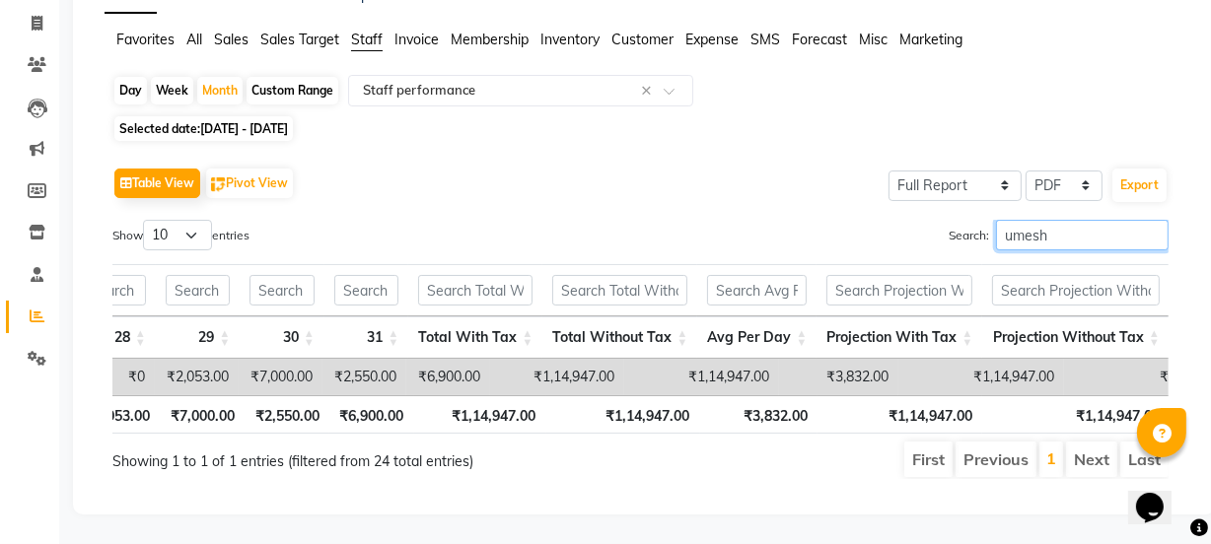
click at [1067, 220] on input "umesh" at bounding box center [1082, 235] width 173 height 31
type input "u"
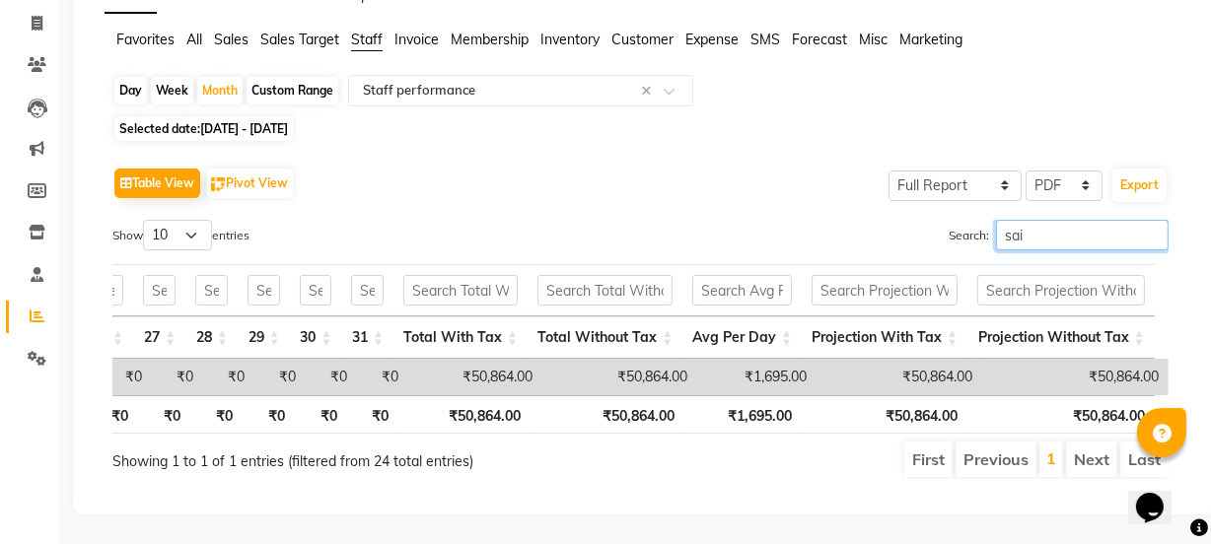
scroll to position [0, 1960]
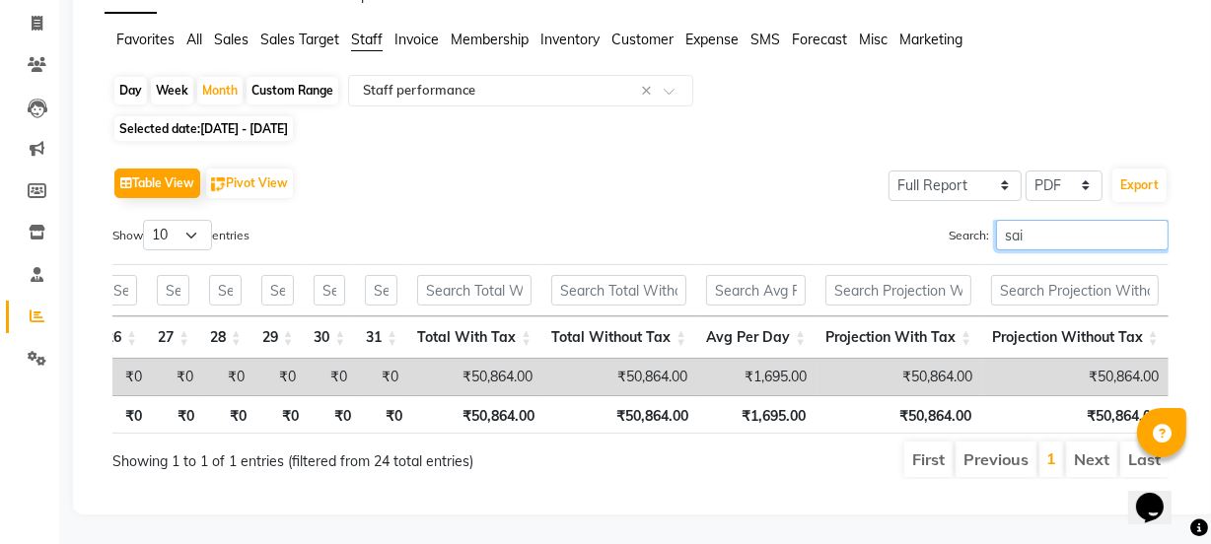
click at [1056, 220] on input "sai" at bounding box center [1082, 235] width 173 height 31
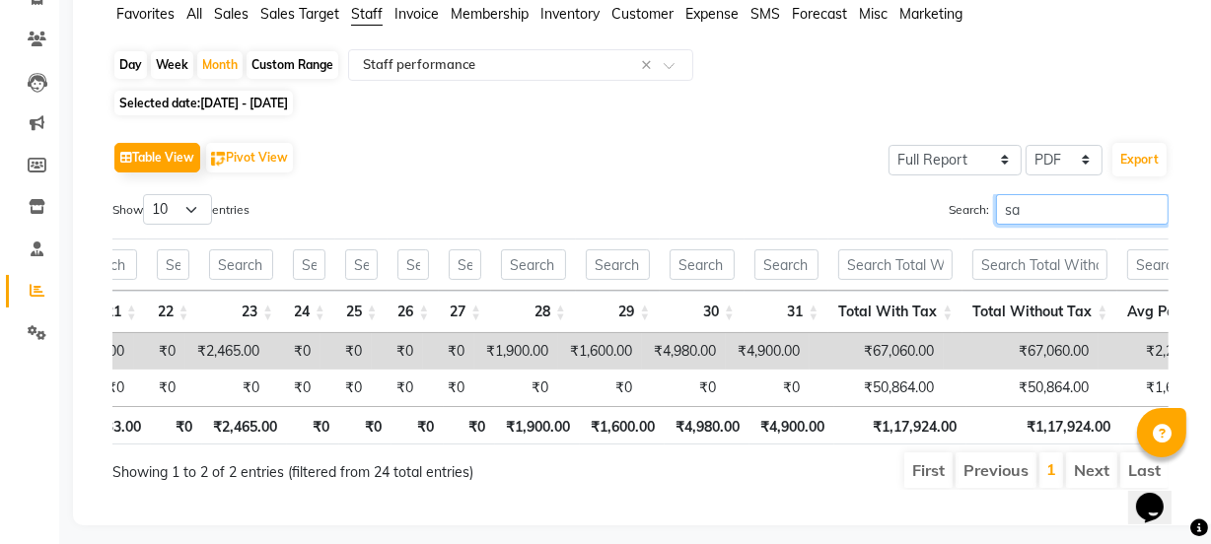
type input "s"
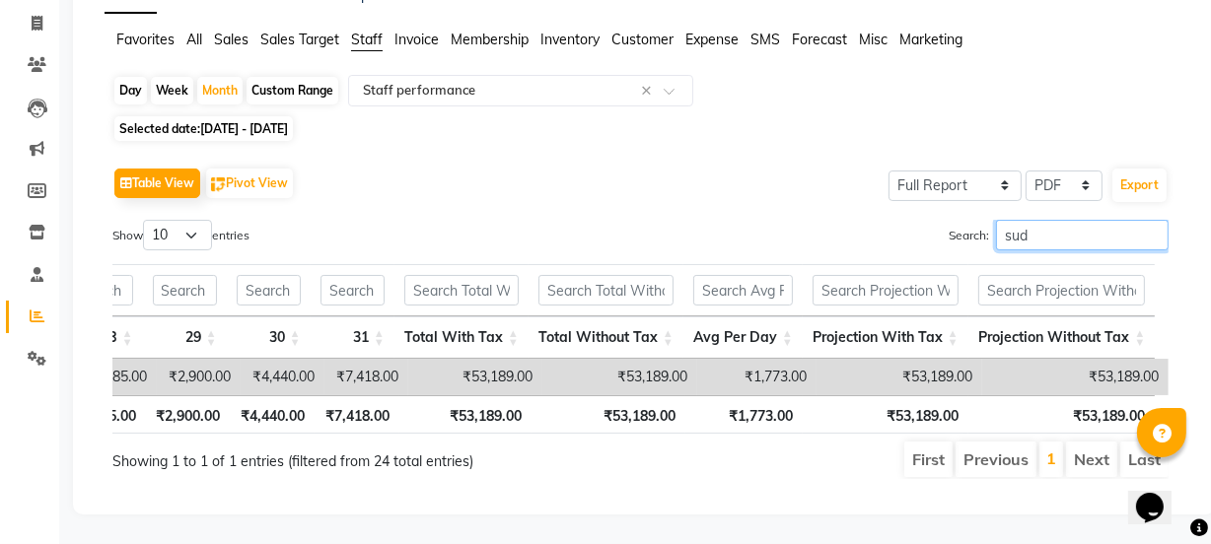
scroll to position [0, 1874]
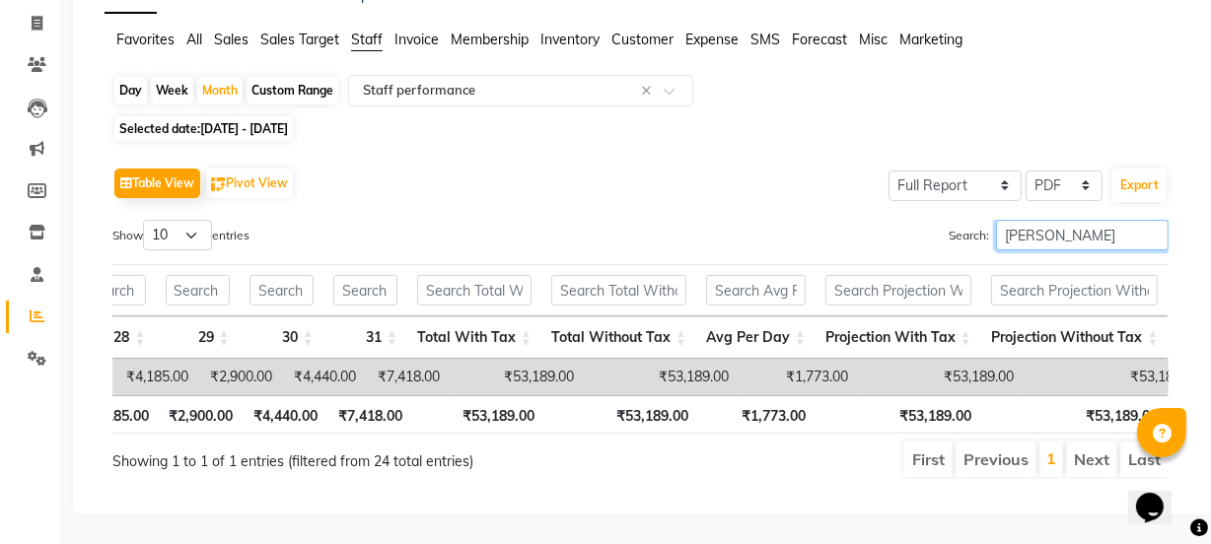
click at [1096, 220] on input "sudip" at bounding box center [1082, 235] width 173 height 31
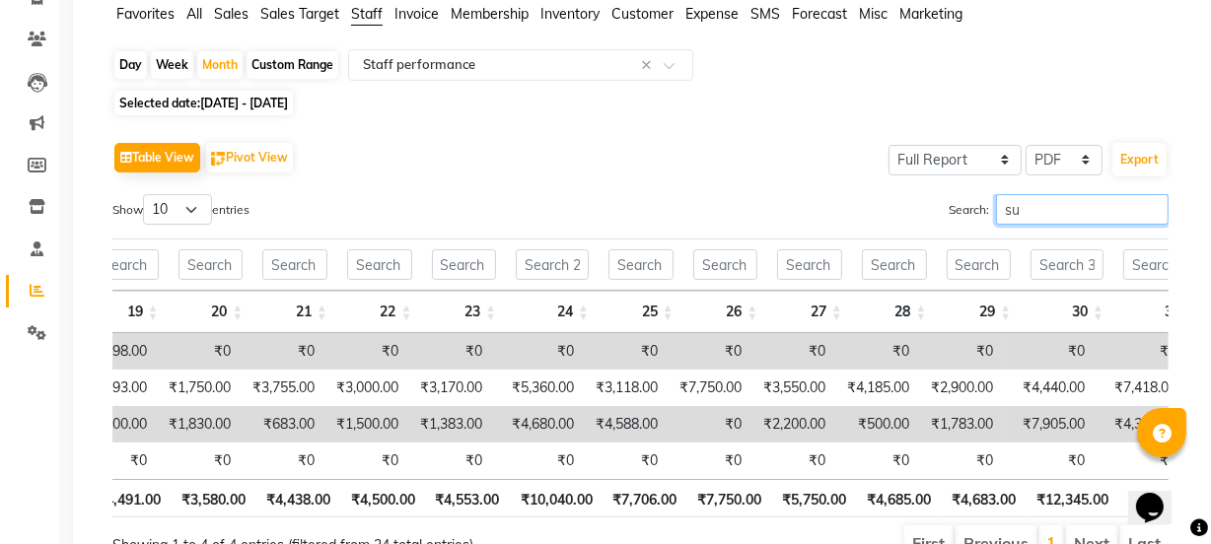
type input "s"
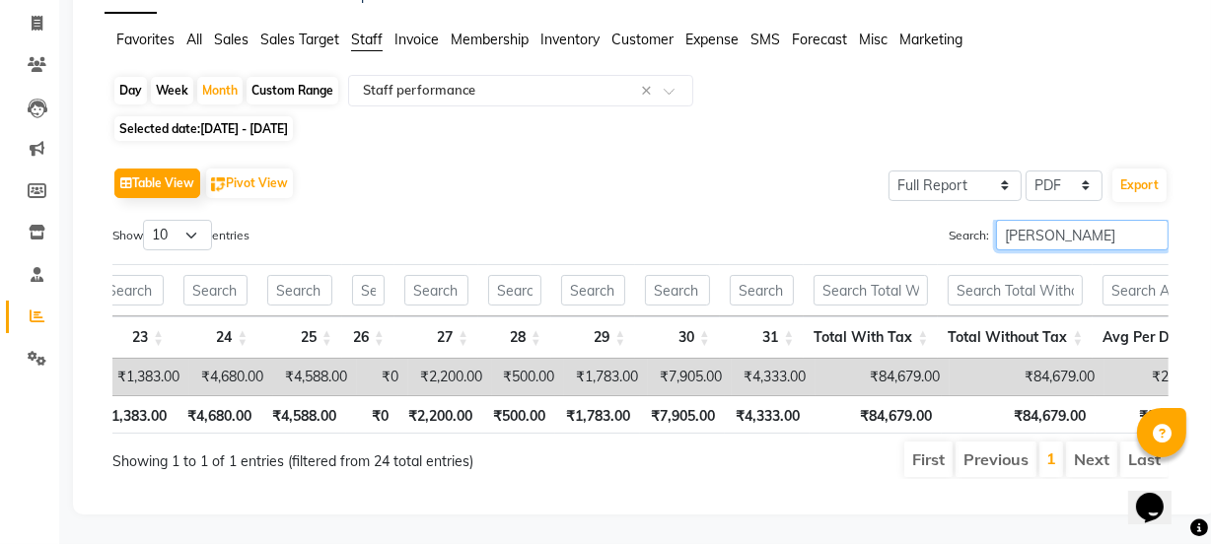
click at [1092, 220] on input "sujata" at bounding box center [1082, 235] width 173 height 31
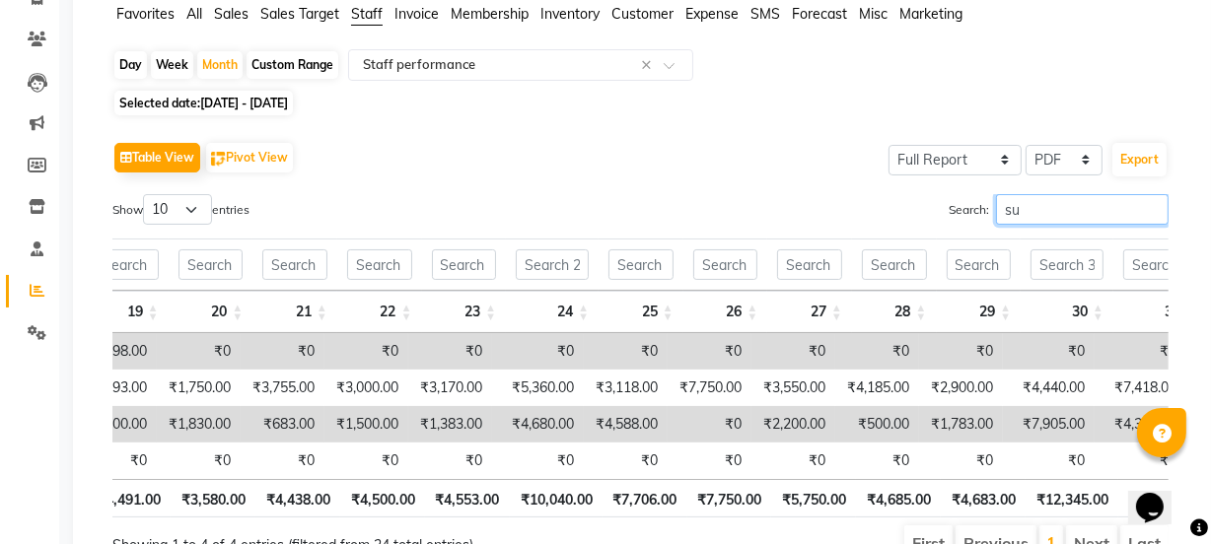
type input "s"
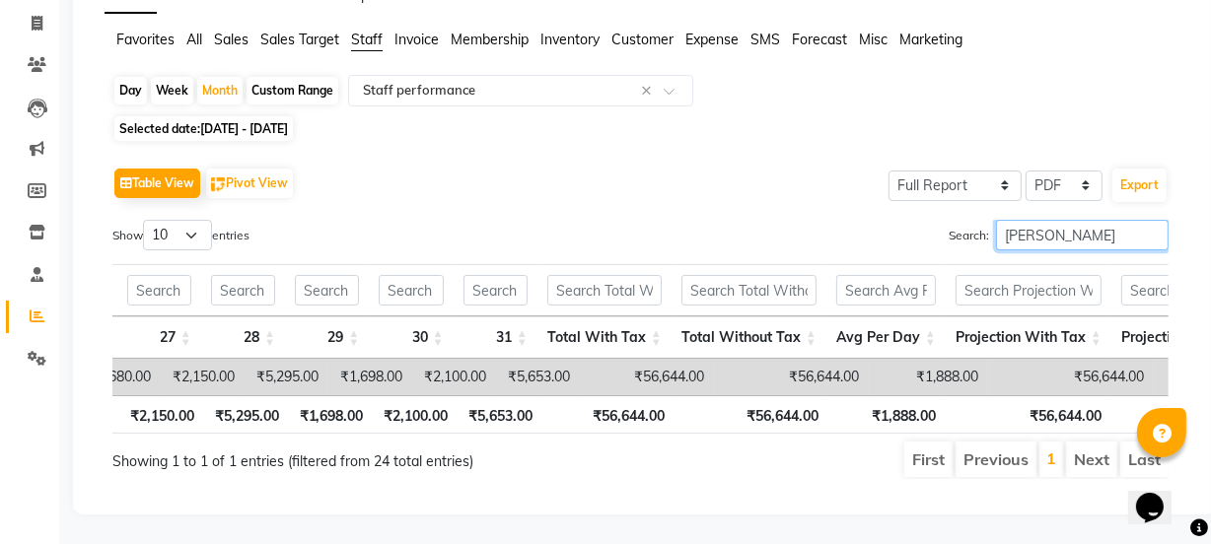
click at [1072, 220] on input "pradip" at bounding box center [1082, 235] width 173 height 31
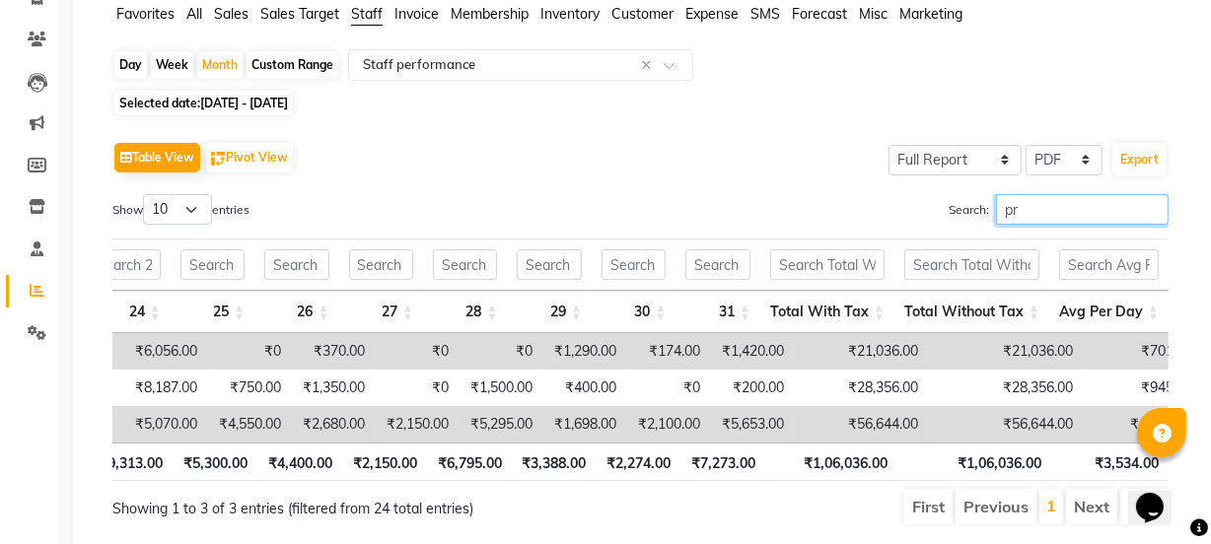
type input "p"
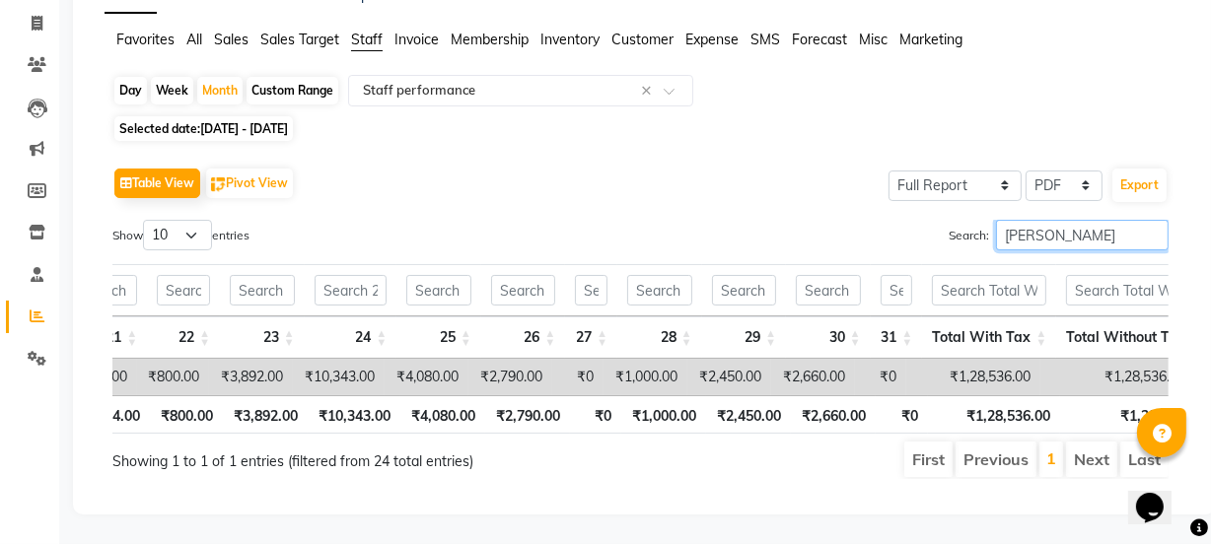
scroll to position [0, 2387]
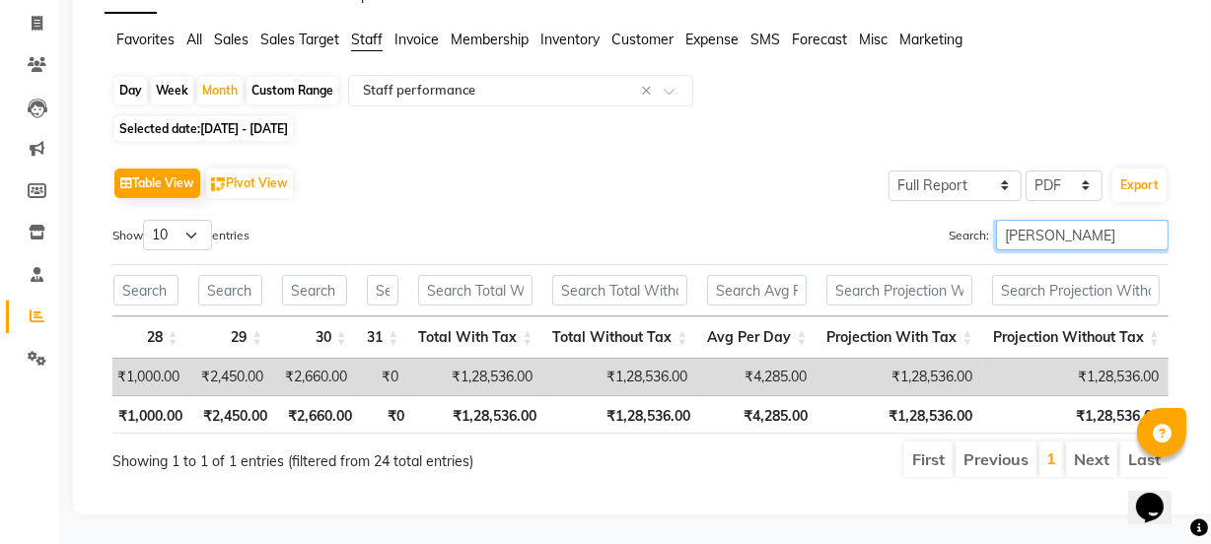
click at [1073, 220] on input "sonali" at bounding box center [1082, 235] width 173 height 31
type input "s"
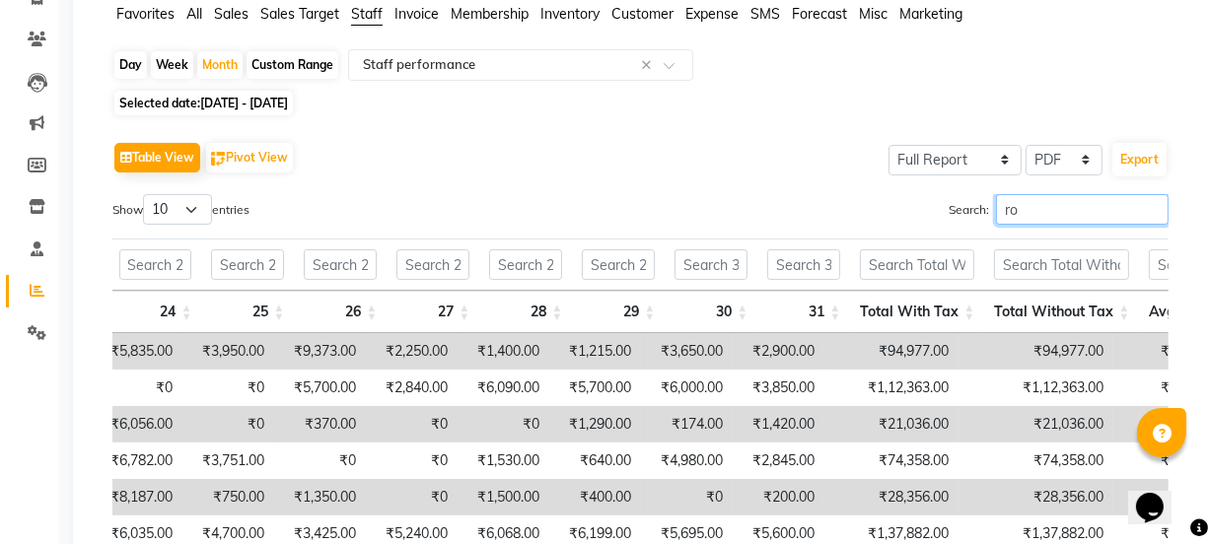
scroll to position [0, 2312]
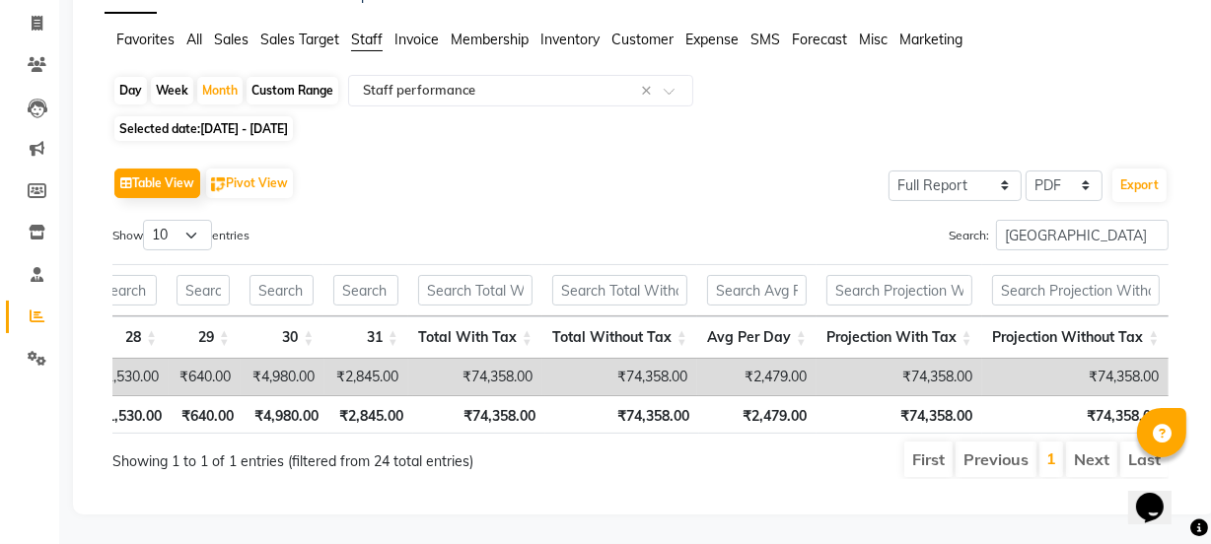
drag, startPoint x: 1074, startPoint y: 185, endPoint x: 1068, endPoint y: 200, distance: 15.9
click at [1072, 187] on div "Table View Pivot View Select Full Report Filtered Report Select CSV PDF Export …" at bounding box center [640, 321] width 1056 height 317
click at [1068, 220] on input "roma" at bounding box center [1082, 235] width 173 height 31
type input "r"
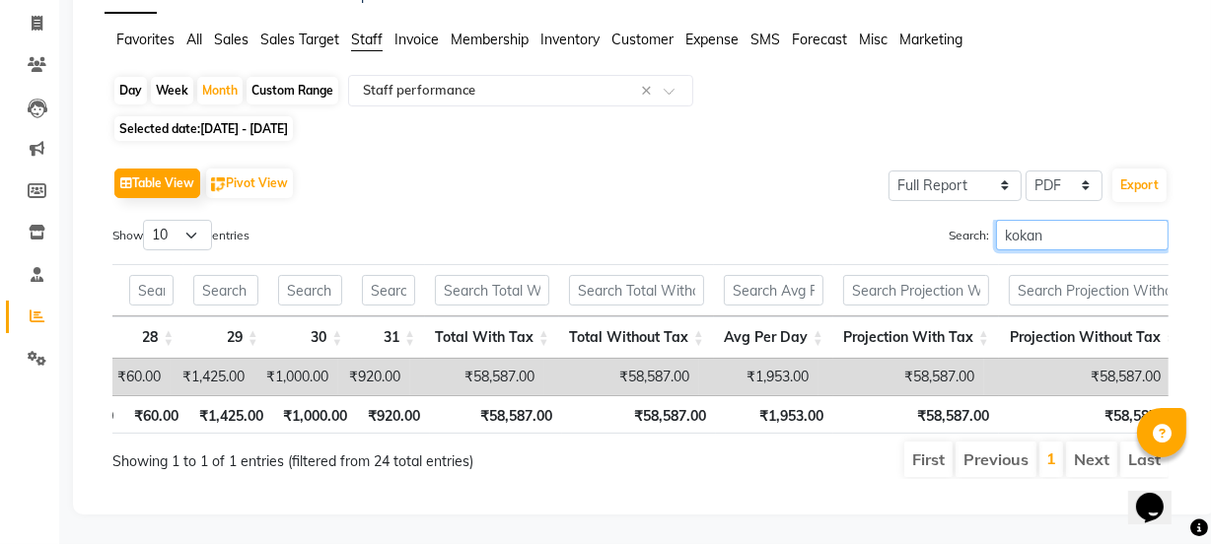
scroll to position [0, 2329]
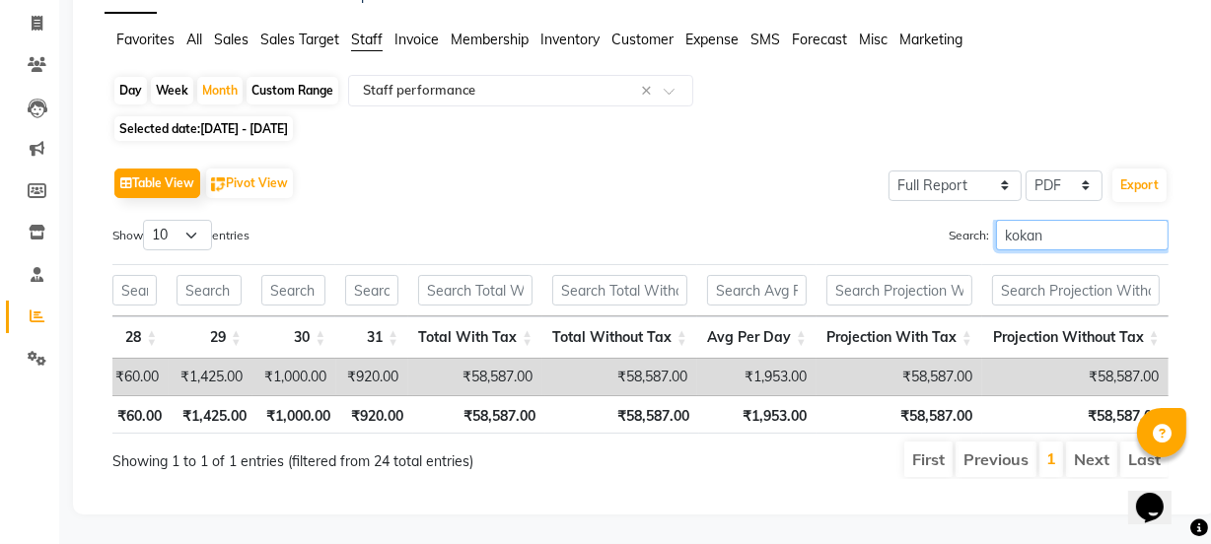
click at [1086, 220] on input "kokan" at bounding box center [1082, 235] width 173 height 31
type input "k"
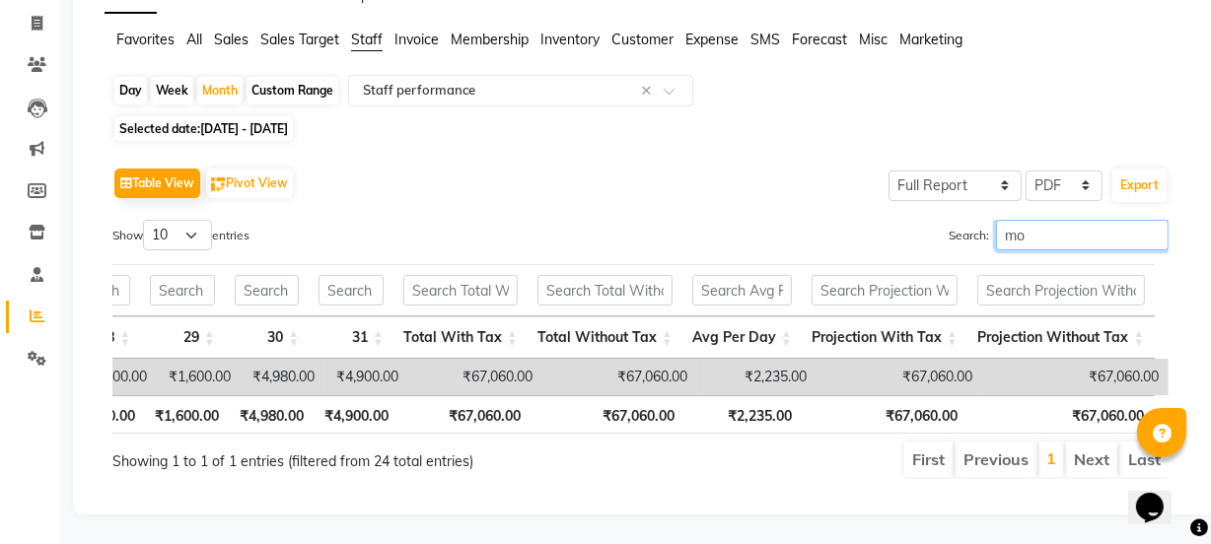
scroll to position [0, 2238]
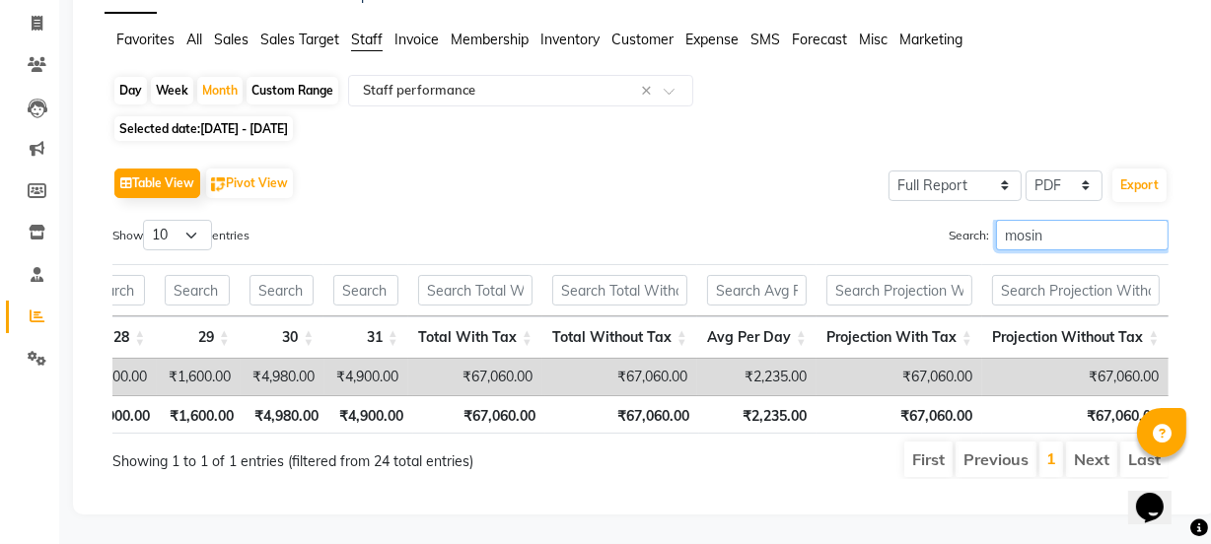
click at [1055, 220] on input "mosin" at bounding box center [1082, 235] width 173 height 31
type input "m"
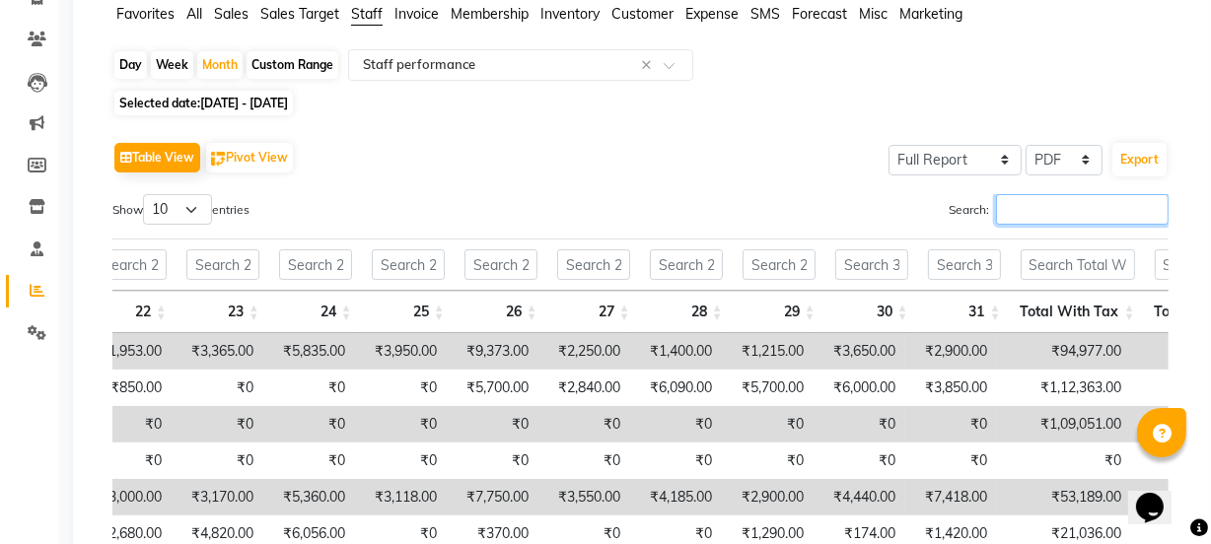
click at [1106, 211] on input "Search:" at bounding box center [1082, 209] width 173 height 31
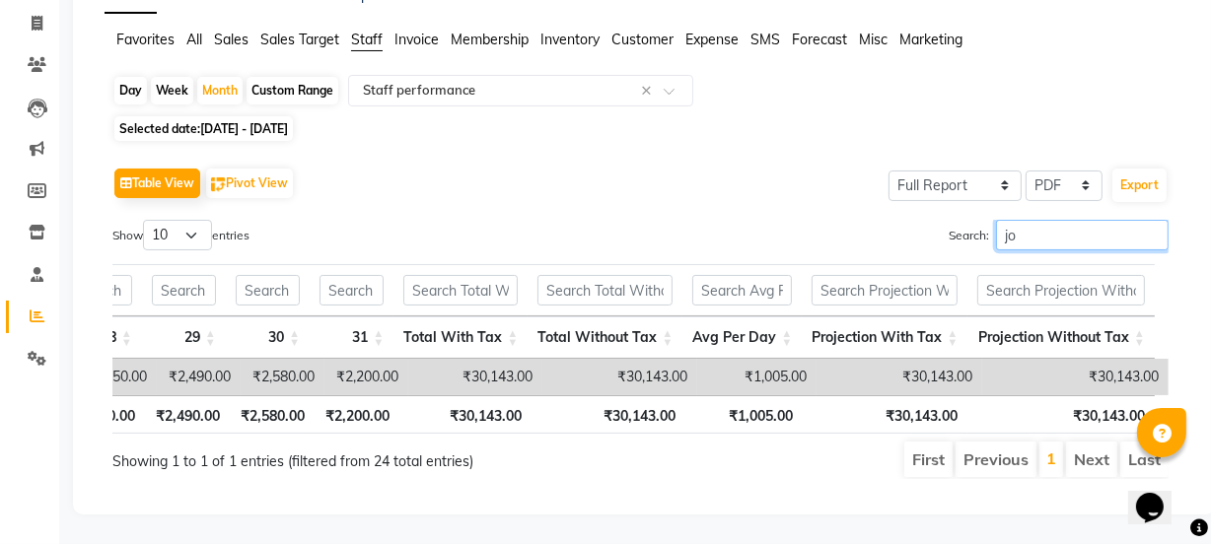
scroll to position [0, 1944]
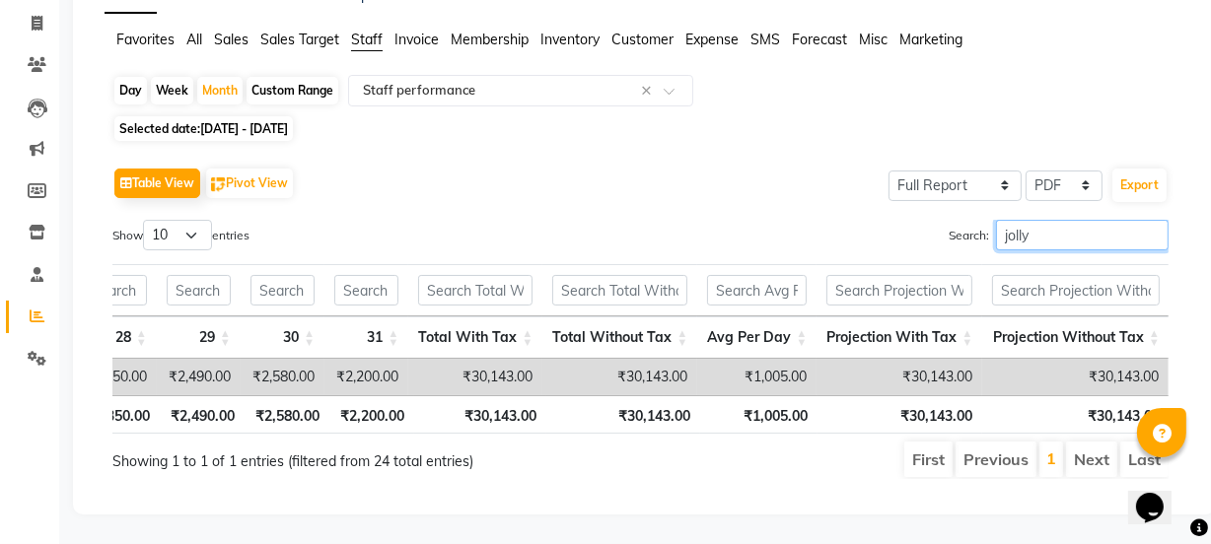
type input "jolly"
click at [1150, 220] on input "jolly" at bounding box center [1082, 235] width 173 height 31
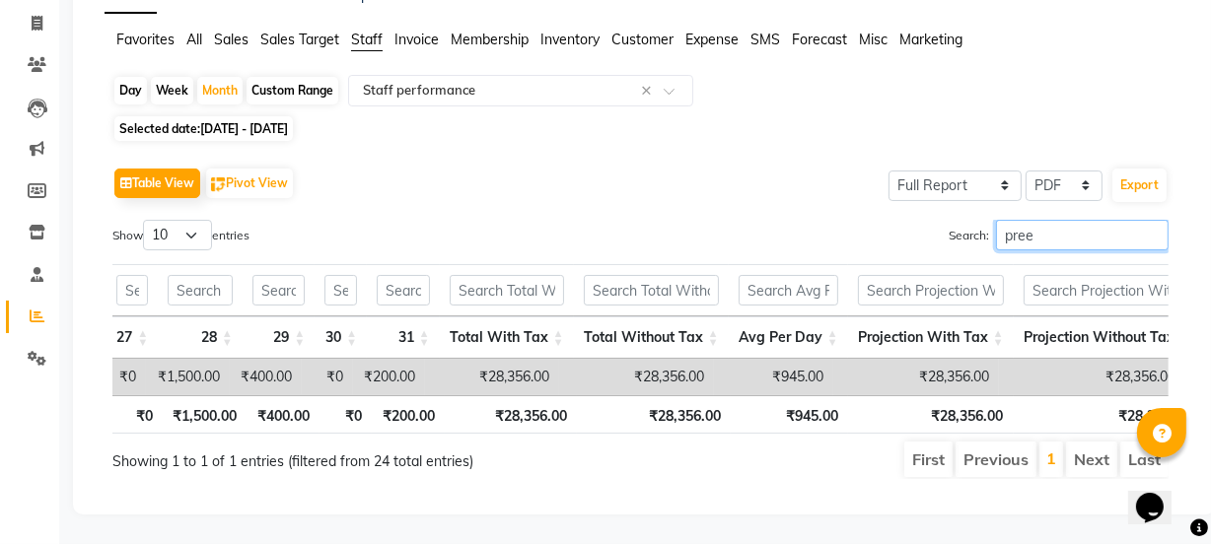
scroll to position [0, 1450]
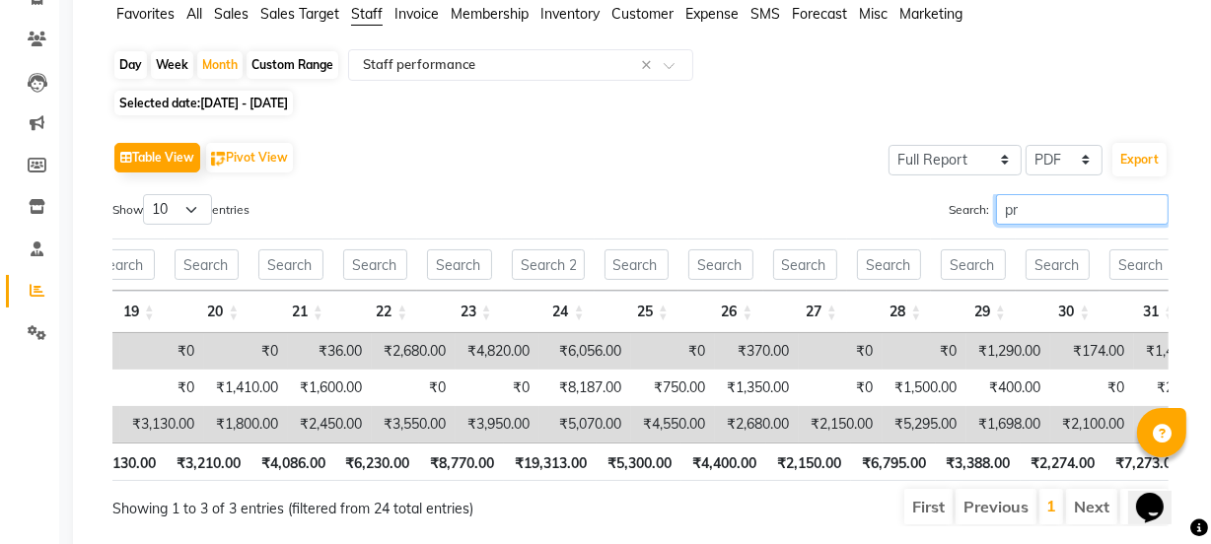
type input "p"
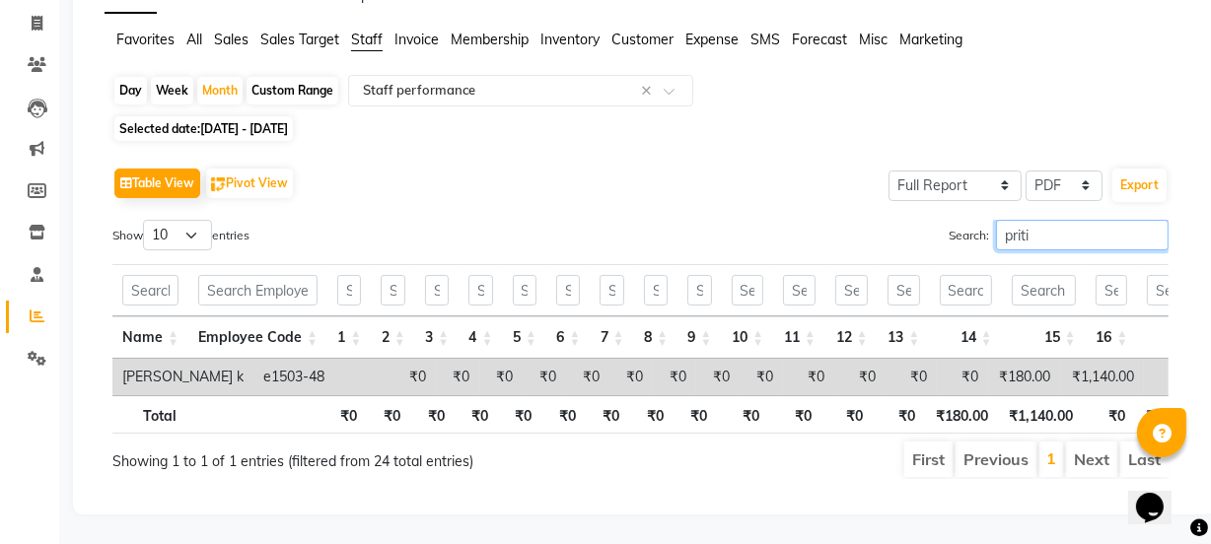
scroll to position [0, 924]
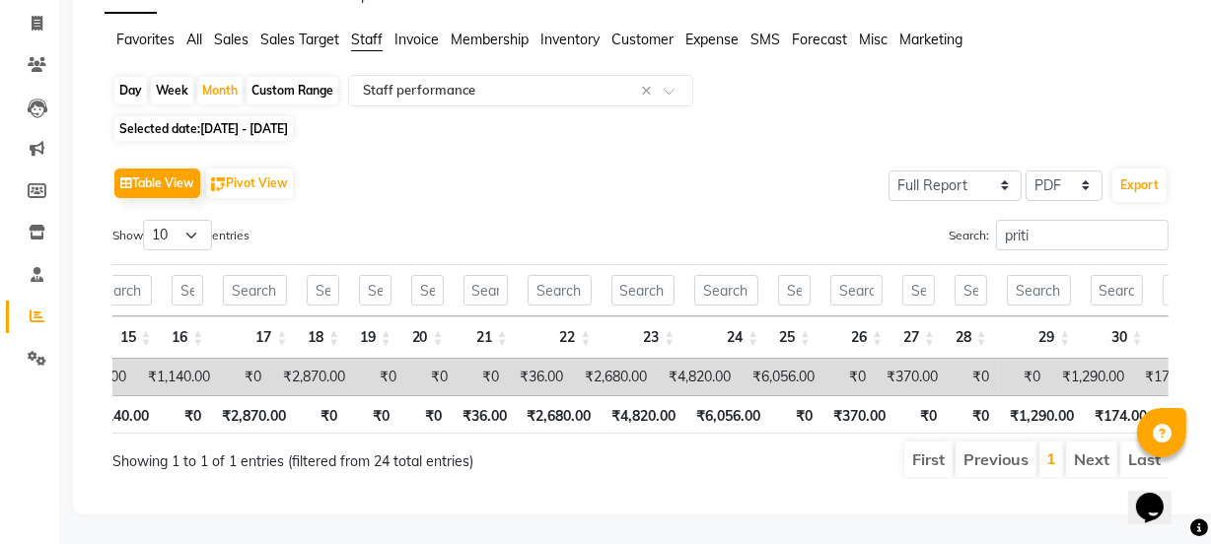
click at [876, 368] on td "₹370.00" at bounding box center [912, 377] width 72 height 36
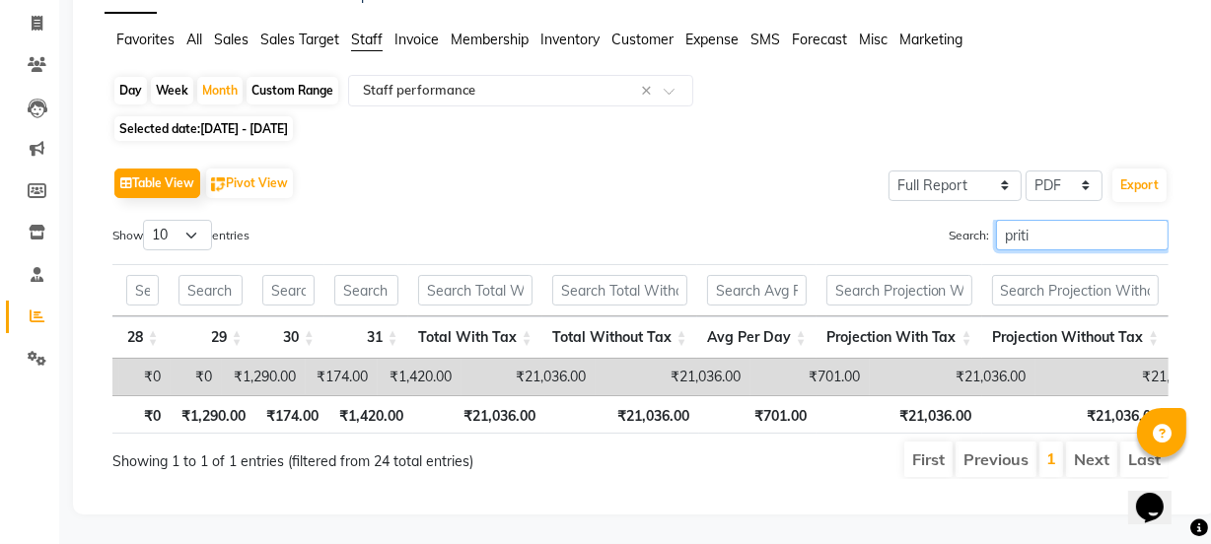
click at [1058, 220] on input "priti" at bounding box center [1082, 235] width 173 height 31
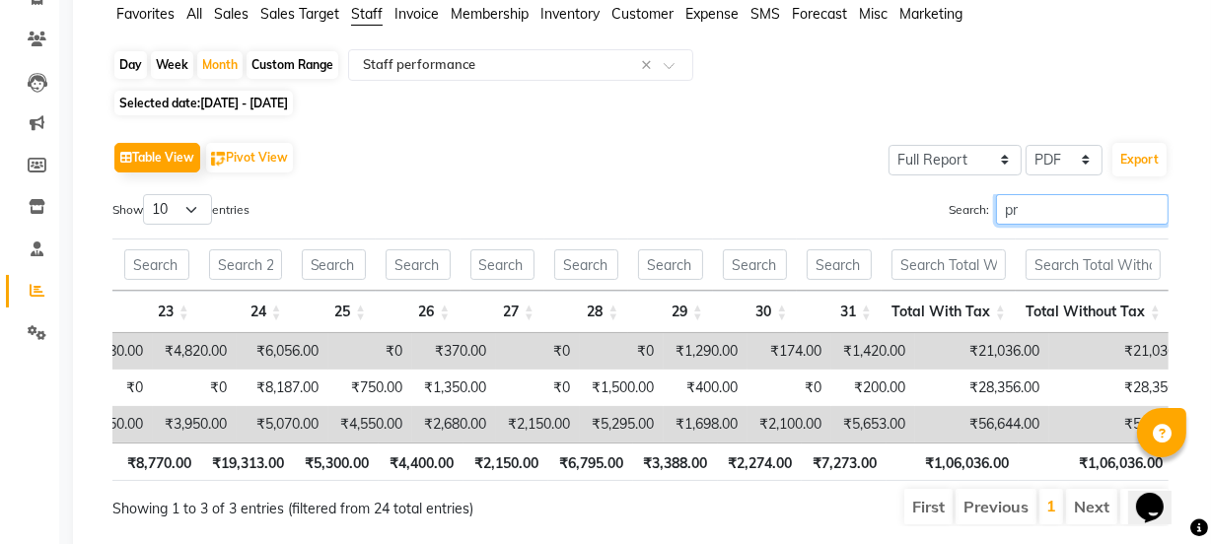
type input "p"
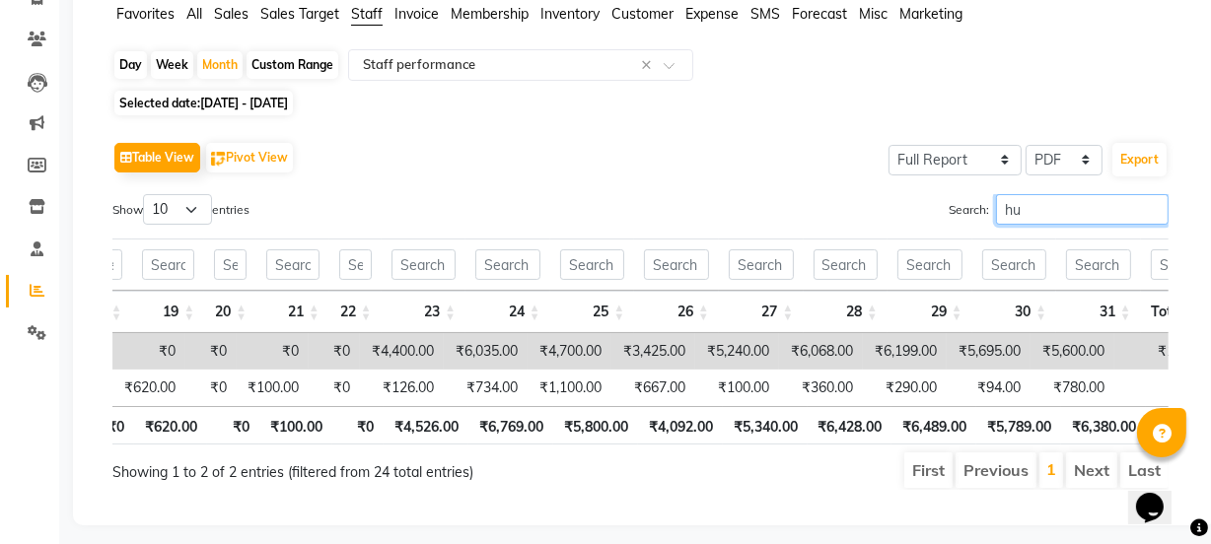
type input "h"
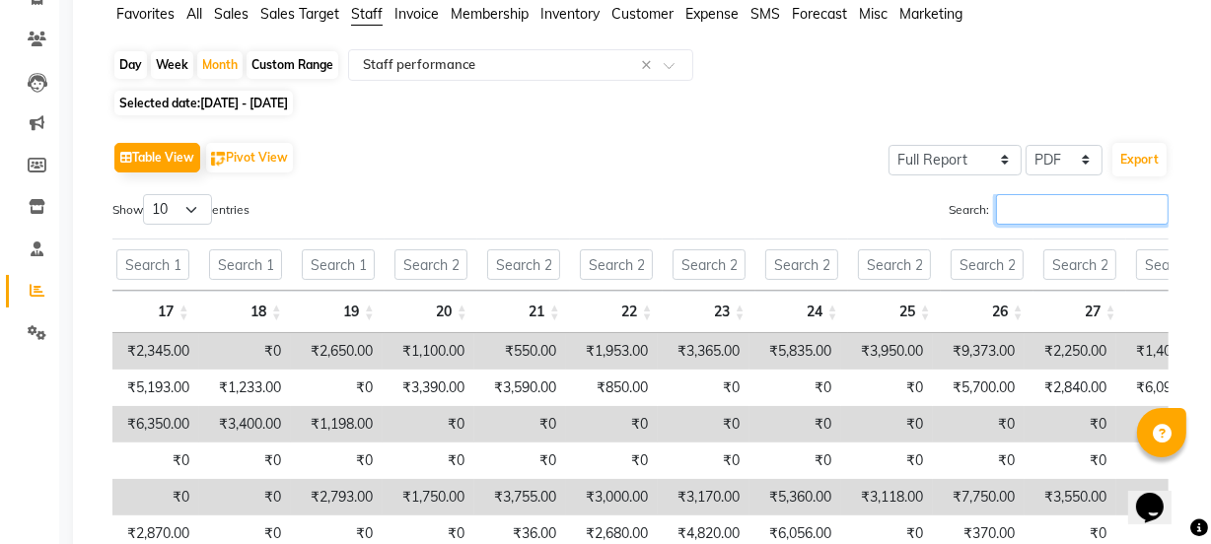
type input "r"
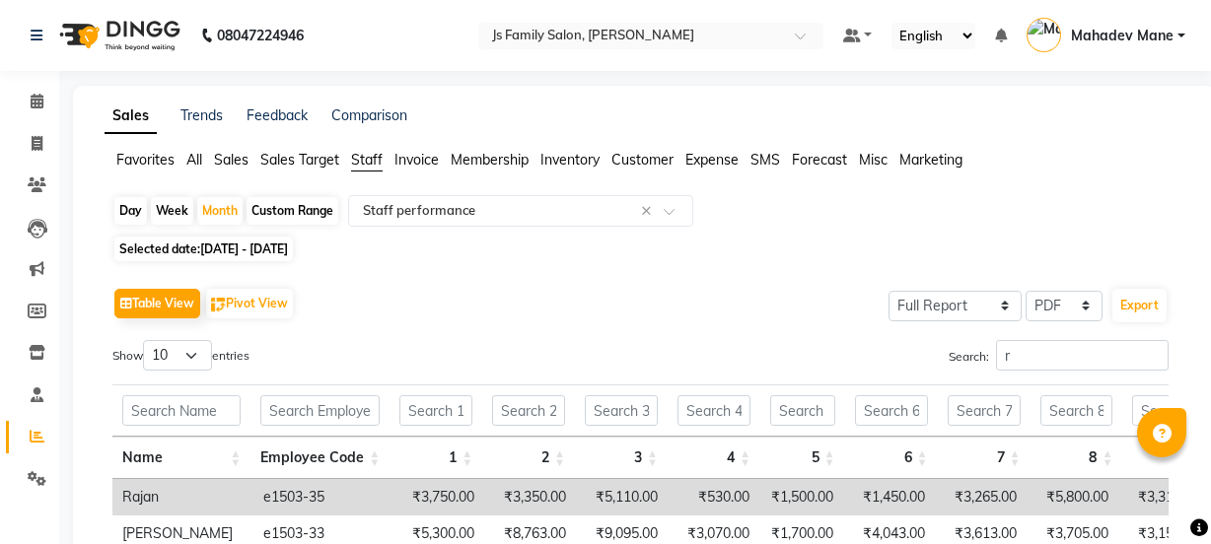
select select "full_report"
select select "pdf"
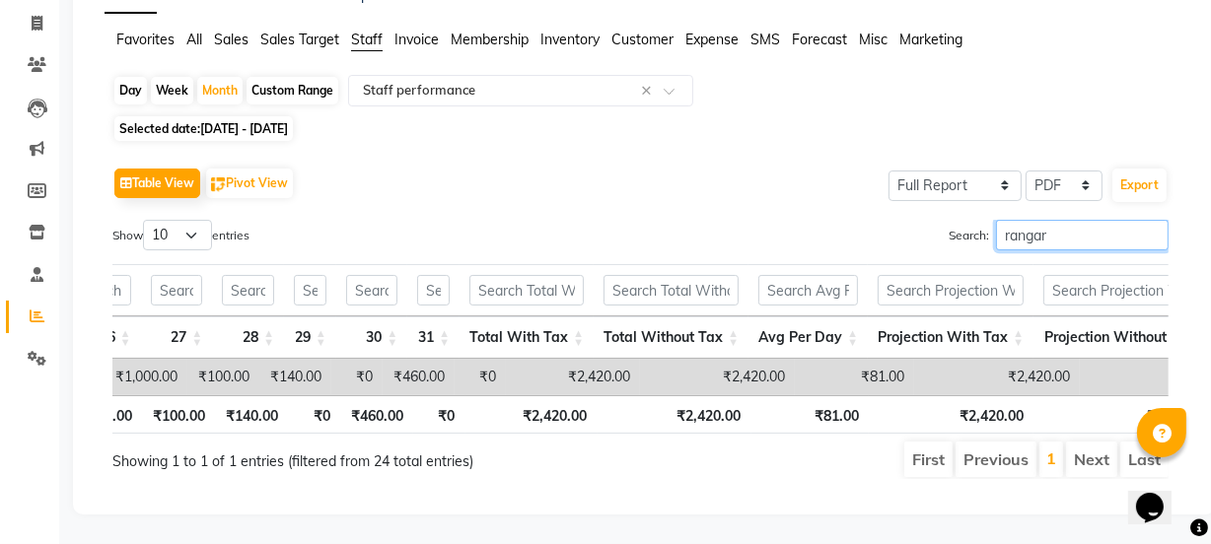
scroll to position [0, 1578]
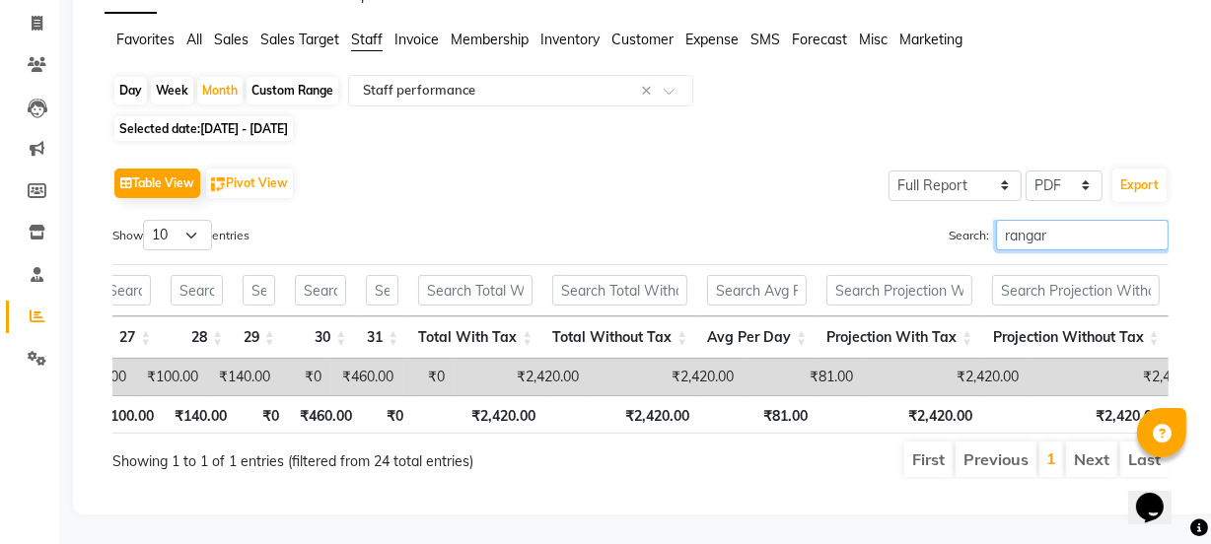
type input "rangar"
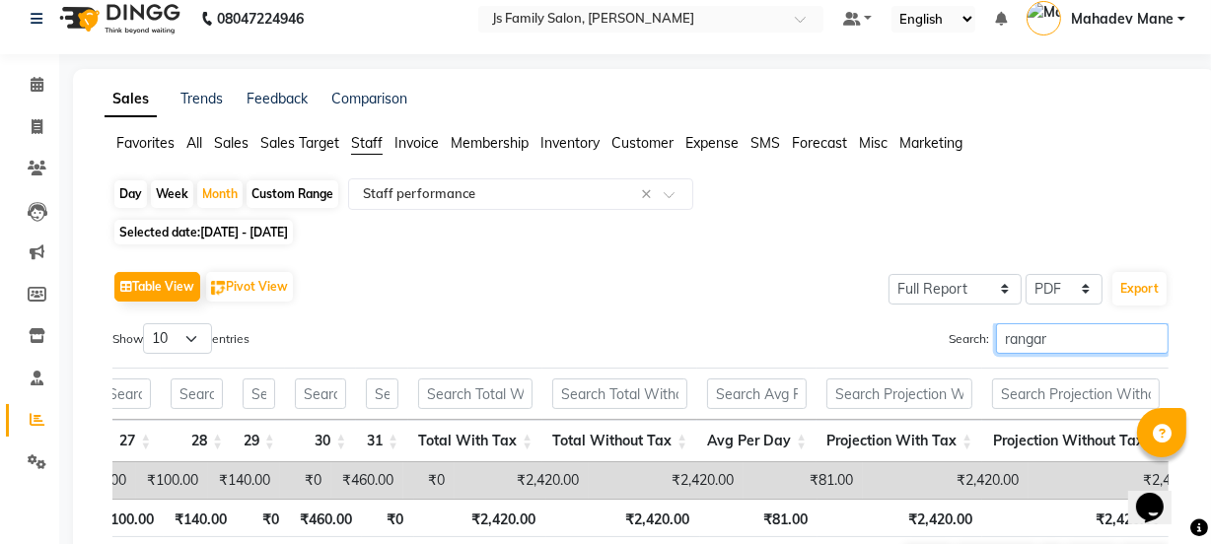
scroll to position [0, 0]
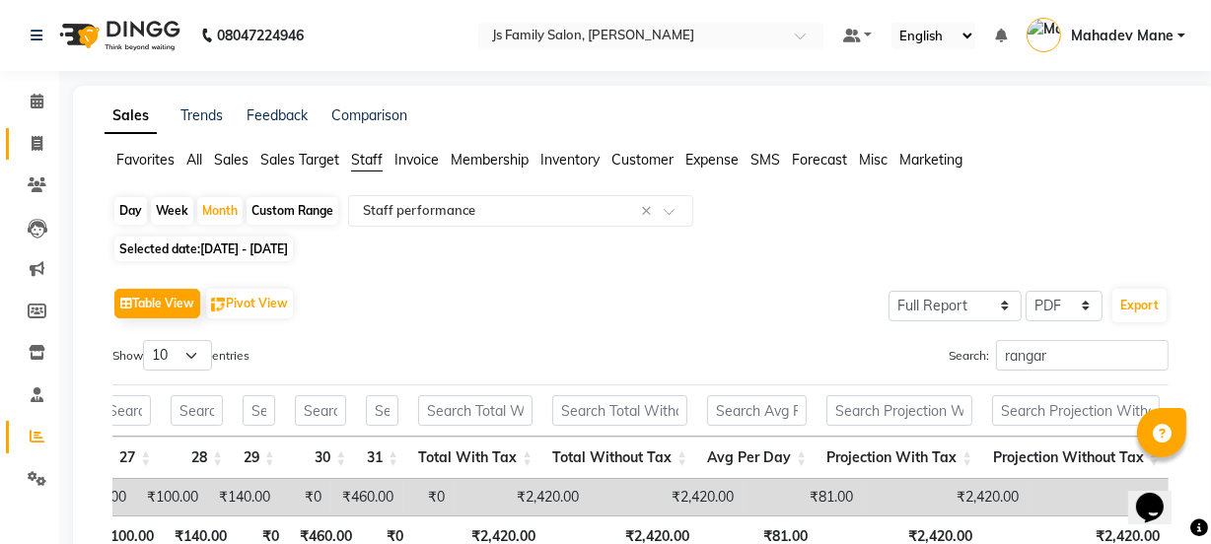
click at [35, 133] on span at bounding box center [37, 144] width 35 height 23
select select "3729"
select select "service"
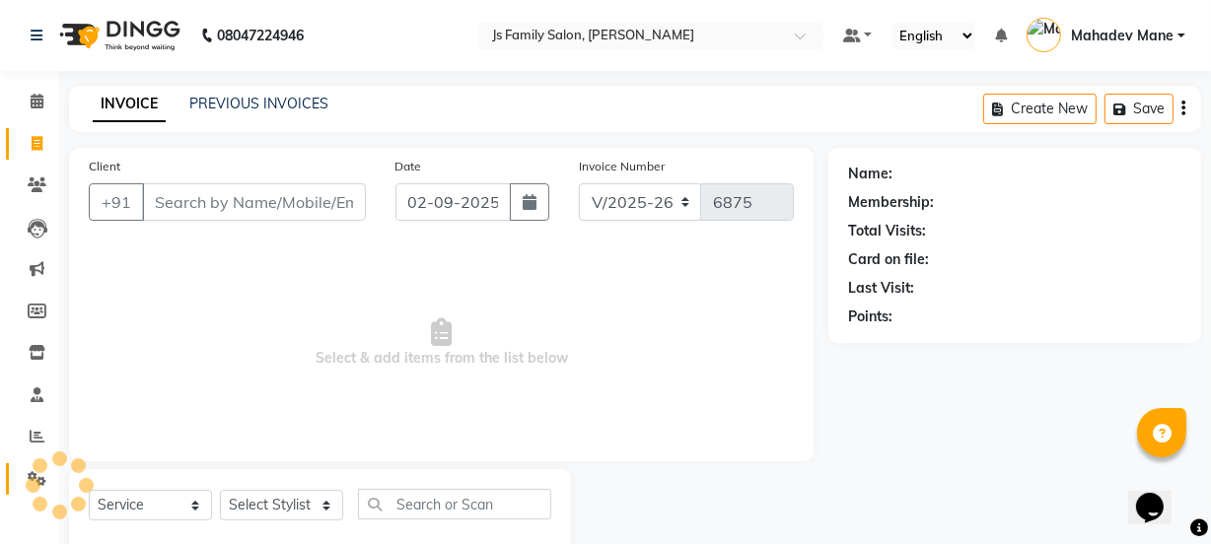
scroll to position [49, 0]
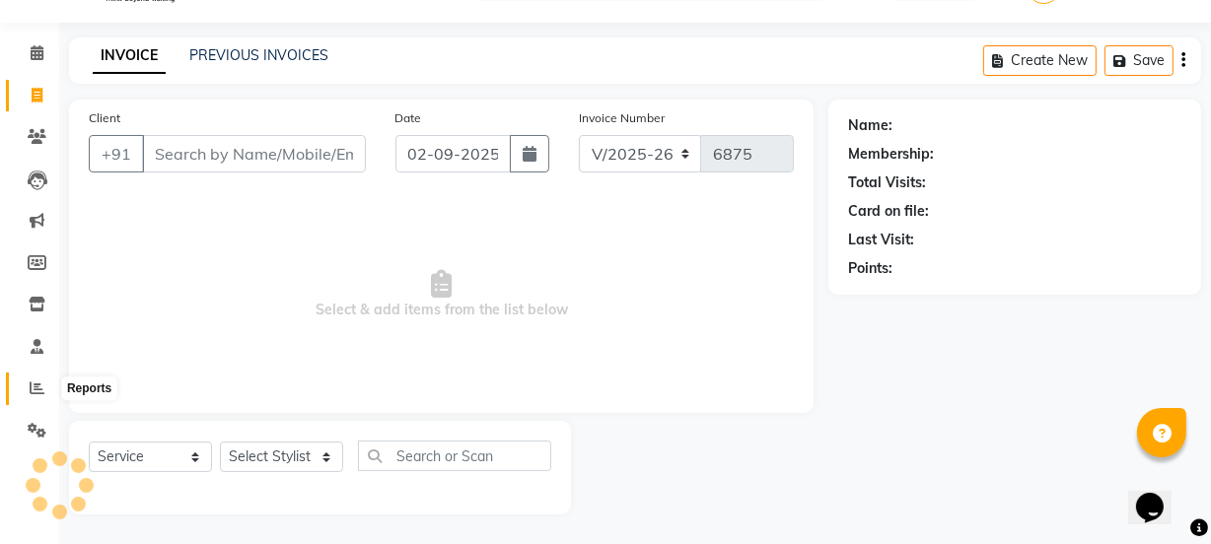
click at [29, 397] on span at bounding box center [37, 389] width 35 height 23
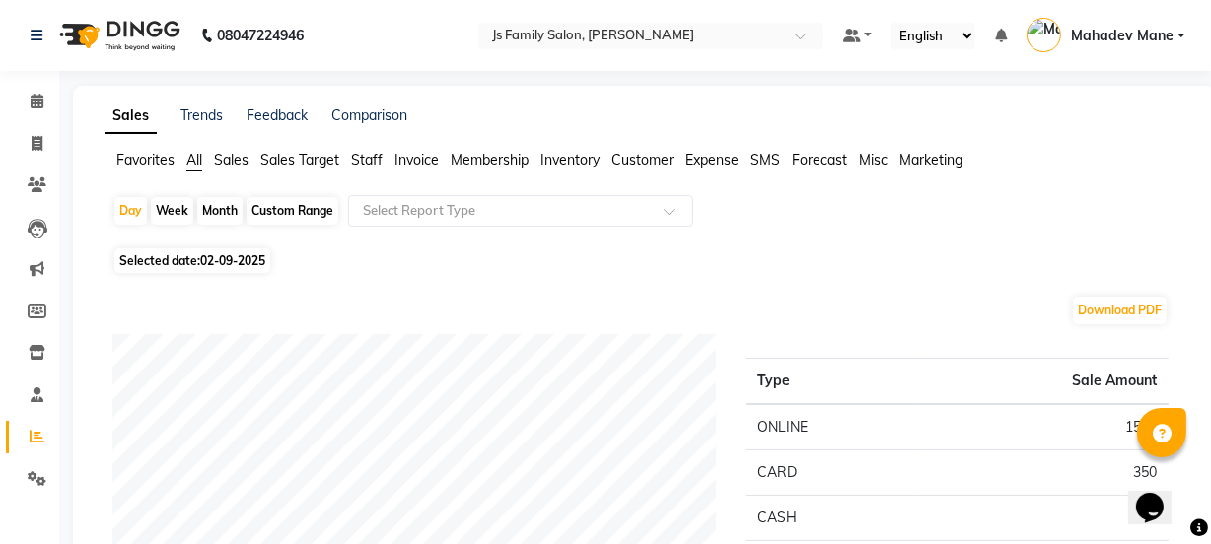
click at [364, 161] on span "Staff" at bounding box center [367, 160] width 32 height 18
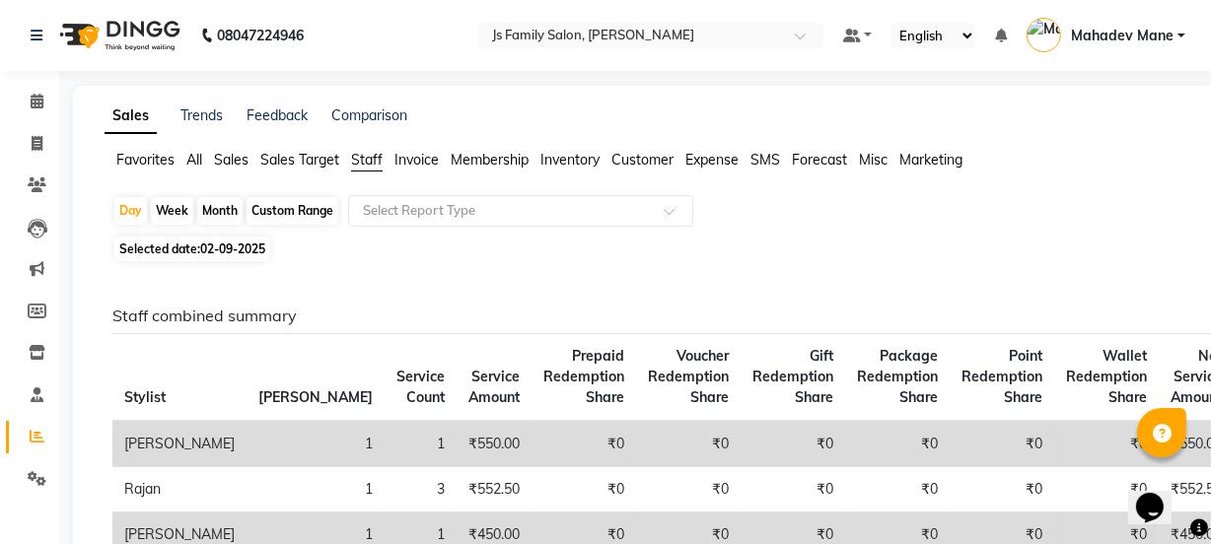
click at [222, 210] on div "Month" at bounding box center [219, 211] width 45 height 28
select select "9"
select select "2025"
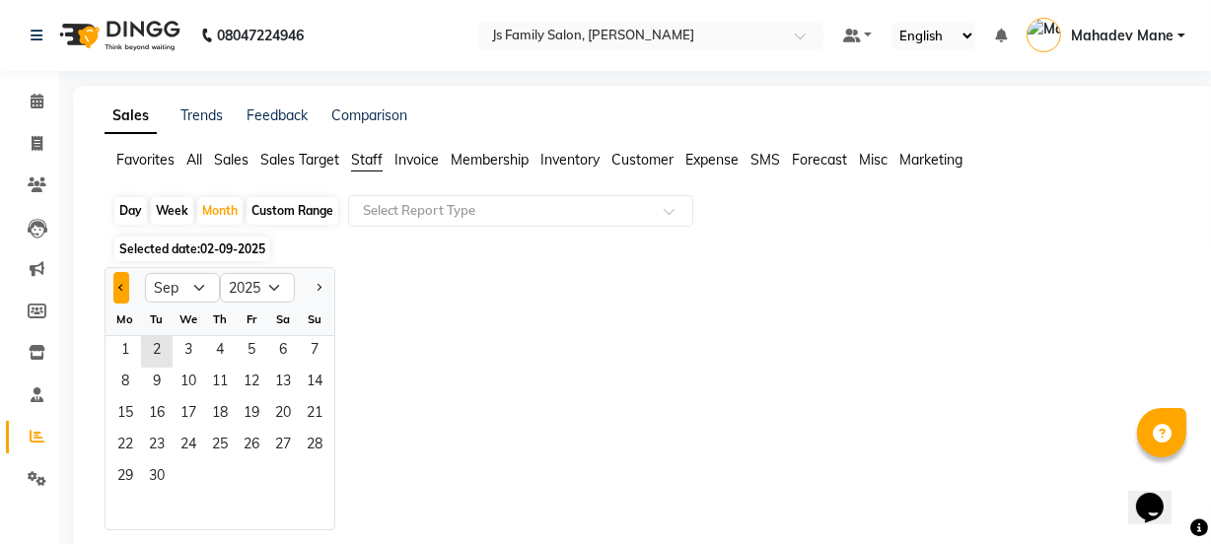
click at [117, 290] on button "Previous month" at bounding box center [121, 288] width 16 height 32
select select "8"
click at [255, 344] on span "1" at bounding box center [252, 352] width 32 height 32
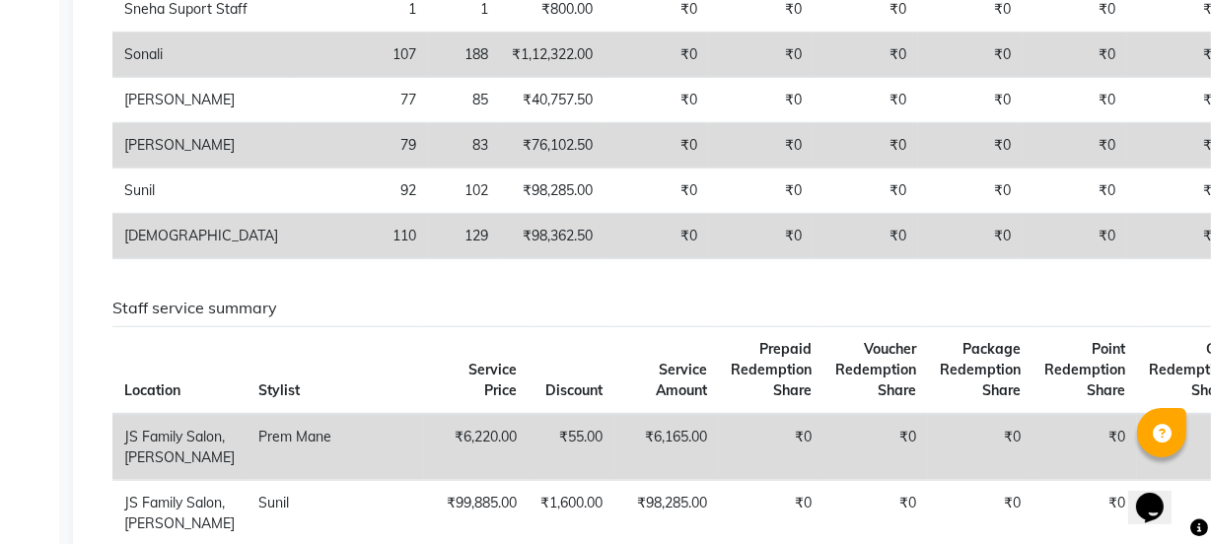
scroll to position [1147, 0]
